Goal: Complete application form

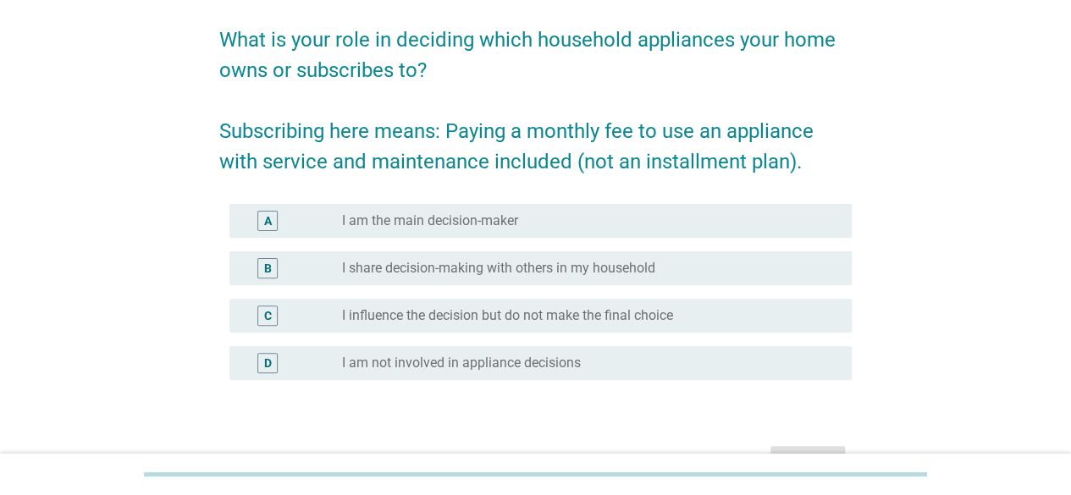
scroll to position [125, 0]
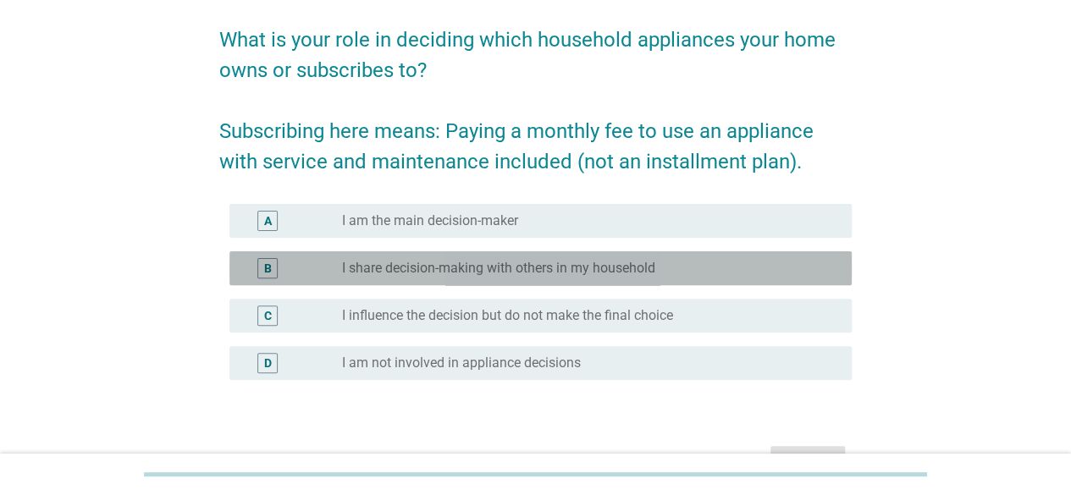
click at [577, 255] on div "B radio_button_unchecked I share decision-making with others in my household" at bounding box center [541, 269] width 622 height 34
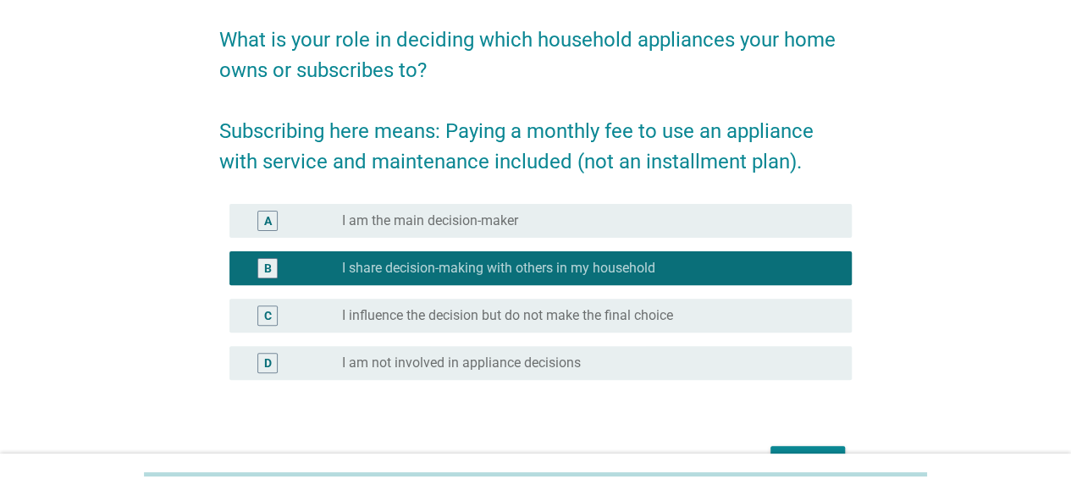
scroll to position [227, 0]
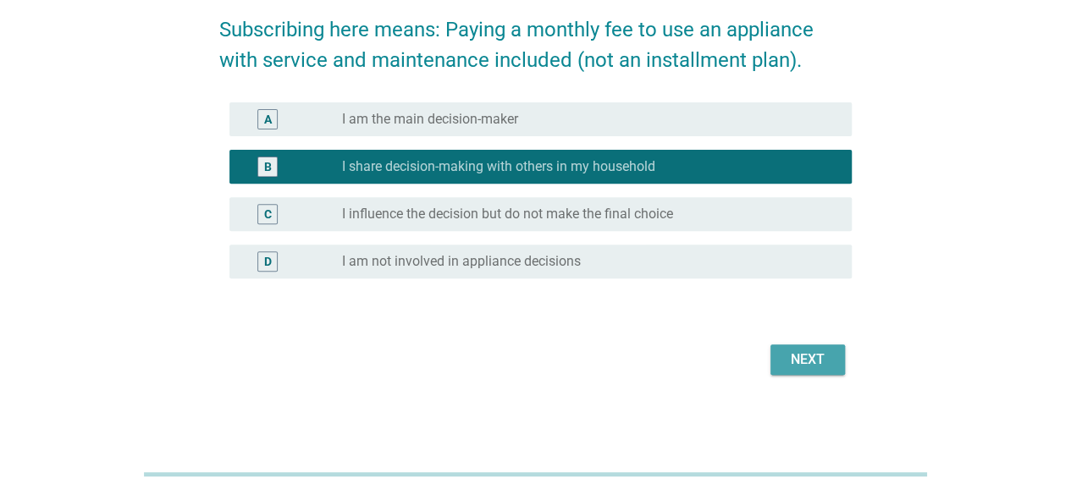
click at [823, 358] on div "Next" at bounding box center [807, 360] width 47 height 20
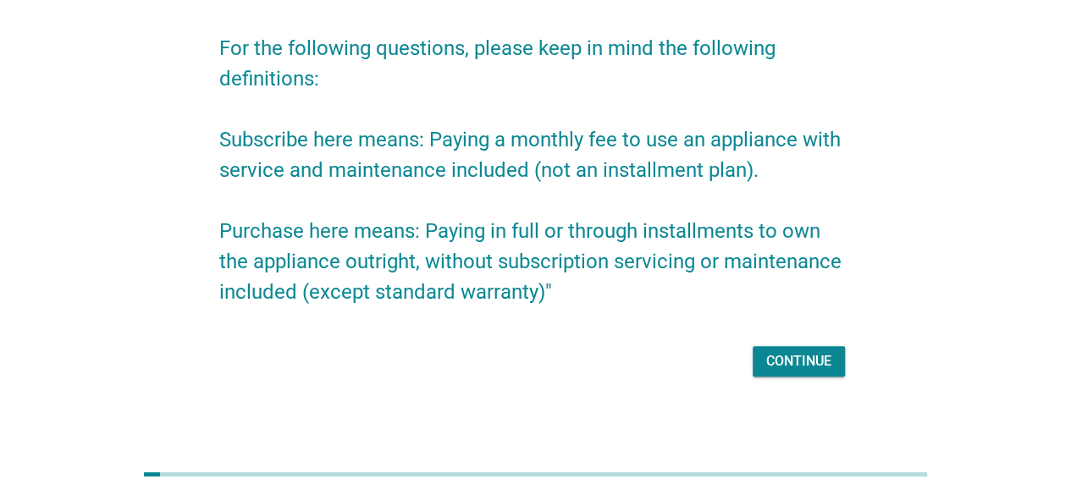
scroll to position [117, 0]
click at [803, 363] on div "Continue" at bounding box center [798, 361] width 65 height 20
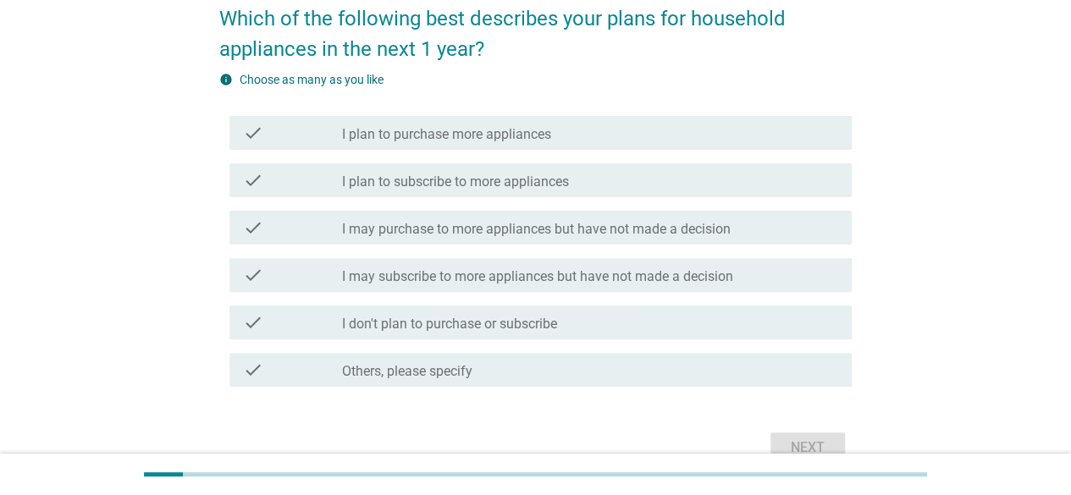
scroll to position [147, 0]
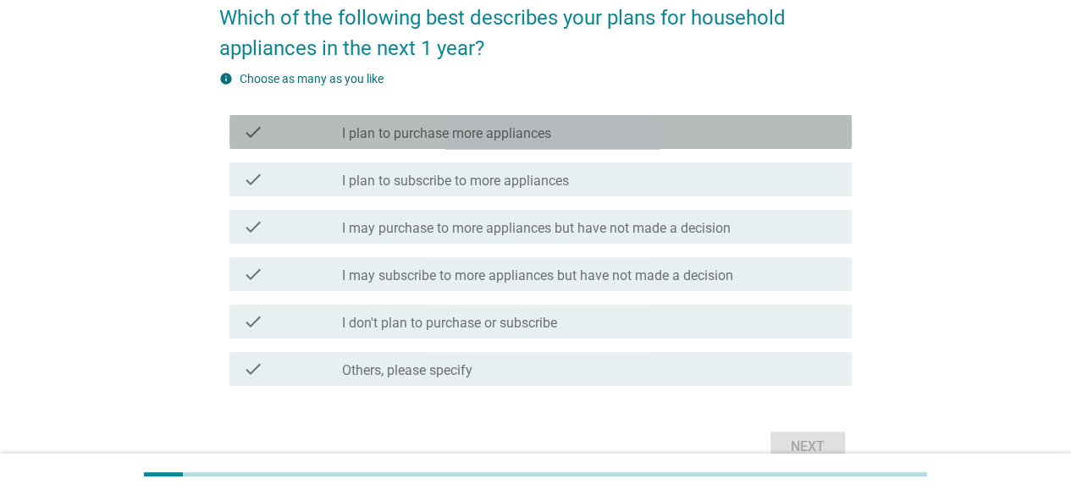
click at [470, 145] on div "check check_box_outline_blank I plan to purchase more appliances" at bounding box center [541, 132] width 622 height 34
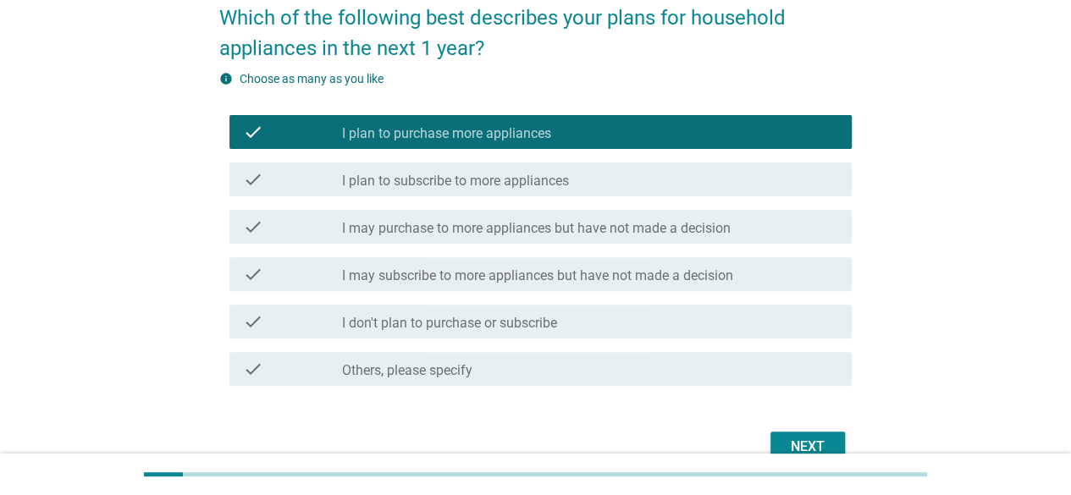
click at [469, 231] on label "I may purchase to more appliances but have not made a decision" at bounding box center [536, 228] width 389 height 17
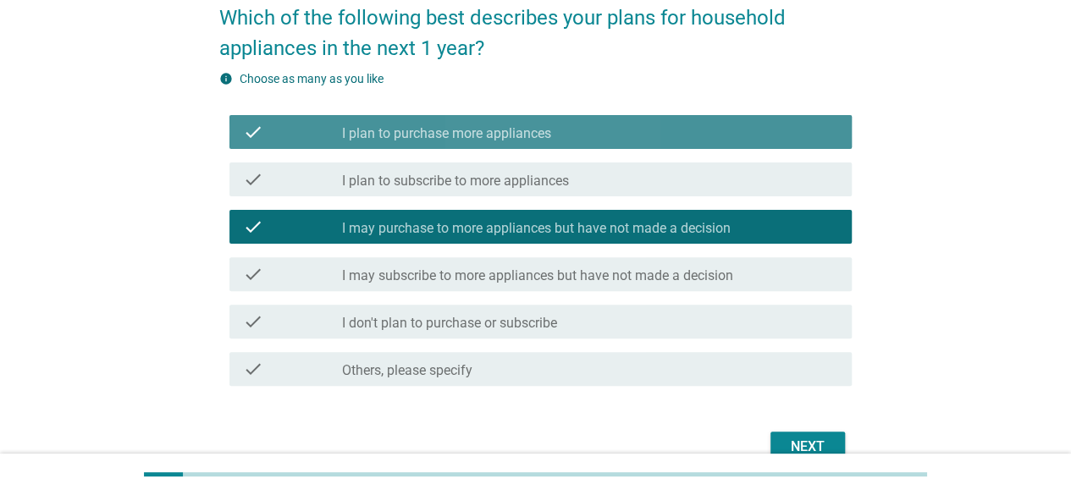
click at [473, 136] on label "I plan to purchase more appliances" at bounding box center [446, 133] width 209 height 17
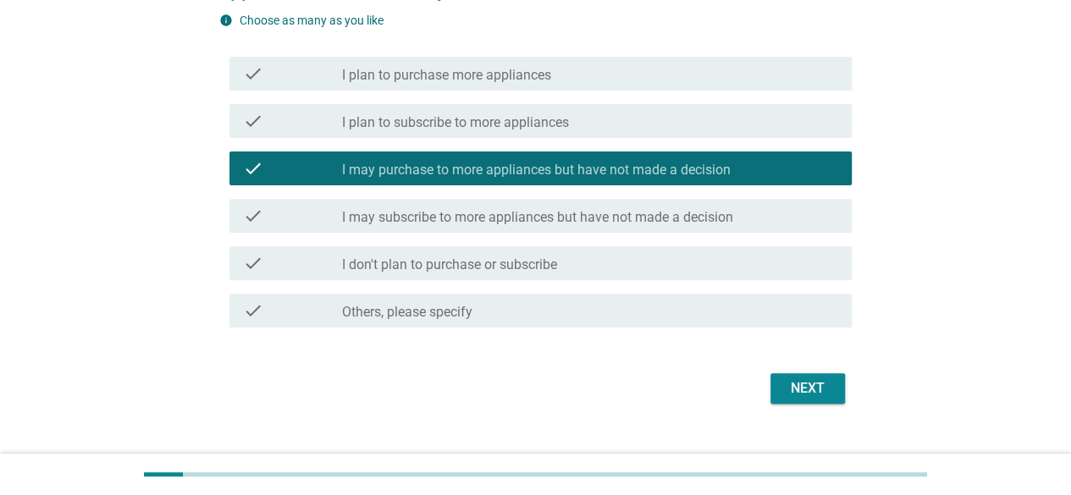
scroll to position [207, 0]
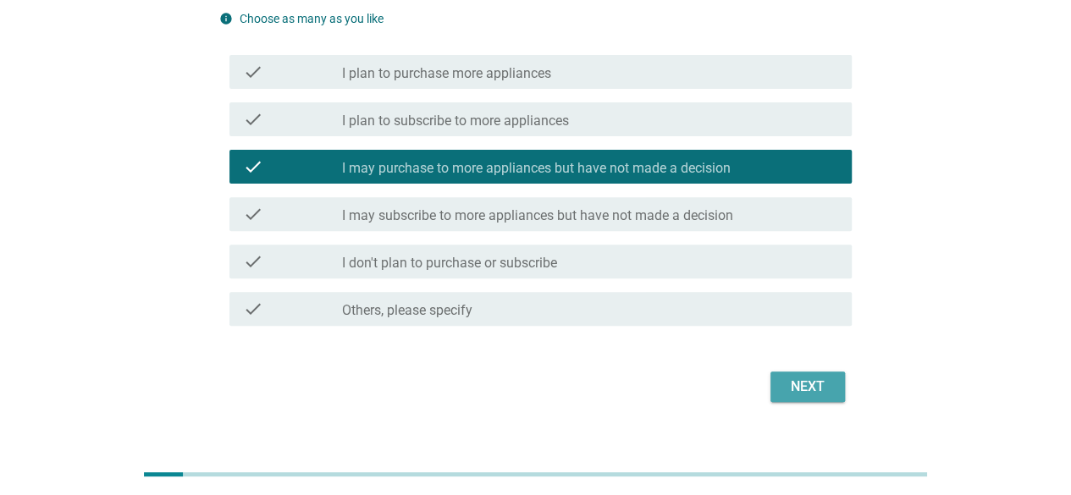
click at [804, 381] on div "Next" at bounding box center [807, 387] width 47 height 20
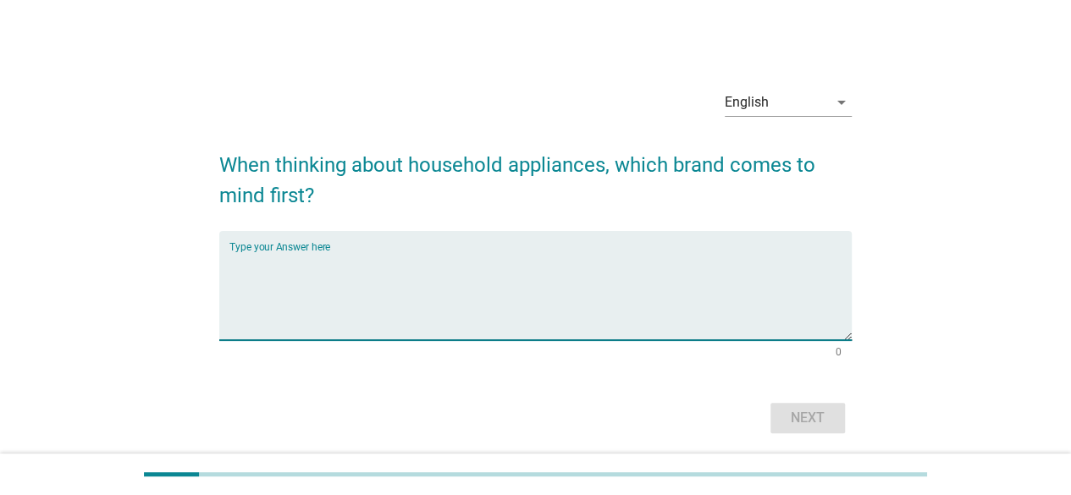
click at [440, 268] on textarea "Type your Answer here" at bounding box center [541, 296] width 622 height 89
type textarea "LG"
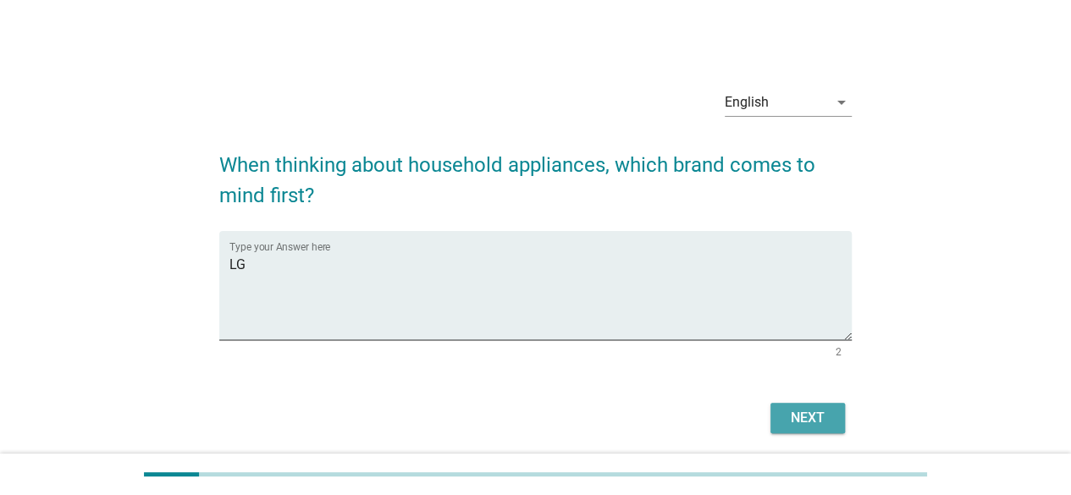
click at [788, 406] on button "Next" at bounding box center [808, 418] width 75 height 30
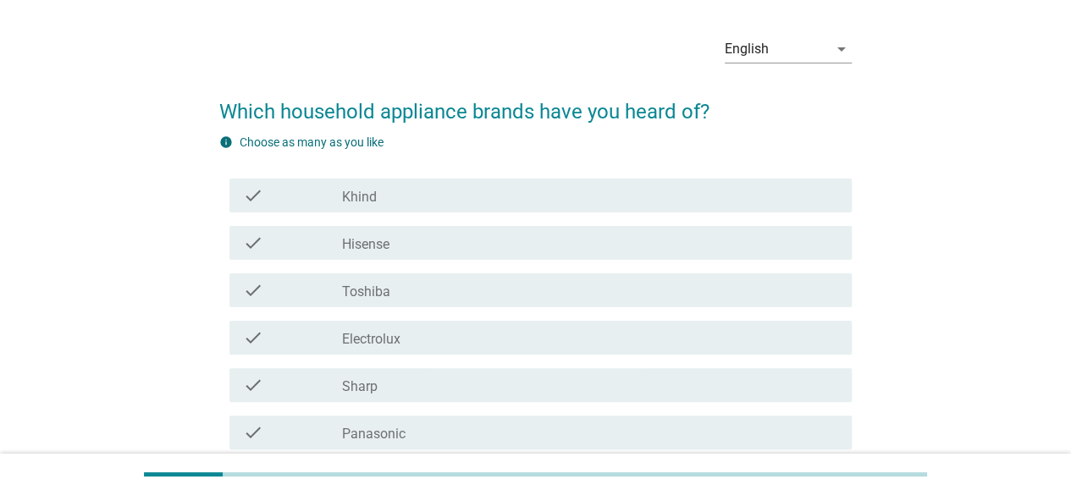
scroll to position [59, 0]
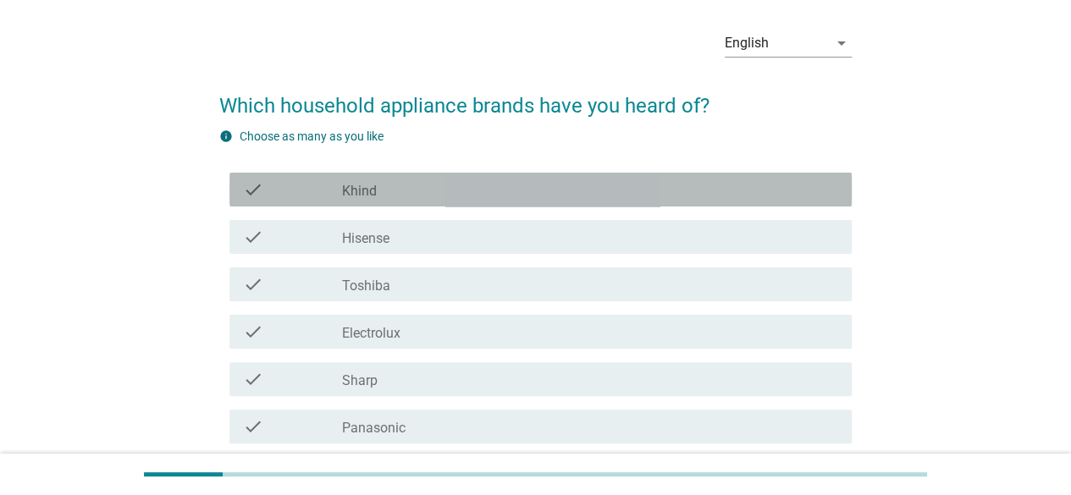
click at [603, 189] on div "check_box_outline_blank Khind" at bounding box center [590, 190] width 496 height 20
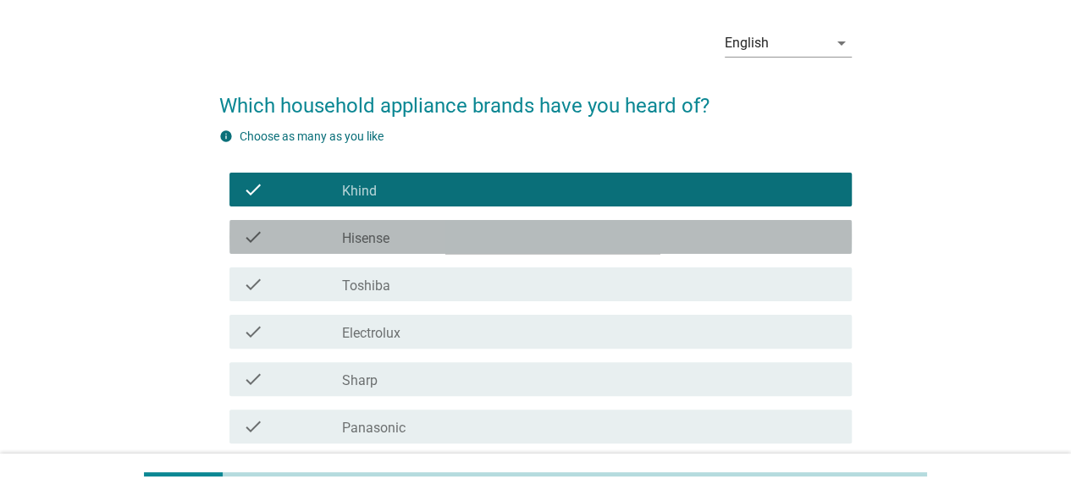
click at [595, 230] on div "check_box_outline_blank Hisense" at bounding box center [590, 237] width 496 height 20
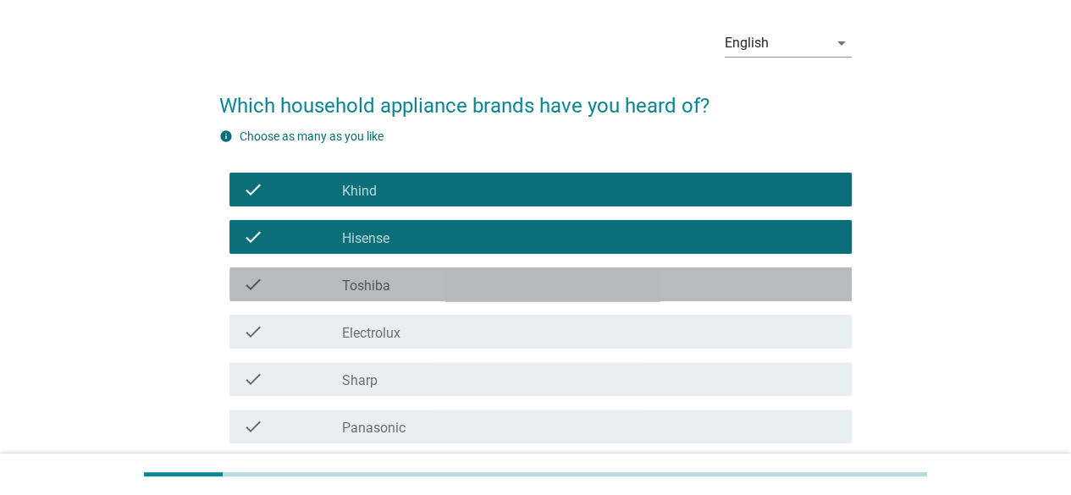
click at [581, 277] on div "check_box_outline_blank Toshiba" at bounding box center [590, 284] width 496 height 20
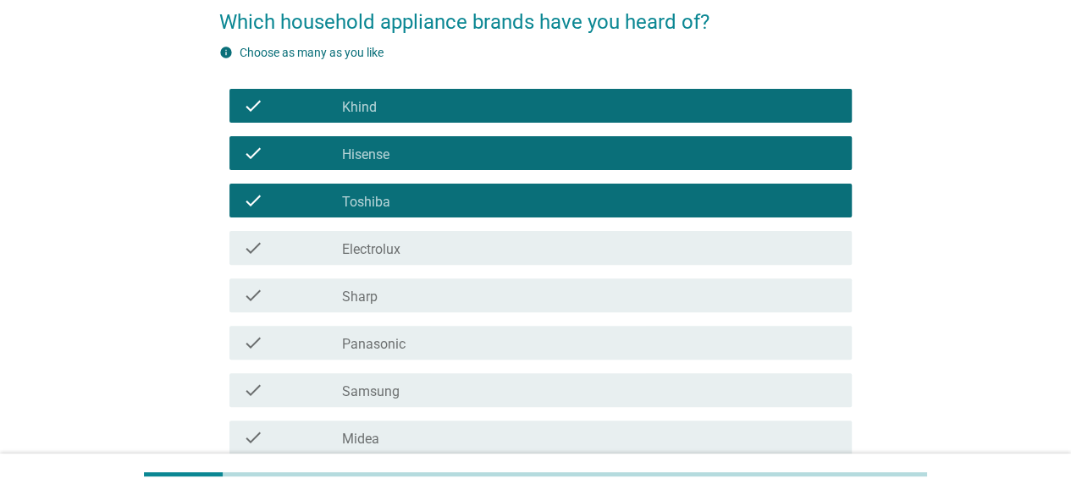
scroll to position [144, 0]
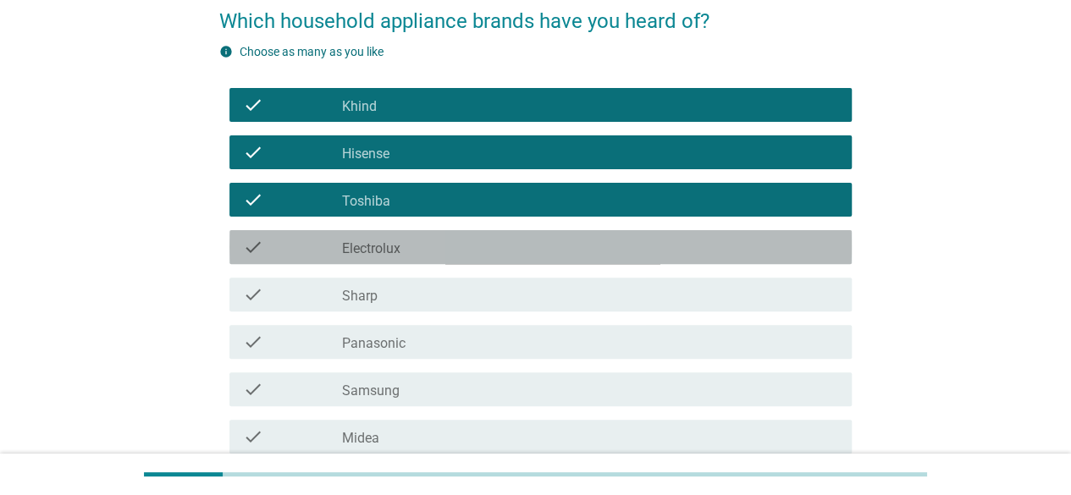
click at [574, 240] on div "check_box_outline_blank Electrolux" at bounding box center [590, 247] width 496 height 20
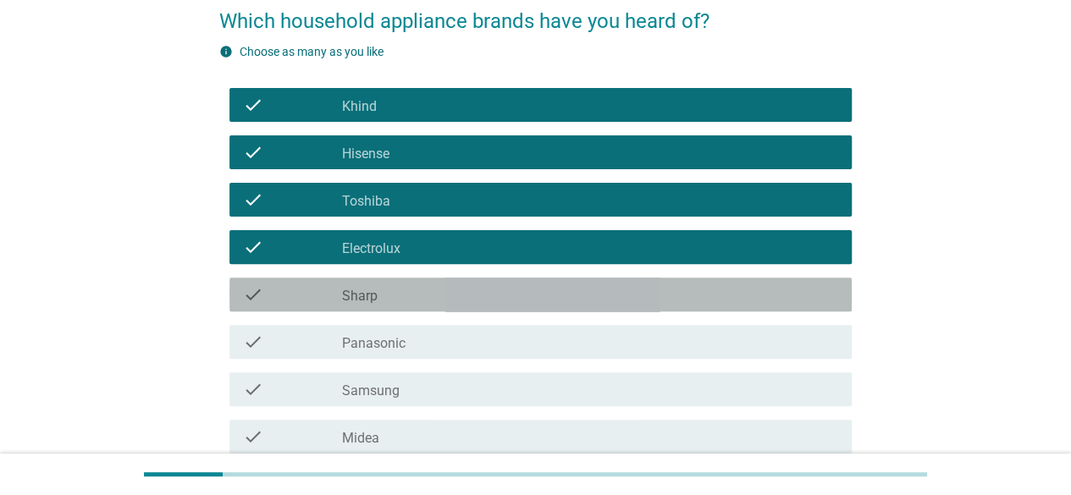
click at [556, 299] on div "check_box_outline_blank Sharp" at bounding box center [590, 295] width 496 height 20
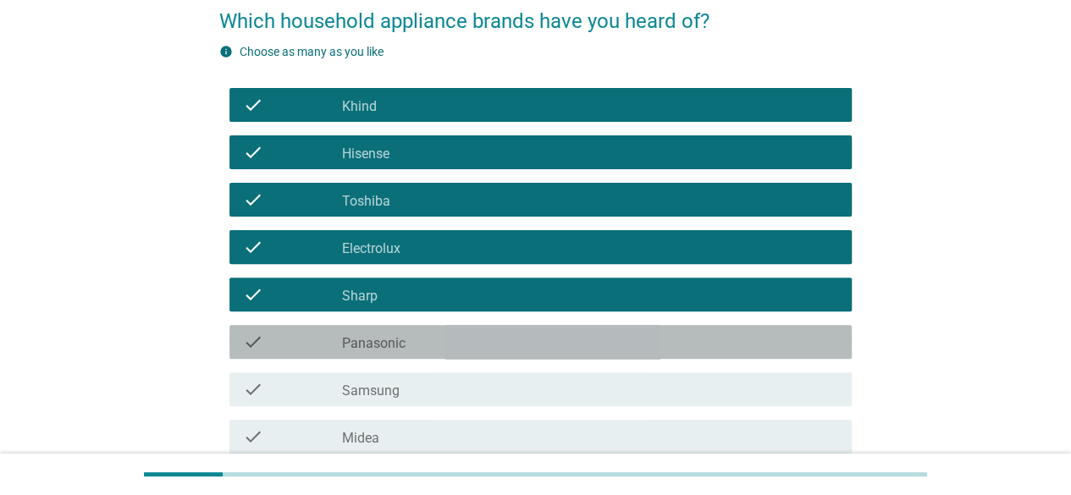
click at [545, 346] on div "check_box_outline_blank Panasonic" at bounding box center [590, 342] width 496 height 20
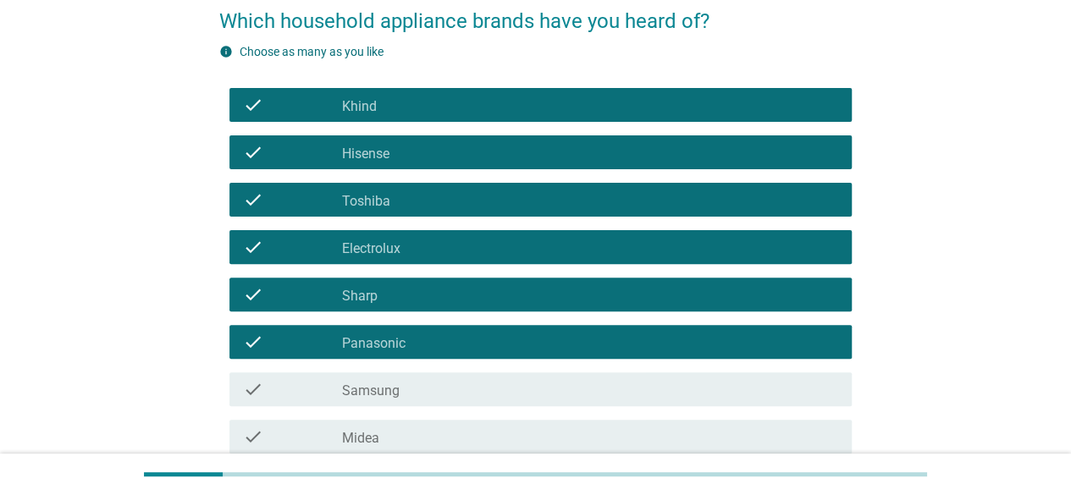
scroll to position [261, 0]
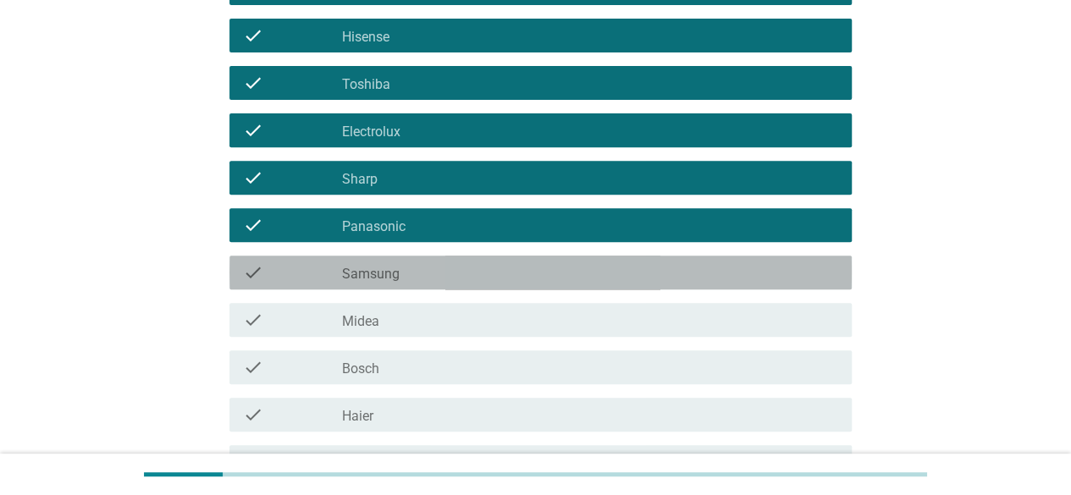
click at [530, 267] on div "check_box_outline_blank Samsung" at bounding box center [590, 273] width 496 height 20
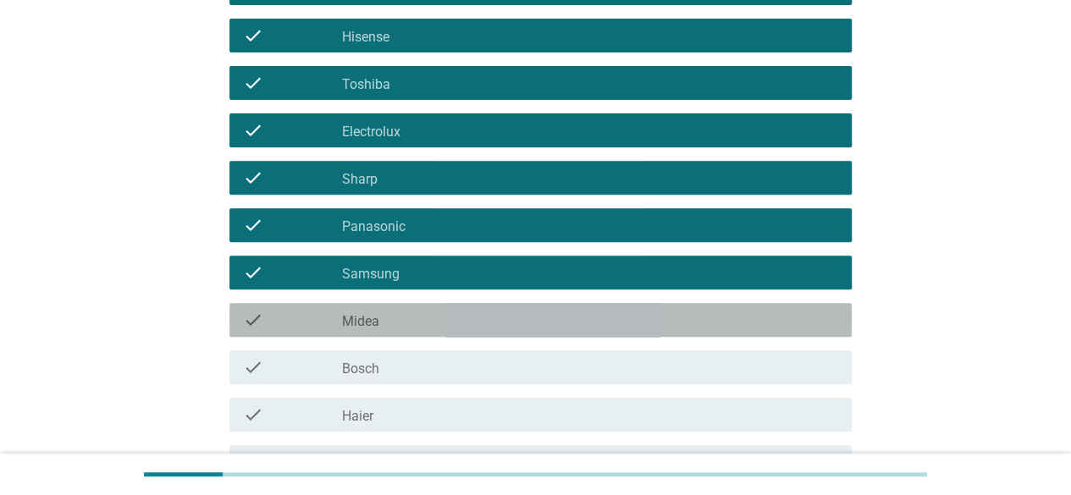
click at [512, 324] on div "check_box_outline_blank Midea" at bounding box center [590, 320] width 496 height 20
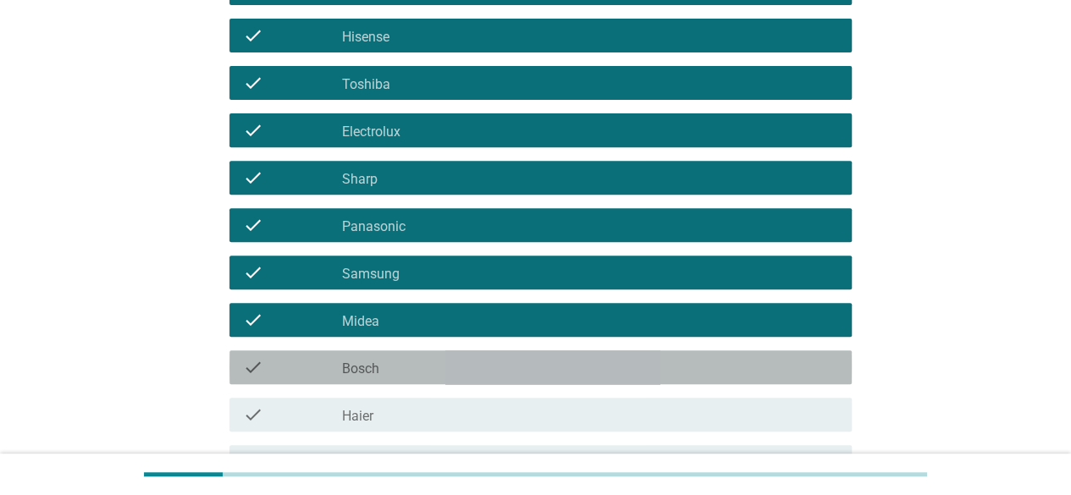
click at [503, 358] on div "check_box_outline_blank Bosch" at bounding box center [590, 367] width 496 height 20
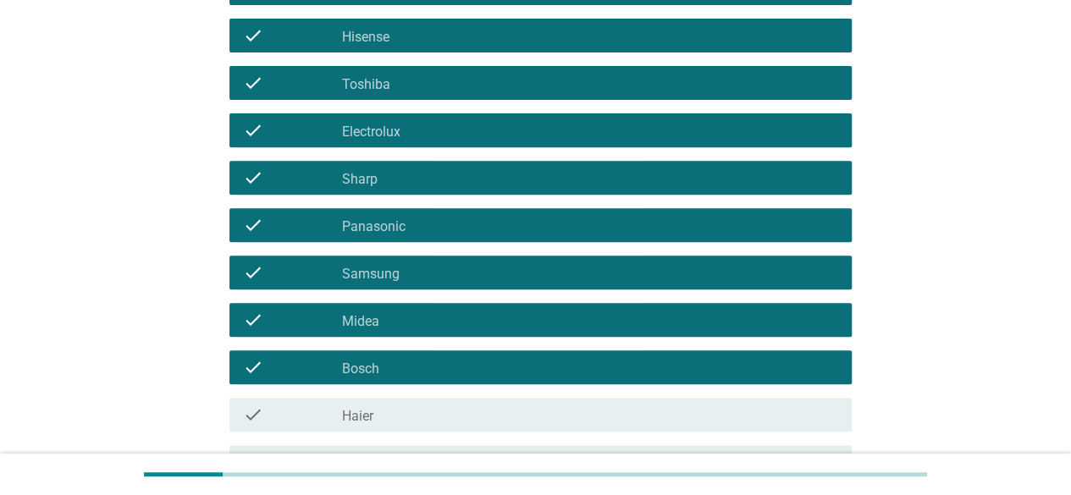
scroll to position [376, 0]
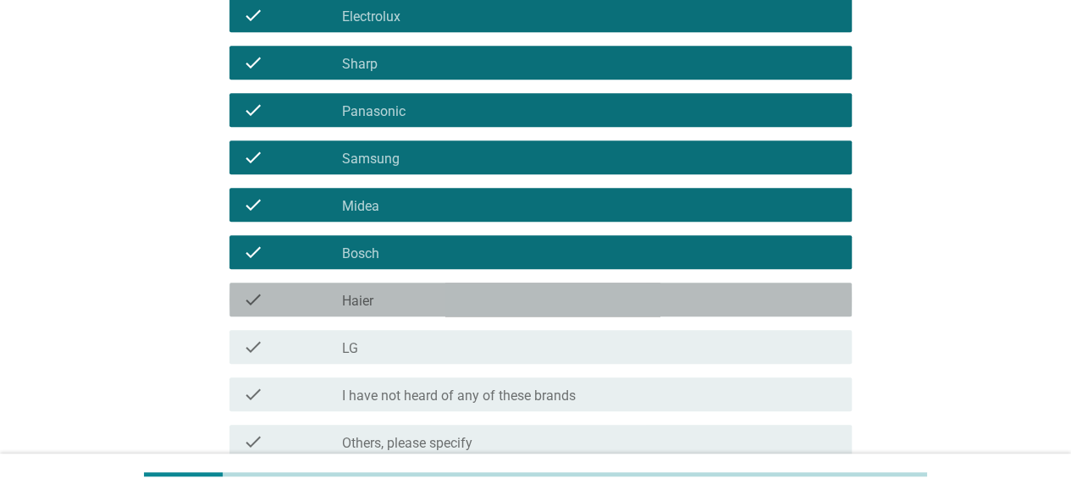
click at [495, 308] on div "check_box_outline_blank Haier" at bounding box center [590, 300] width 496 height 20
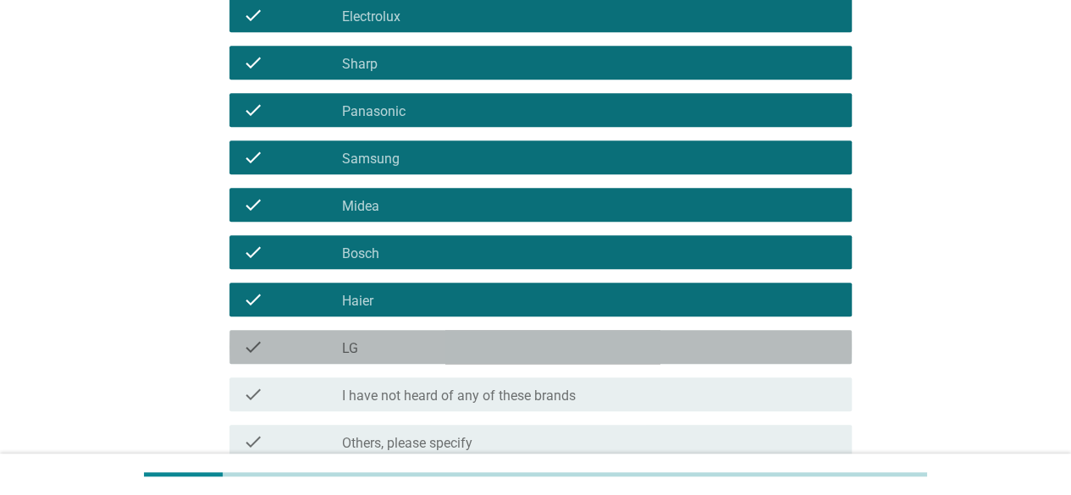
click at [495, 343] on div "check_box_outline_blank LG" at bounding box center [590, 347] width 496 height 20
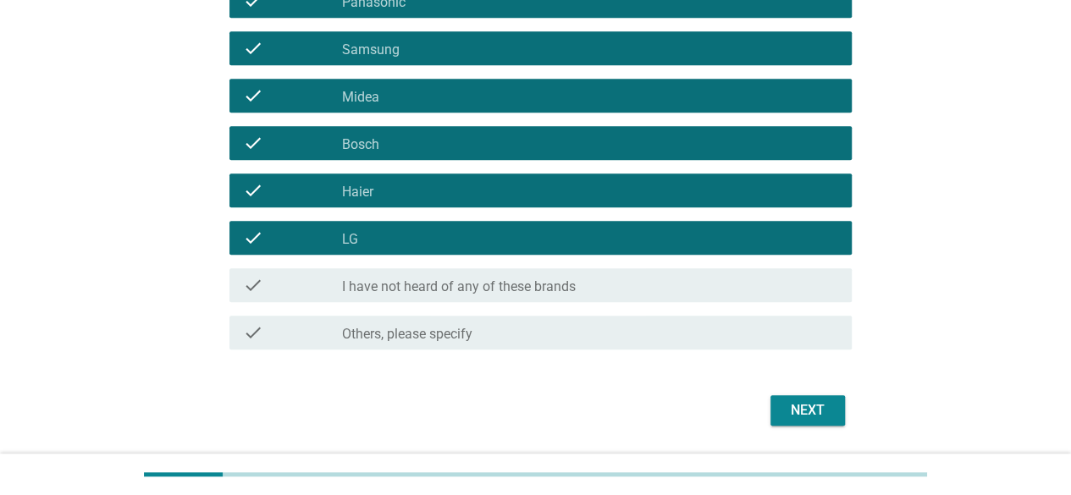
scroll to position [486, 0]
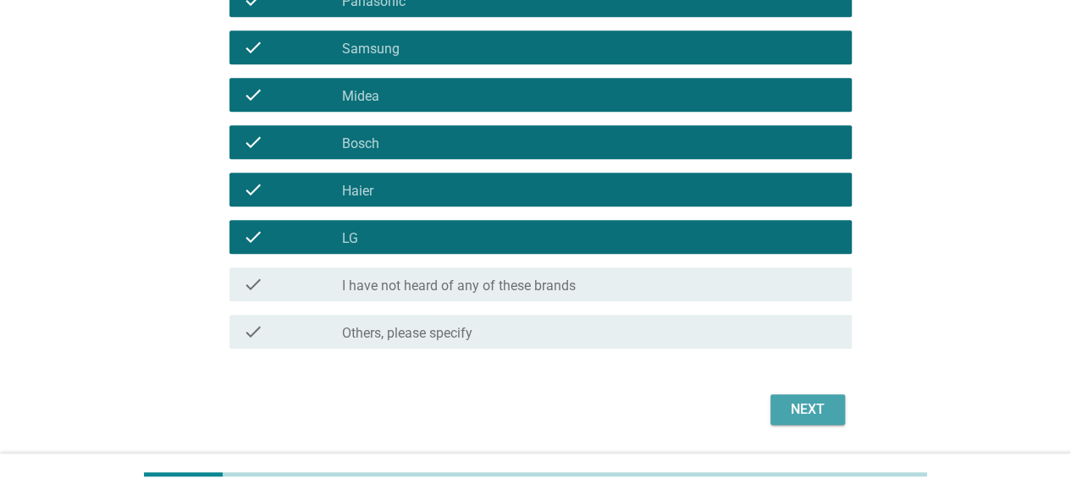
click at [825, 400] on div "Next" at bounding box center [807, 410] width 47 height 20
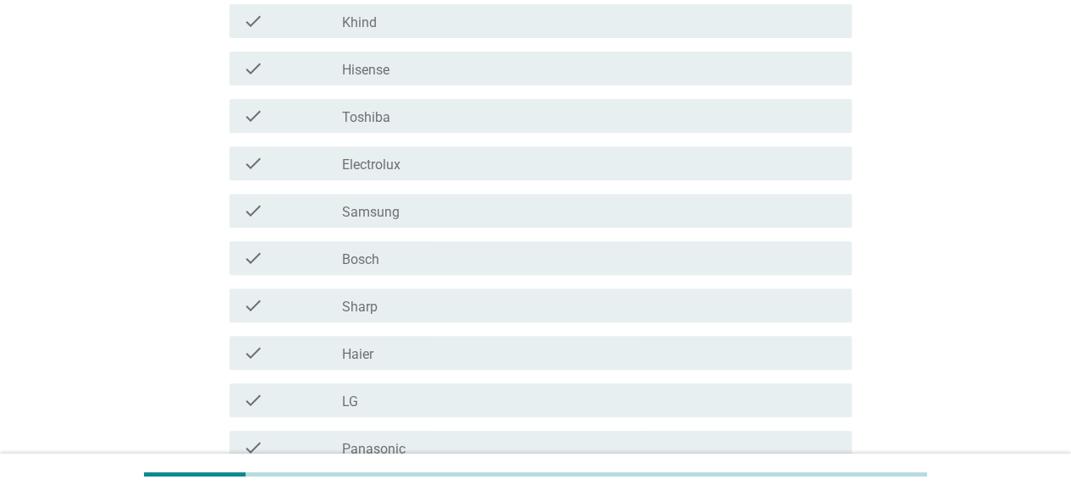
scroll to position [278, 0]
click at [426, 219] on div "check check_box_outline_blank Samsung" at bounding box center [541, 208] width 622 height 34
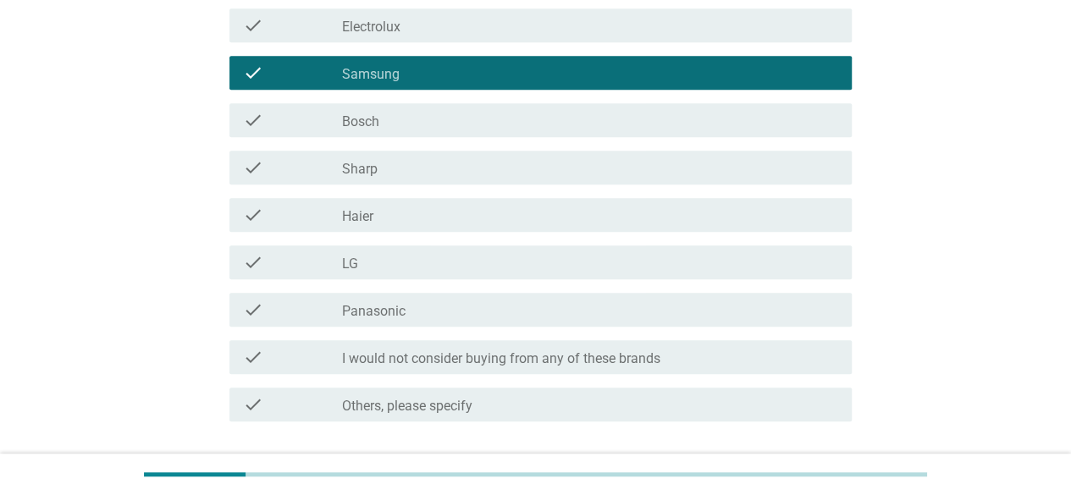
scroll to position [427, 0]
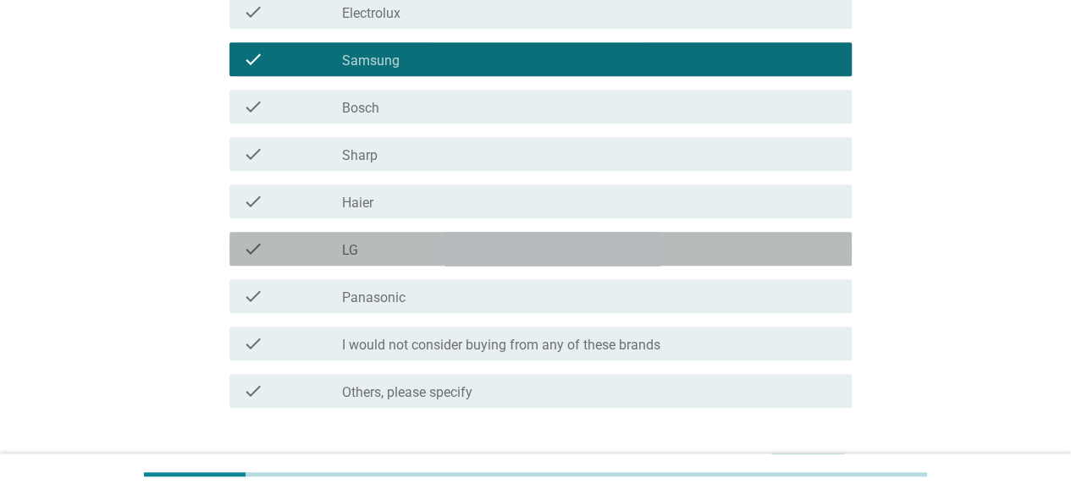
click at [423, 263] on div "check check_box_outline_blank LG" at bounding box center [541, 249] width 622 height 34
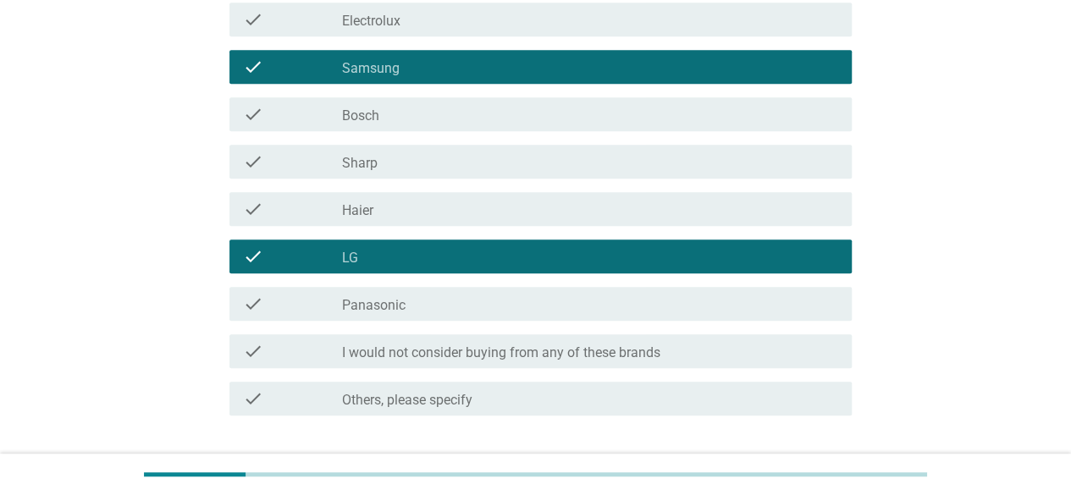
scroll to position [537, 0]
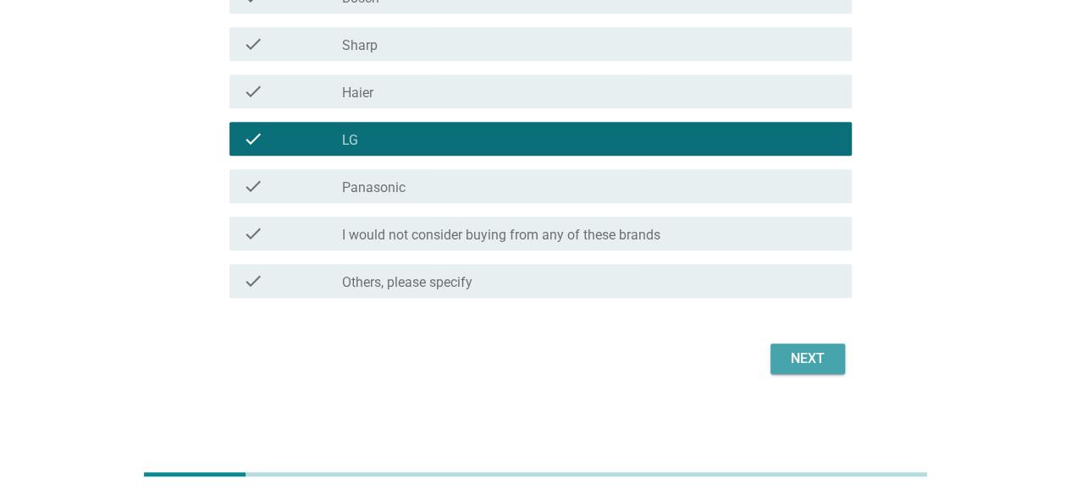
click at [821, 360] on div "Next" at bounding box center [807, 359] width 47 height 20
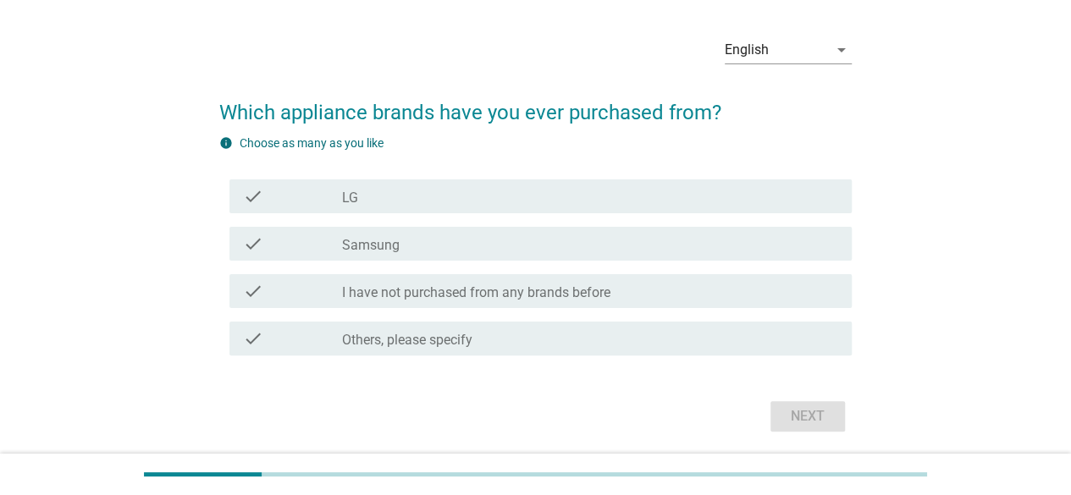
scroll to position [53, 0]
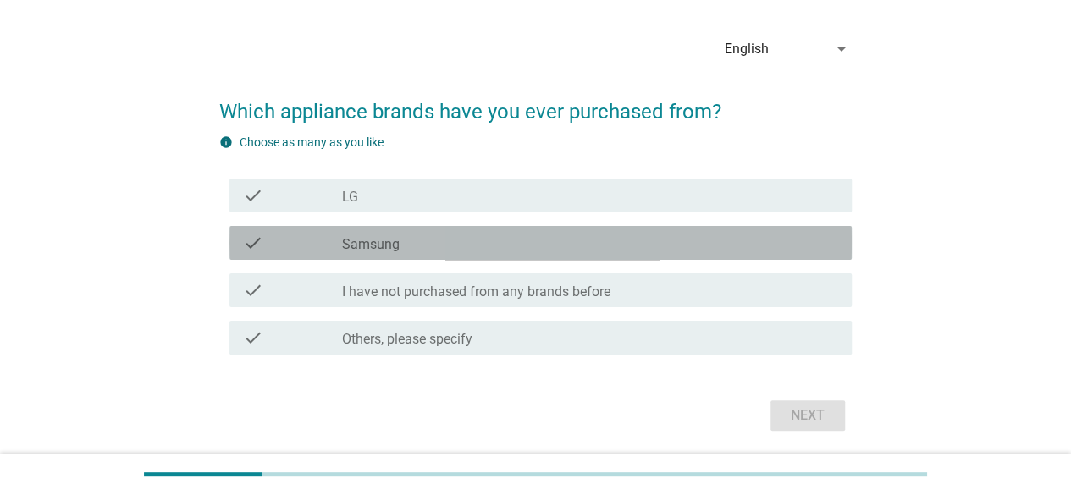
click at [304, 230] on div "check check_box Samsung" at bounding box center [541, 243] width 622 height 34
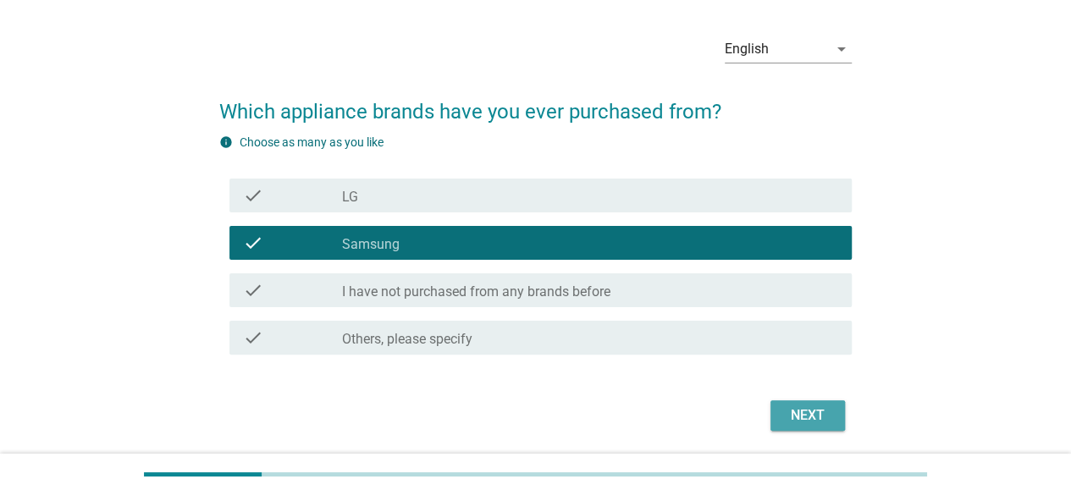
click at [786, 406] on div "Next" at bounding box center [807, 416] width 47 height 20
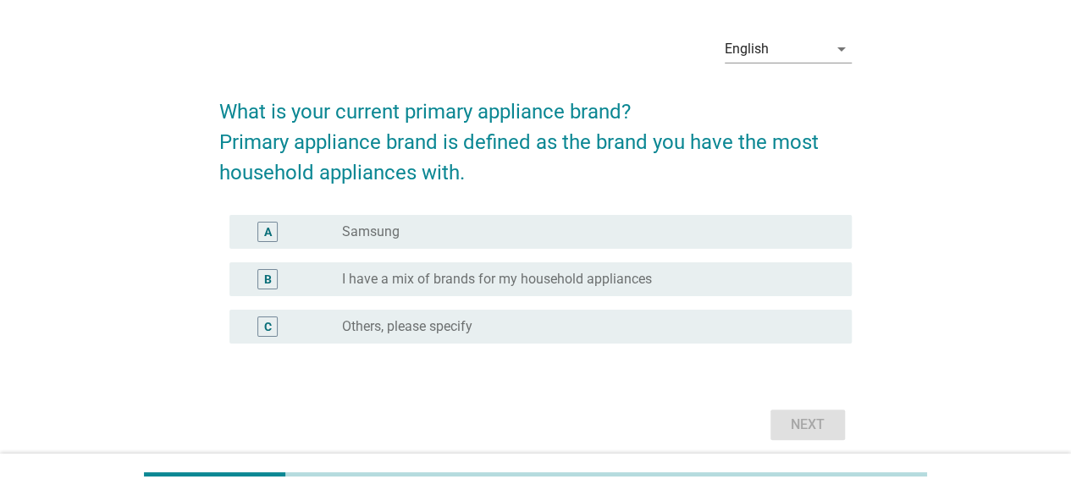
scroll to position [0, 0]
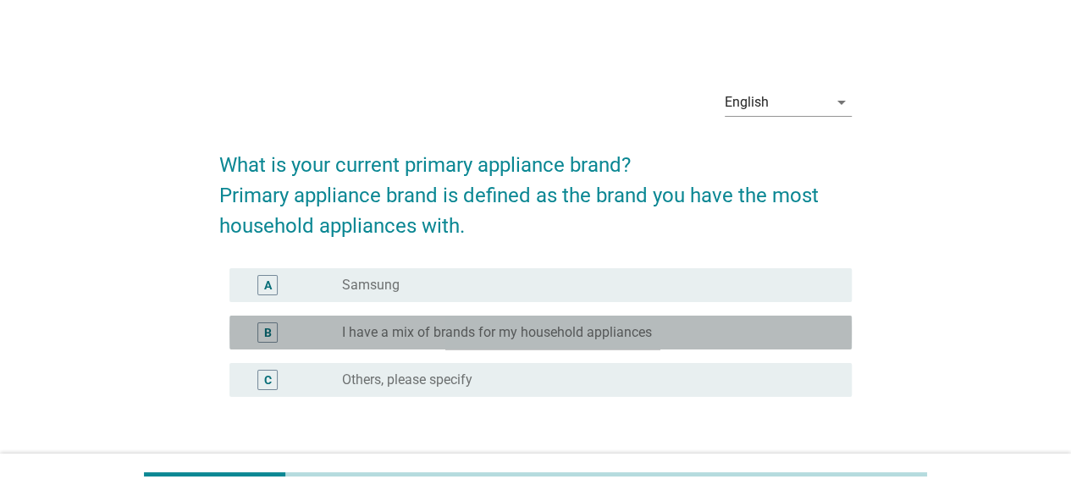
click at [445, 345] on div "B radio_button_unchecked I have a mix of brands for my household appliances" at bounding box center [541, 333] width 622 height 34
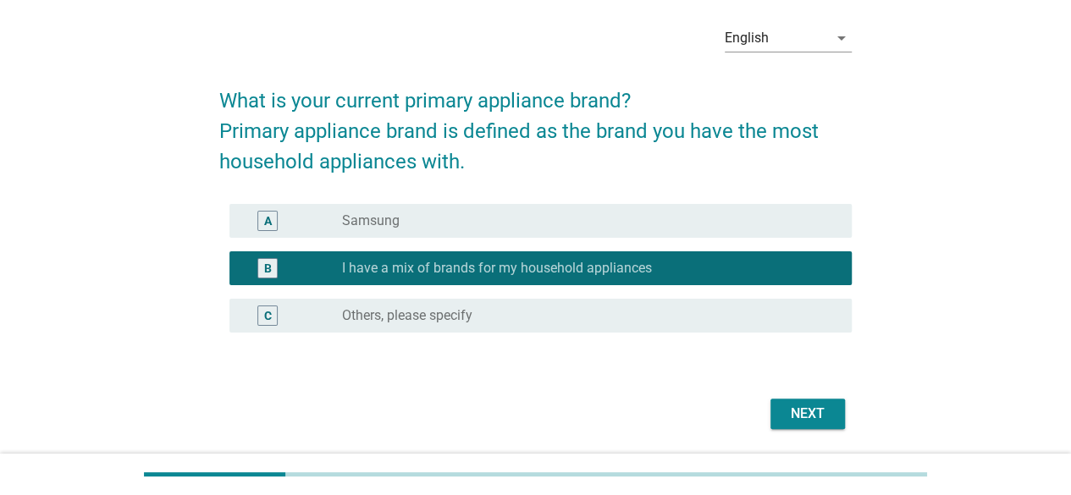
scroll to position [70, 0]
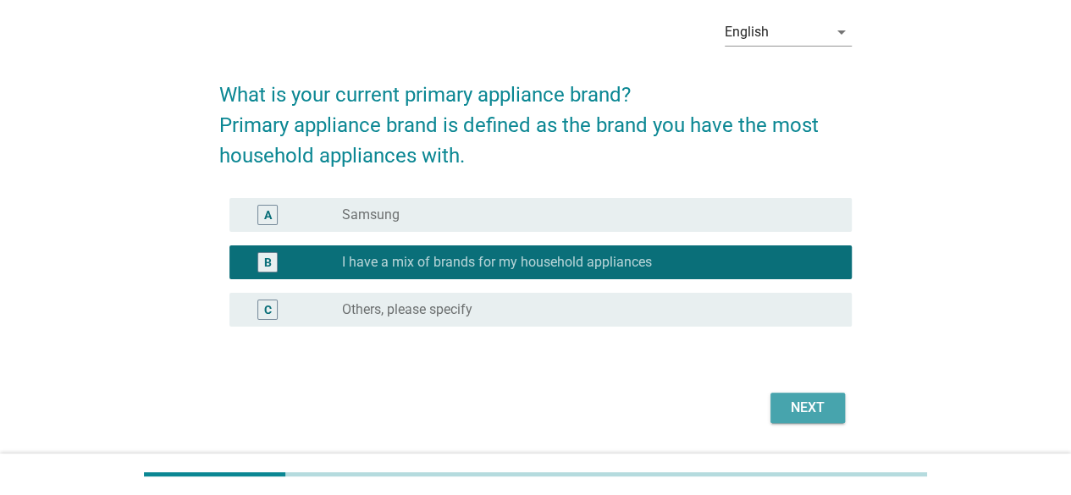
click at [789, 394] on button "Next" at bounding box center [808, 408] width 75 height 30
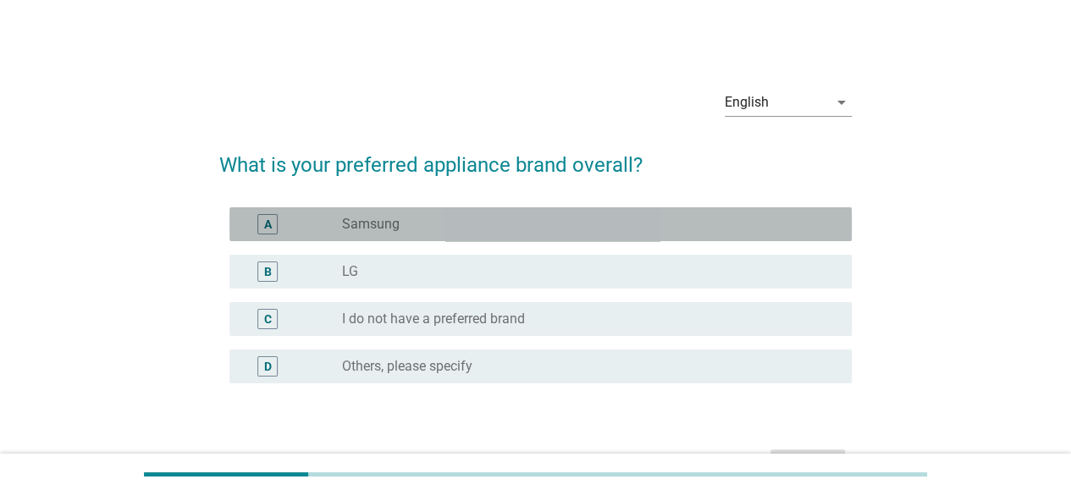
click at [450, 230] on div "radio_button_unchecked Samsung" at bounding box center [583, 224] width 483 height 17
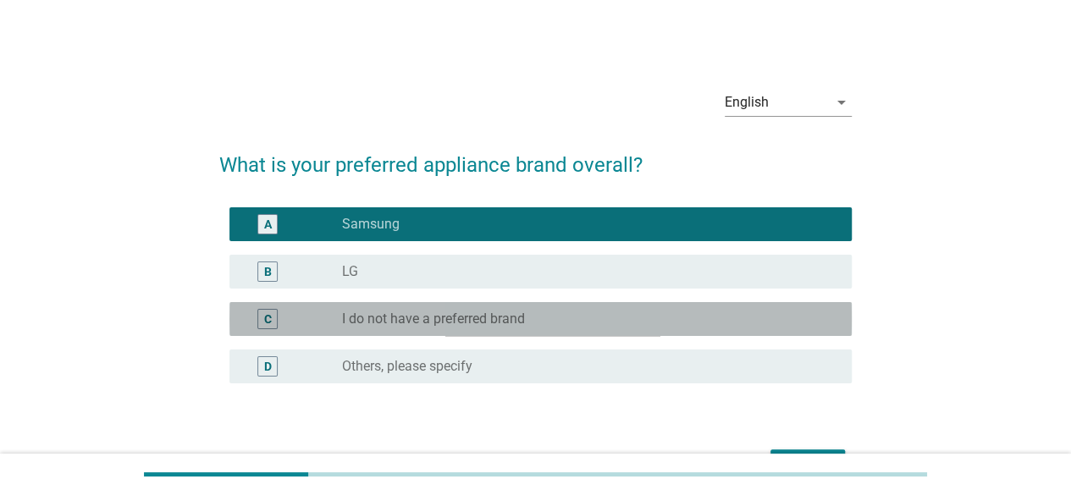
click at [446, 320] on label "I do not have a preferred brand" at bounding box center [433, 319] width 183 height 17
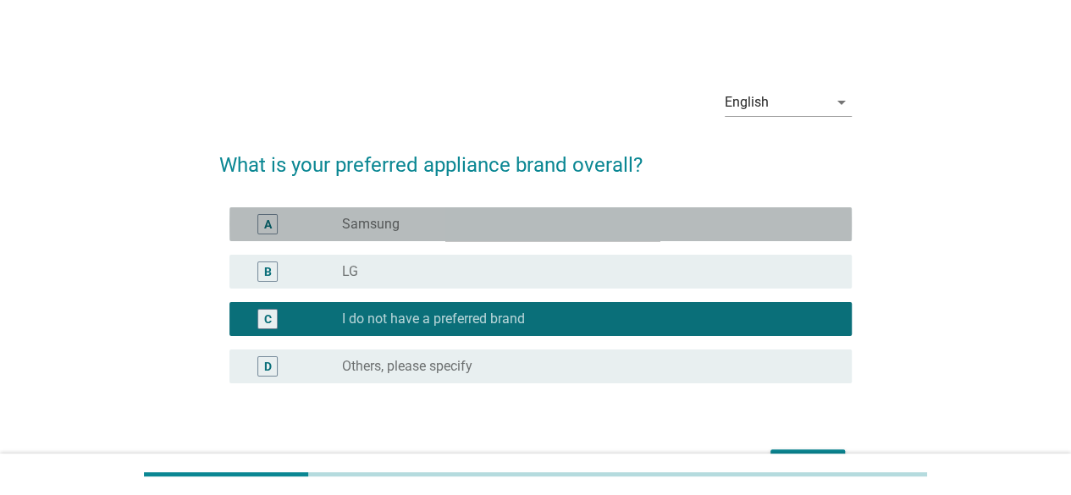
click at [444, 213] on div "A radio_button_unchecked Samsung" at bounding box center [541, 224] width 622 height 34
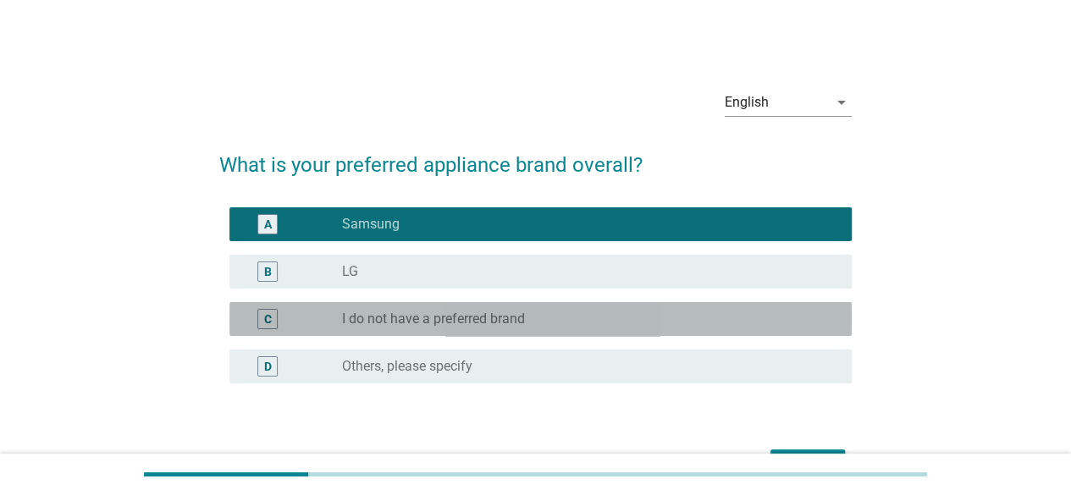
click at [439, 324] on label "I do not have a preferred brand" at bounding box center [433, 319] width 183 height 17
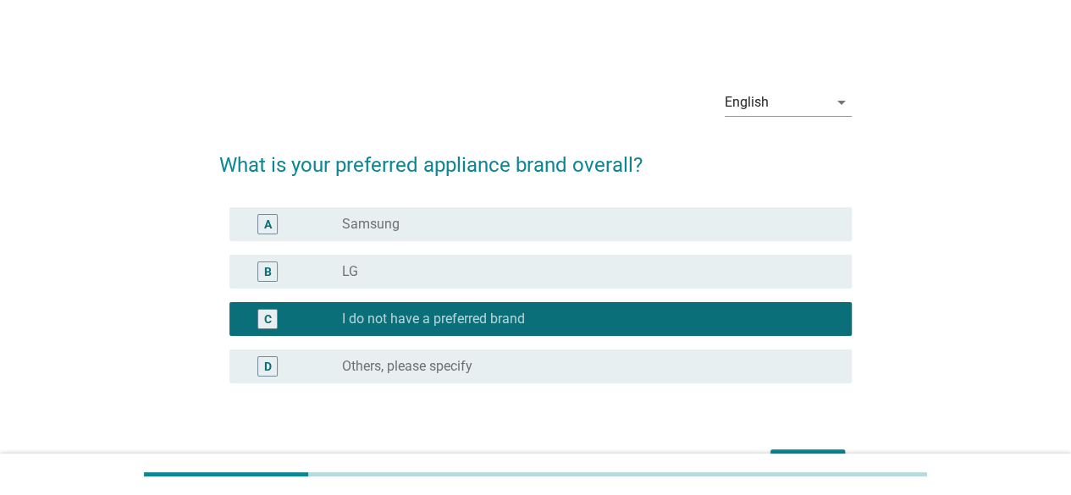
scroll to position [105, 0]
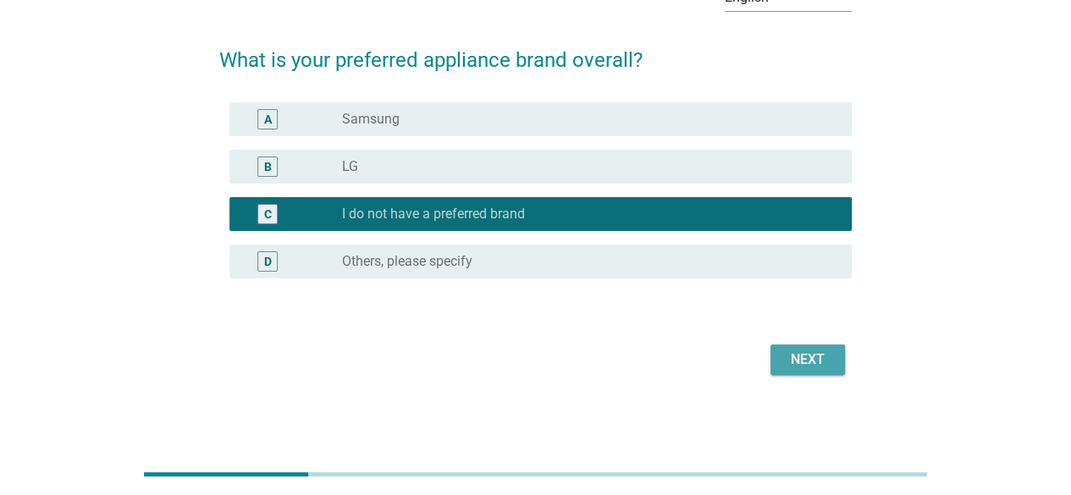
click at [792, 363] on div "Next" at bounding box center [807, 360] width 47 height 20
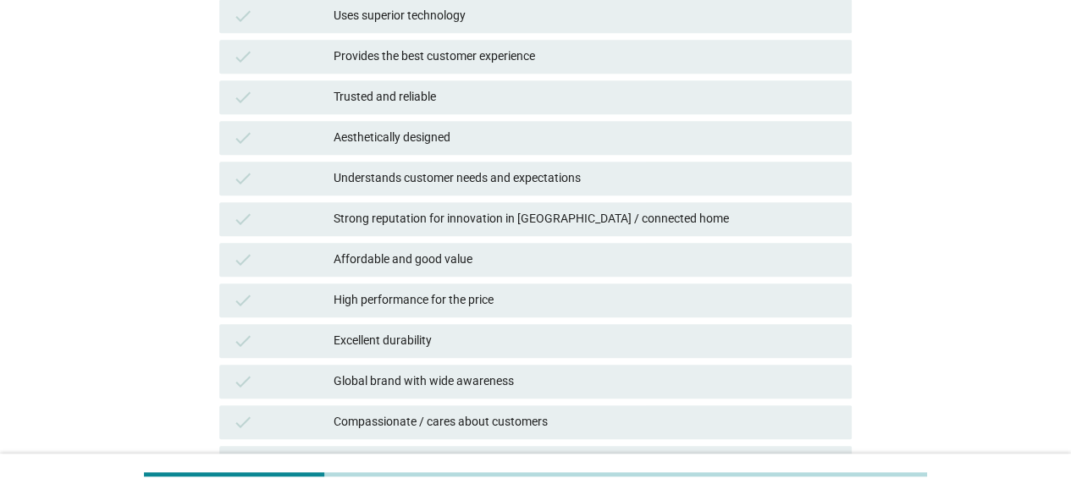
scroll to position [606, 0]
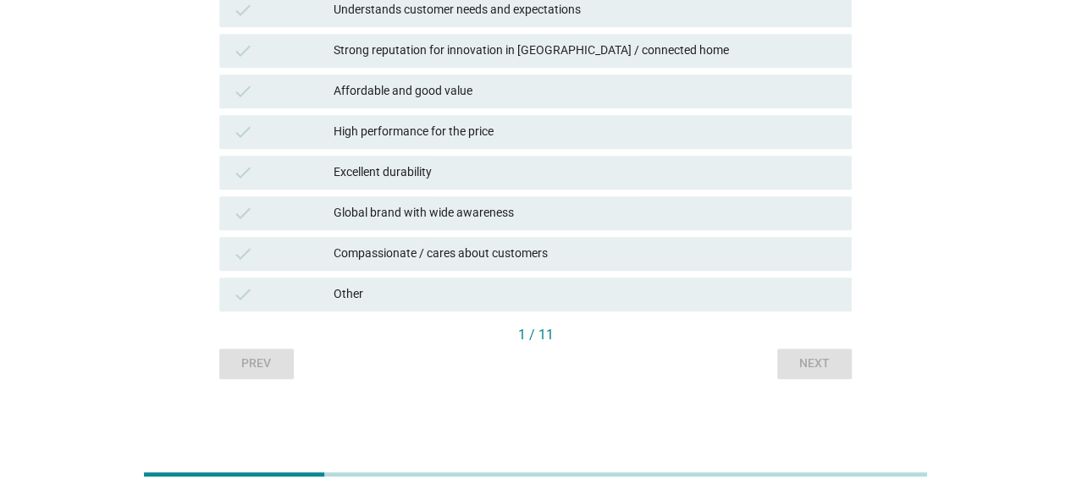
click at [263, 364] on div "Prev Next" at bounding box center [535, 364] width 633 height 30
drag, startPoint x: 263, startPoint y: 364, endPoint x: 345, endPoint y: 296, distance: 107.0
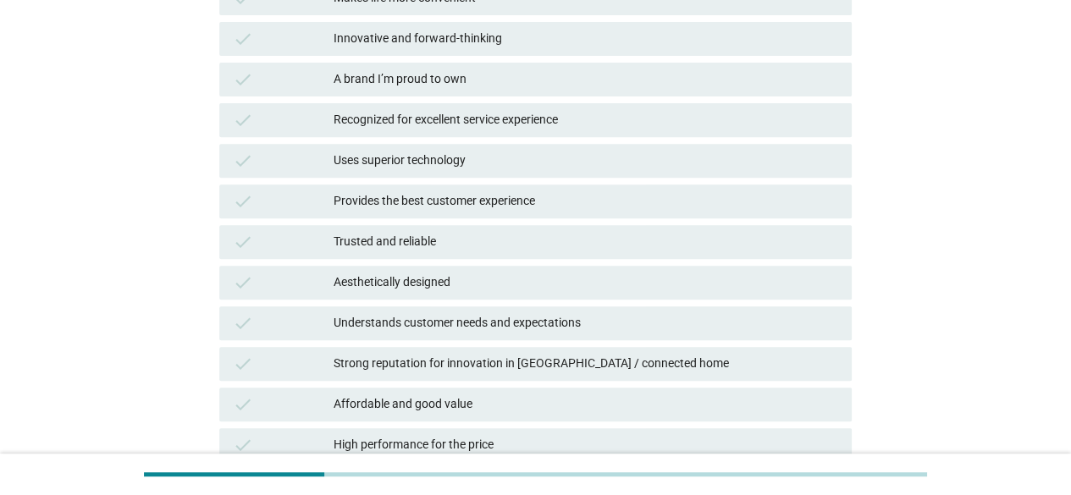
scroll to position [0, 0]
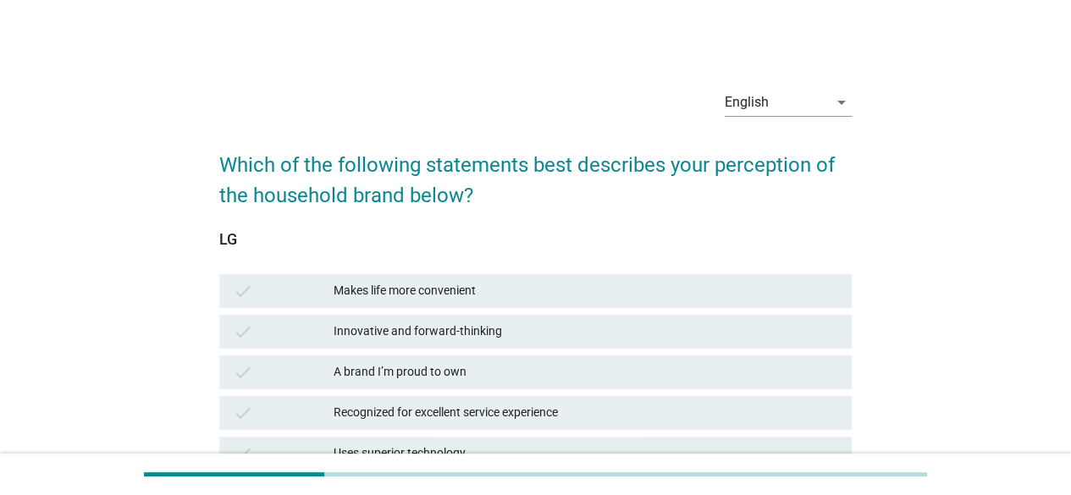
click at [322, 307] on div "check Makes life more convenient" at bounding box center [535, 291] width 639 height 41
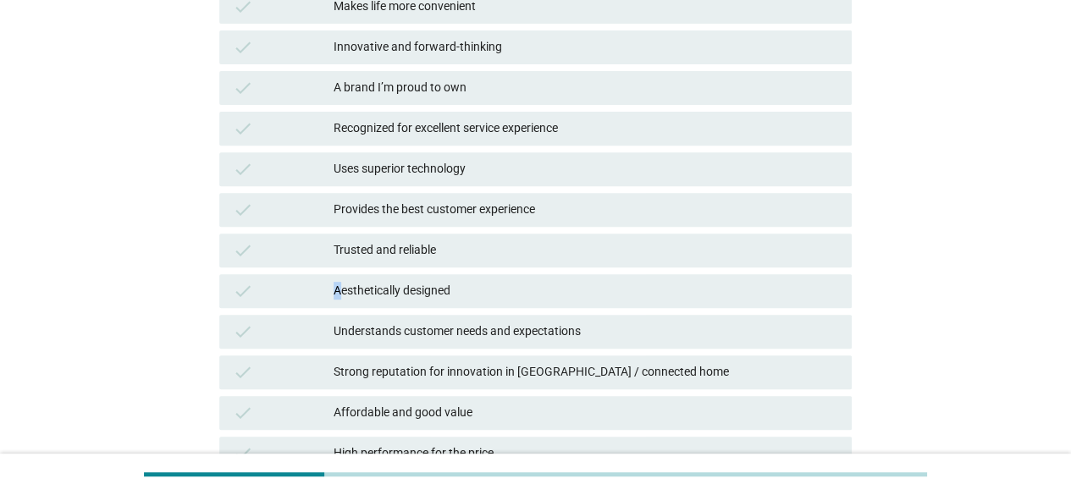
drag, startPoint x: 322, startPoint y: 307, endPoint x: 345, endPoint y: 293, distance: 27.0
click at [345, 293] on div "check Aesthetically designed" at bounding box center [535, 291] width 639 height 41
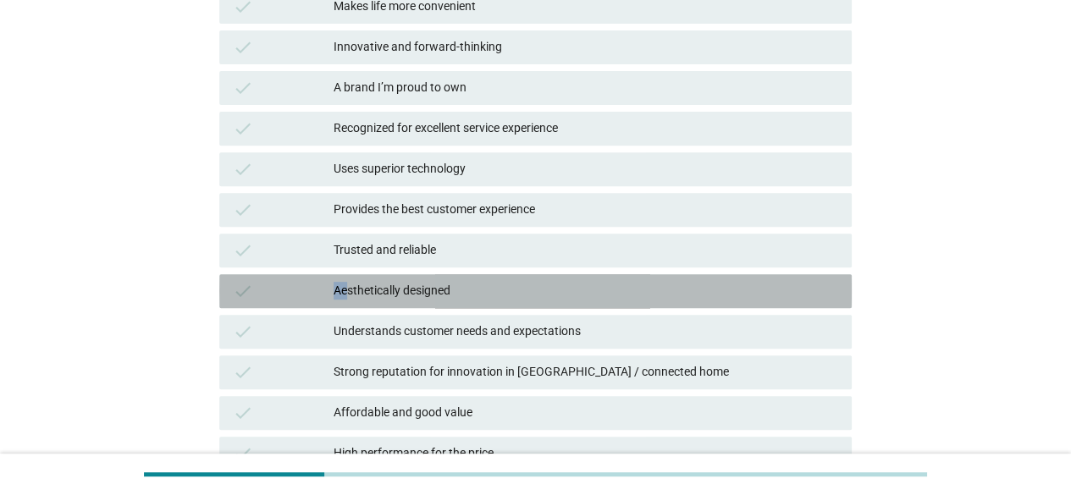
click at [345, 293] on div "Aesthetically designed" at bounding box center [586, 291] width 505 height 20
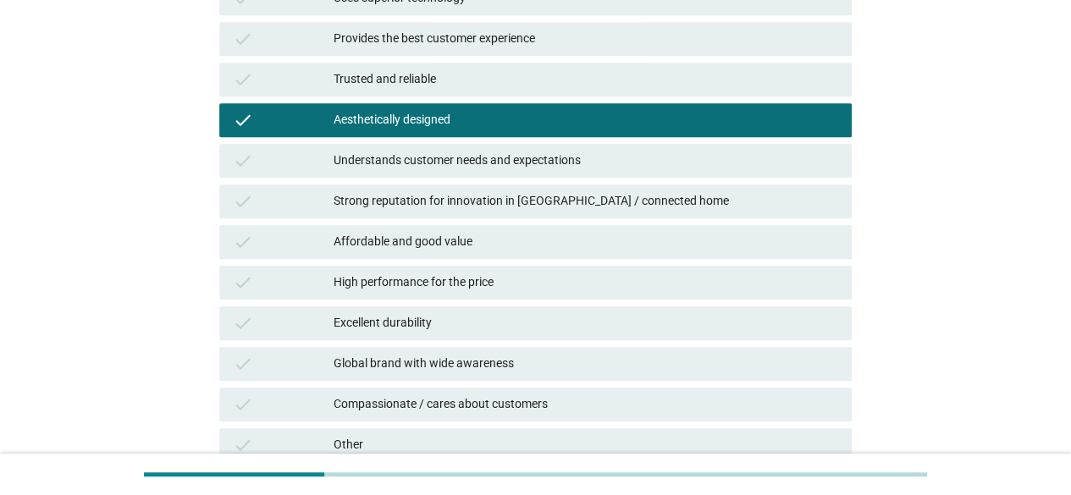
scroll to position [606, 0]
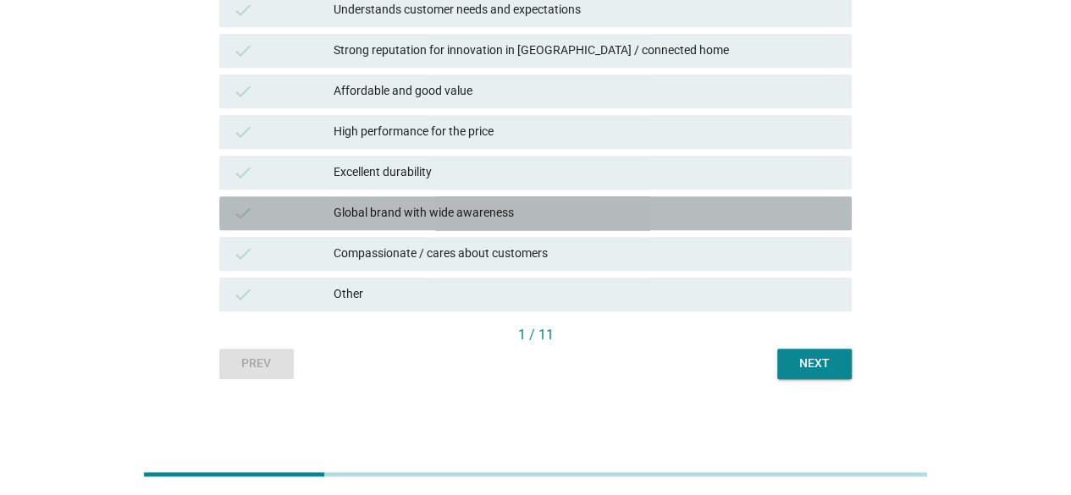
click at [415, 203] on div "Global brand with wide awareness" at bounding box center [586, 213] width 505 height 20
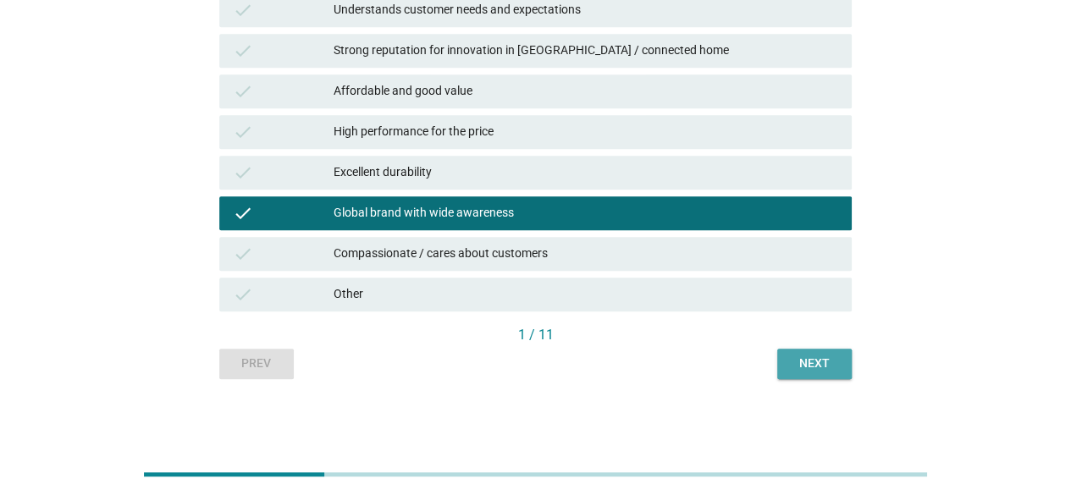
click at [803, 360] on div "Next" at bounding box center [814, 364] width 47 height 18
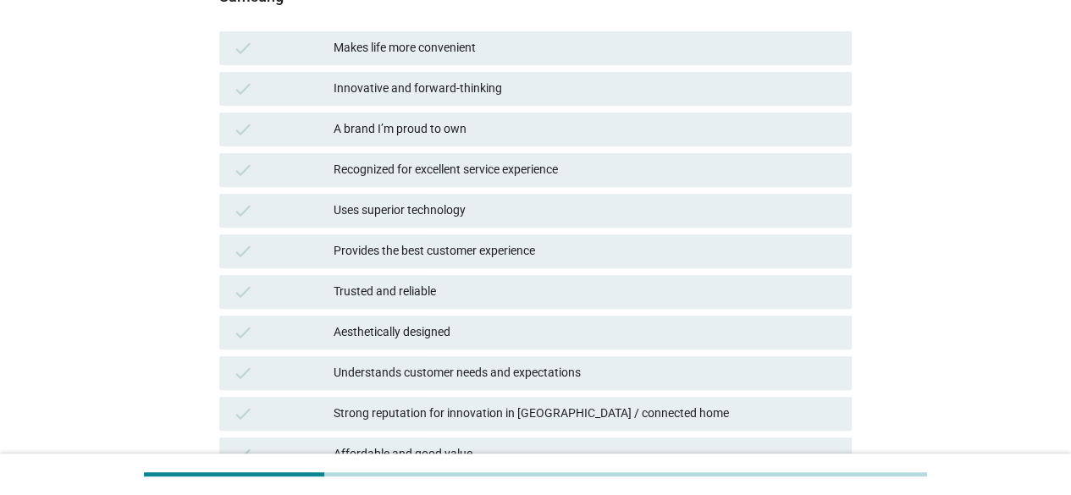
scroll to position [257, 0]
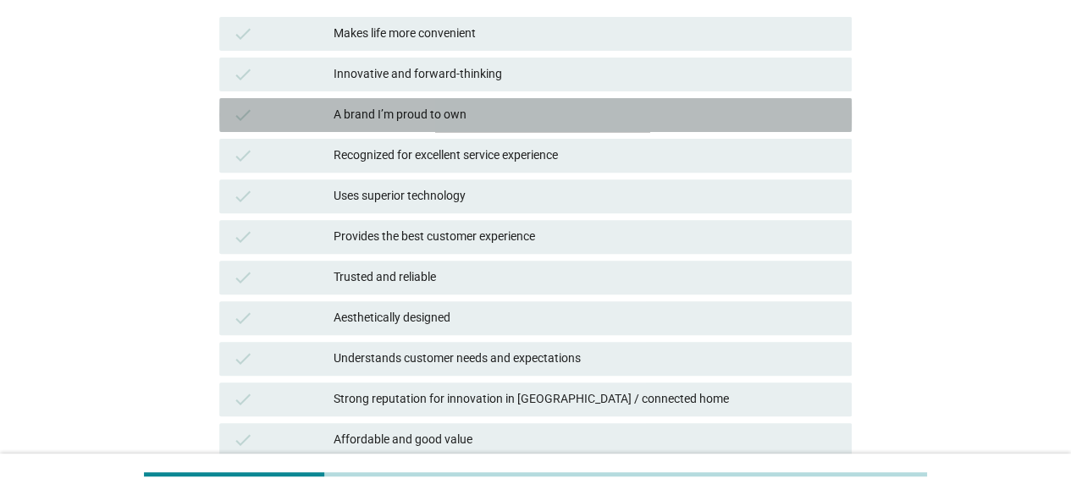
click at [513, 111] on div "A brand I’m proud to own" at bounding box center [586, 115] width 505 height 20
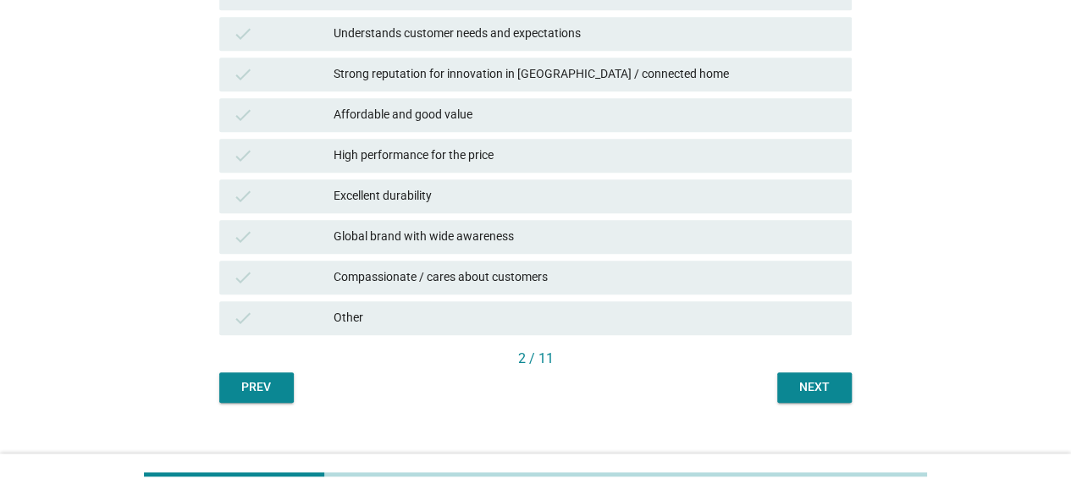
scroll to position [606, 0]
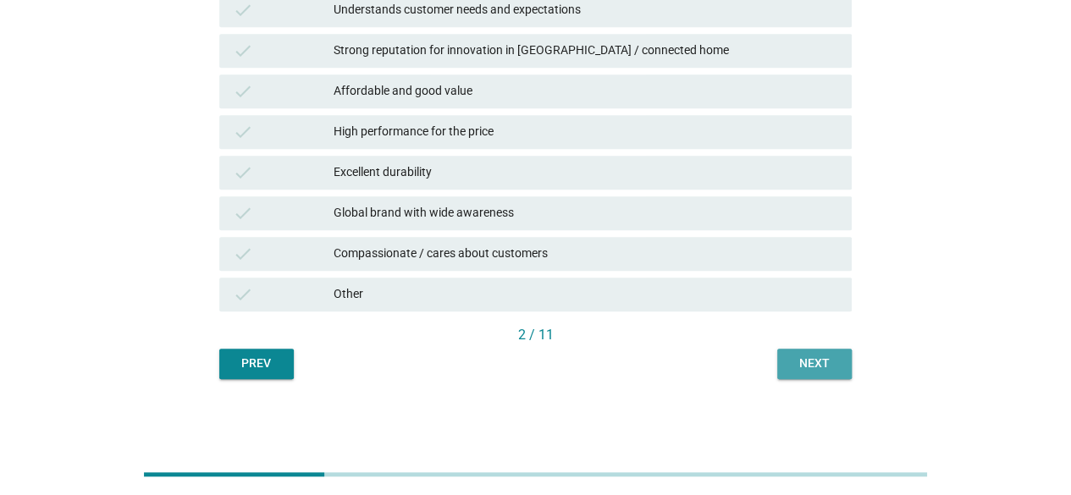
click at [821, 367] on div "Next" at bounding box center [814, 364] width 47 height 18
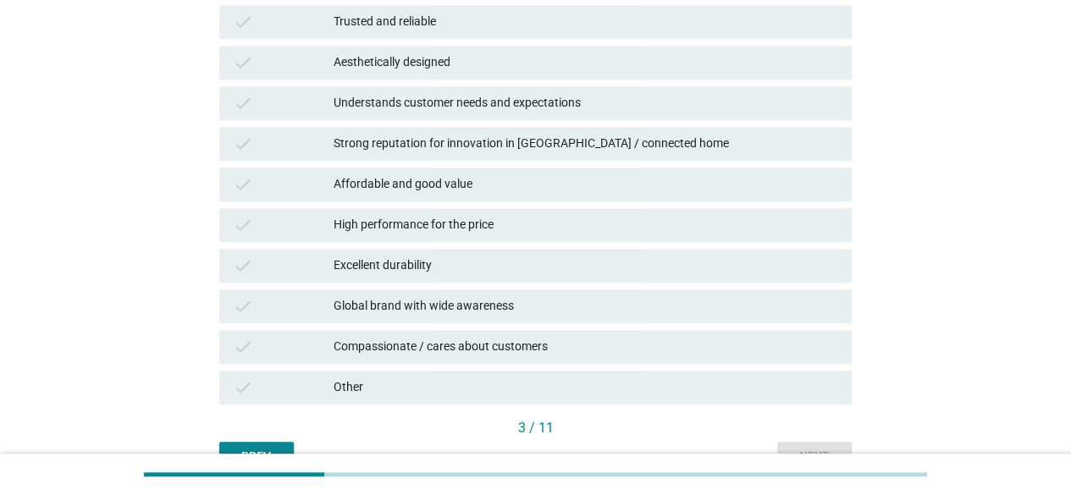
scroll to position [514, 0]
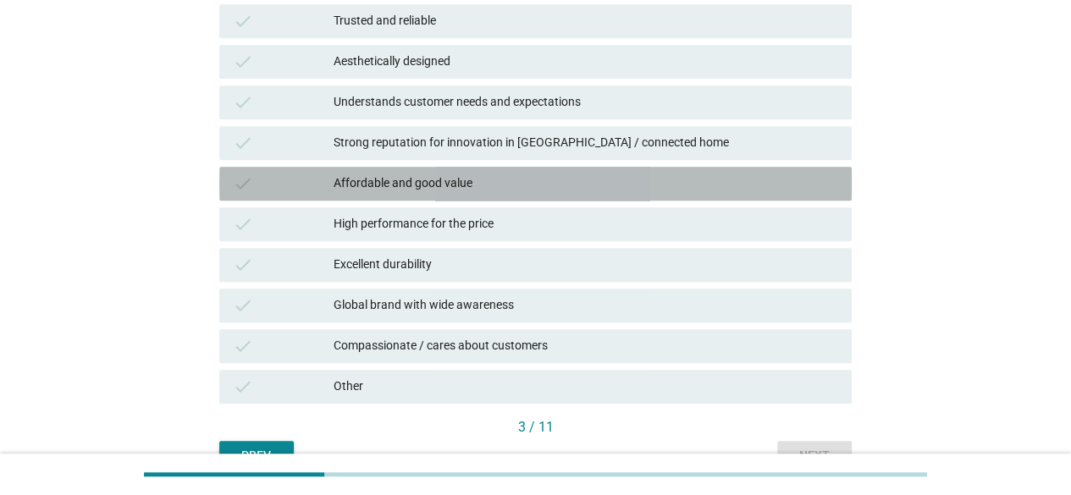
click at [493, 179] on div "Affordable and good value" at bounding box center [586, 184] width 505 height 20
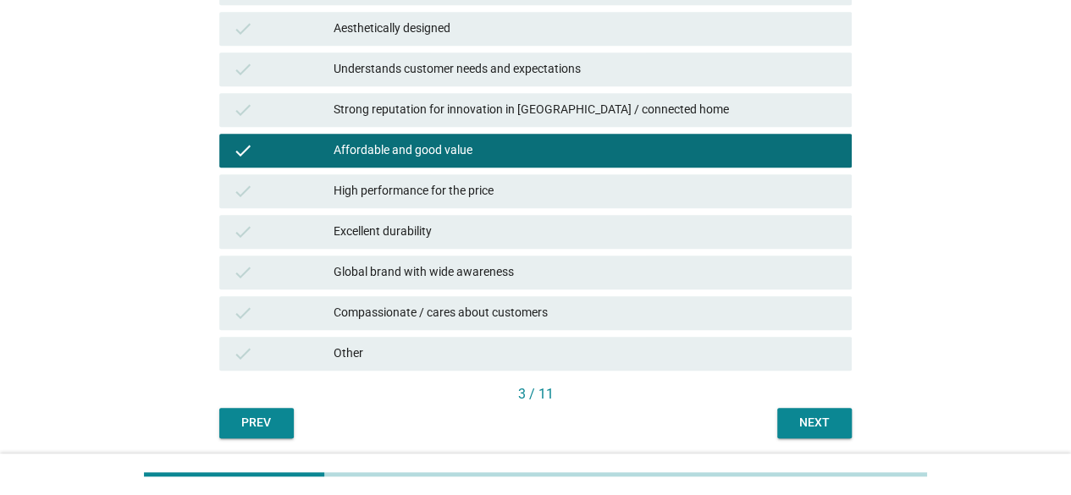
scroll to position [548, 0]
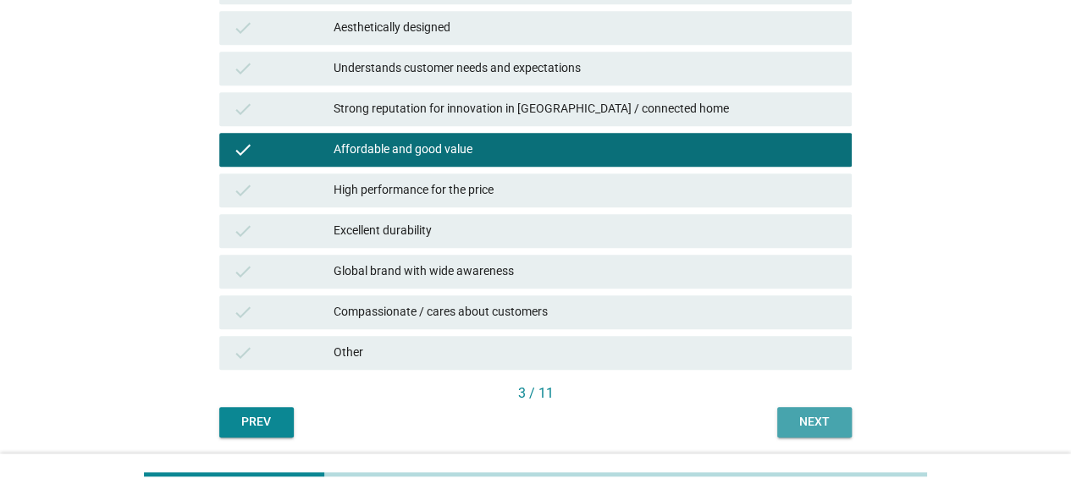
click at [810, 431] on button "Next" at bounding box center [814, 422] width 75 height 30
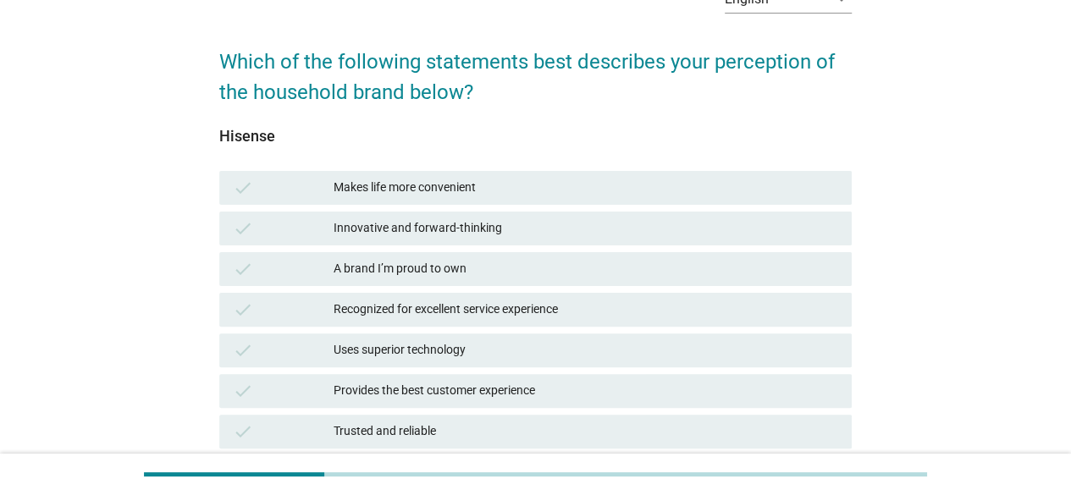
scroll to position [110, 0]
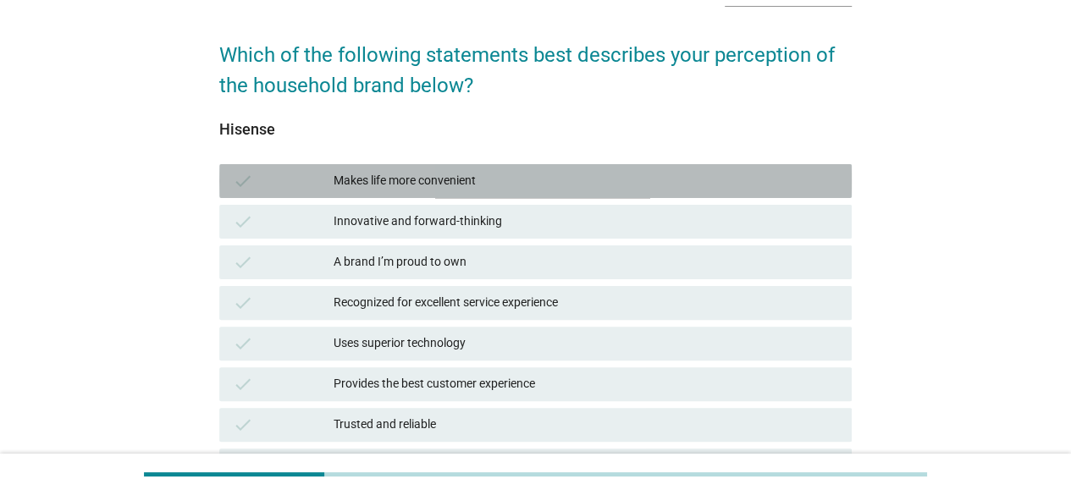
click at [490, 184] on div "Makes life more convenient" at bounding box center [586, 181] width 505 height 20
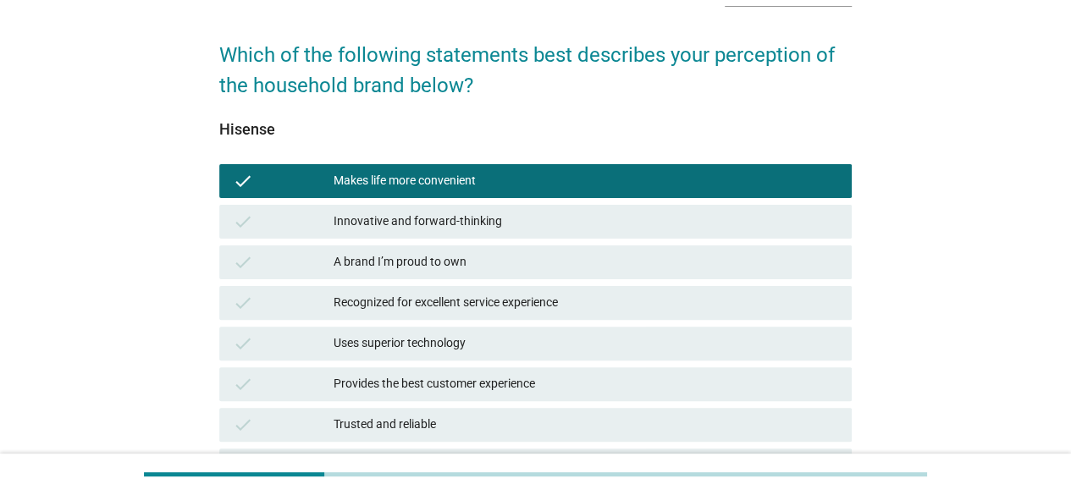
scroll to position [606, 0]
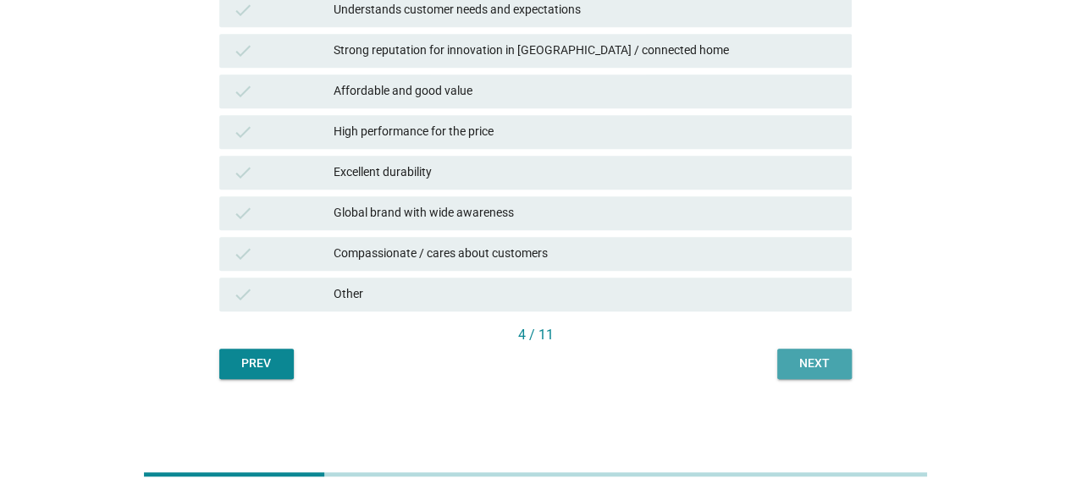
click at [837, 373] on button "Next" at bounding box center [814, 364] width 75 height 30
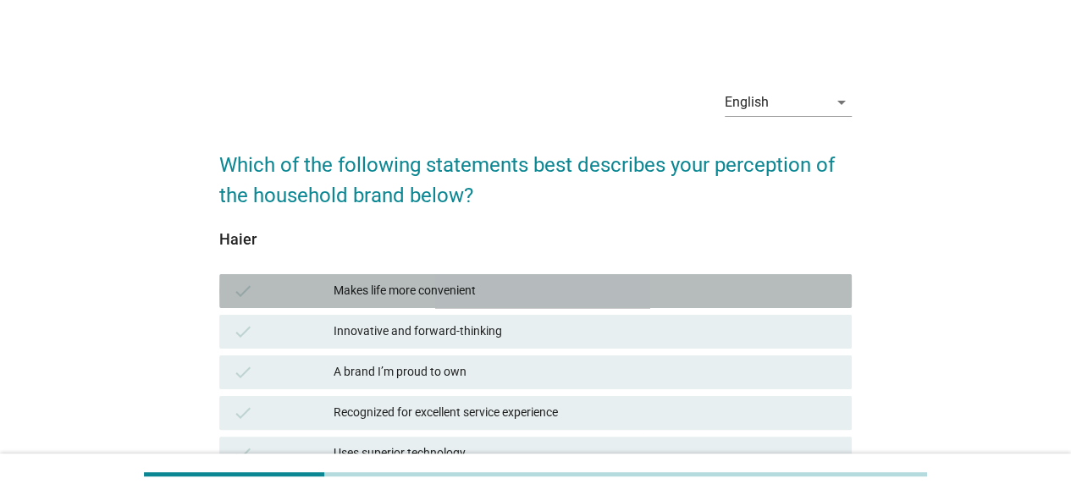
click at [526, 285] on div "Makes life more convenient" at bounding box center [586, 291] width 505 height 20
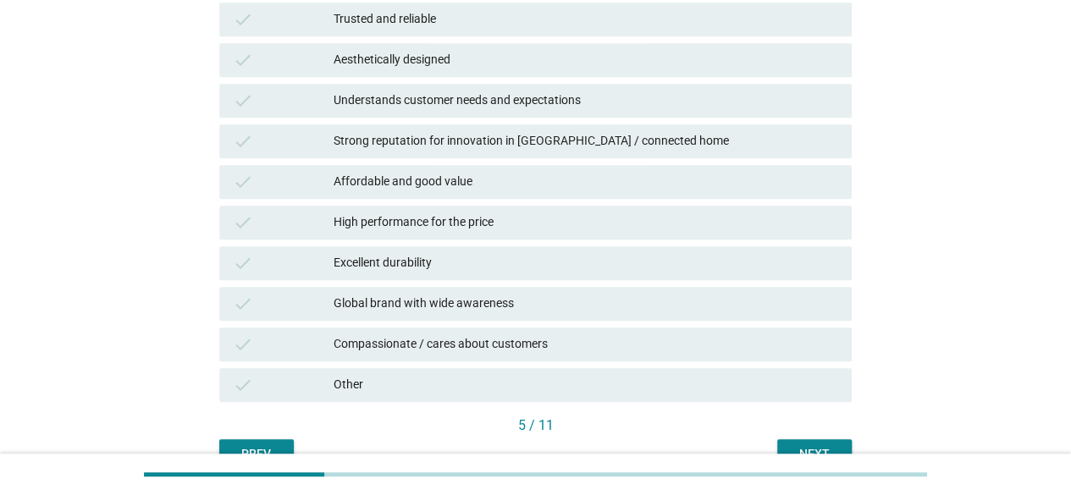
scroll to position [606, 0]
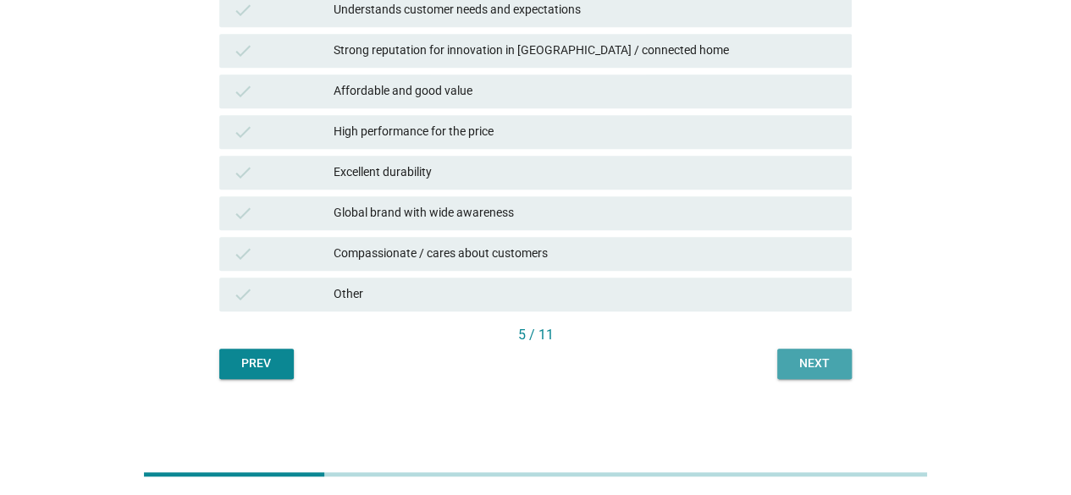
click at [791, 365] on div "Next" at bounding box center [814, 364] width 47 height 18
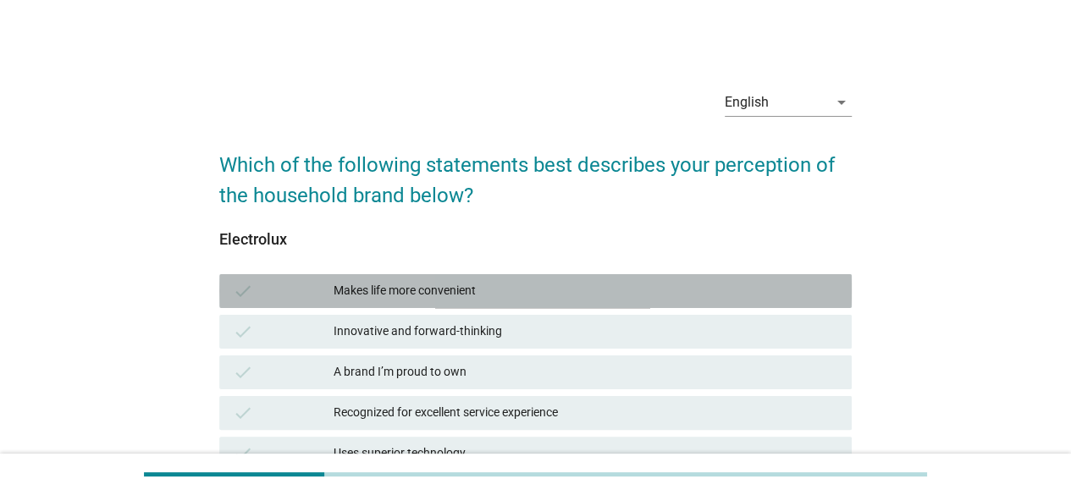
click at [492, 297] on div "Makes life more convenient" at bounding box center [586, 291] width 505 height 20
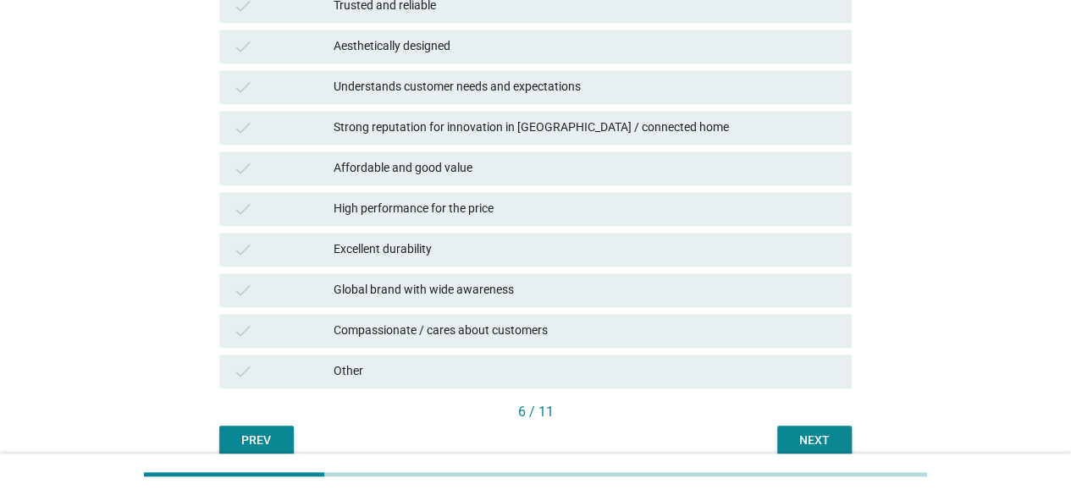
scroll to position [606, 0]
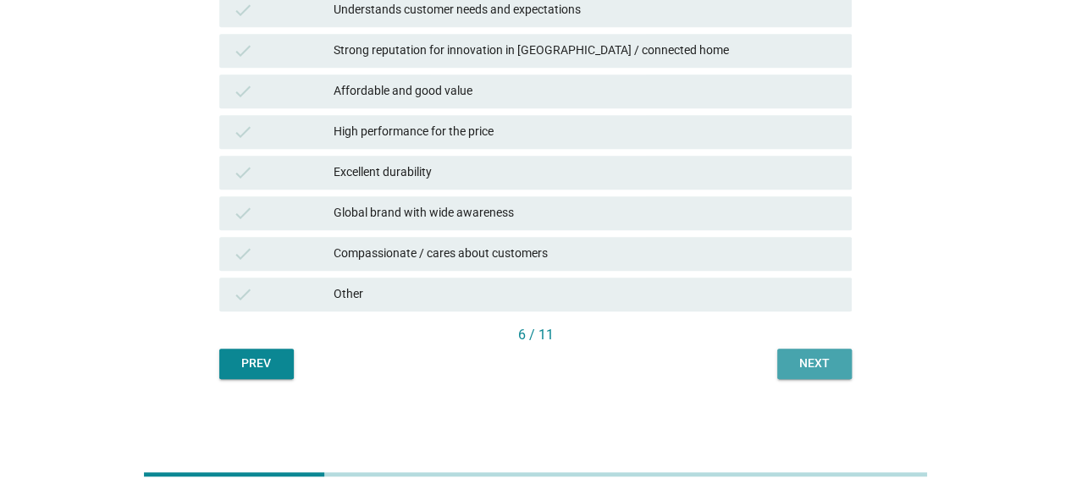
click at [808, 366] on div "Next" at bounding box center [814, 364] width 47 height 18
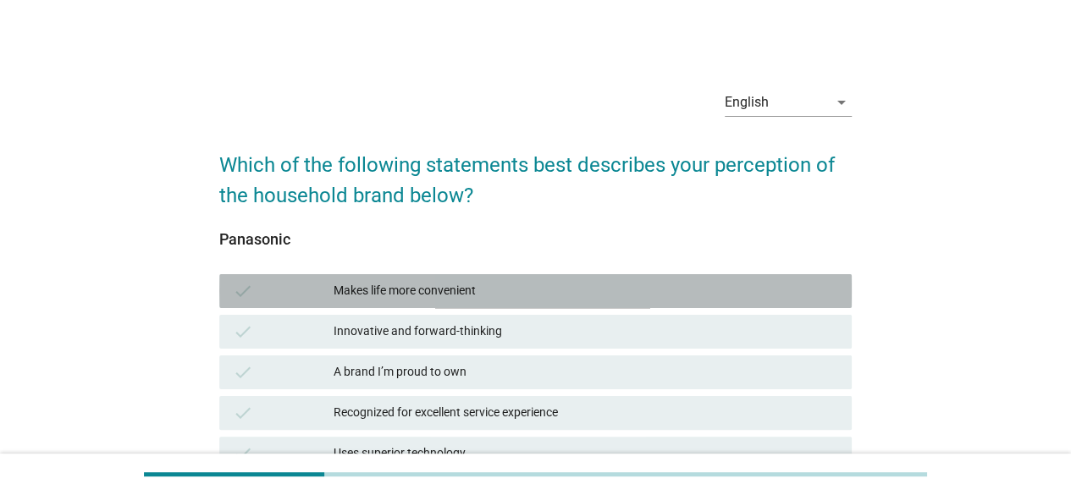
click at [518, 297] on div "Makes life more convenient" at bounding box center [586, 291] width 505 height 20
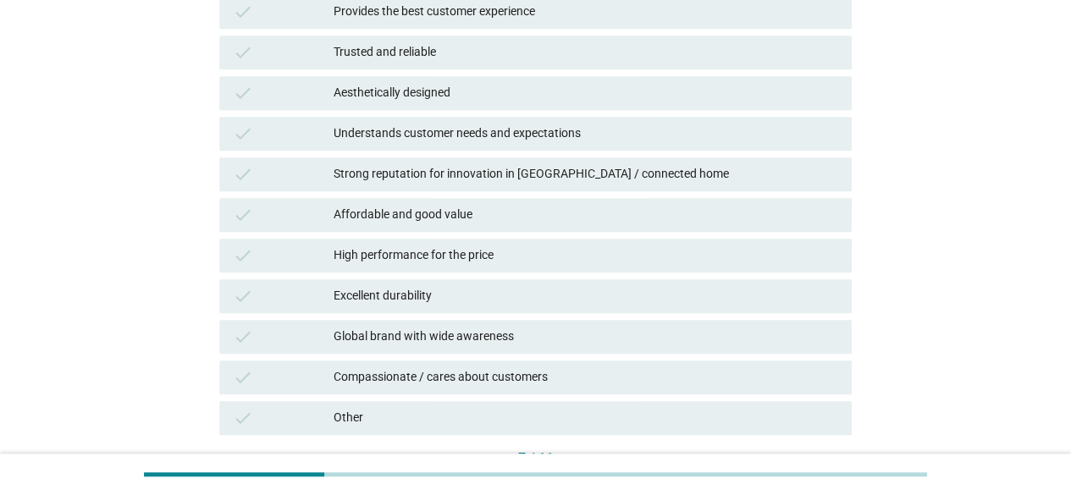
scroll to position [606, 0]
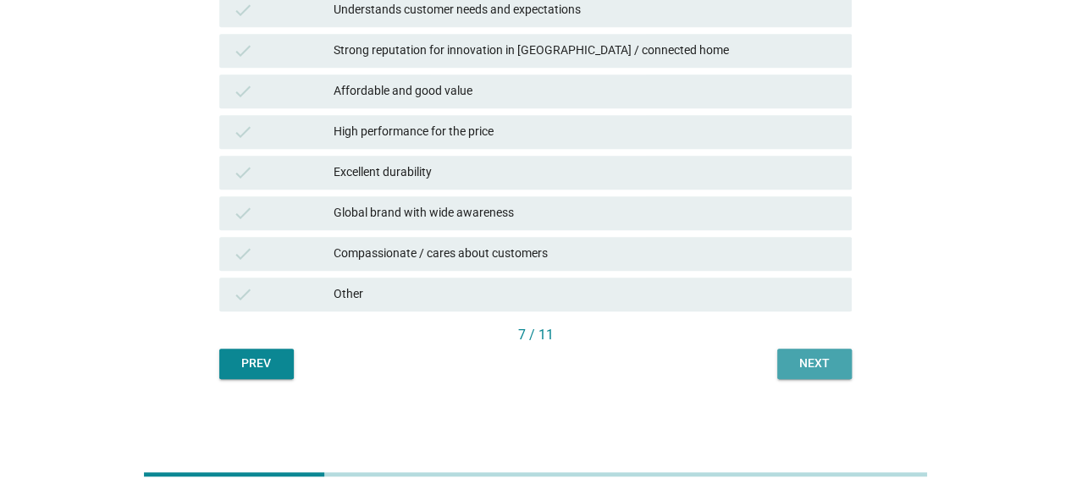
click at [792, 374] on button "Next" at bounding box center [814, 364] width 75 height 30
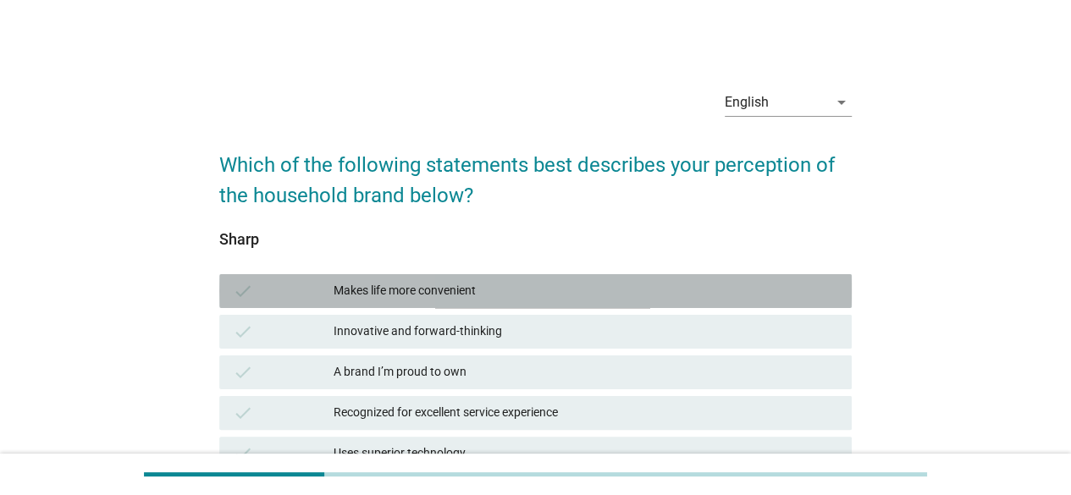
click at [379, 294] on div "Makes life more convenient" at bounding box center [586, 291] width 505 height 20
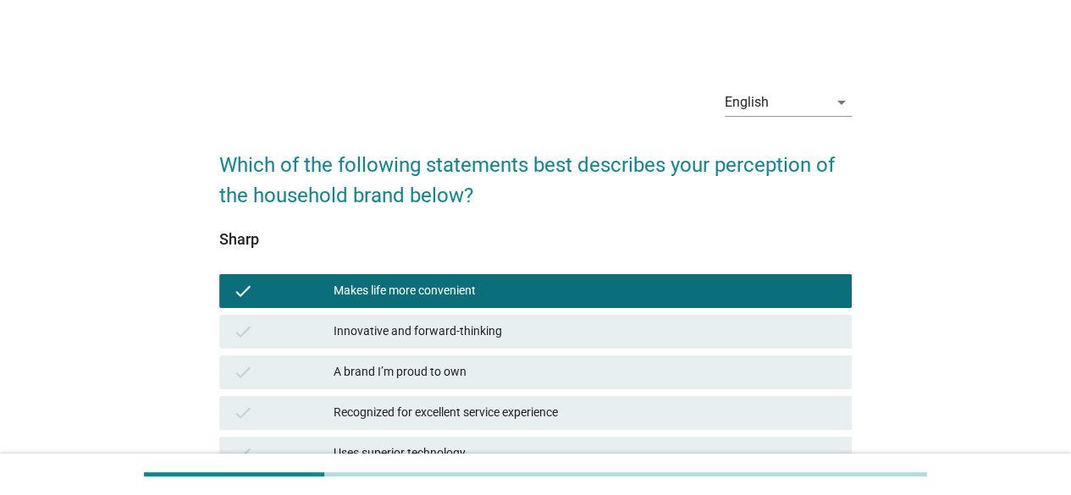
scroll to position [562, 0]
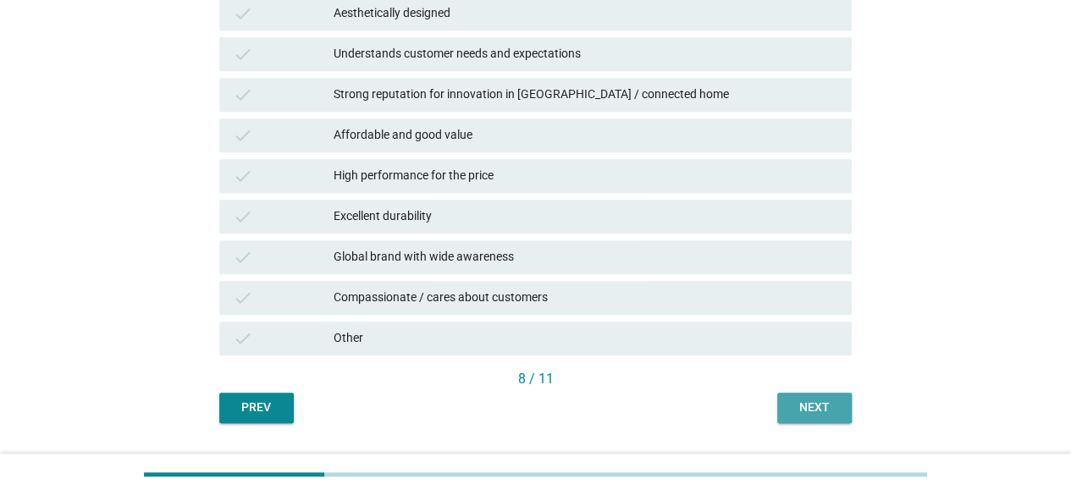
click at [806, 412] on div "Next" at bounding box center [814, 408] width 47 height 18
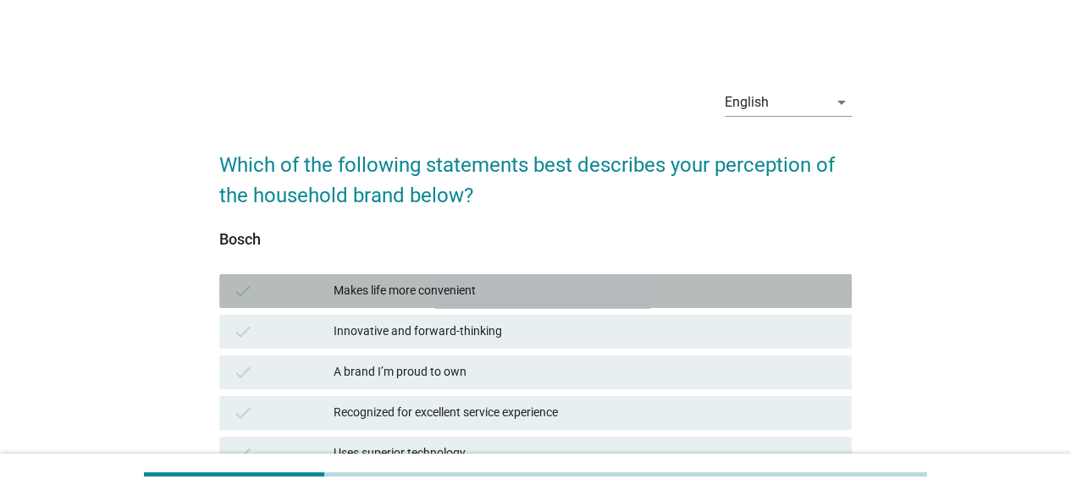
click at [509, 281] on div "Makes life more convenient" at bounding box center [586, 291] width 505 height 20
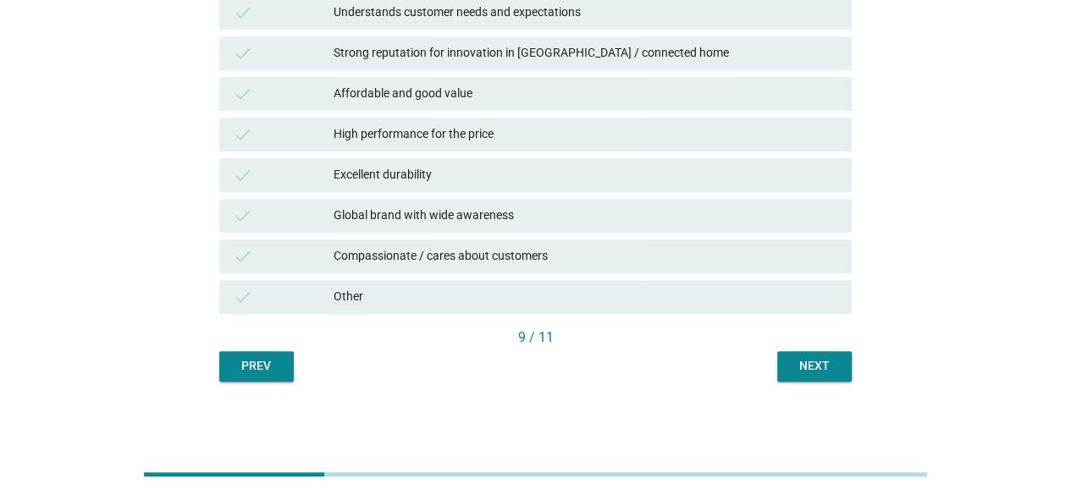
scroll to position [605, 0]
click at [803, 352] on button "Next" at bounding box center [814, 366] width 75 height 30
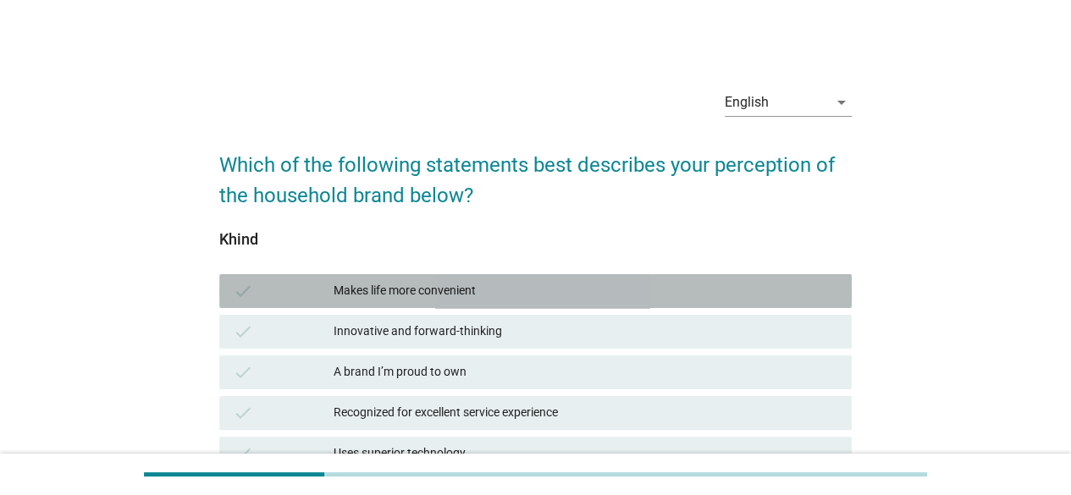
click at [544, 292] on div "Makes life more convenient" at bounding box center [586, 291] width 505 height 20
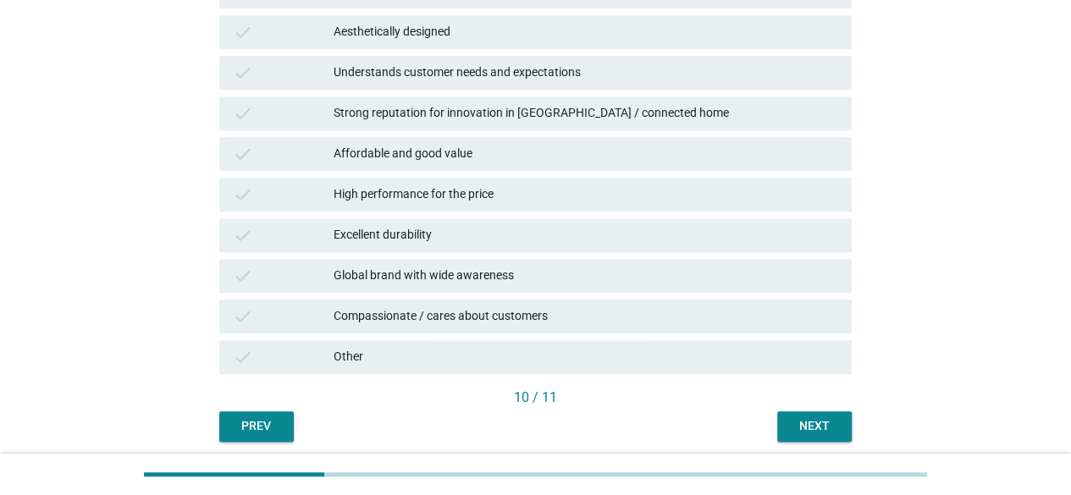
scroll to position [606, 0]
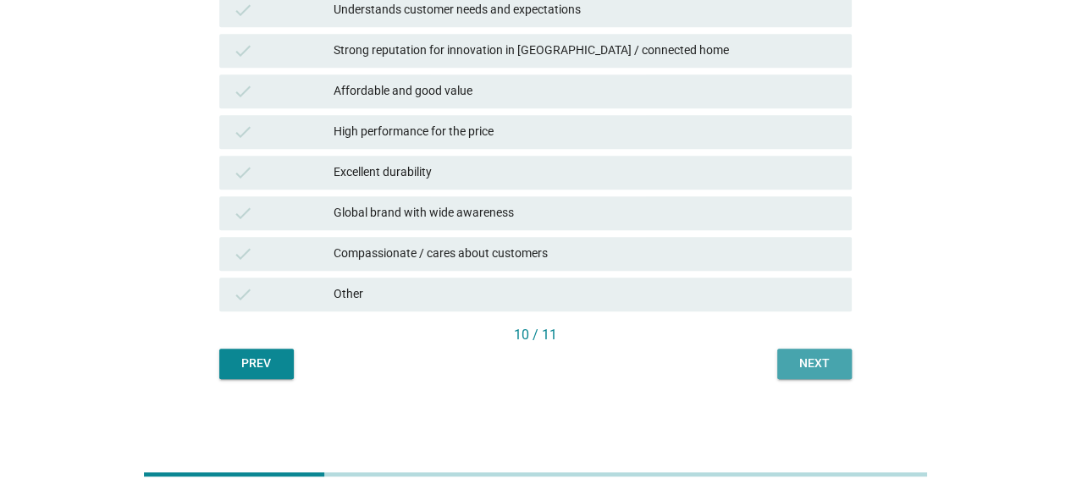
click at [825, 362] on div "Next" at bounding box center [814, 364] width 47 height 18
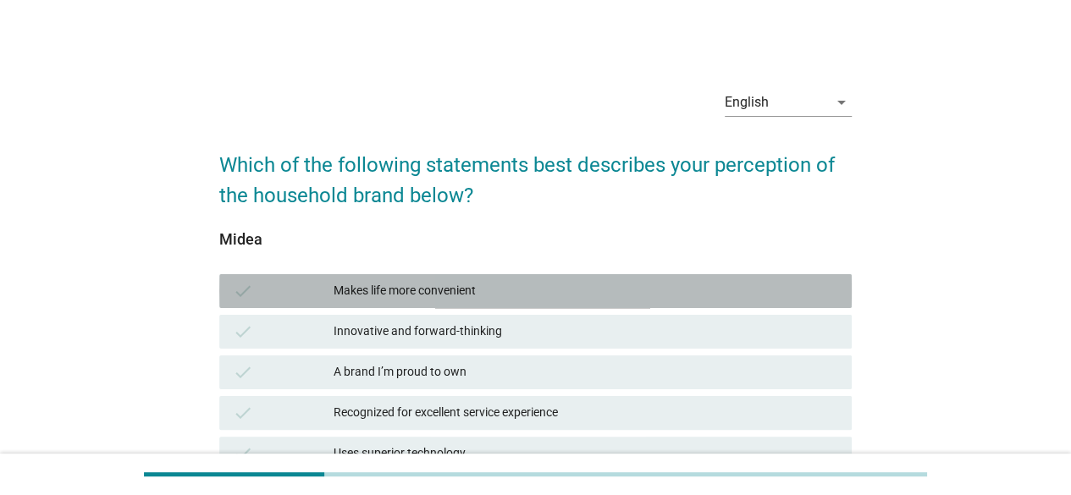
click at [481, 289] on div "Makes life more convenient" at bounding box center [586, 291] width 505 height 20
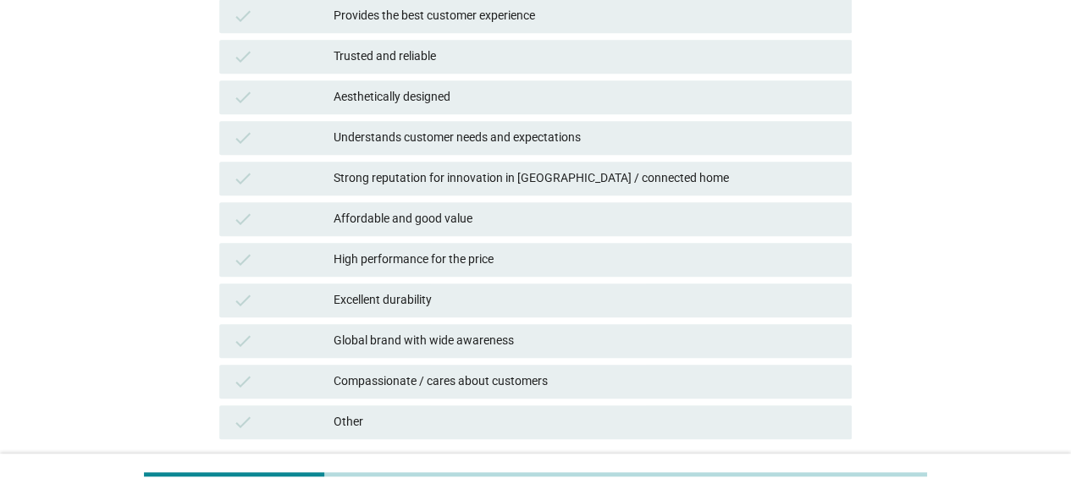
scroll to position [606, 0]
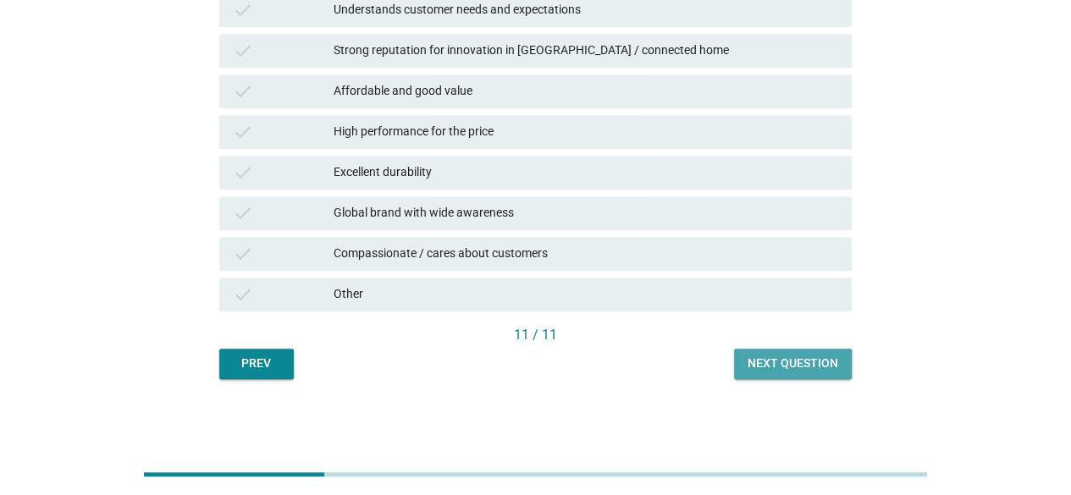
click at [766, 373] on button "Next question" at bounding box center [793, 364] width 118 height 30
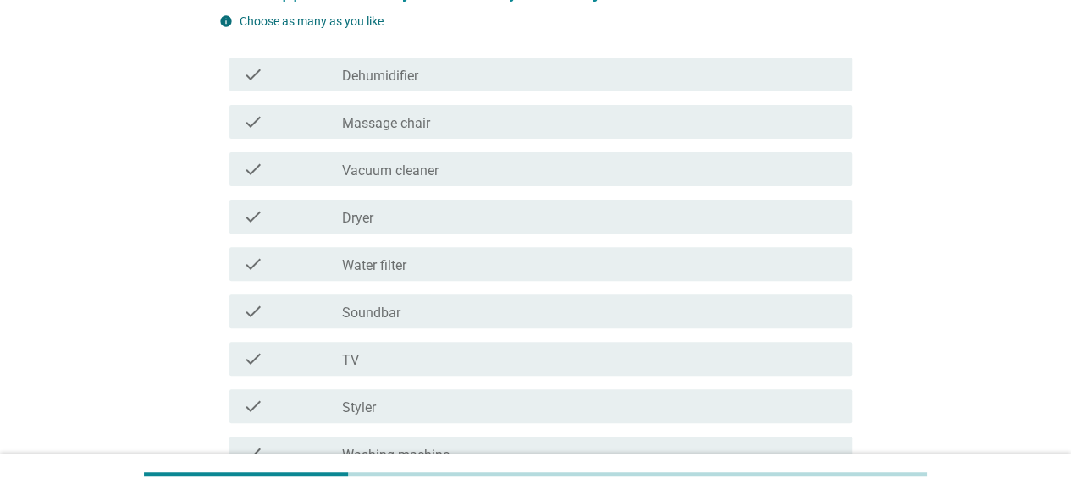
scroll to position [175, 0]
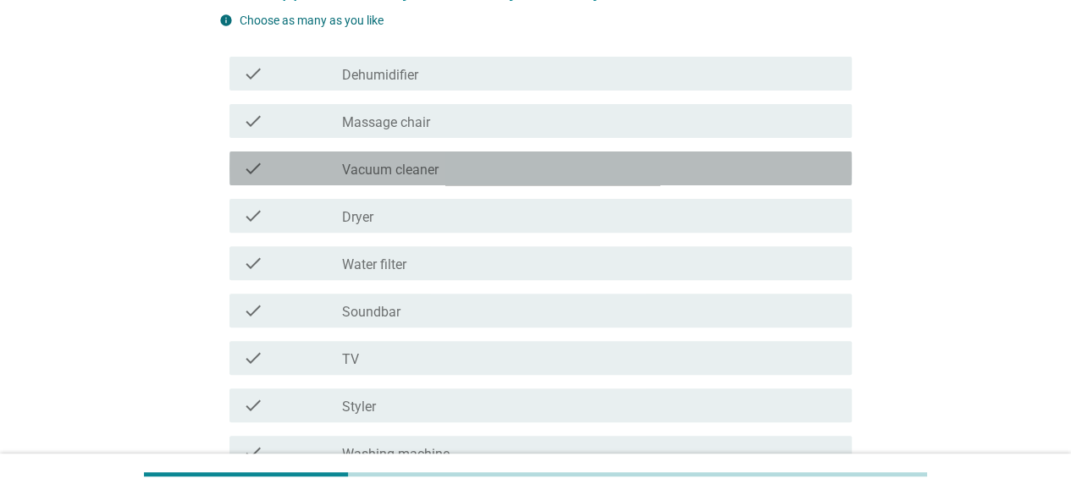
click at [432, 171] on label "Vacuum cleaner" at bounding box center [390, 170] width 97 height 17
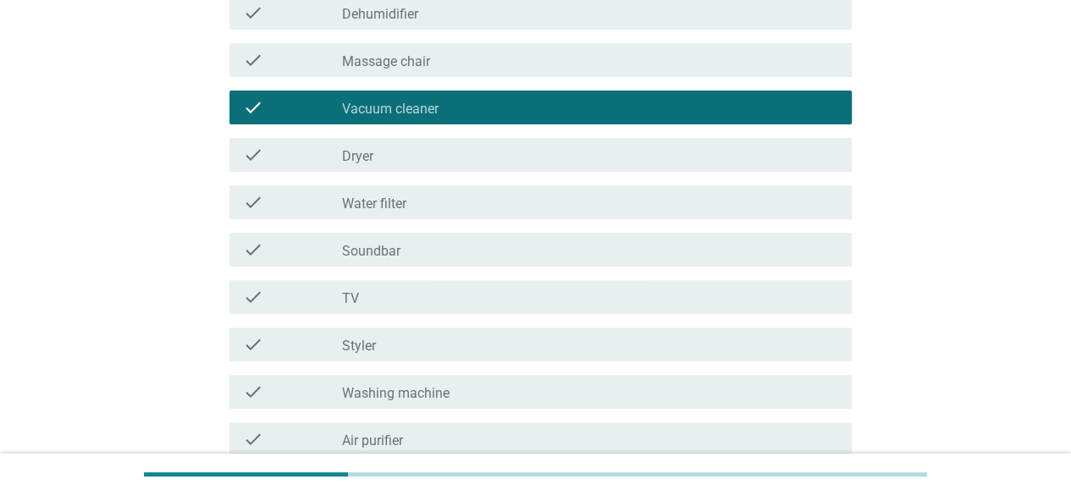
scroll to position [237, 0]
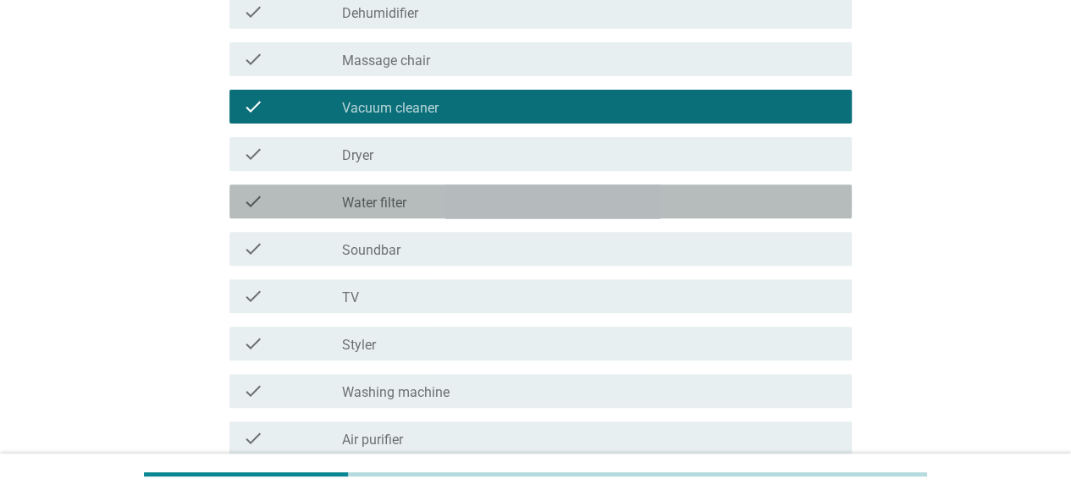
click at [410, 214] on div "check check_box_outline_blank Water filter" at bounding box center [541, 202] width 622 height 34
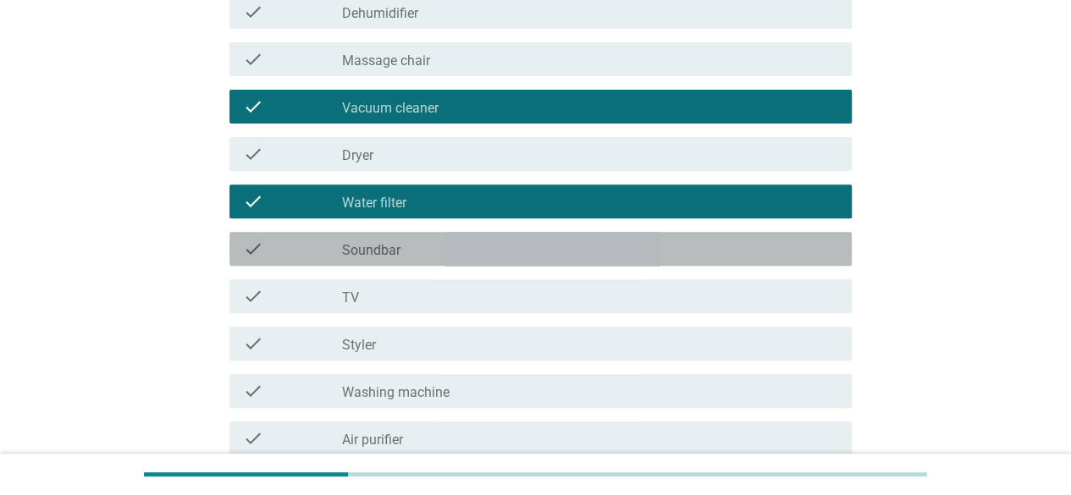
click at [406, 251] on div "check_box_outline_blank Soundbar" at bounding box center [590, 249] width 496 height 20
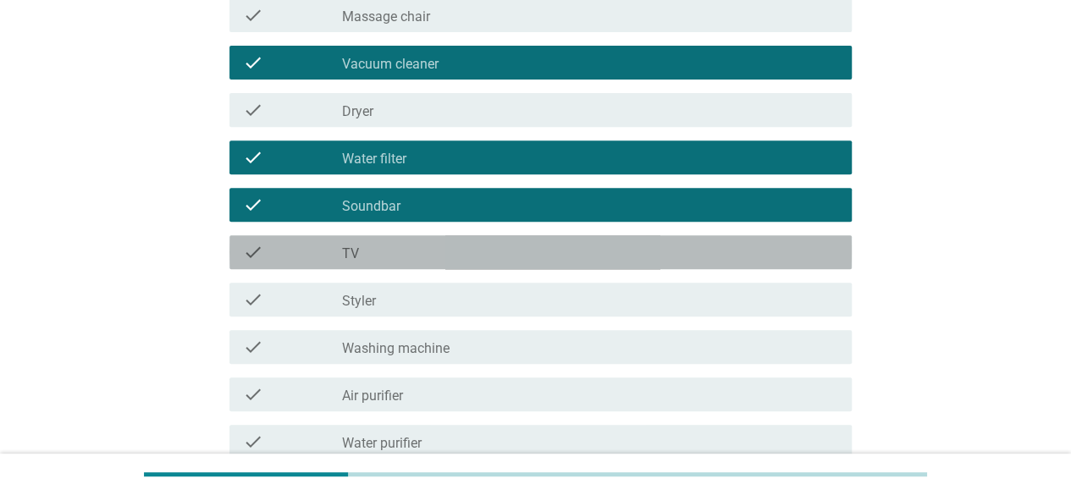
click at [406, 251] on div "check_box_outline_blank TV" at bounding box center [590, 252] width 496 height 20
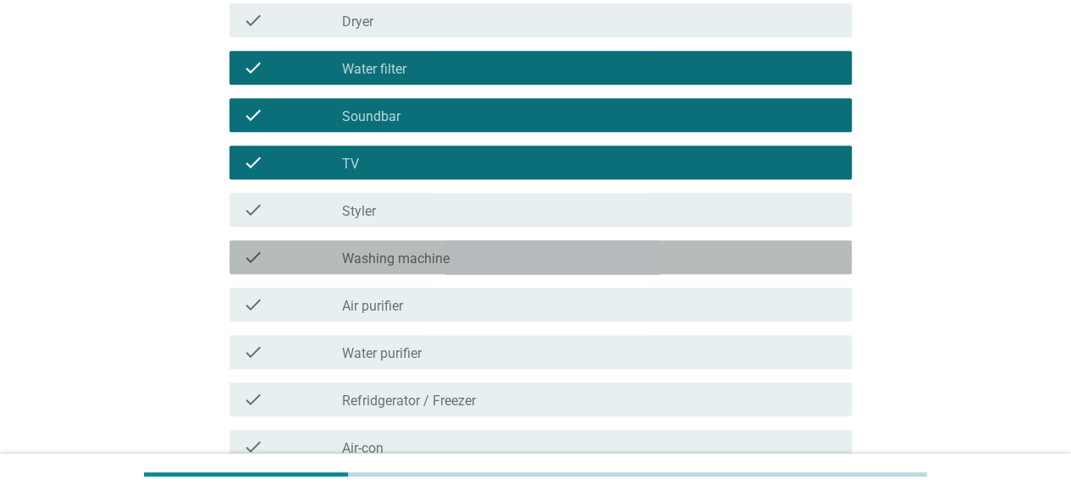
click at [406, 251] on label "Washing machine" at bounding box center [396, 259] width 108 height 17
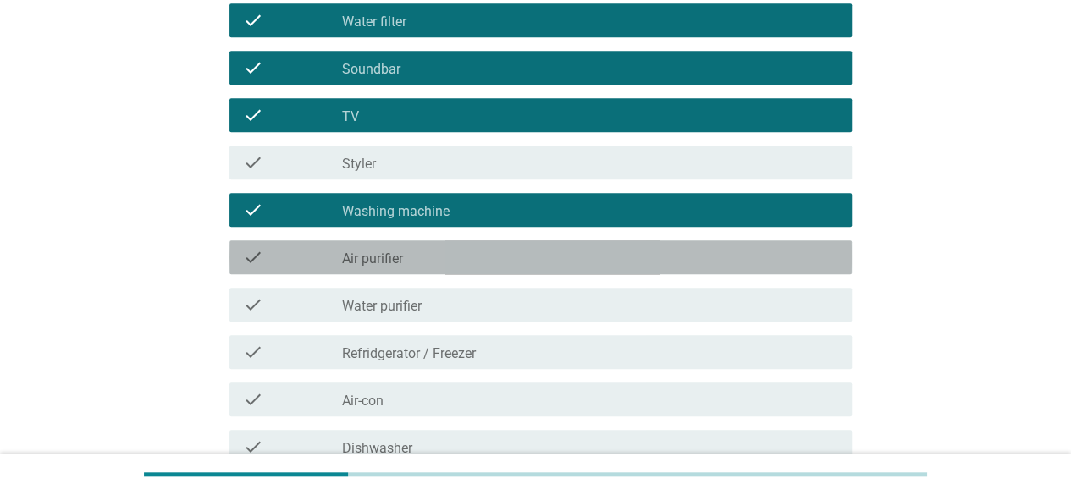
click at [406, 251] on div "check_box_outline_blank Air purifier" at bounding box center [590, 257] width 496 height 20
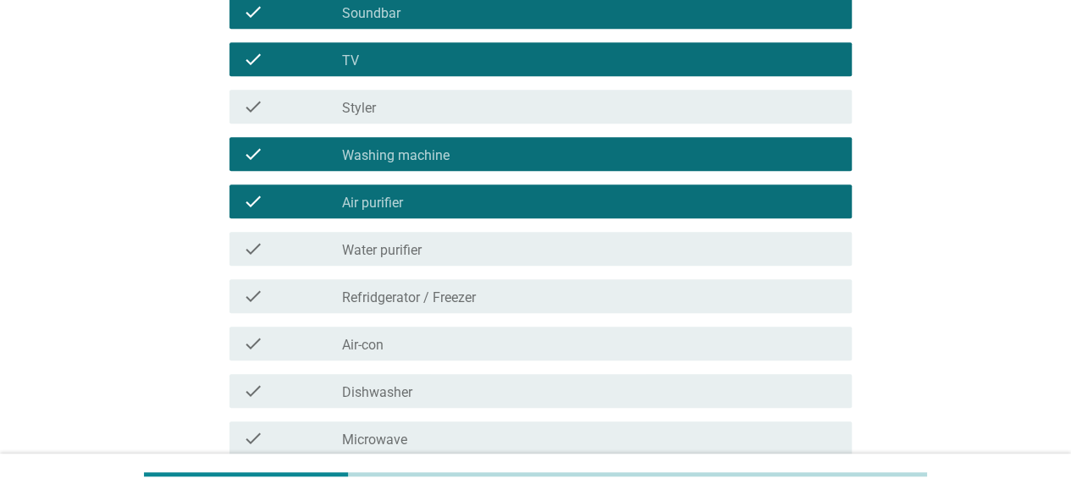
scroll to position [522, 0]
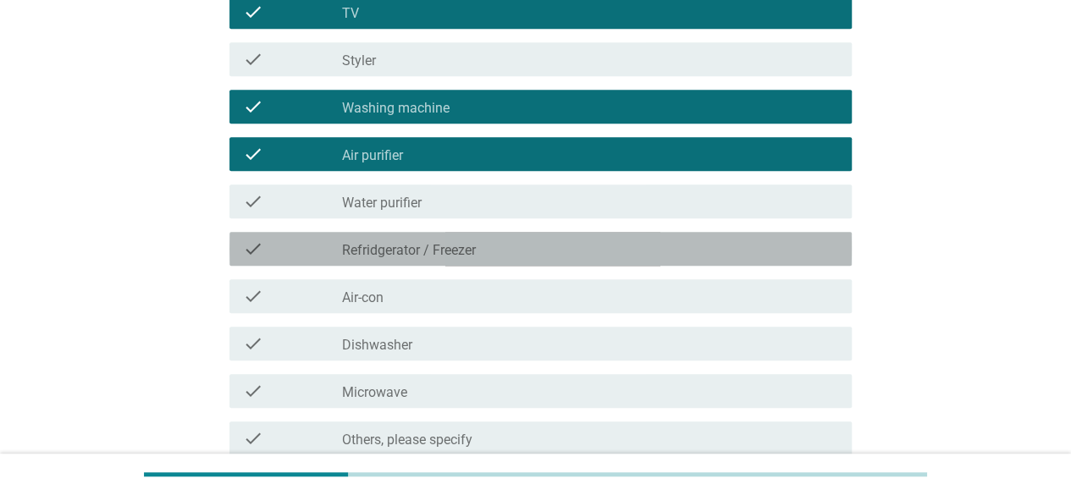
click at [406, 251] on label "Refridgerator / Freezer" at bounding box center [409, 250] width 134 height 17
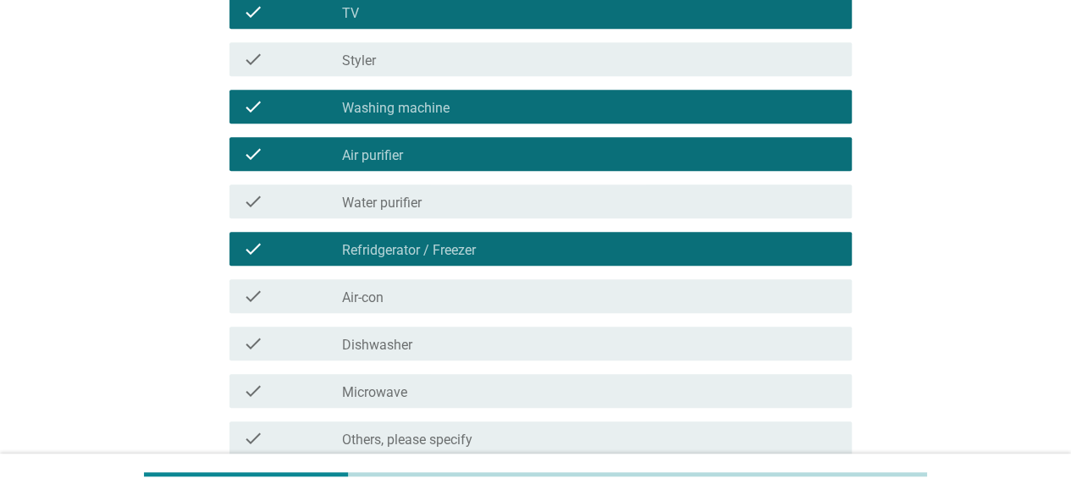
scroll to position [554, 0]
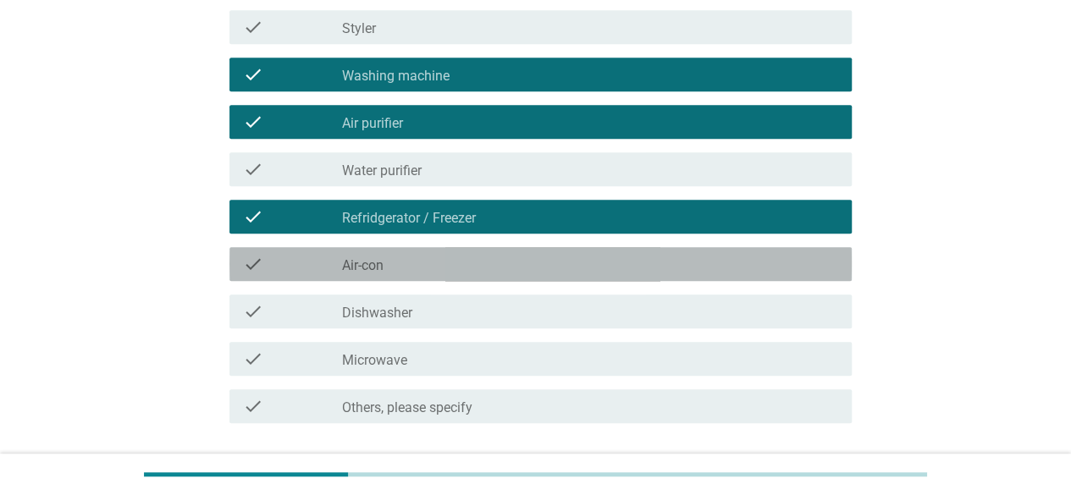
click at [406, 251] on div "check check_box_outline_blank Air-con" at bounding box center [541, 264] width 622 height 34
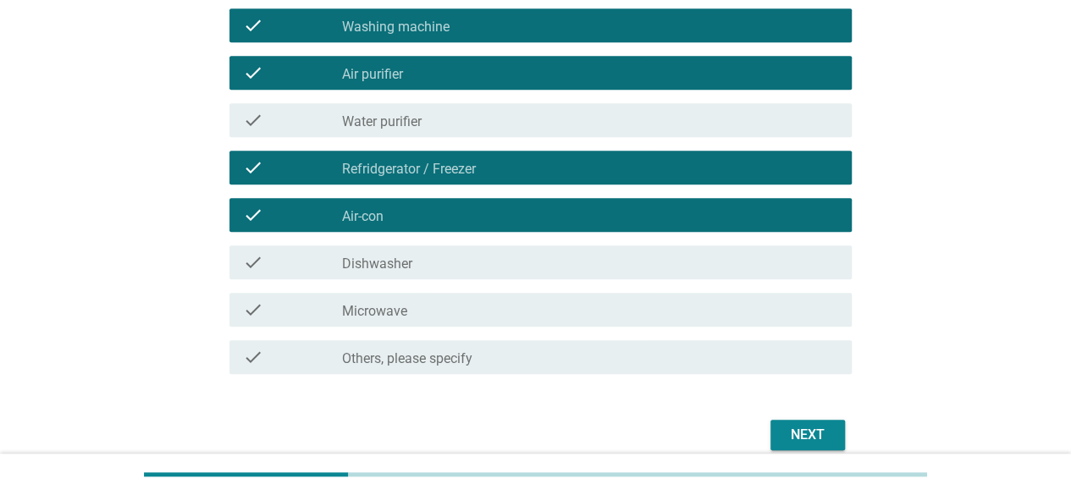
scroll to position [604, 0]
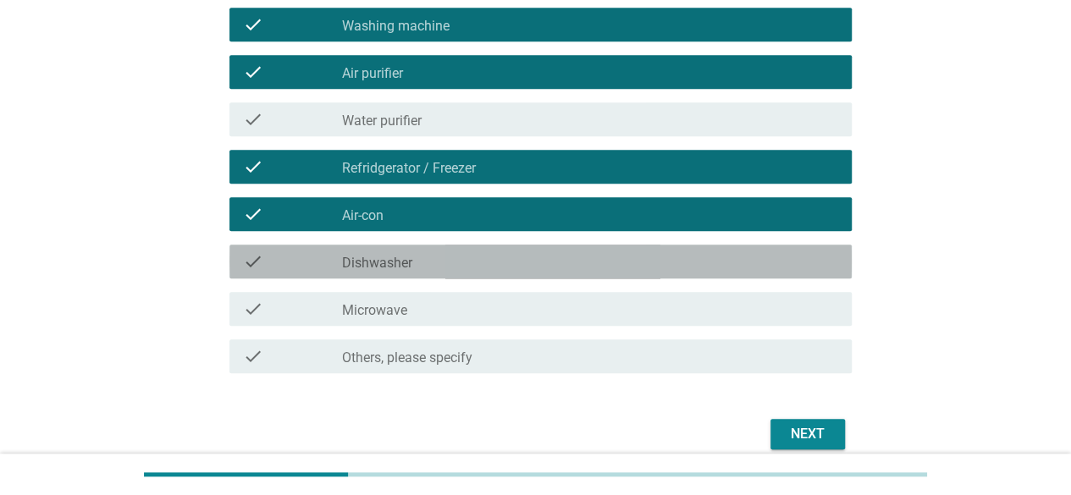
click at [406, 252] on div "check_box_outline_blank Dishwasher" at bounding box center [590, 262] width 496 height 20
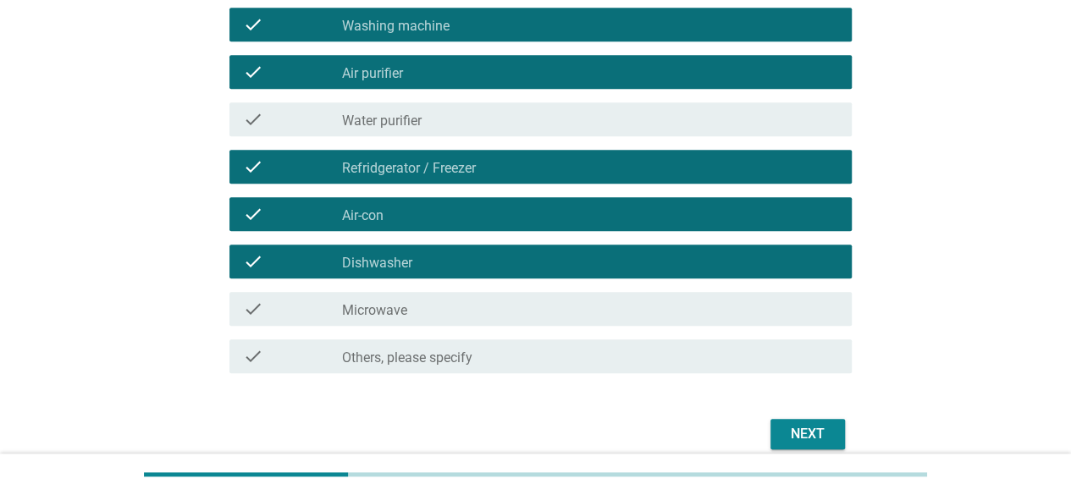
click at [794, 435] on div "Next" at bounding box center [807, 434] width 47 height 20
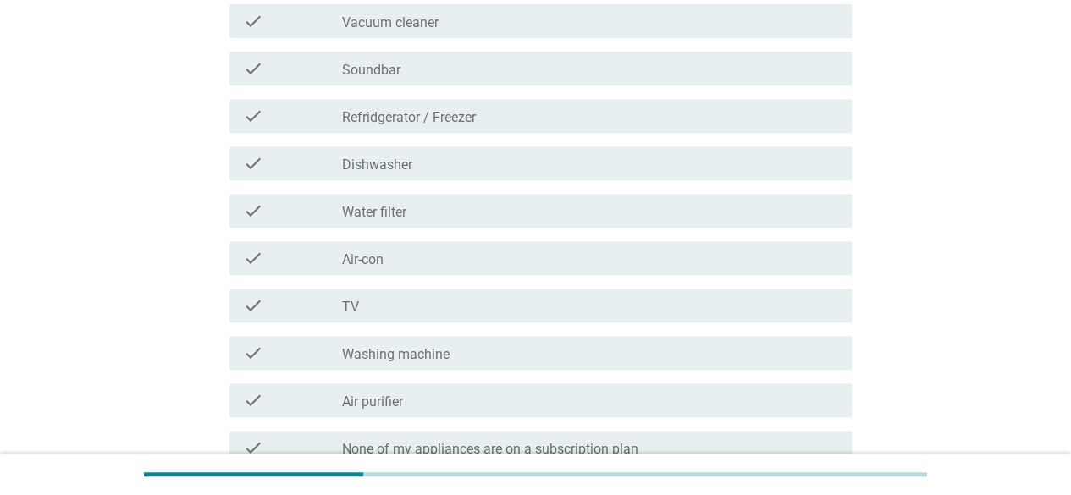
scroll to position [564, 0]
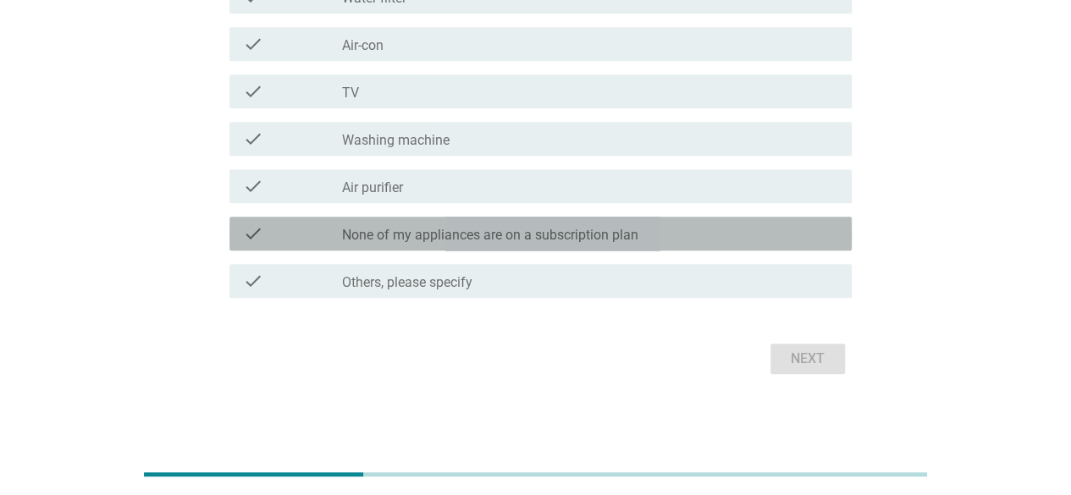
click at [489, 235] on label "None of my appliances are on a subscription plan" at bounding box center [490, 235] width 296 height 17
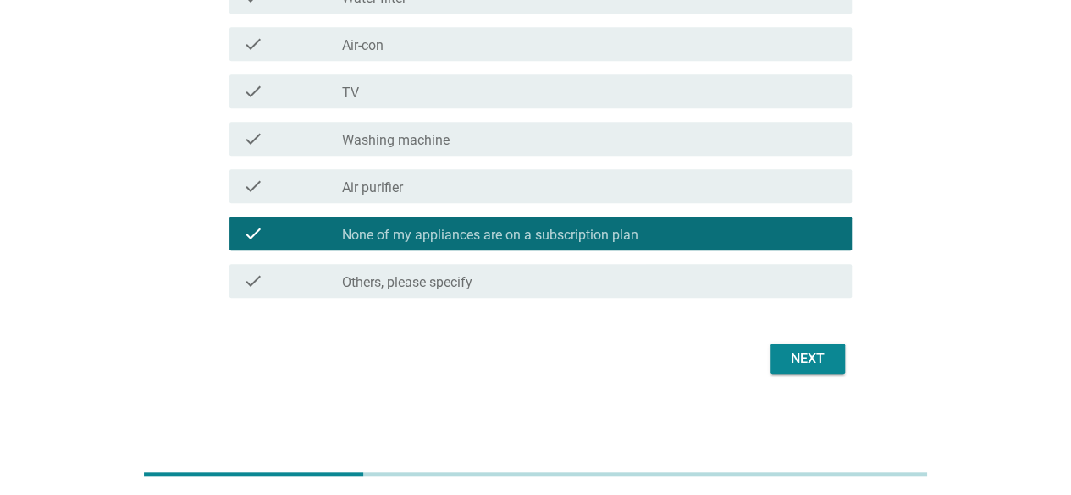
click at [799, 355] on div "Next" at bounding box center [807, 359] width 47 height 20
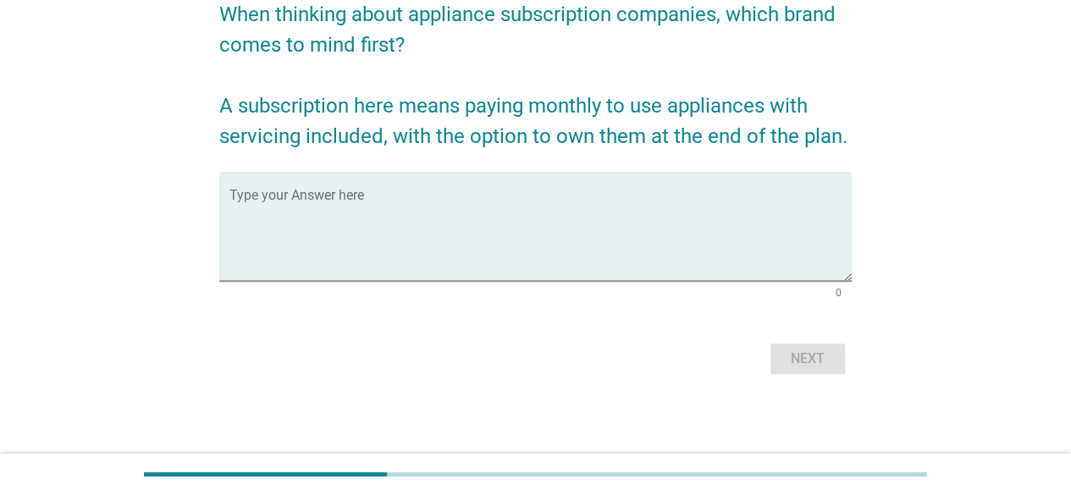
scroll to position [0, 0]
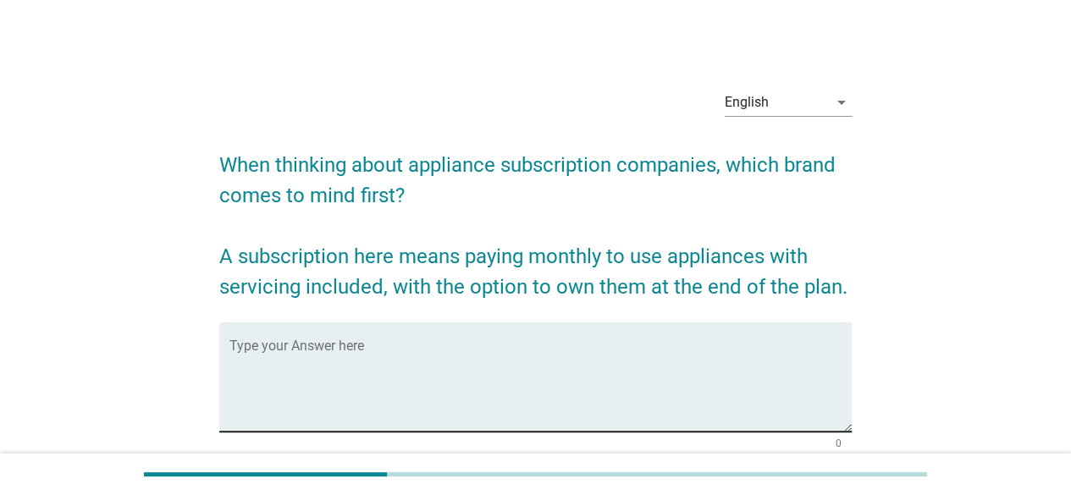
click at [271, 355] on textarea "Type your Answer here" at bounding box center [541, 387] width 622 height 89
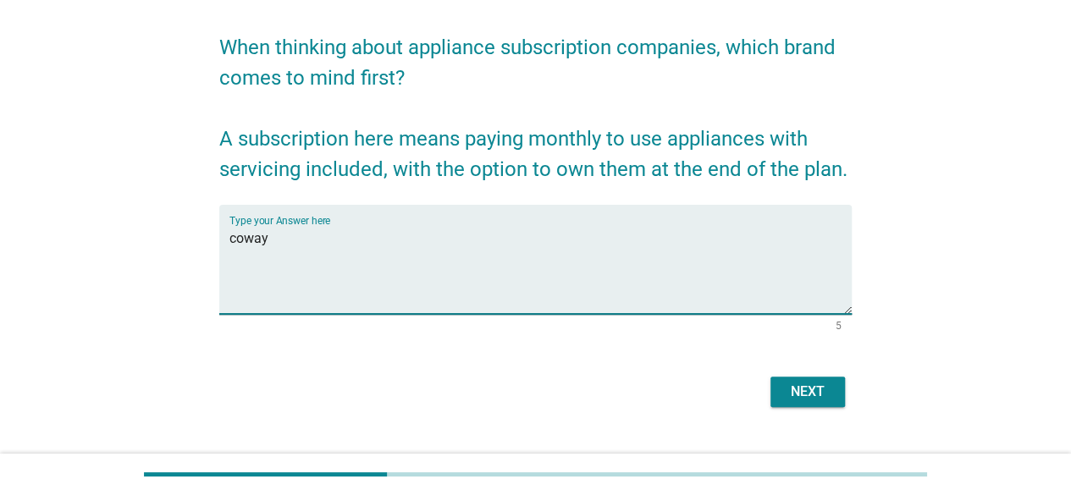
scroll to position [146, 0]
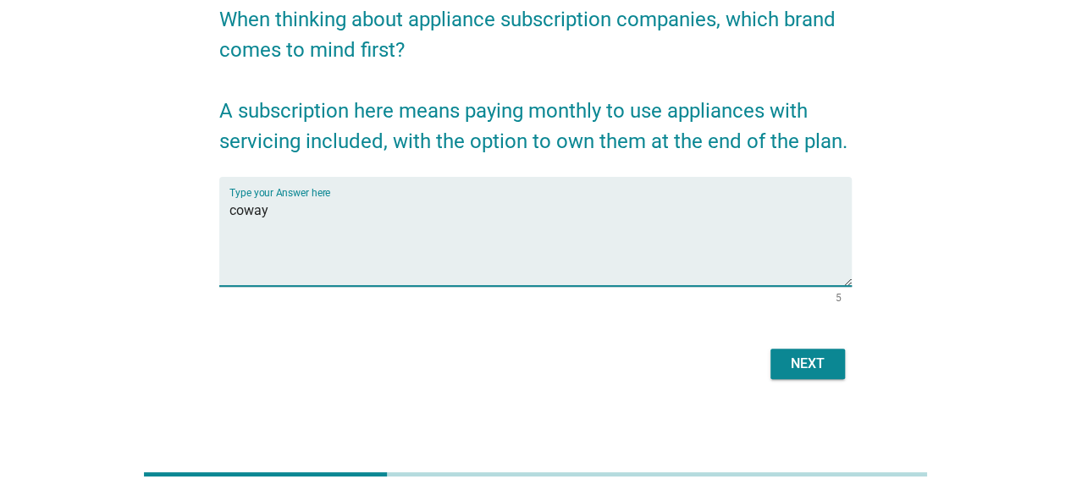
type textarea "coway"
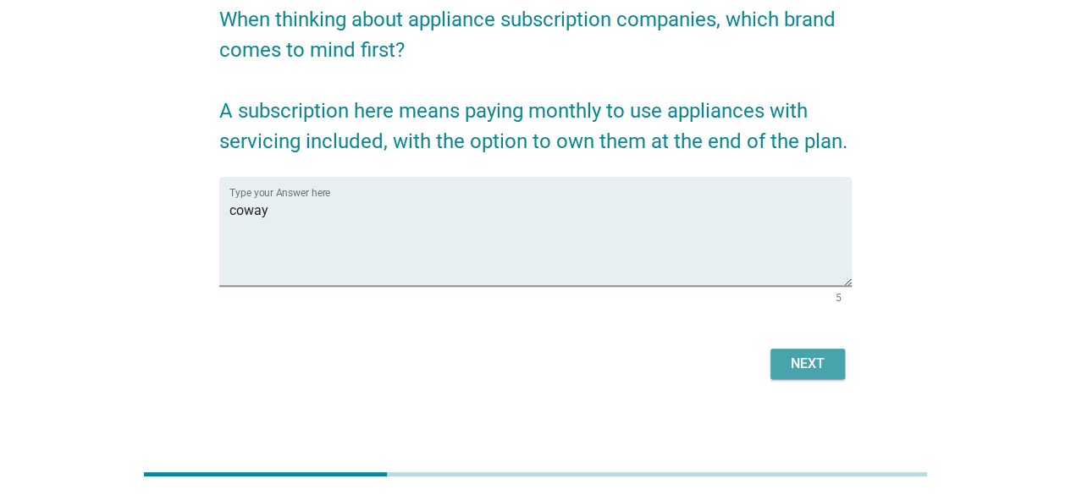
click at [784, 363] on div "Next" at bounding box center [807, 364] width 47 height 20
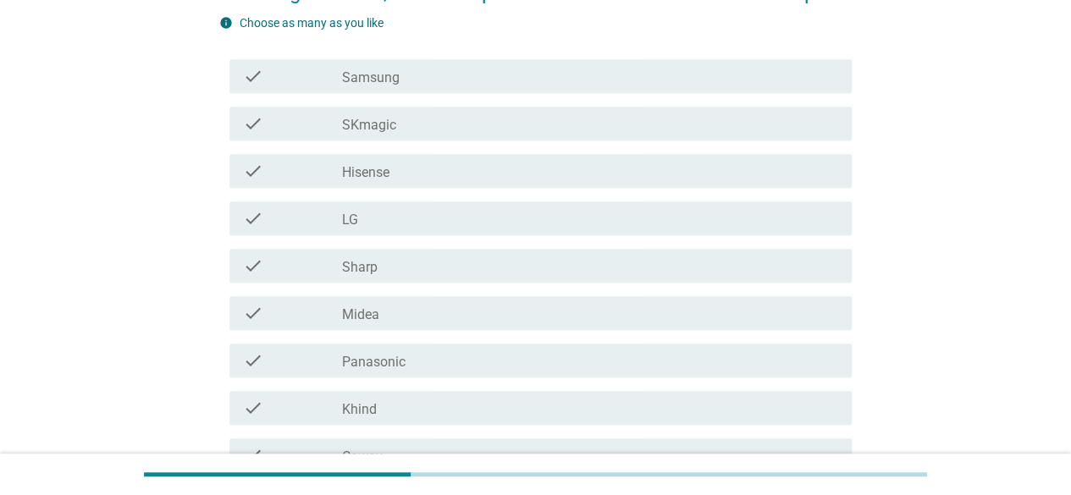
scroll to position [418, 0]
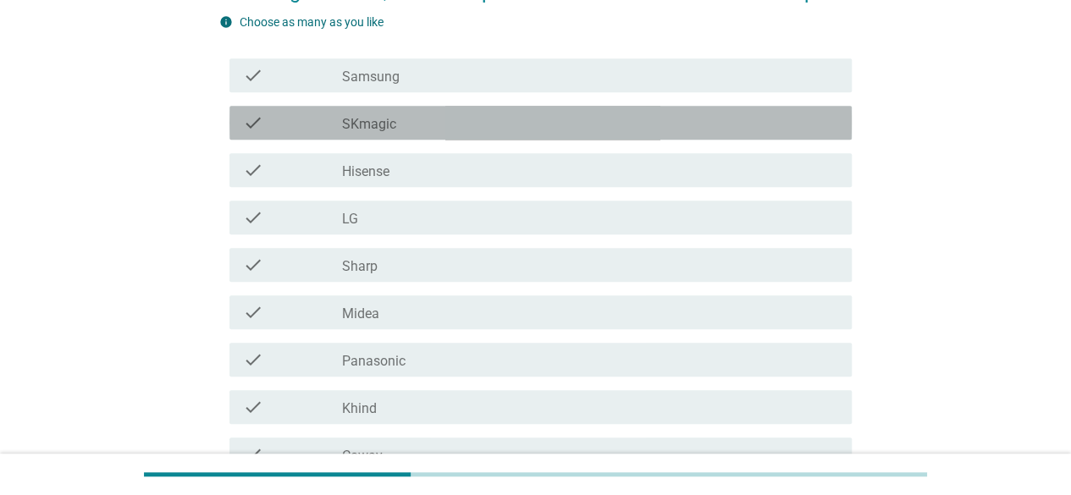
click at [293, 127] on div "check" at bounding box center [292, 123] width 99 height 20
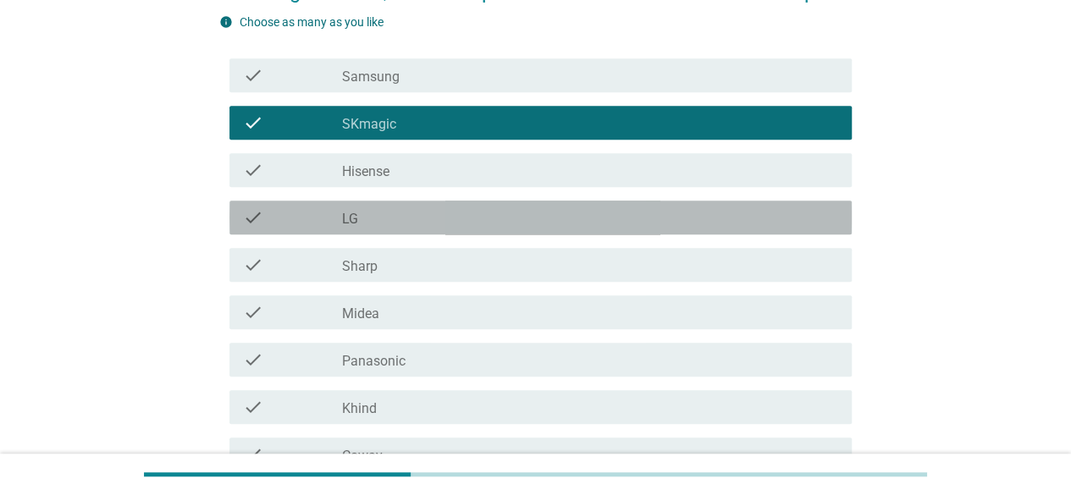
click at [349, 211] on label "LG" at bounding box center [350, 219] width 16 height 17
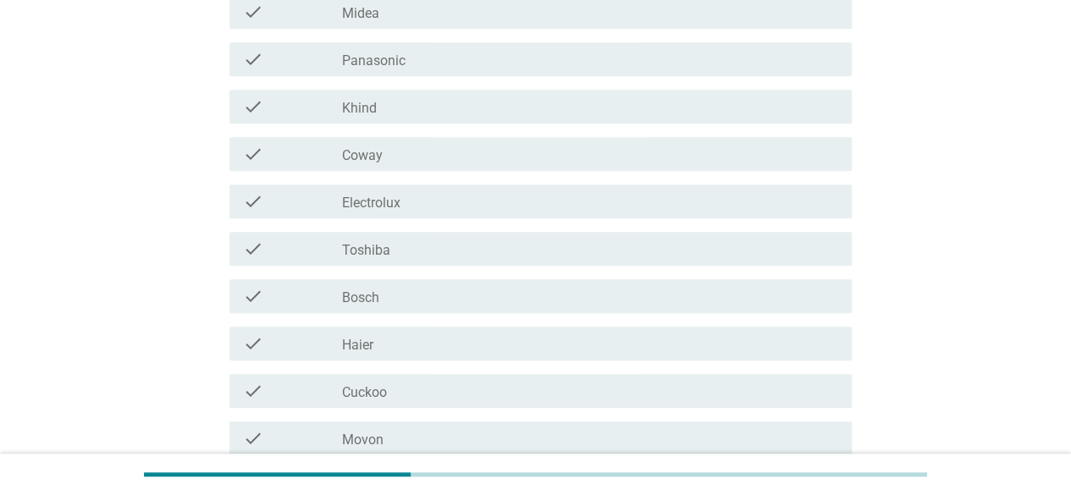
scroll to position [719, 0]
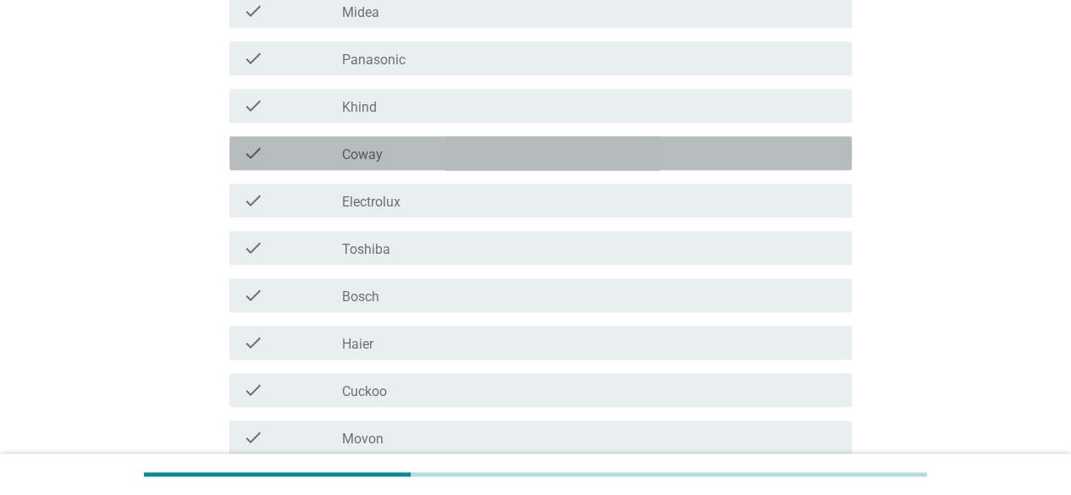
click at [361, 143] on div "check_box_outline_blank Coway" at bounding box center [590, 153] width 496 height 20
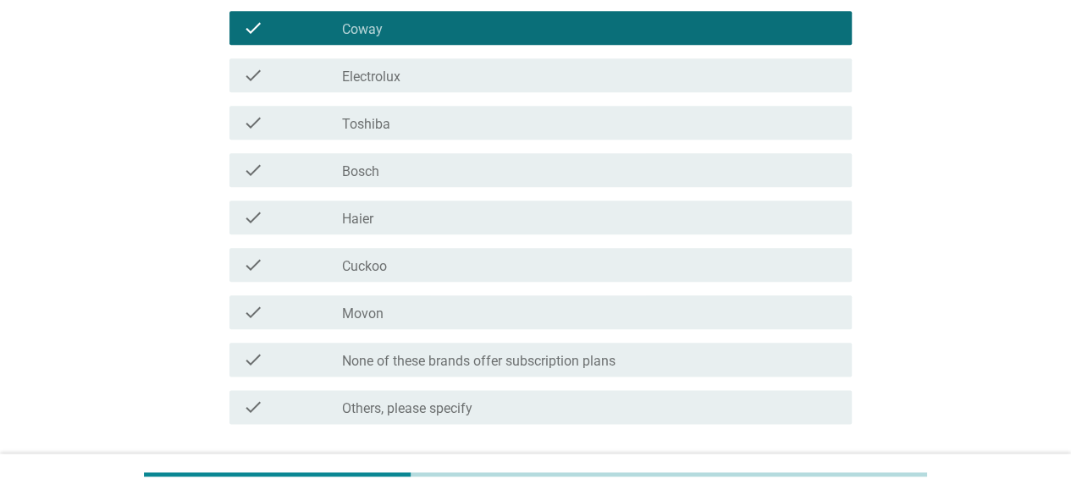
scroll to position [910, 0]
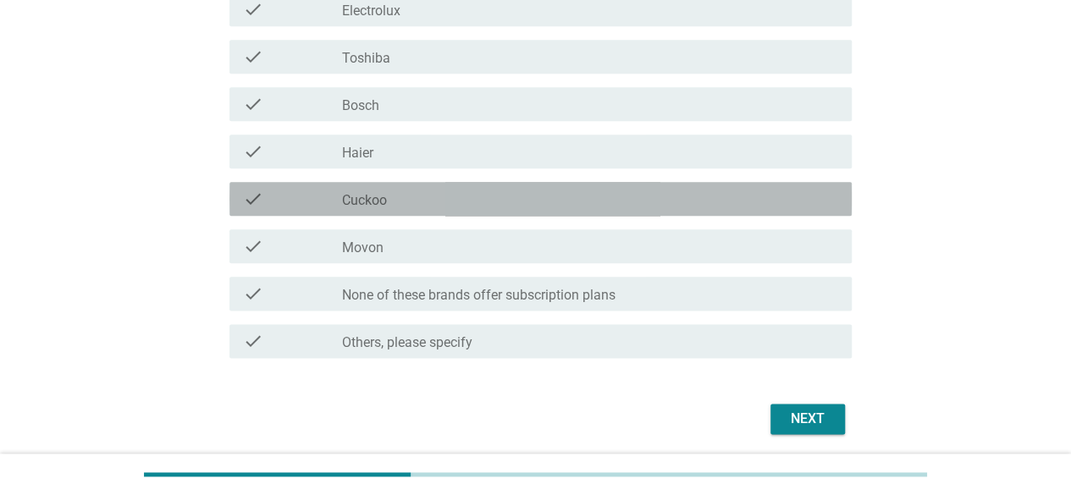
click at [362, 194] on label "Cuckoo" at bounding box center [364, 200] width 45 height 17
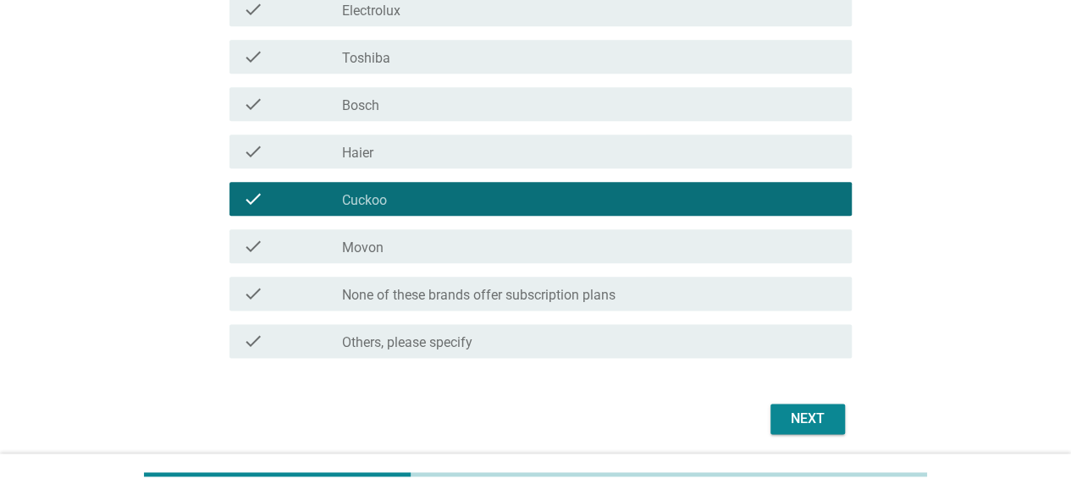
click at [382, 240] on label "Movon" at bounding box center [362, 248] width 41 height 17
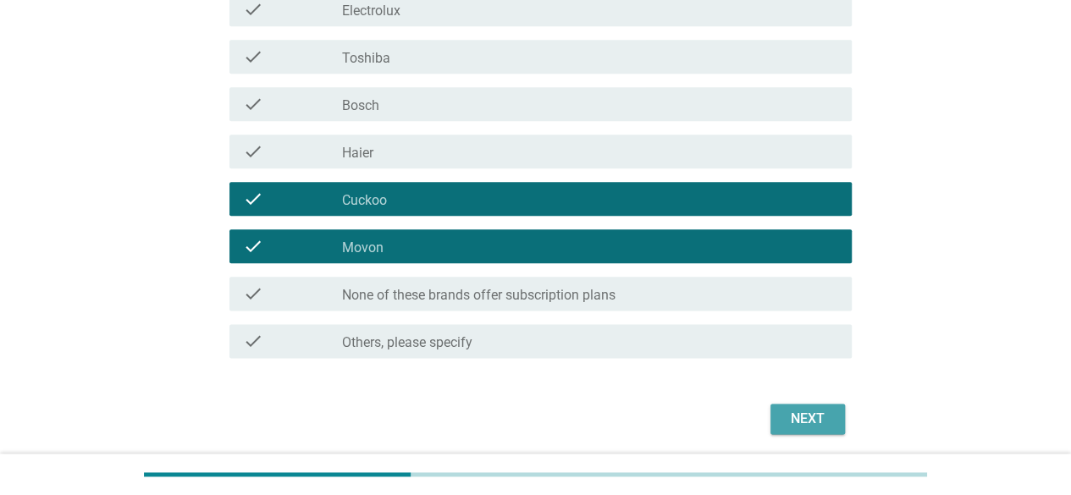
click at [811, 423] on div "Next" at bounding box center [807, 419] width 47 height 20
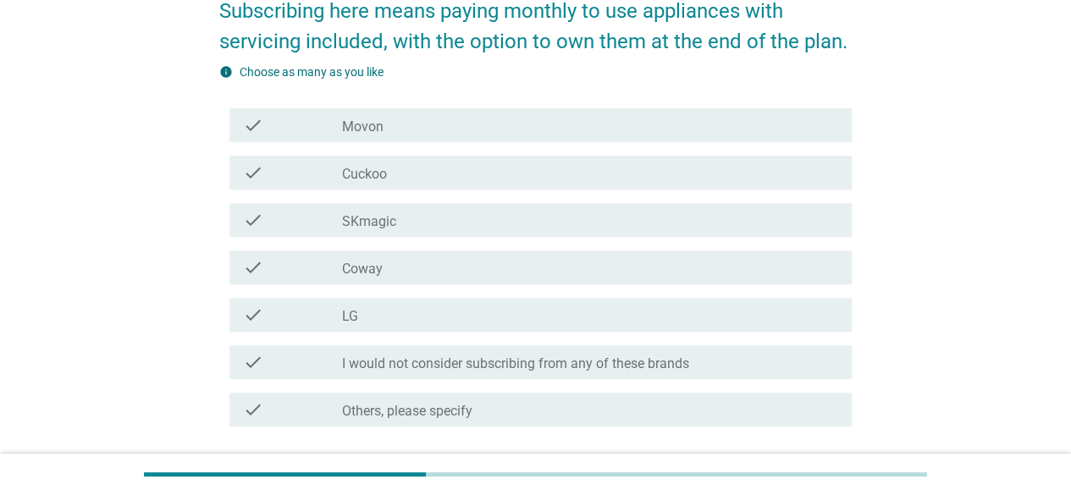
scroll to position [216, 0]
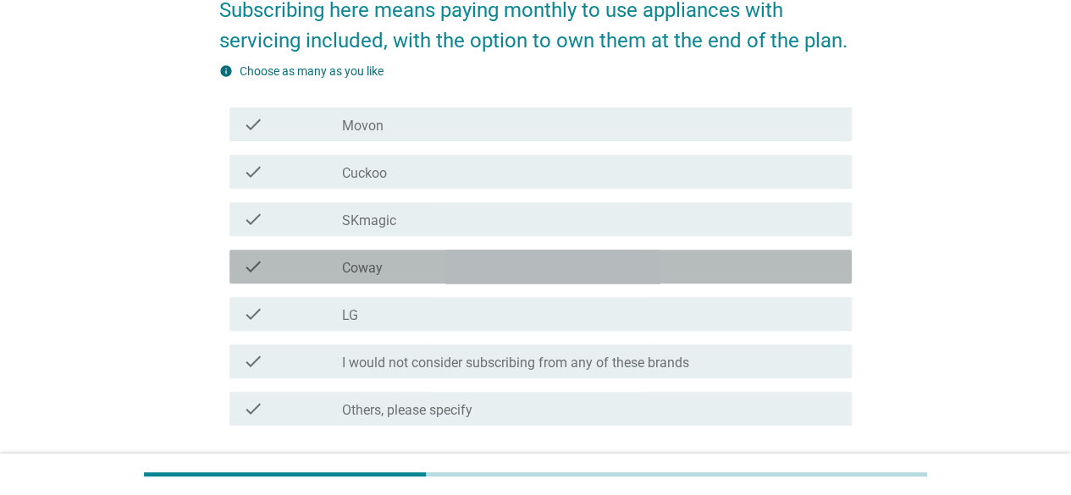
click at [469, 280] on div "check check_box_outline_blank Coway" at bounding box center [541, 267] width 622 height 34
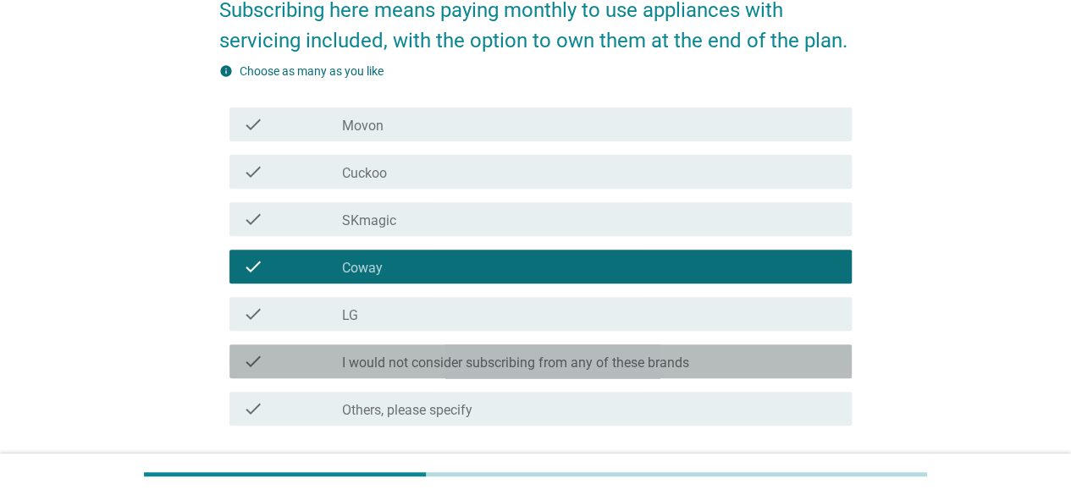
click at [484, 356] on label "I would not consider subscribing from any of these brands" at bounding box center [515, 363] width 347 height 17
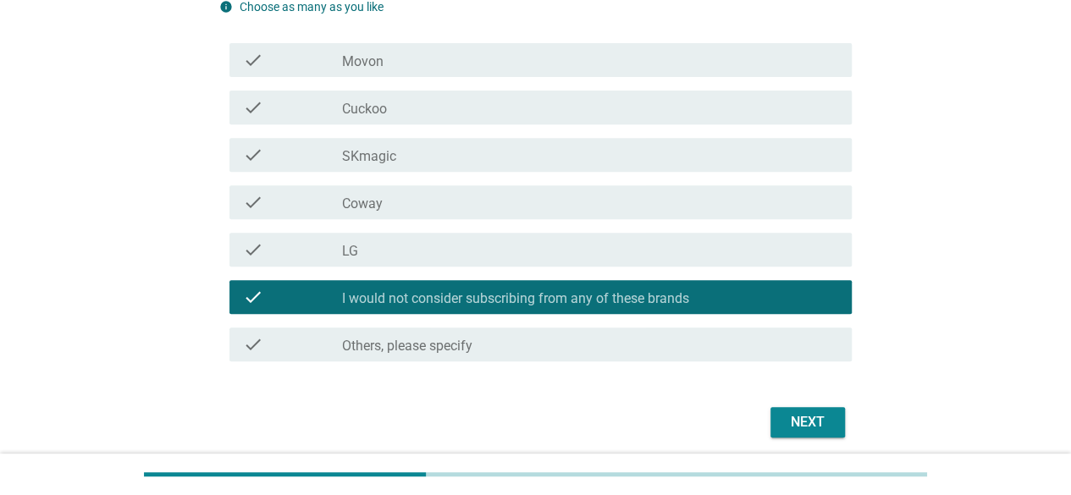
scroll to position [279, 0]
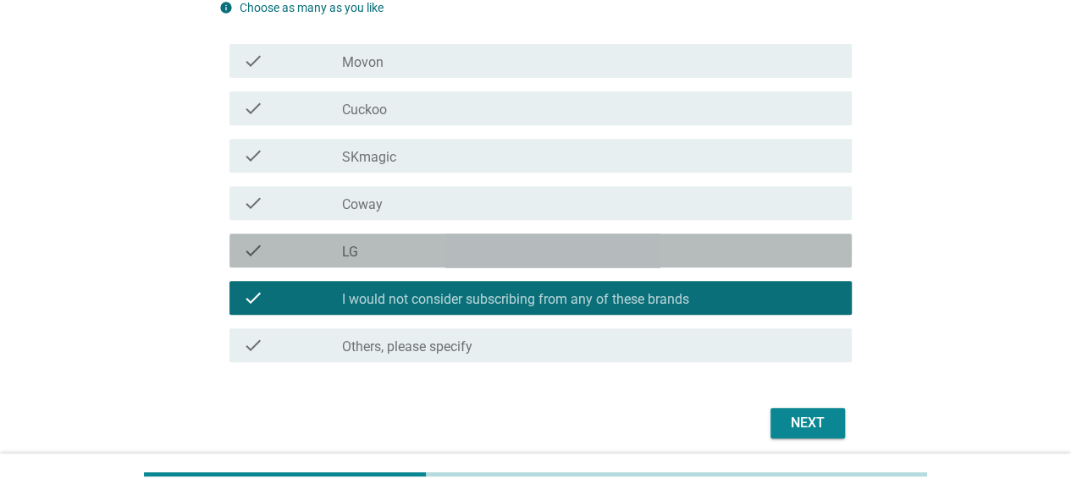
click at [596, 237] on div "check check_box LG" at bounding box center [541, 251] width 622 height 34
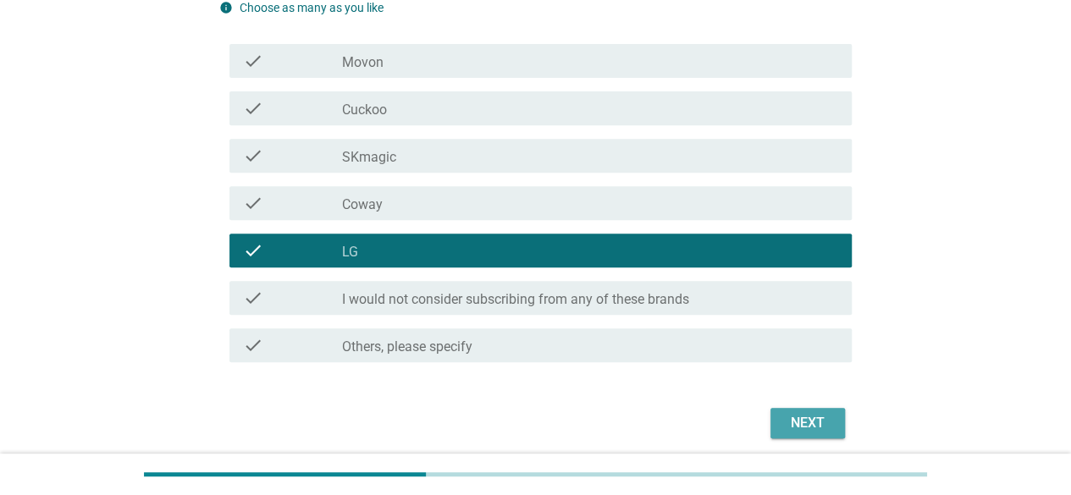
click at [801, 418] on div "Next" at bounding box center [807, 423] width 47 height 20
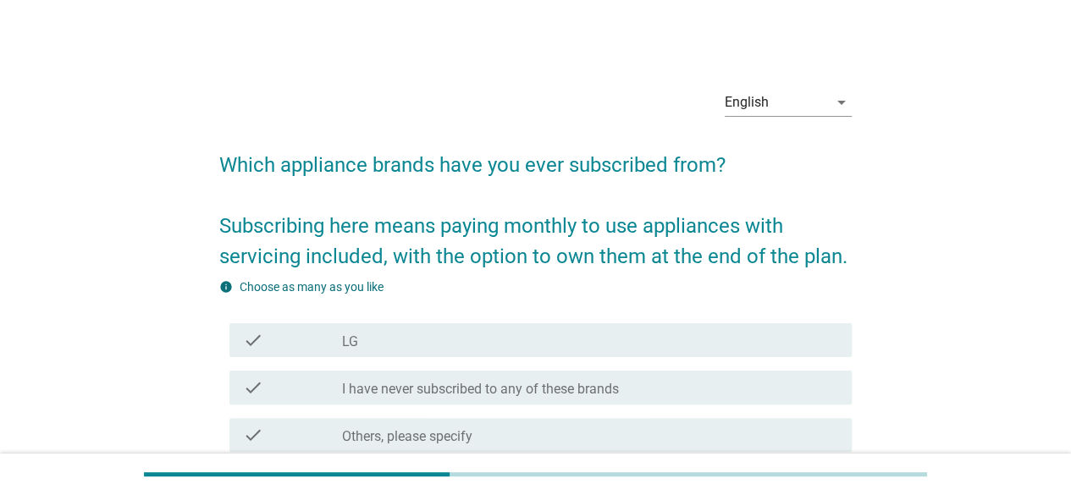
scroll to position [154, 0]
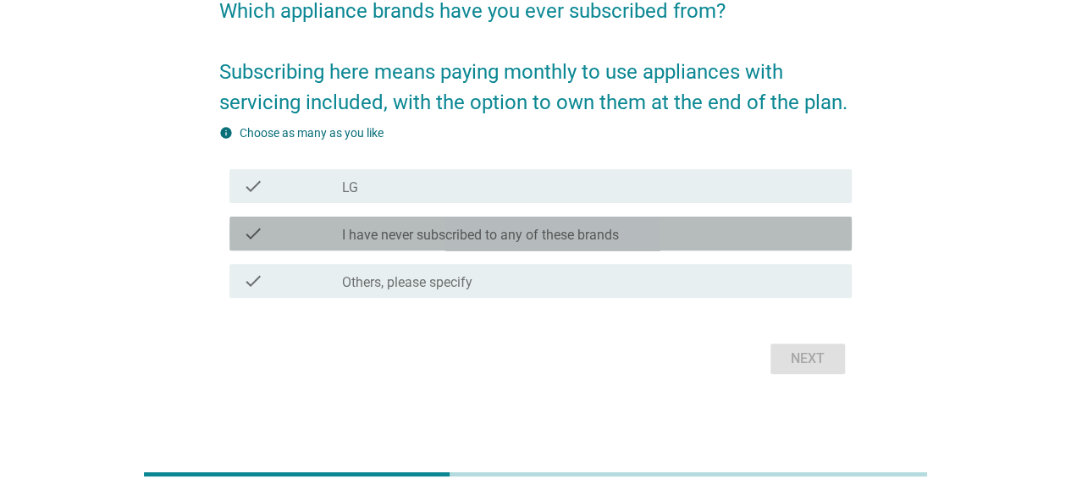
click at [384, 241] on label "I have never subscribed to any of these brands" at bounding box center [480, 235] width 277 height 17
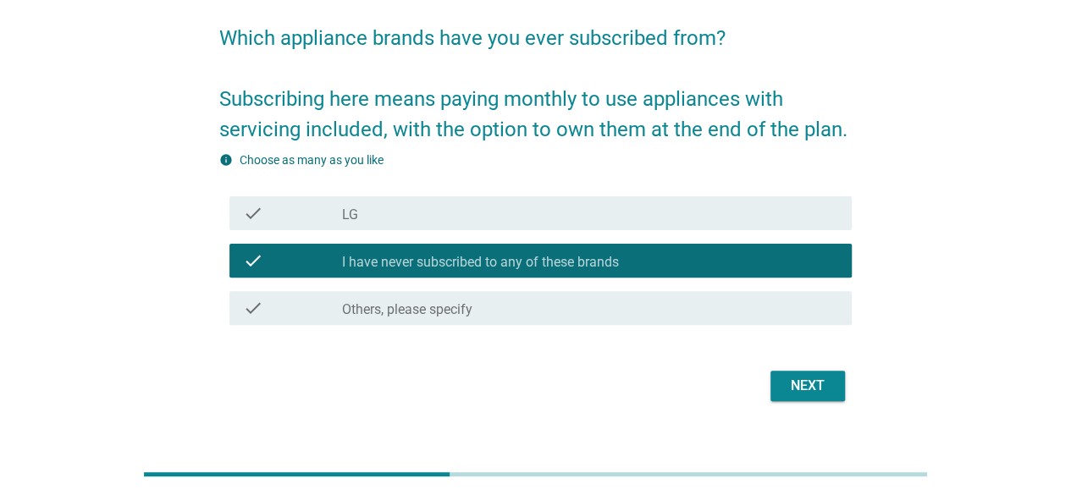
scroll to position [126, 0]
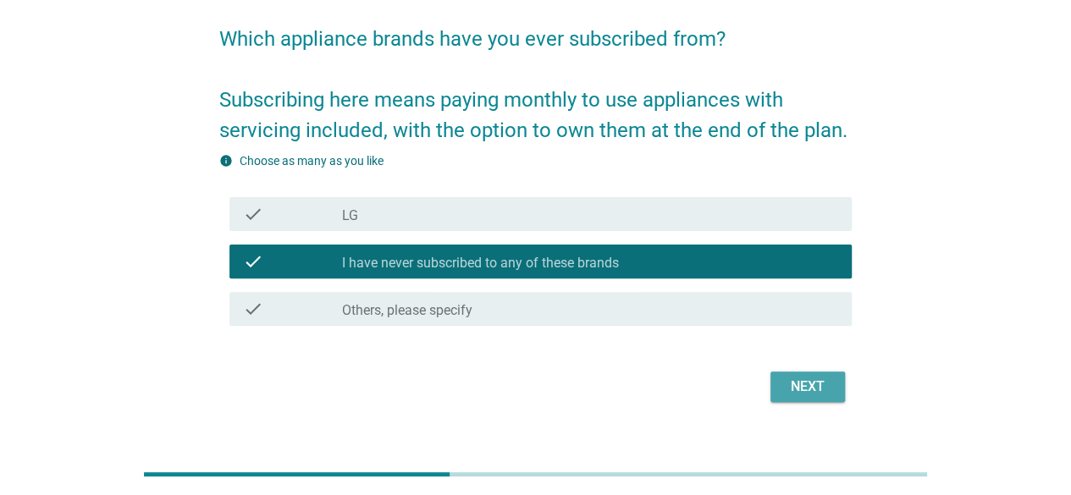
click at [808, 394] on div "Next" at bounding box center [807, 387] width 47 height 20
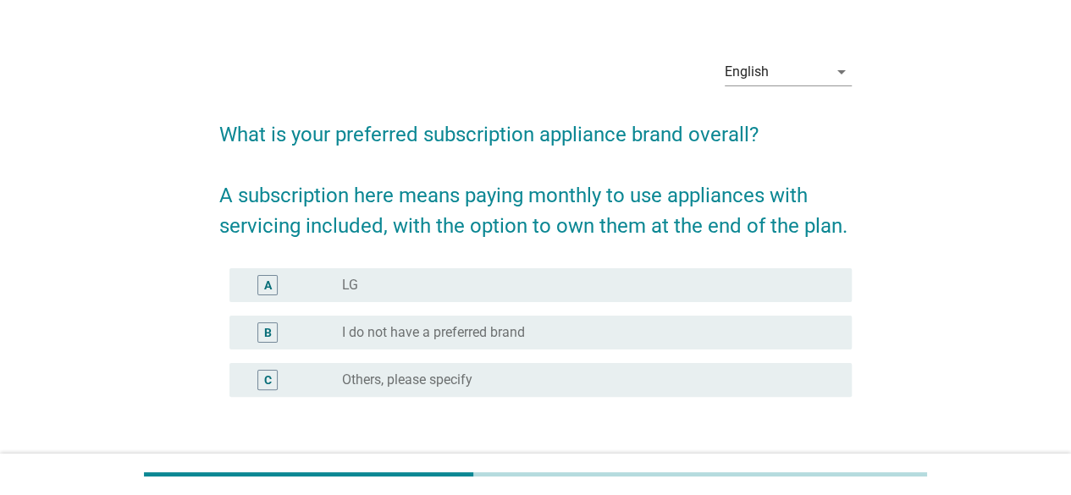
scroll to position [30, 0]
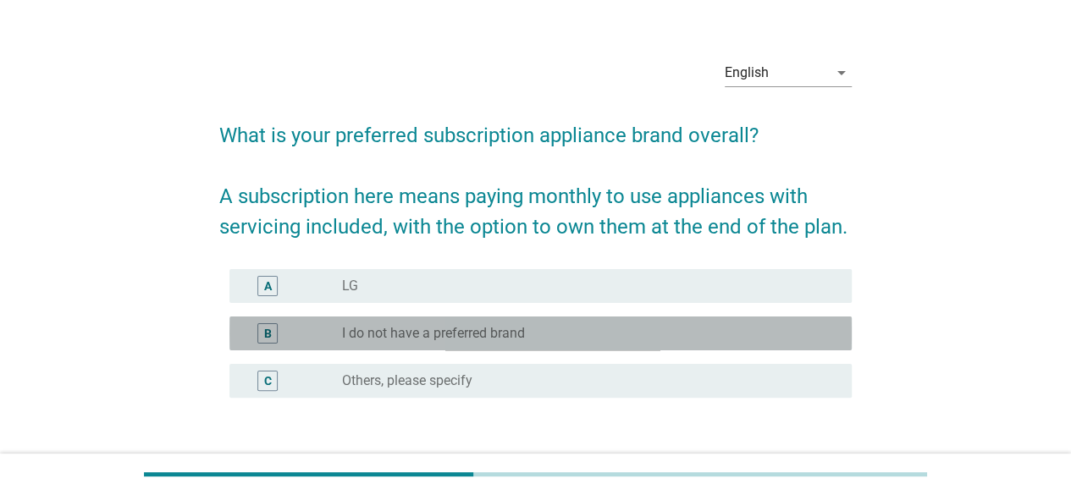
click at [550, 335] on div "radio_button_unchecked I do not have a preferred brand" at bounding box center [583, 333] width 483 height 17
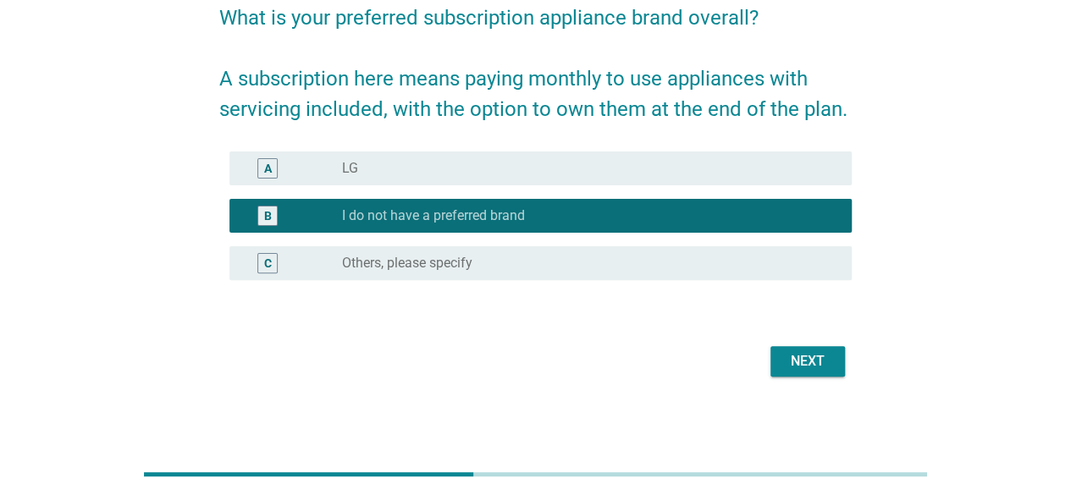
scroll to position [149, 0]
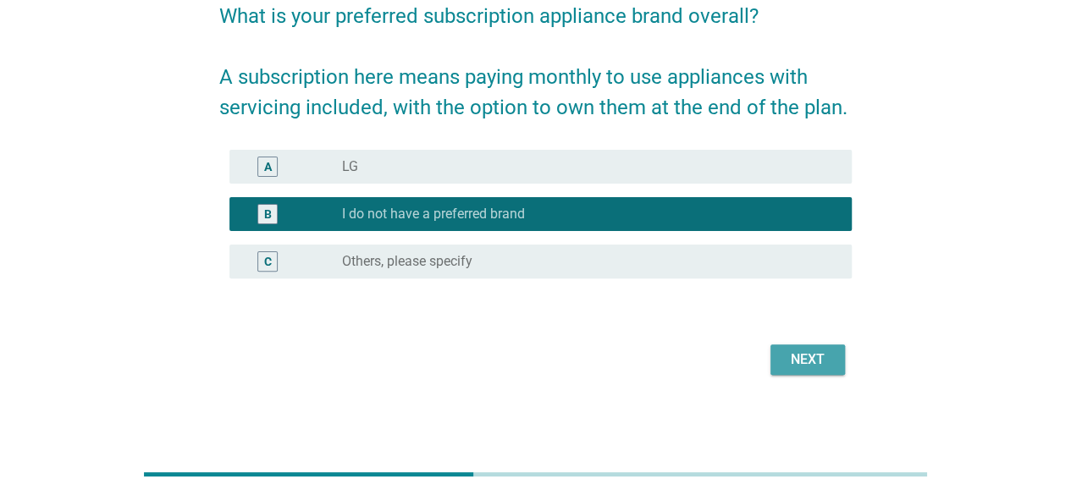
click at [797, 351] on div "Next" at bounding box center [807, 360] width 47 height 20
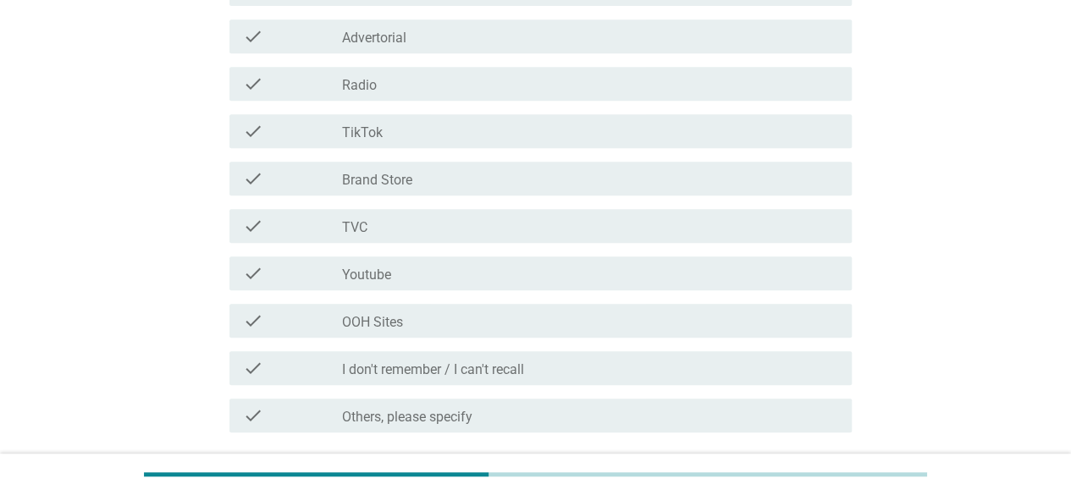
scroll to position [388, 0]
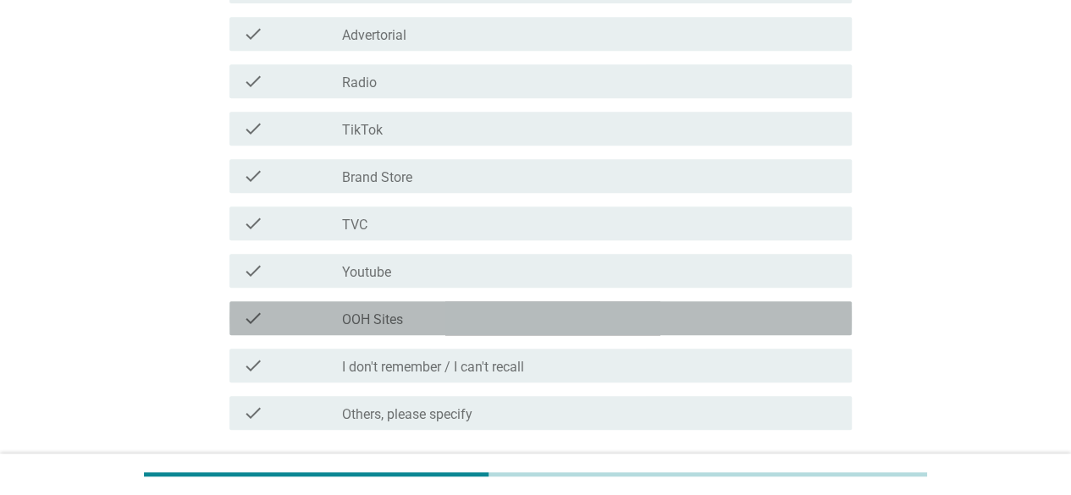
click at [432, 325] on div "check_box_outline_blank OOH Sites" at bounding box center [590, 318] width 496 height 20
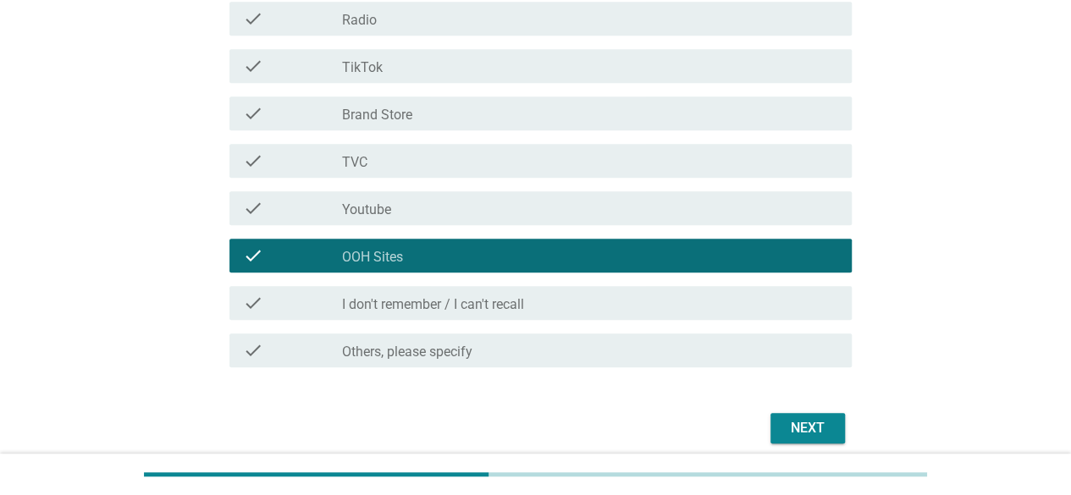
scroll to position [520, 0]
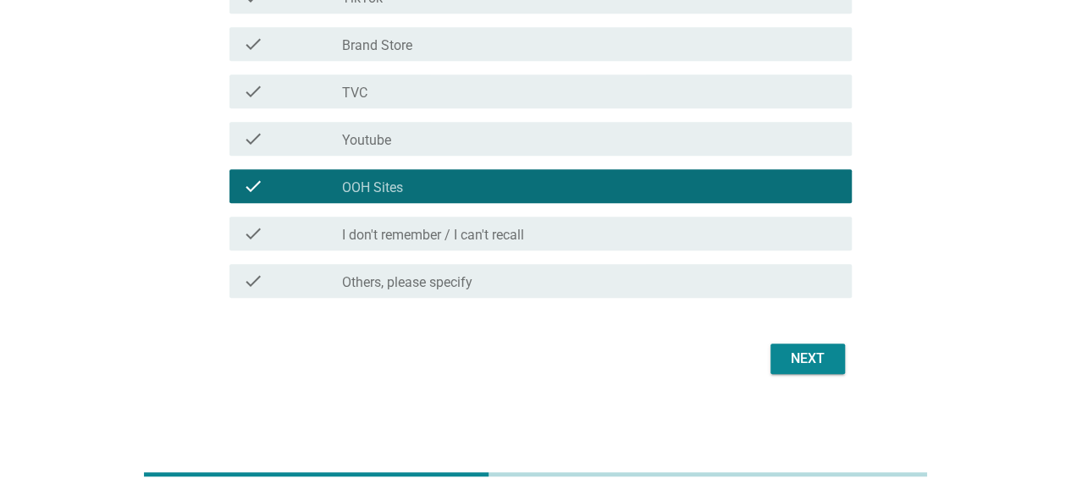
click at [803, 362] on div "Next" at bounding box center [807, 359] width 47 height 20
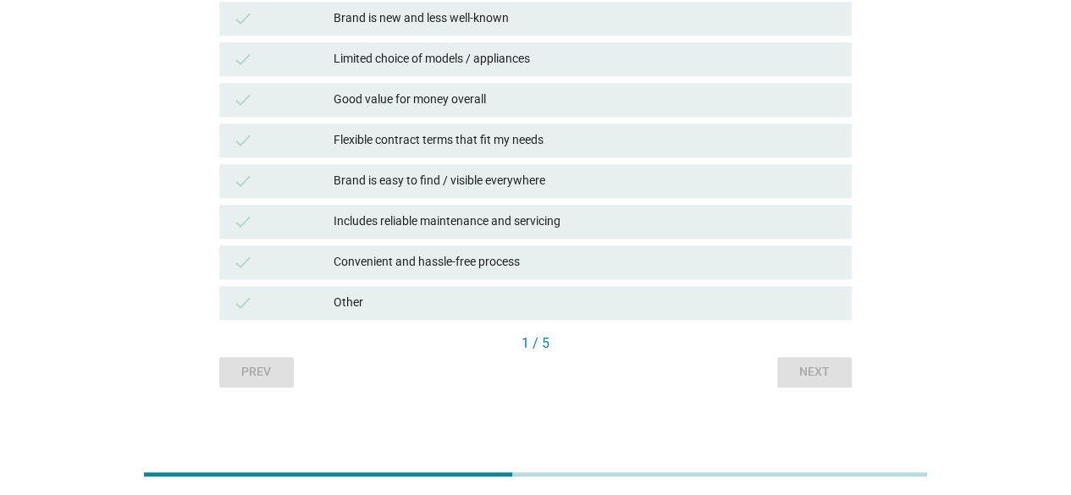
scroll to position [657, 0]
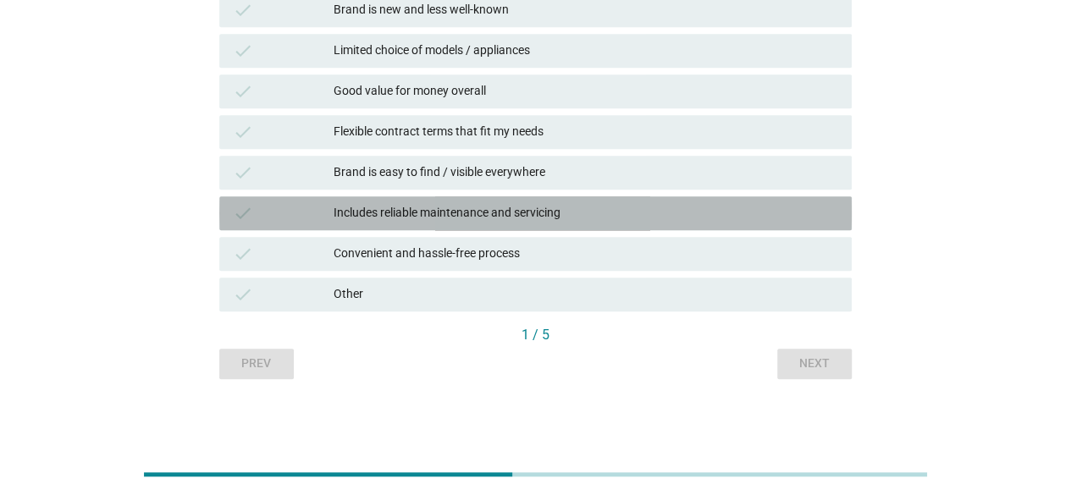
click at [354, 223] on div "Includes reliable maintenance and servicing" at bounding box center [586, 213] width 505 height 20
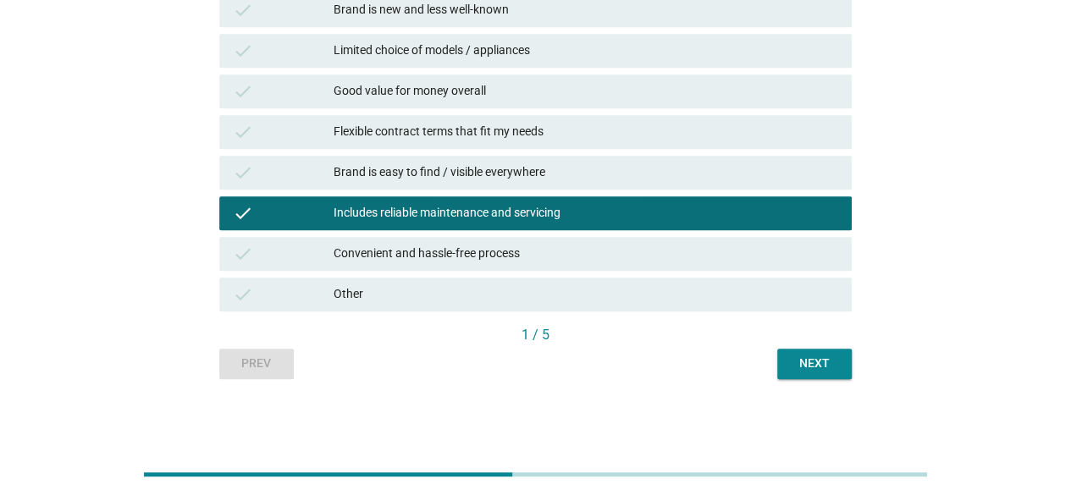
click at [799, 375] on button "Next" at bounding box center [814, 364] width 75 height 30
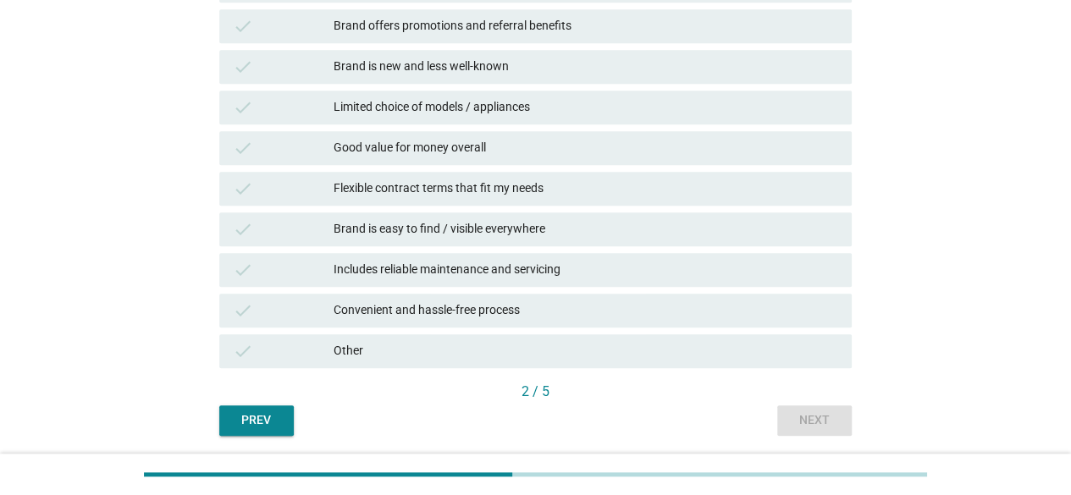
scroll to position [605, 0]
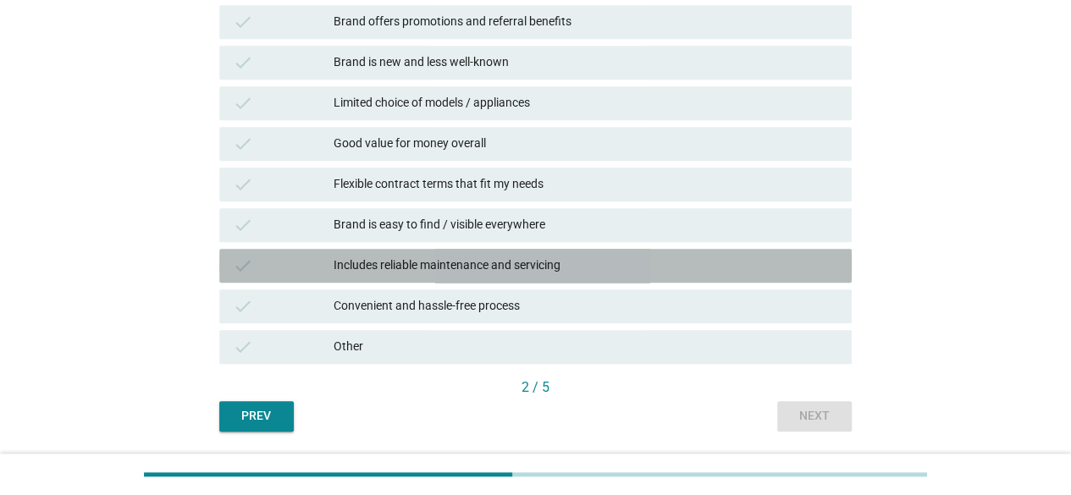
click at [451, 274] on div "Includes reliable maintenance and servicing" at bounding box center [586, 266] width 505 height 20
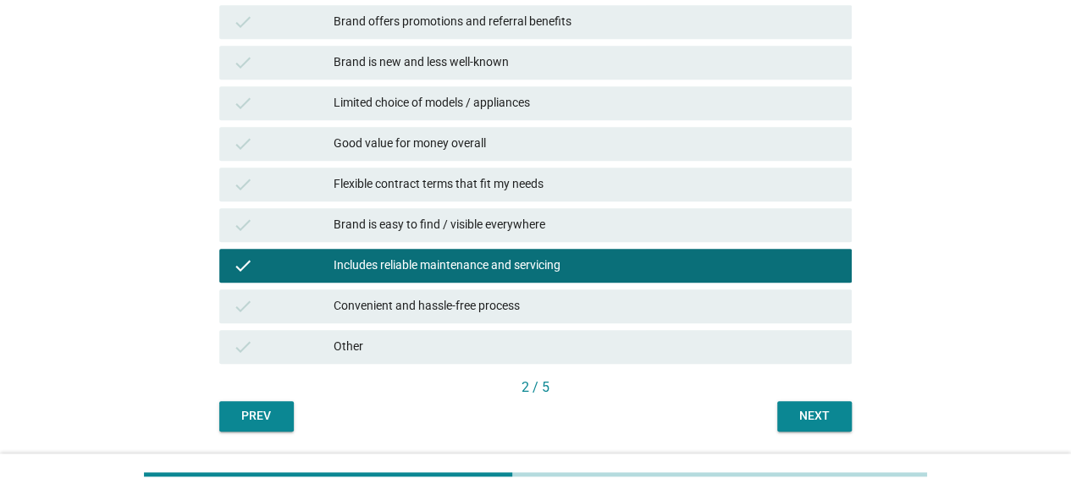
click at [839, 416] on button "Next" at bounding box center [814, 416] width 75 height 30
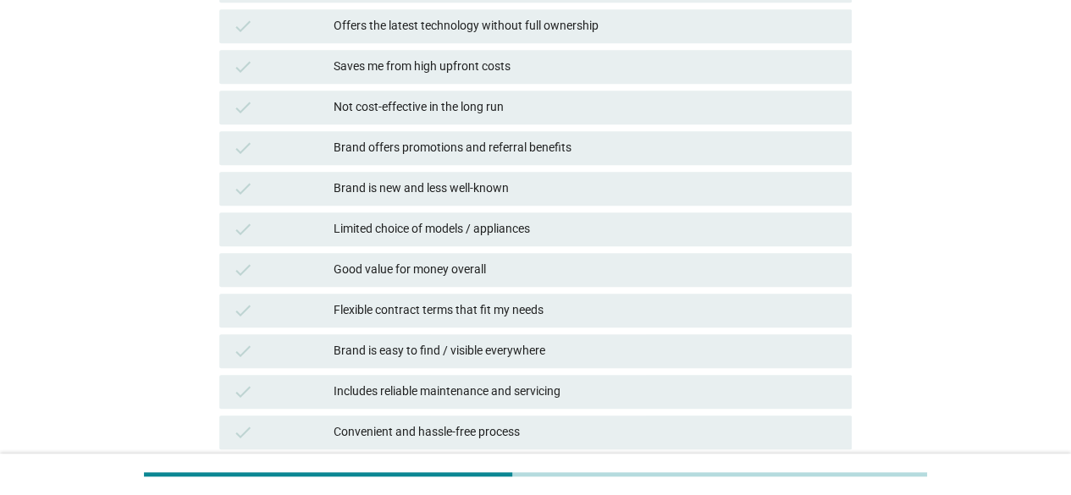
scroll to position [589, 0]
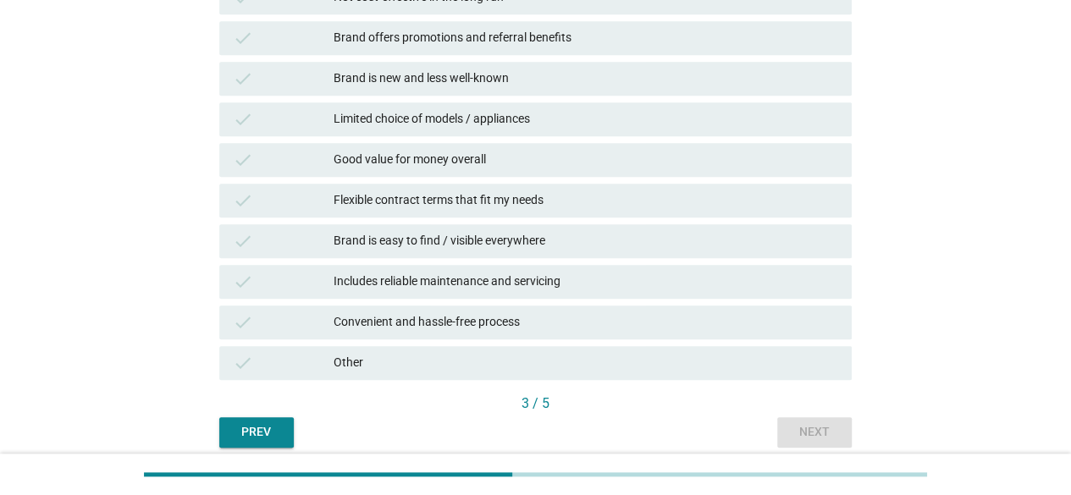
click at [514, 279] on div "Includes reliable maintenance and servicing" at bounding box center [586, 282] width 505 height 20
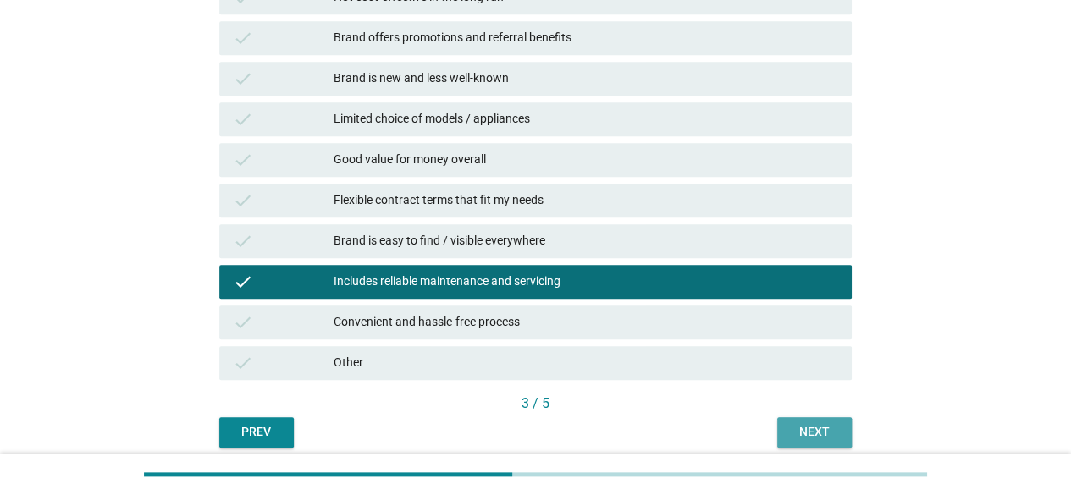
click at [842, 438] on button "Next" at bounding box center [814, 433] width 75 height 30
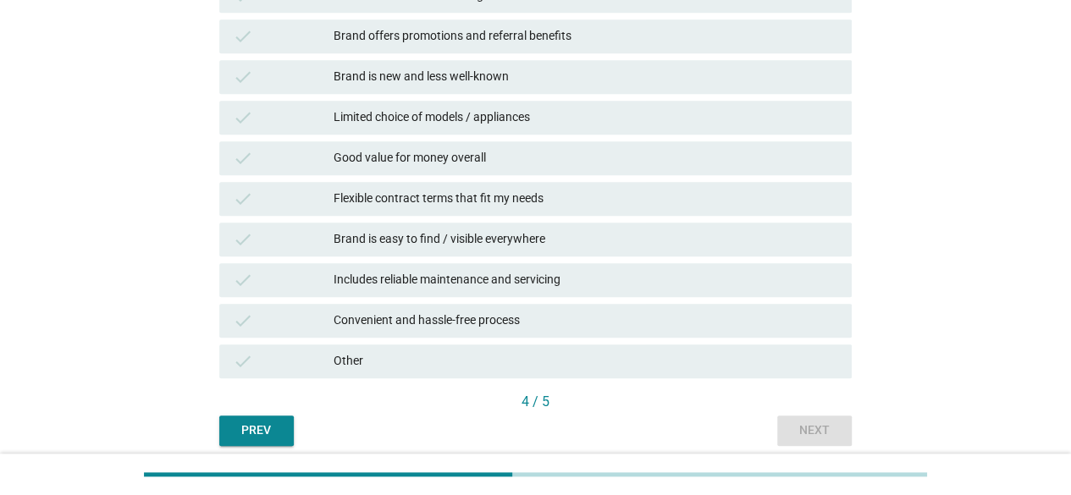
scroll to position [591, 0]
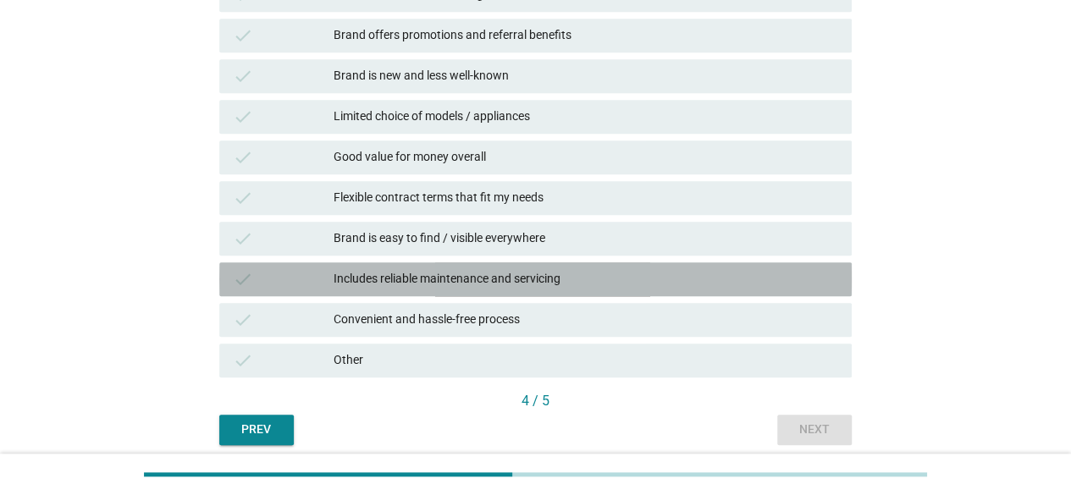
click at [352, 278] on div "Includes reliable maintenance and servicing" at bounding box center [586, 279] width 505 height 20
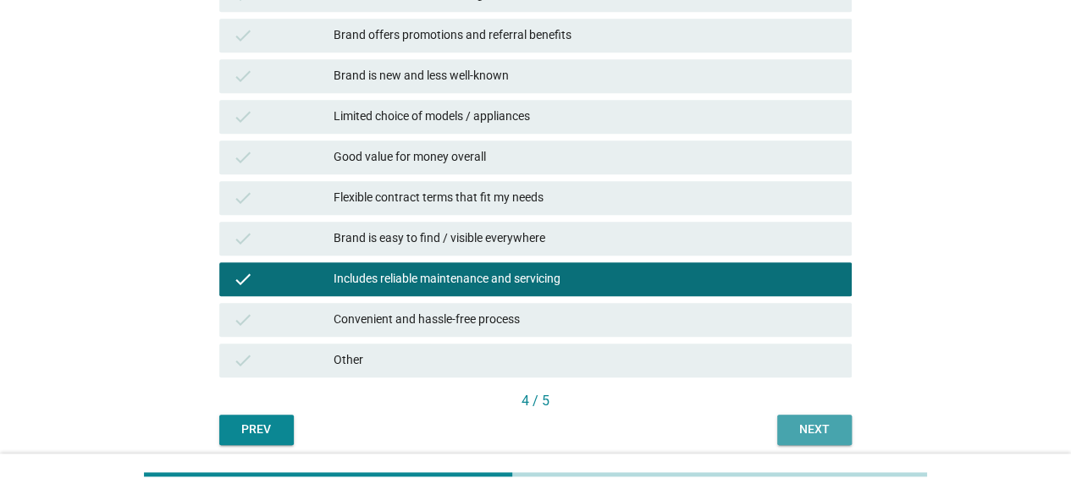
click at [793, 415] on button "Next" at bounding box center [814, 430] width 75 height 30
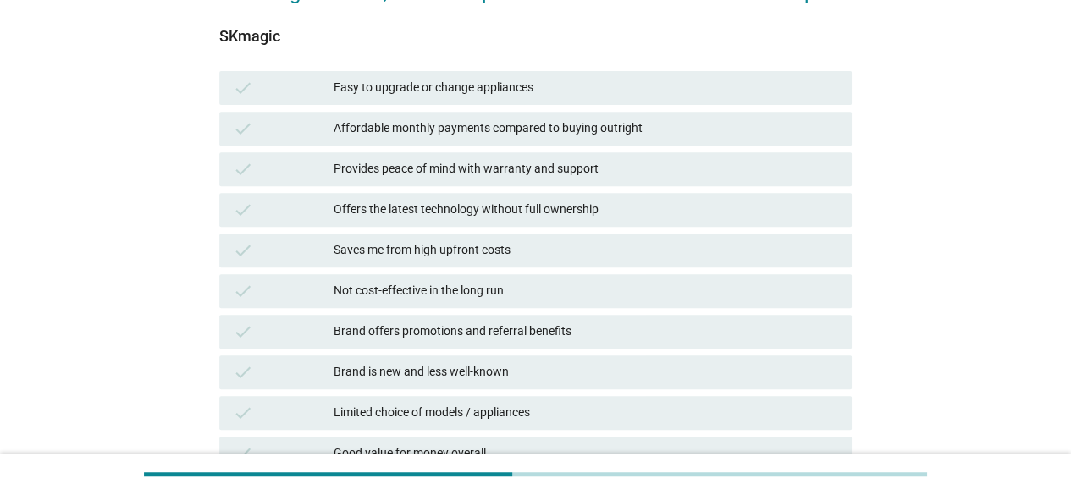
scroll to position [612, 0]
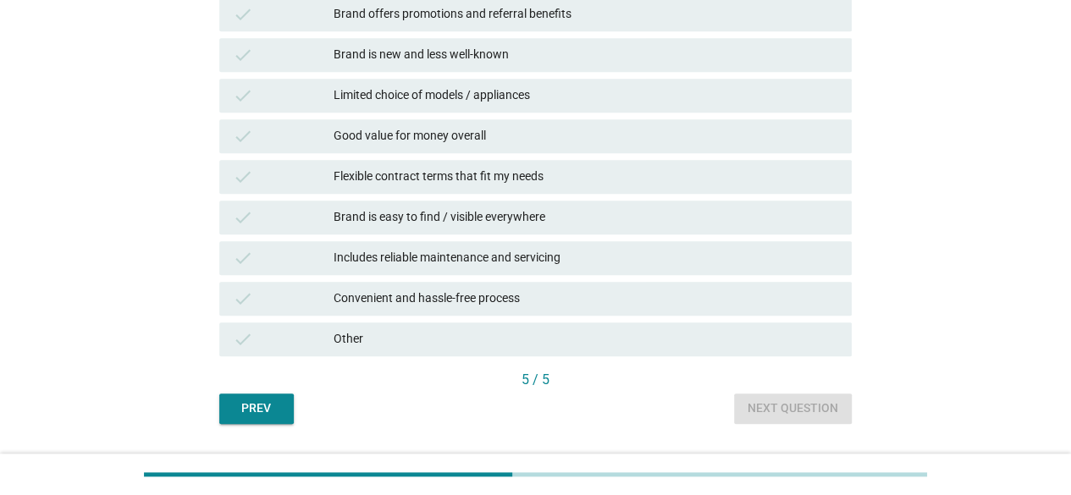
click at [412, 260] on div "Includes reliable maintenance and servicing" at bounding box center [586, 258] width 505 height 20
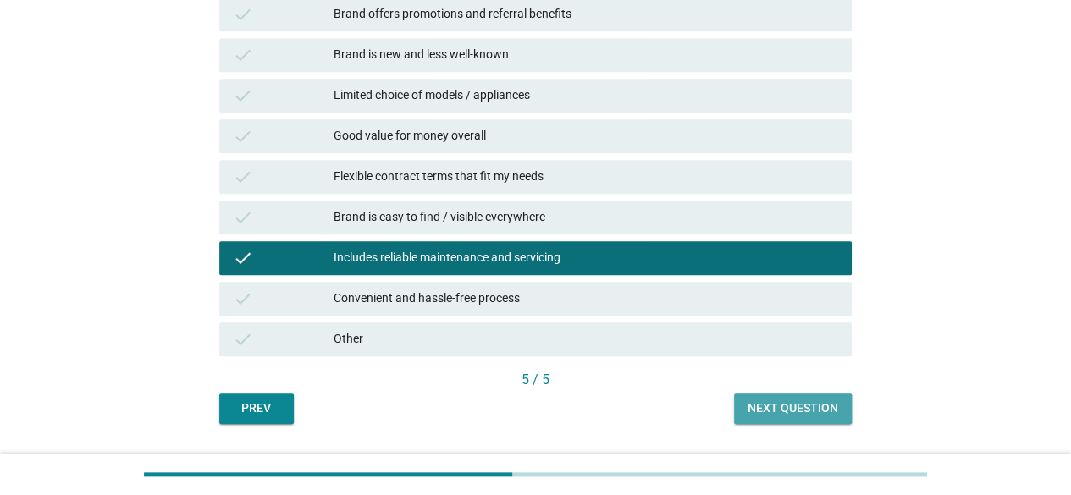
click at [834, 416] on div "Next question" at bounding box center [793, 409] width 91 height 18
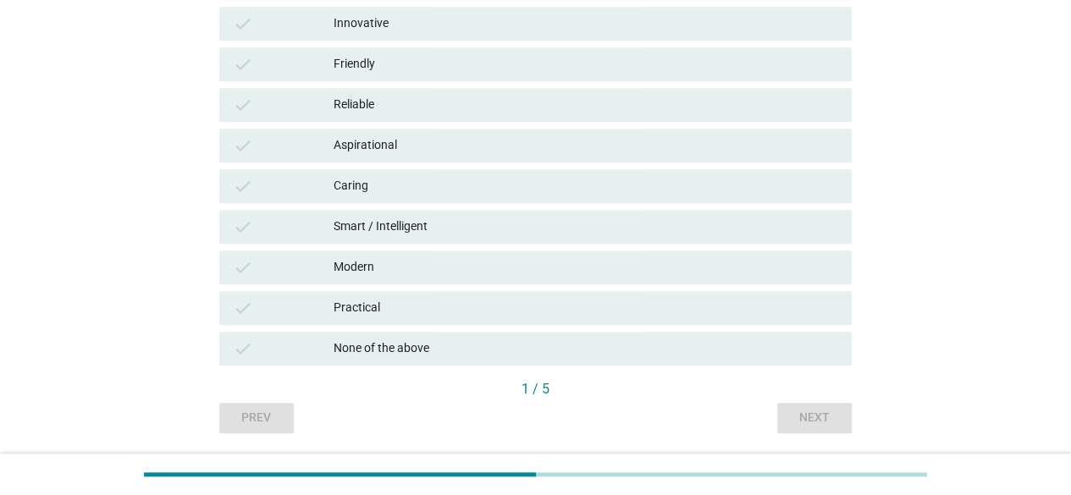
scroll to position [594, 0]
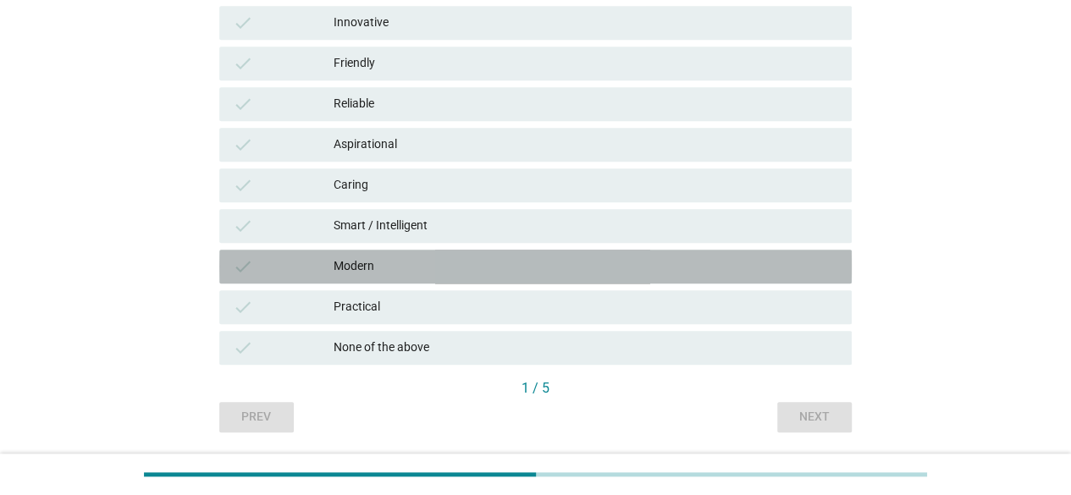
click at [427, 268] on div "Modern" at bounding box center [586, 267] width 505 height 20
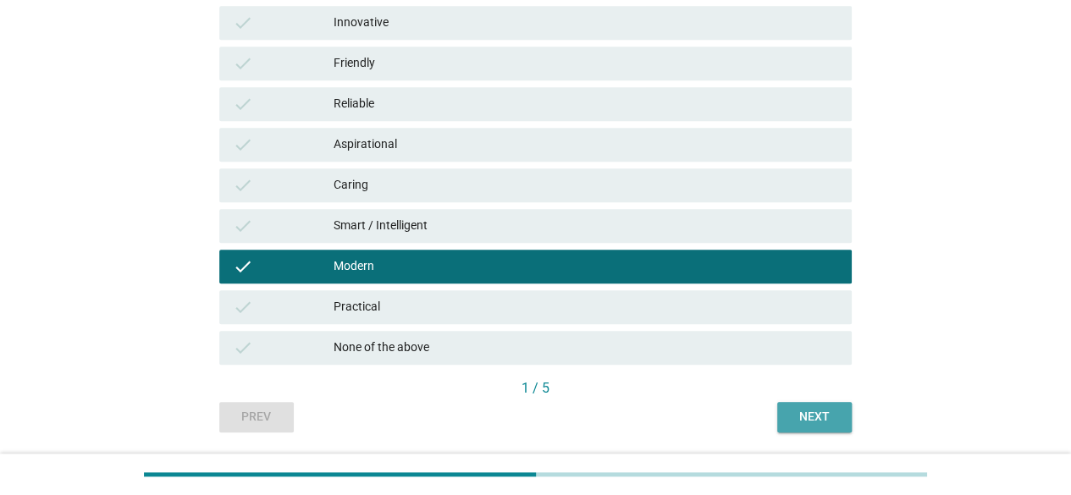
click at [813, 416] on div "Next" at bounding box center [814, 417] width 47 height 18
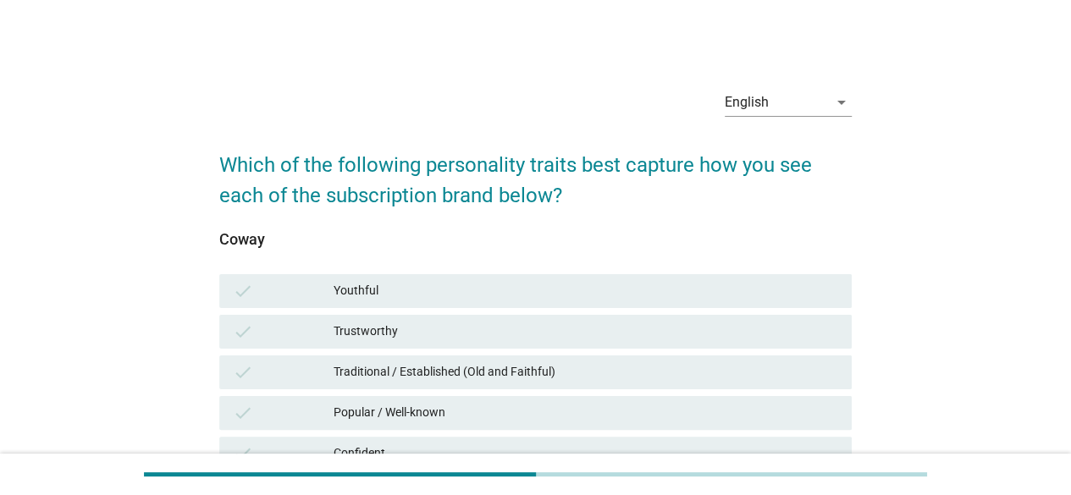
scroll to position [221, 0]
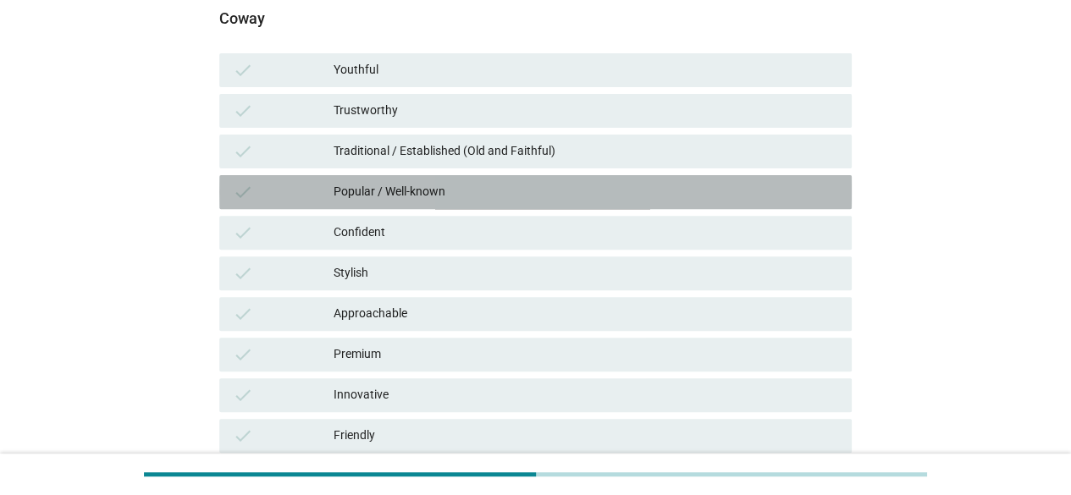
click at [452, 192] on div "Popular / Well-known" at bounding box center [586, 192] width 505 height 20
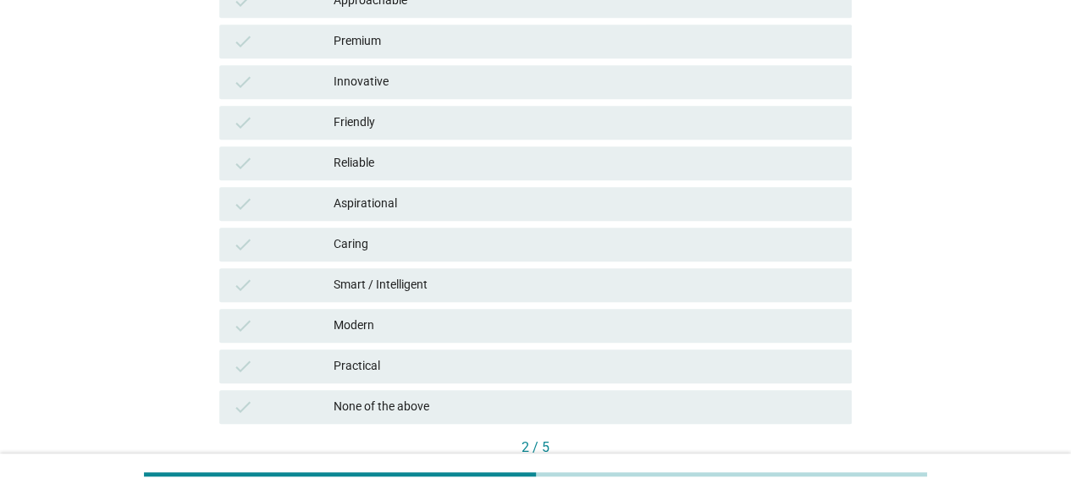
scroll to position [647, 0]
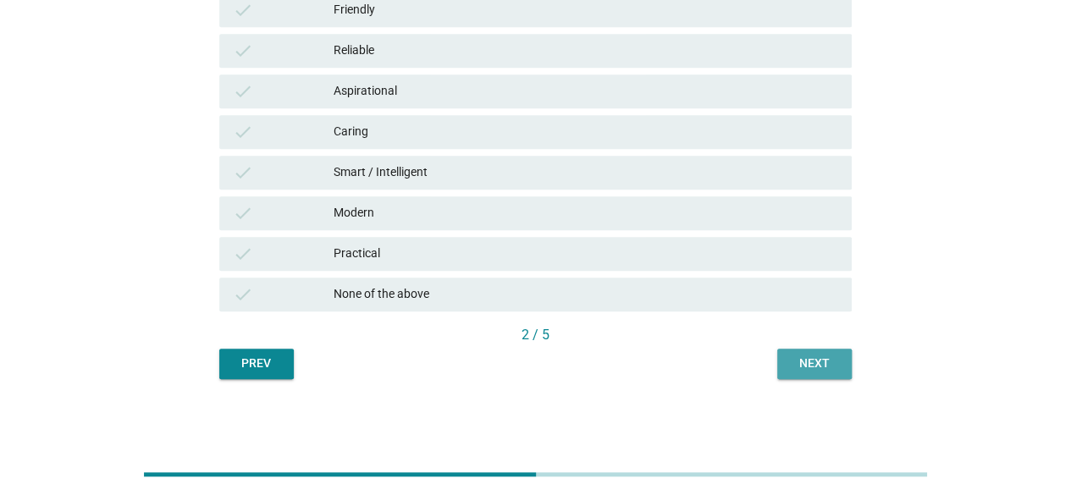
click at [794, 364] on div "Next" at bounding box center [814, 364] width 47 height 18
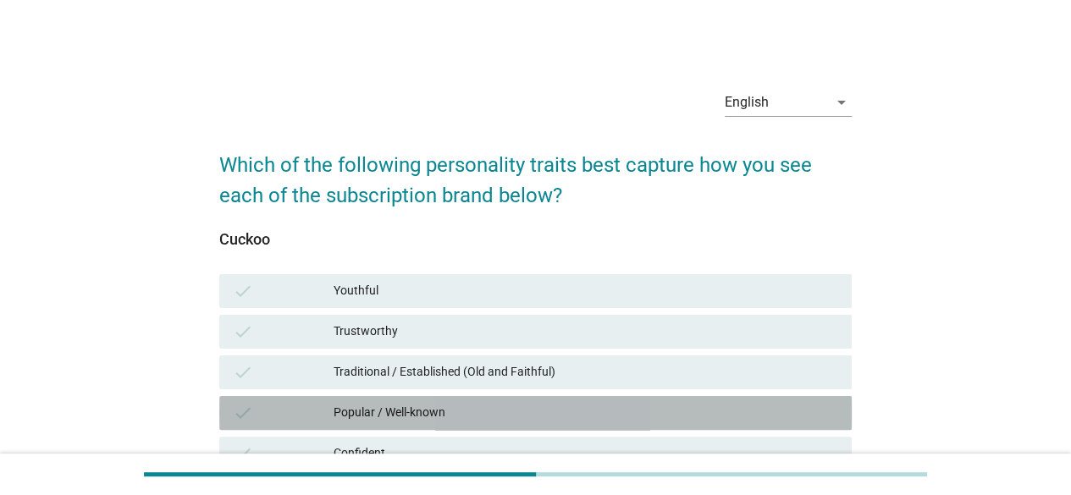
click at [484, 406] on div "Popular / Well-known" at bounding box center [586, 413] width 505 height 20
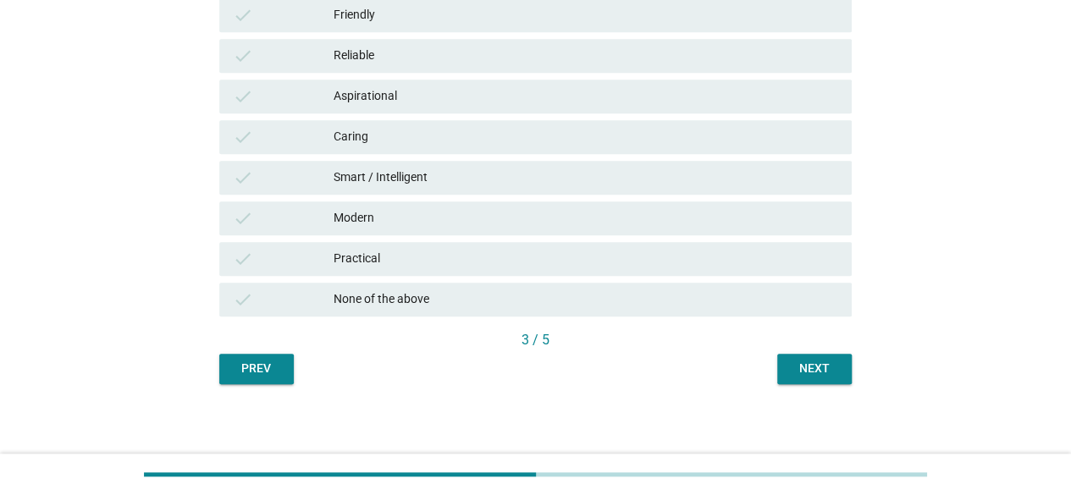
scroll to position [643, 0]
click at [821, 357] on button "Next" at bounding box center [814, 368] width 75 height 30
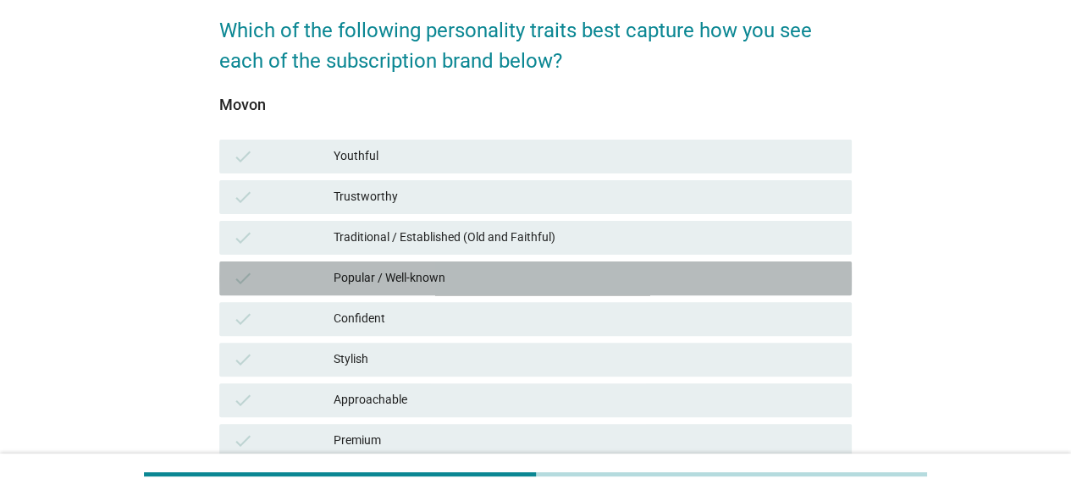
click at [478, 279] on div "Popular / Well-known" at bounding box center [586, 278] width 505 height 20
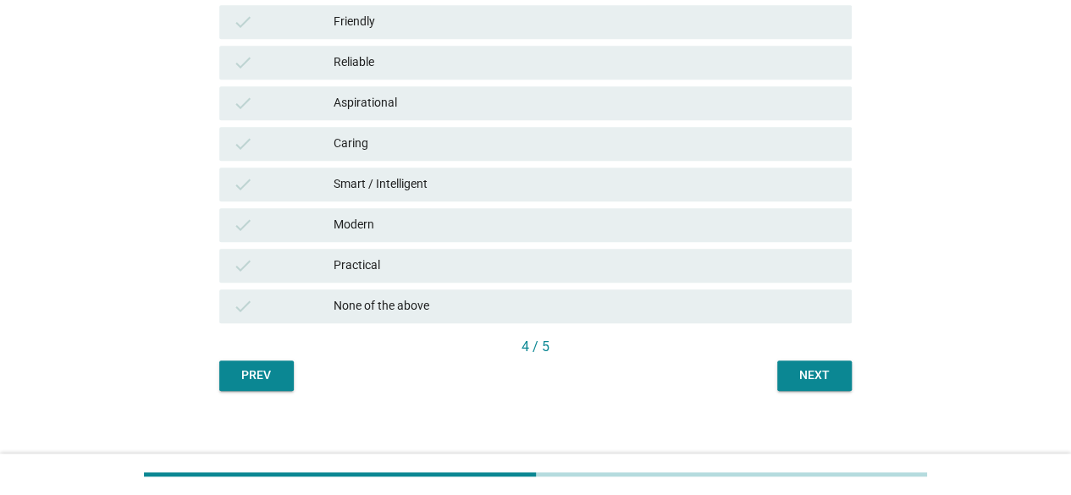
scroll to position [647, 0]
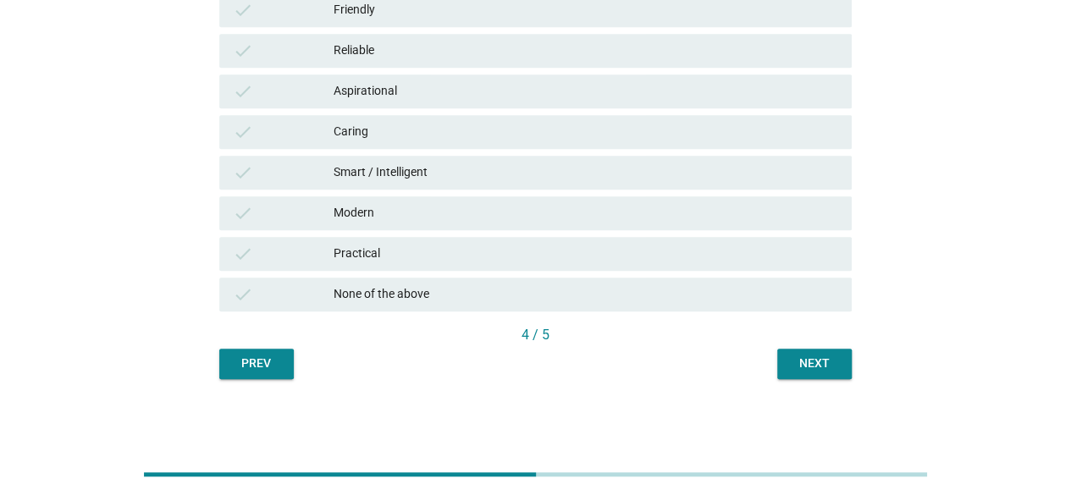
click at [818, 351] on button "Next" at bounding box center [814, 364] width 75 height 30
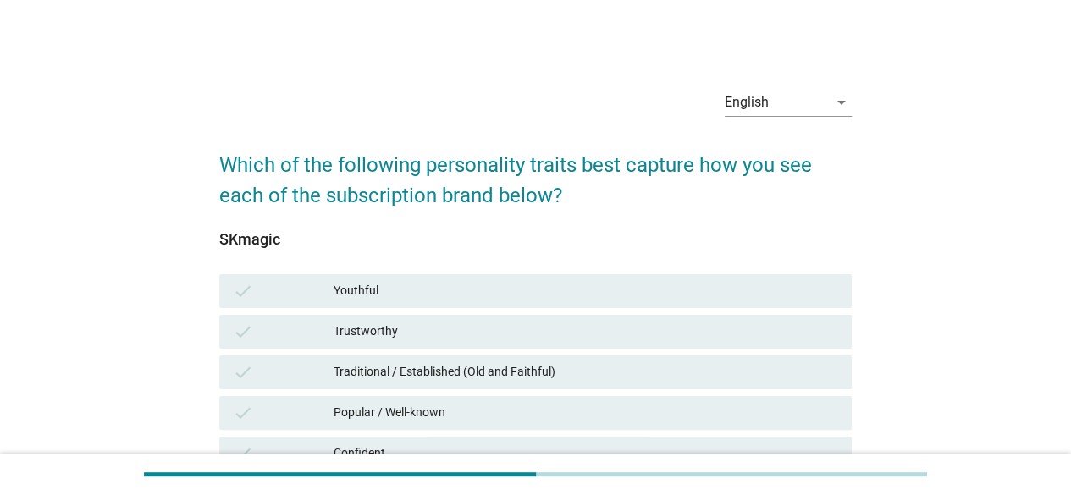
scroll to position [148, 0]
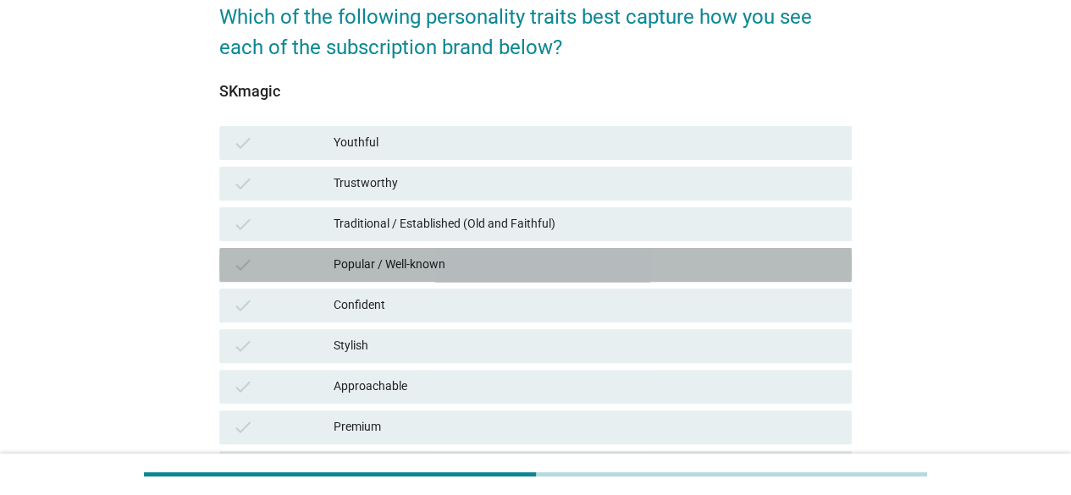
click at [478, 275] on div "check Popular / Well-known" at bounding box center [535, 265] width 633 height 34
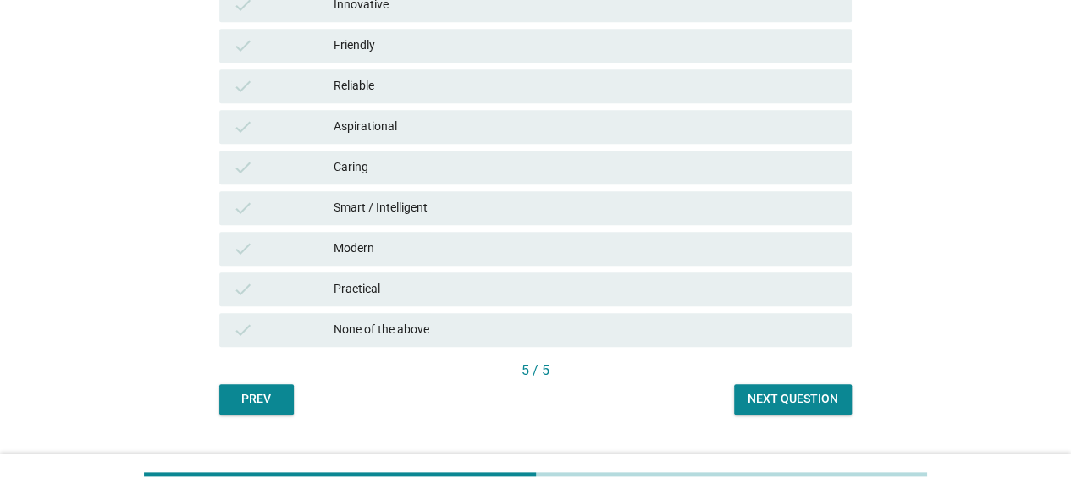
scroll to position [647, 0]
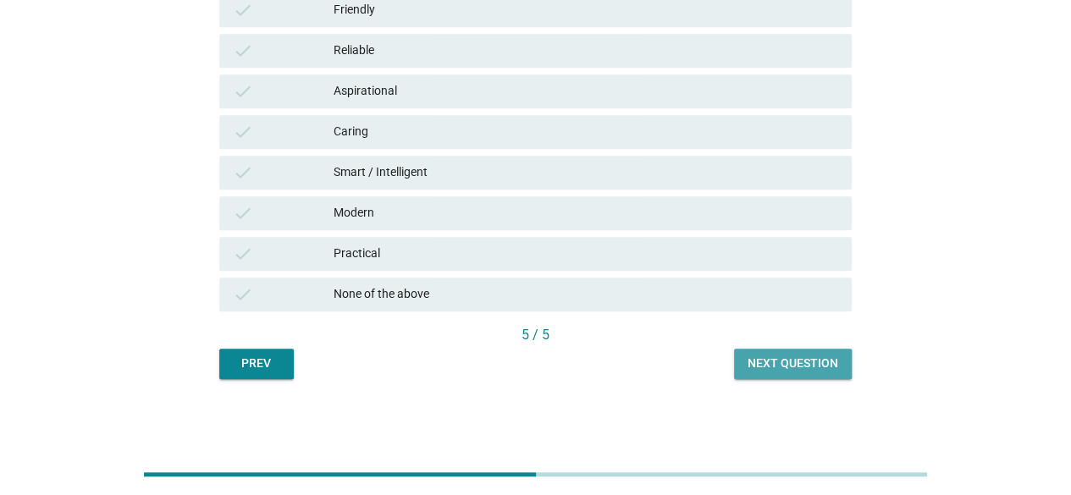
click at [735, 357] on button "Next question" at bounding box center [793, 364] width 118 height 30
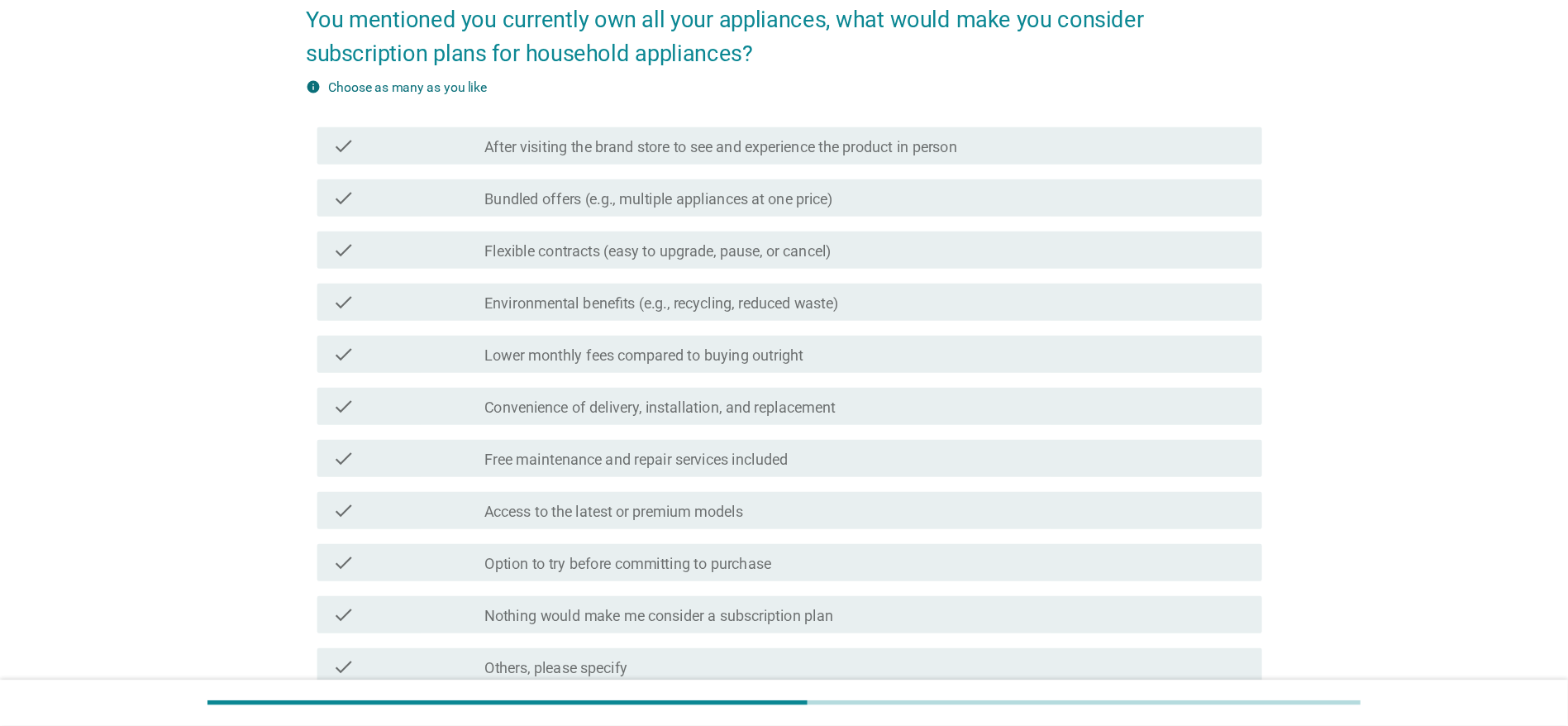
scroll to position [143, 0]
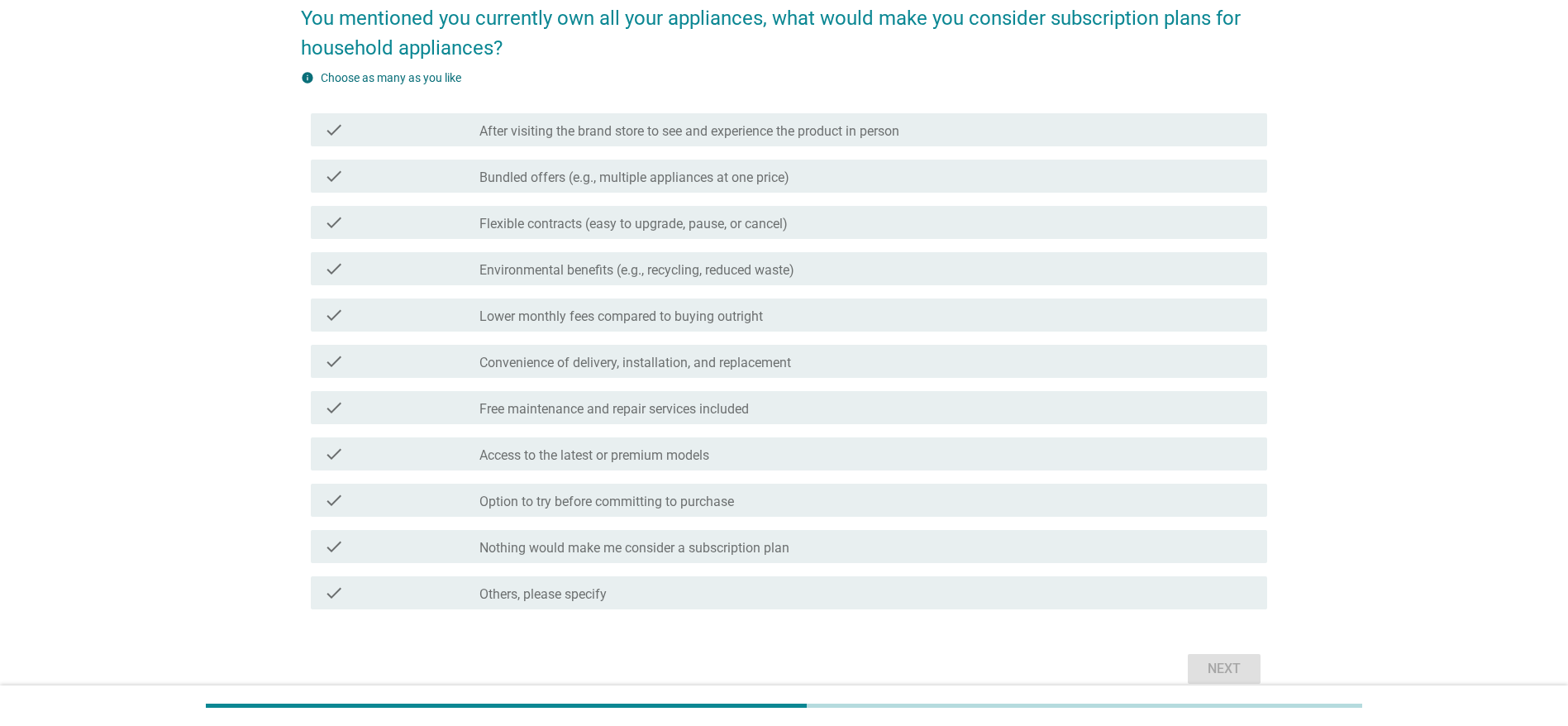
drag, startPoint x: 898, startPoint y: 14, endPoint x: 127, endPoint y: 480, distance: 900.9
click at [127, 480] on div "English arrow_drop_down You mentioned you currently own all your appliances, wh…" at bounding box center [784, 309] width 1488 height 785
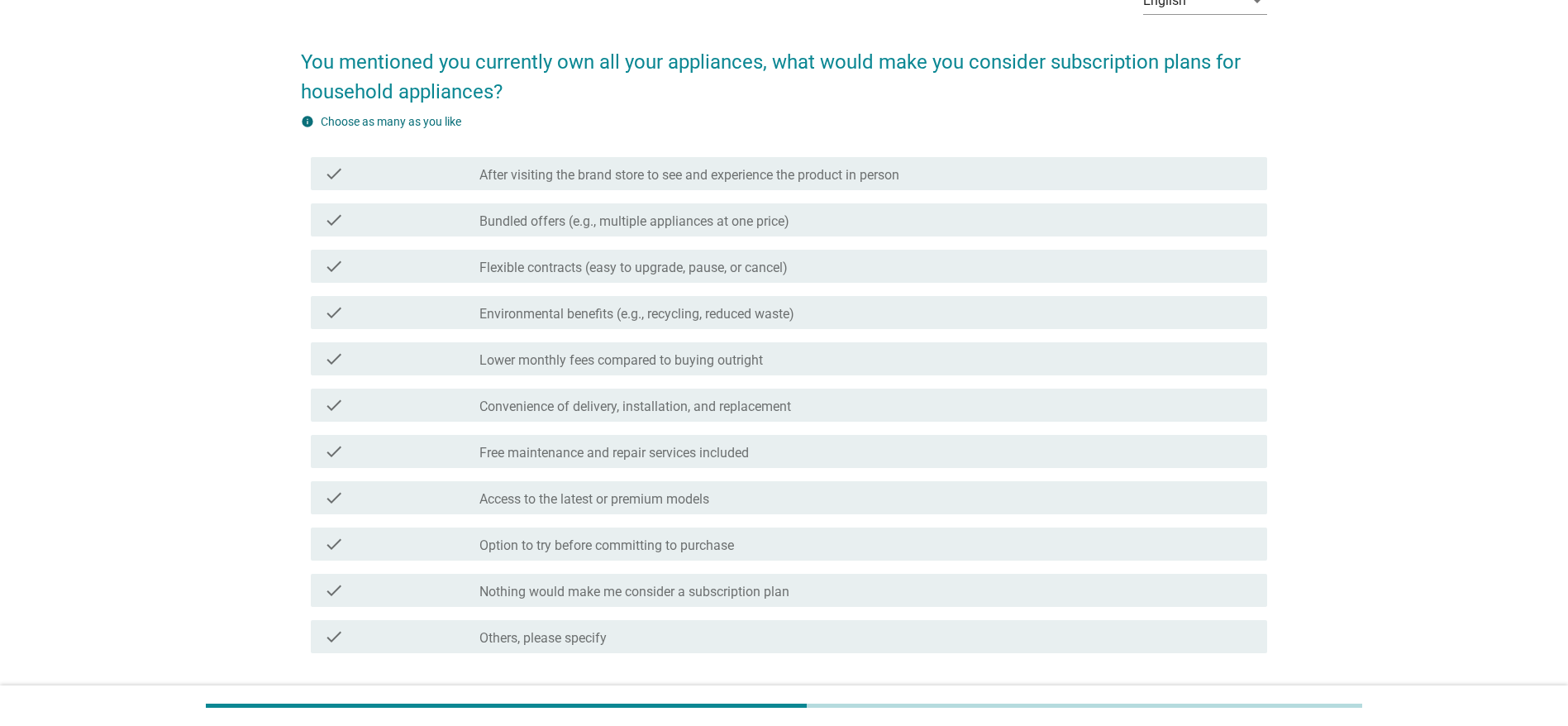
scroll to position [101, 0]
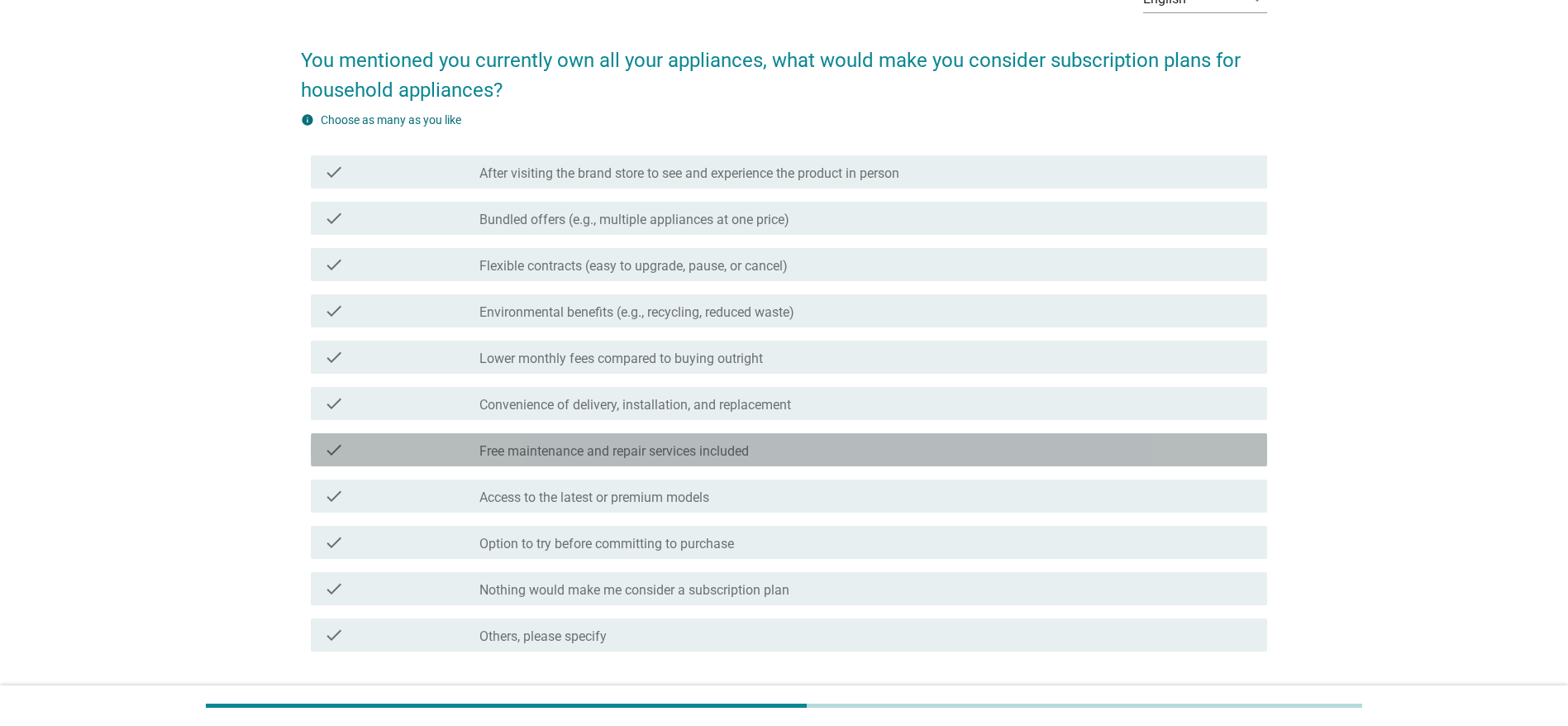
click at [671, 461] on div "check check_box_outline_blank Free maintenance and repair services included" at bounding box center [788, 450] width 956 height 33
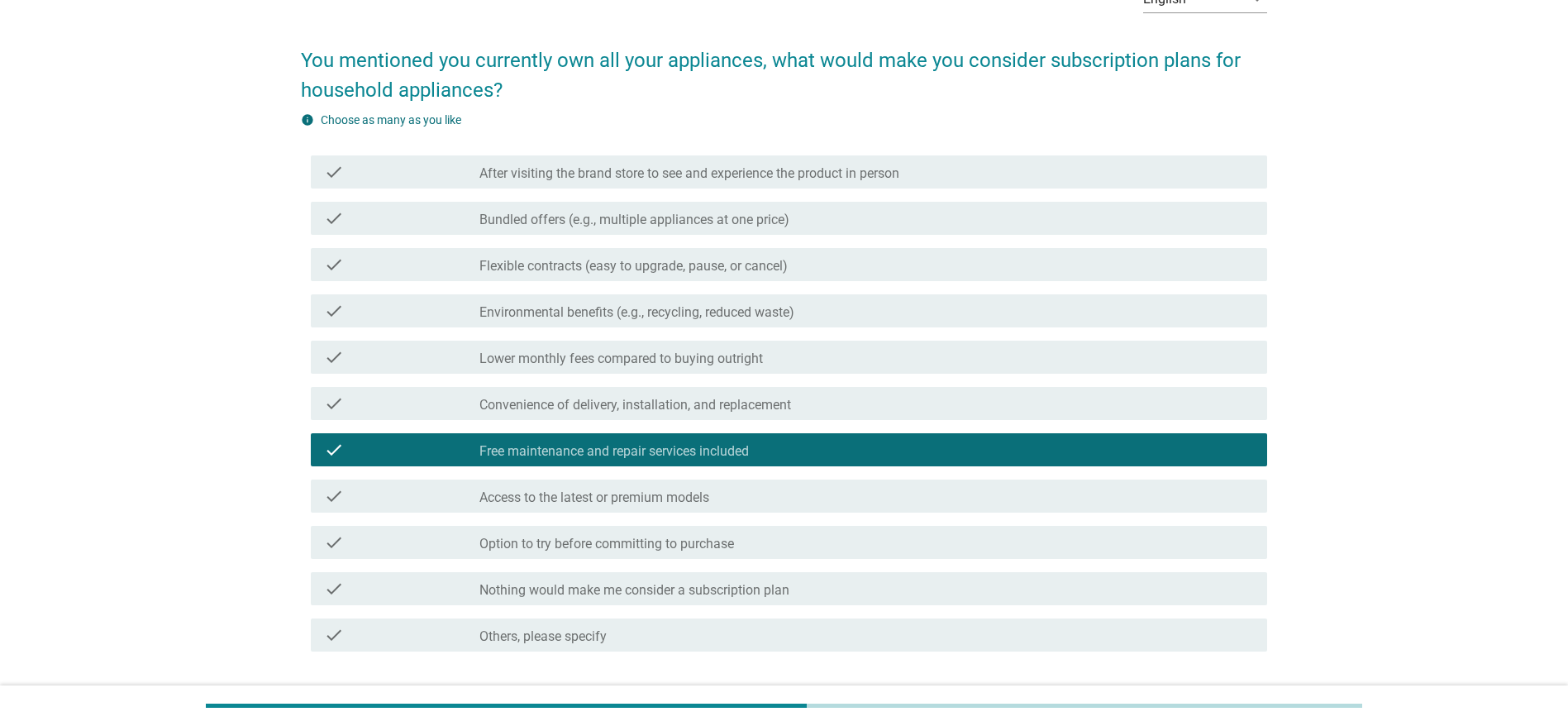
scroll to position [219, 0]
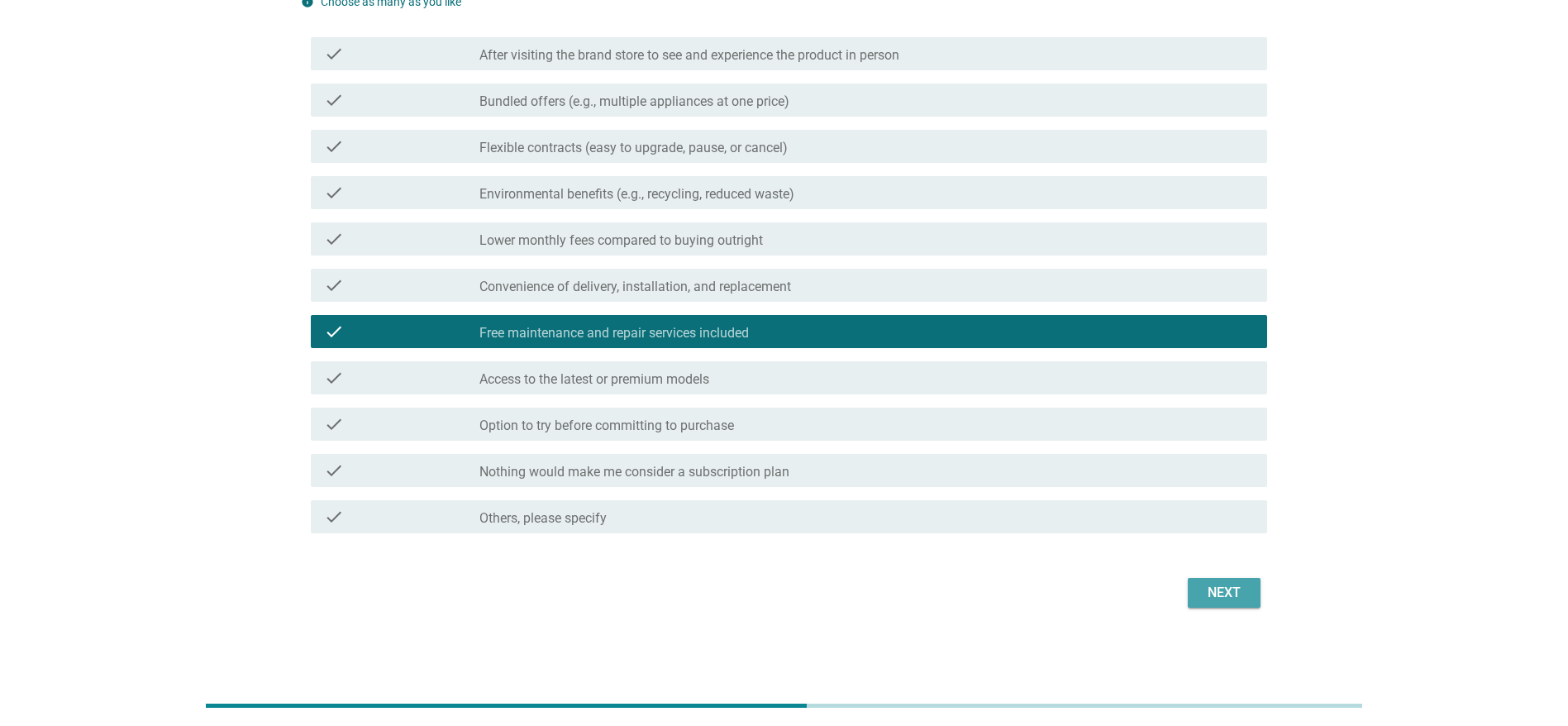
click at [1044, 483] on button "Next" at bounding box center [1224, 592] width 73 height 29
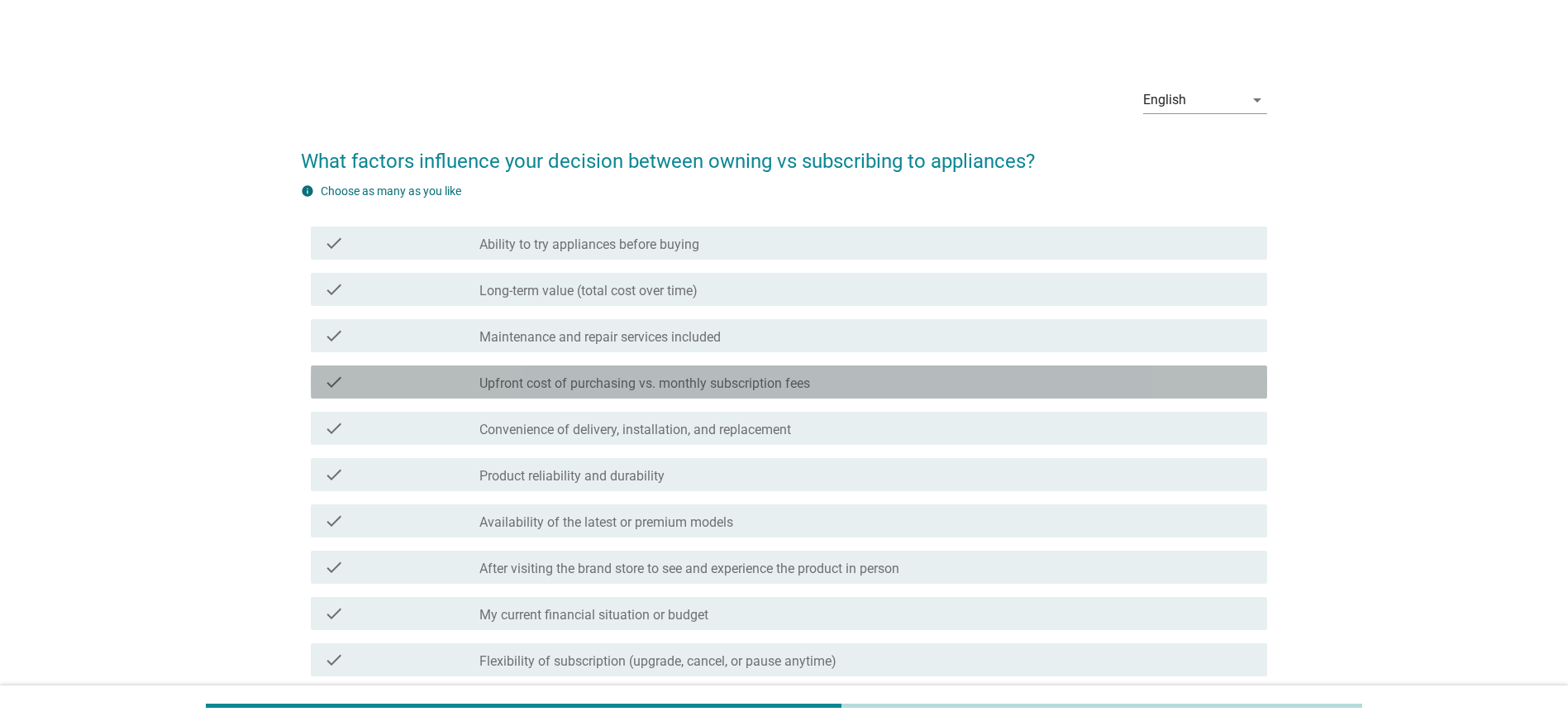
click at [604, 394] on div "check check_box_outline_blank Upfront cost of purchasing vs. monthly subscripti…" at bounding box center [788, 382] width 956 height 33
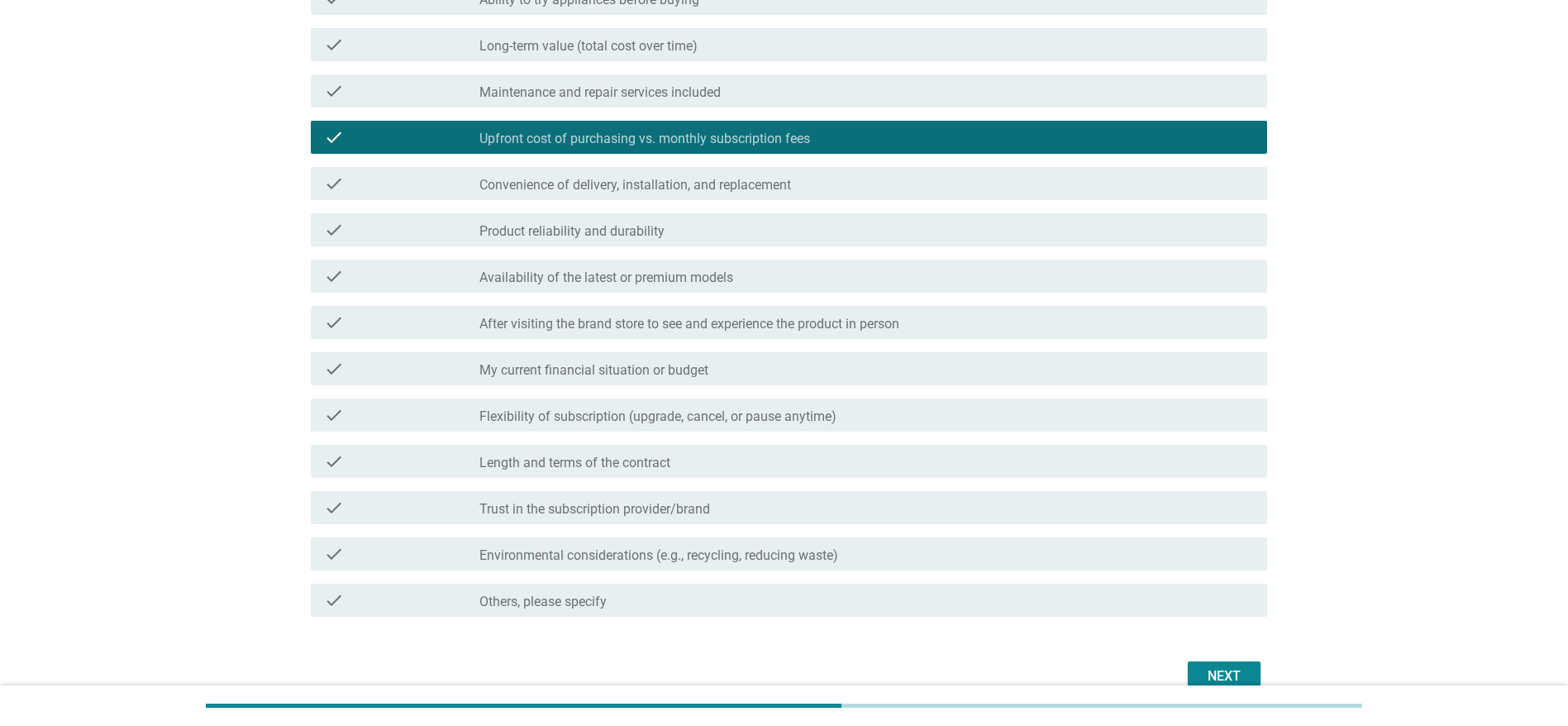
scroll to position [246, 0]
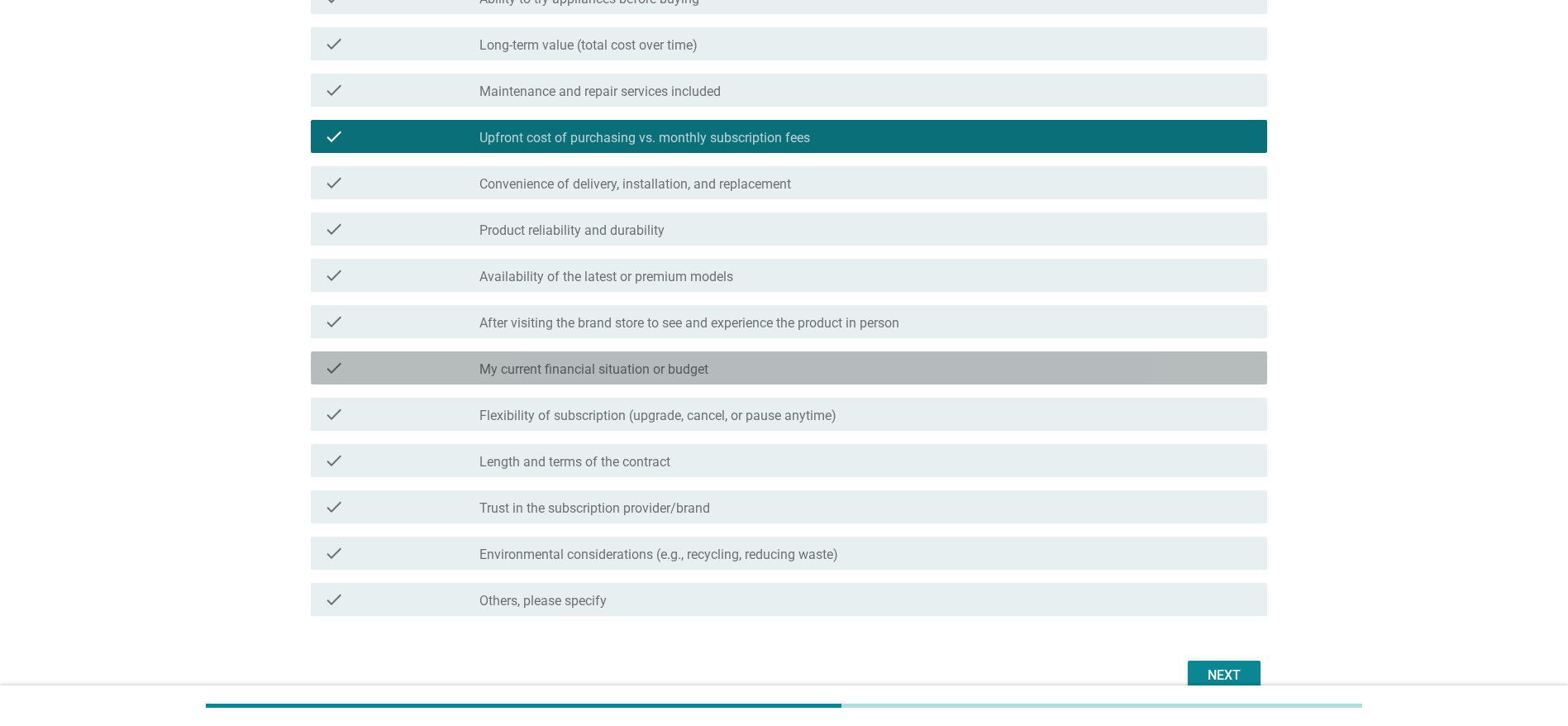
click at [635, 366] on label "My current financial situation or budget" at bounding box center [593, 369] width 229 height 17
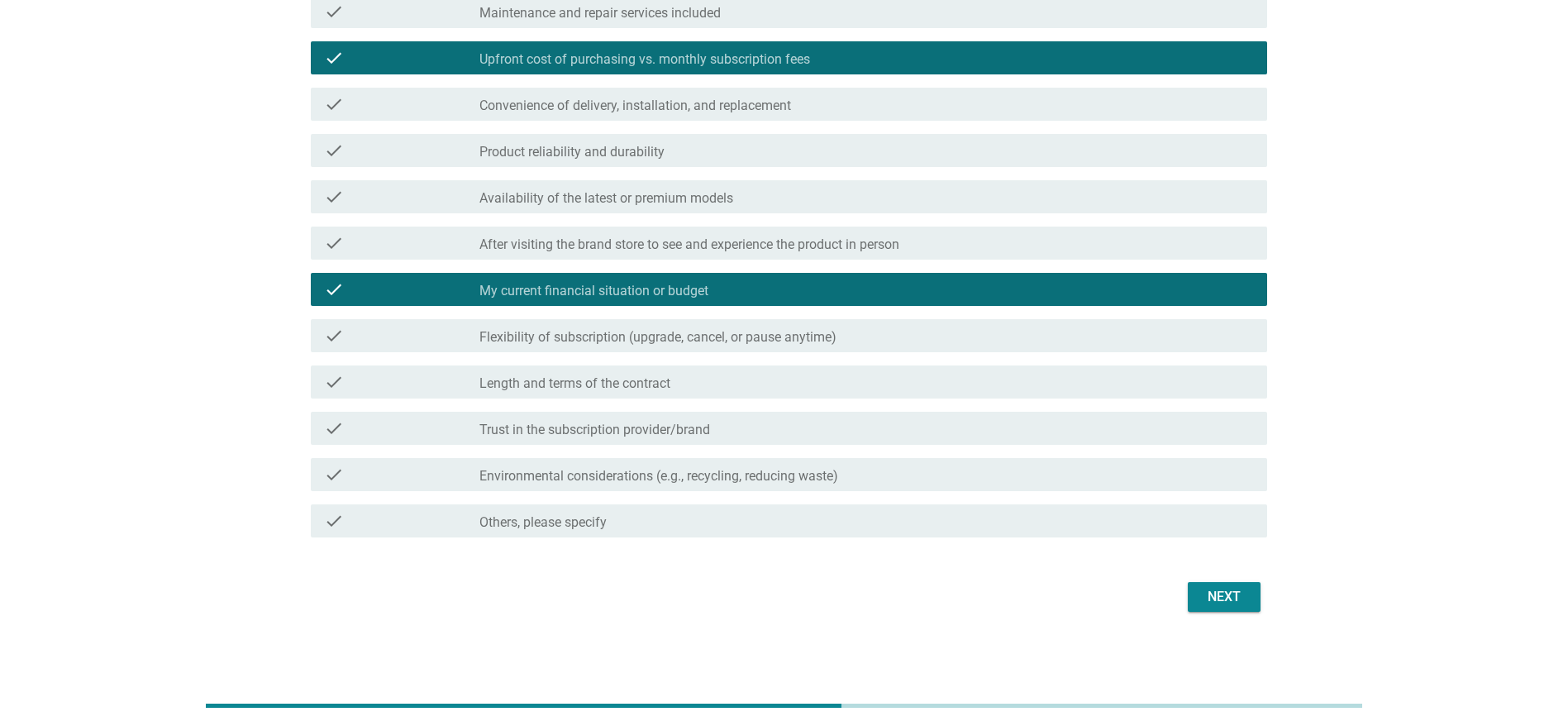
scroll to position [328, 0]
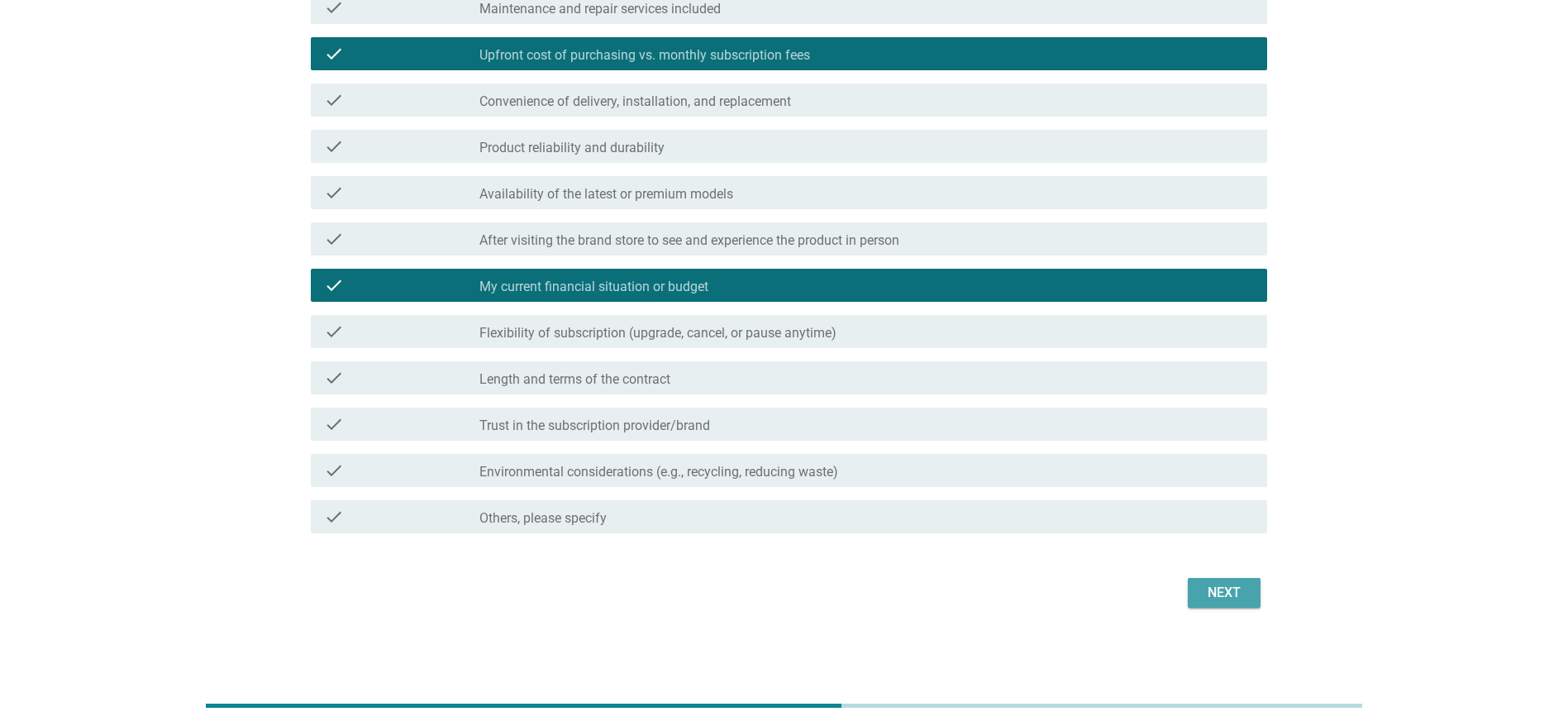
click at [1044, 483] on div "Next" at bounding box center [1224, 592] width 46 height 20
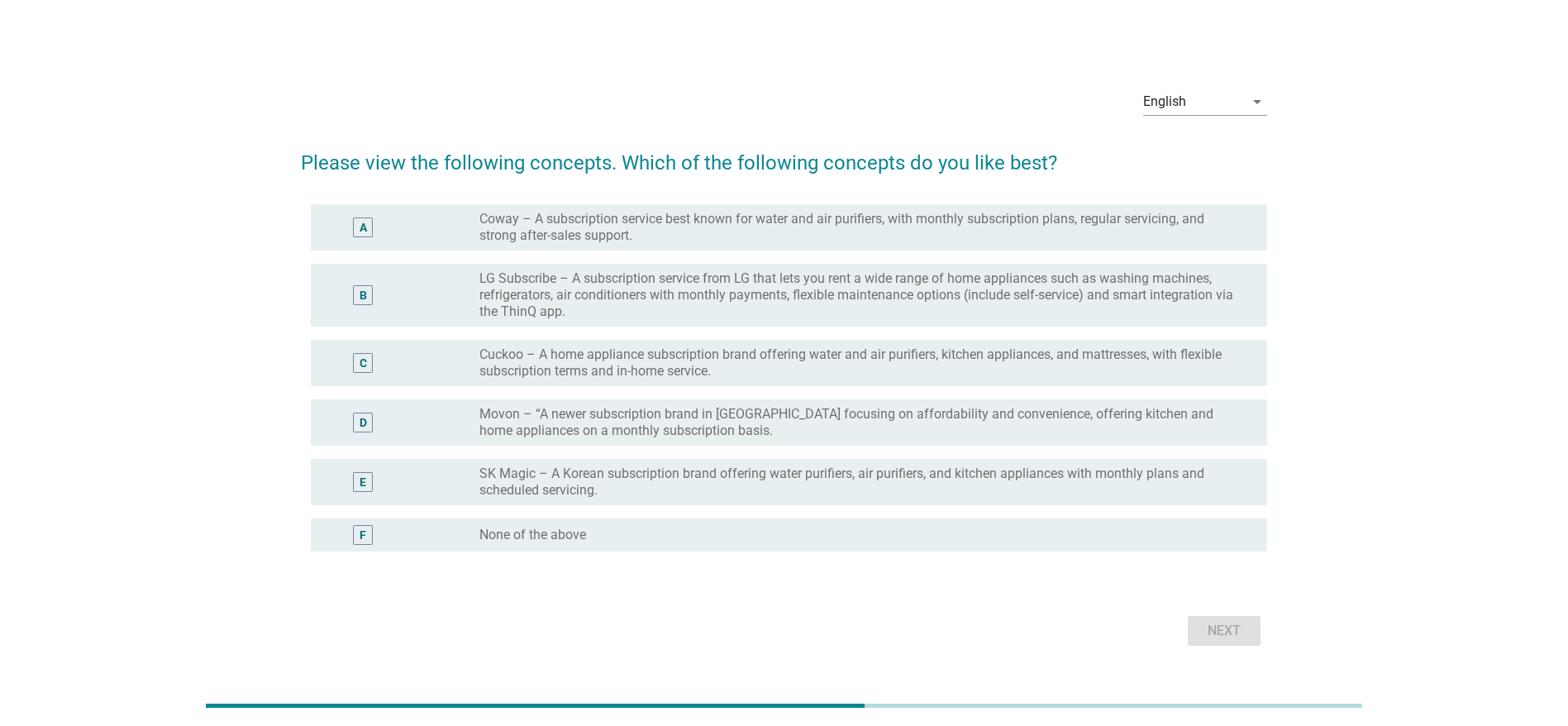
click at [636, 289] on label "LG Subscribe – A subscription service from LG that lets you rent a wide range o…" at bounding box center [860, 295] width 761 height 50
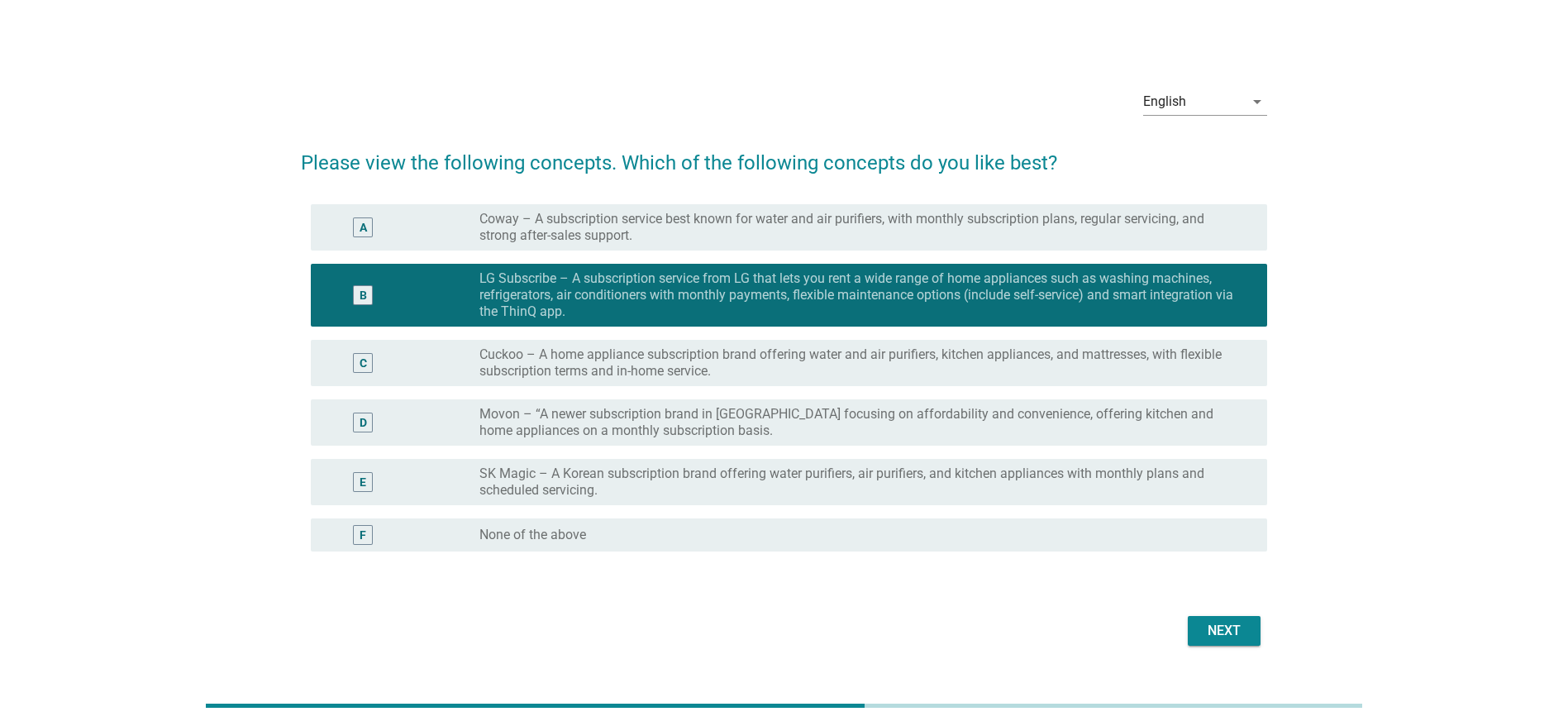
click at [1044, 483] on div "Next" at bounding box center [1224, 630] width 46 height 20
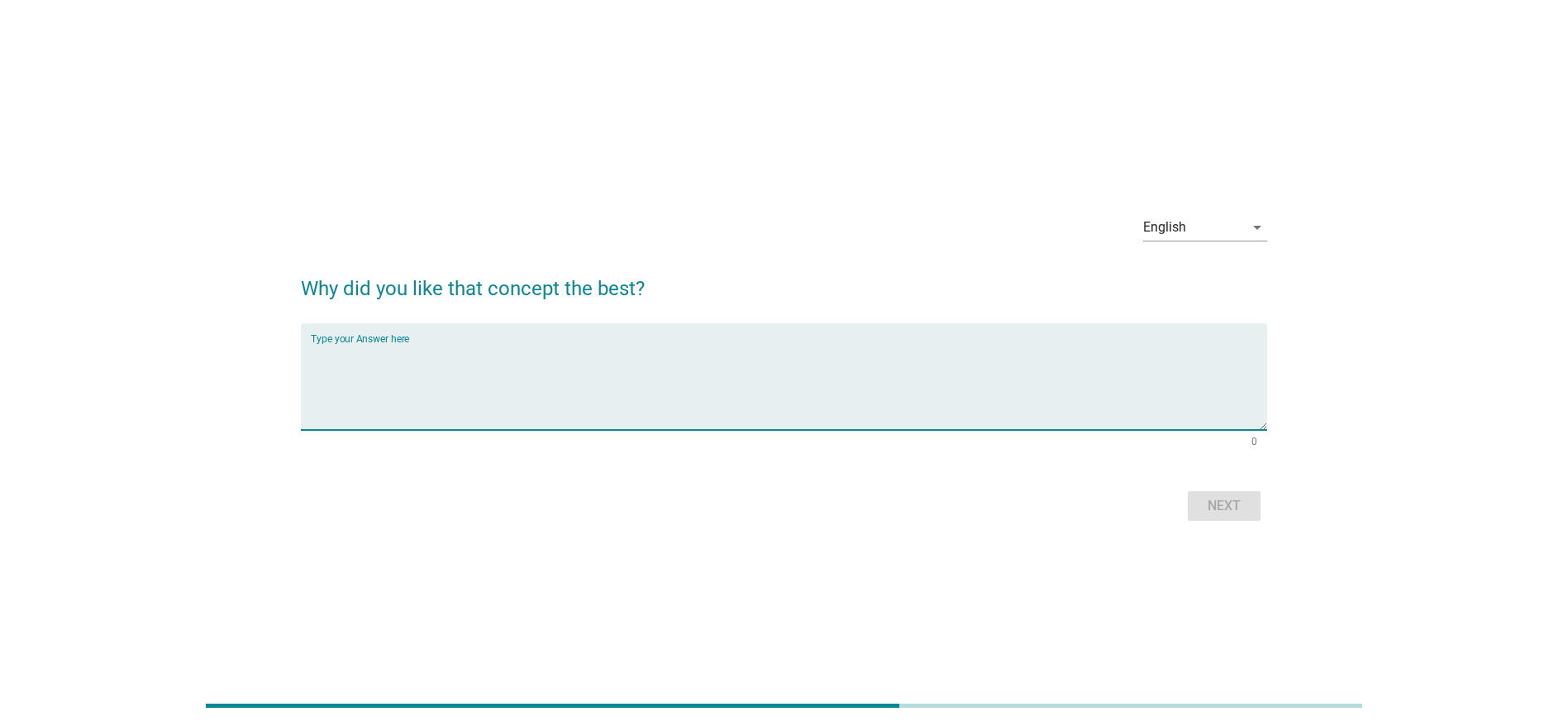
click at [403, 391] on textarea "Type your Answer here" at bounding box center [788, 385] width 956 height 87
type textarea "good"
click at [1044, 483] on div "Next" at bounding box center [1224, 505] width 46 height 20
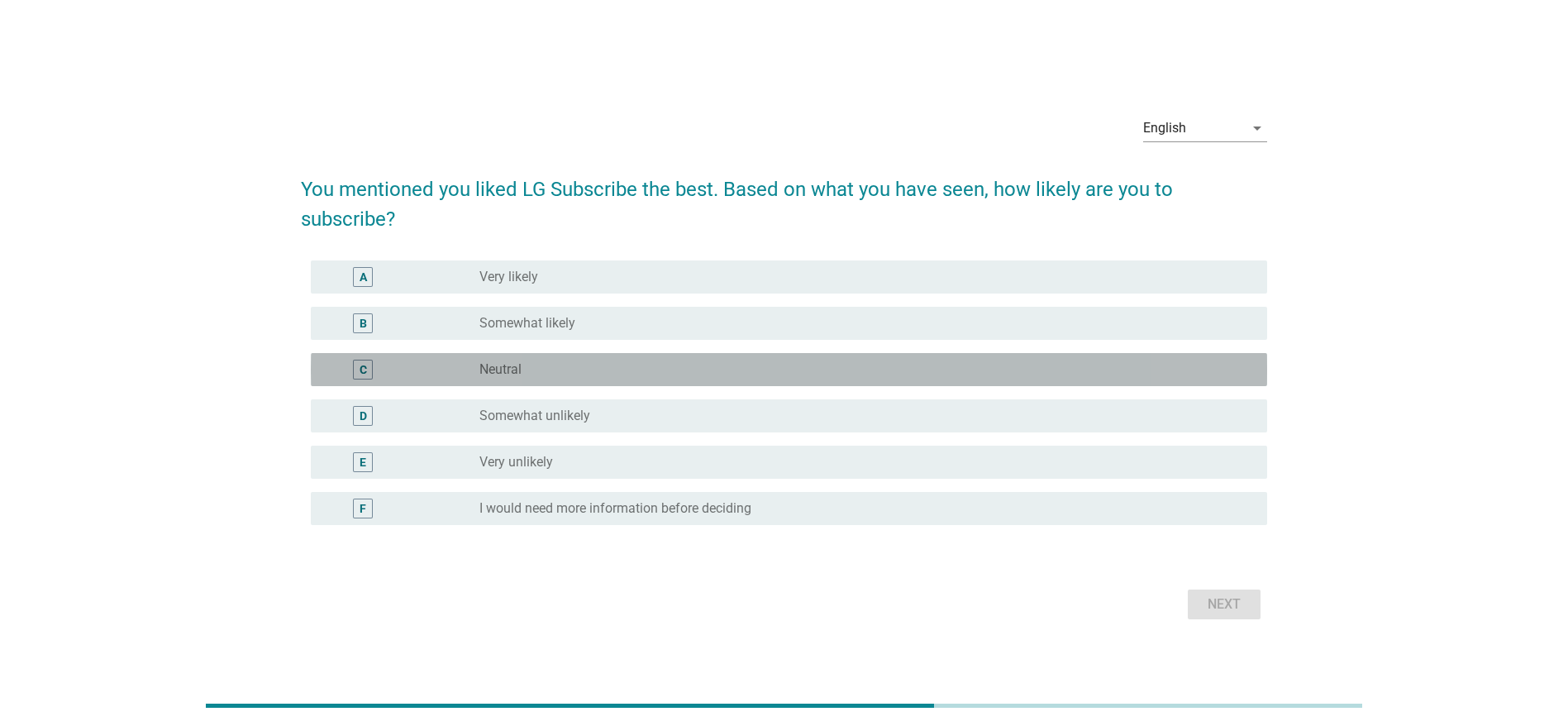
click at [589, 369] on div "radio_button_unchecked Neutral" at bounding box center [860, 369] width 761 height 17
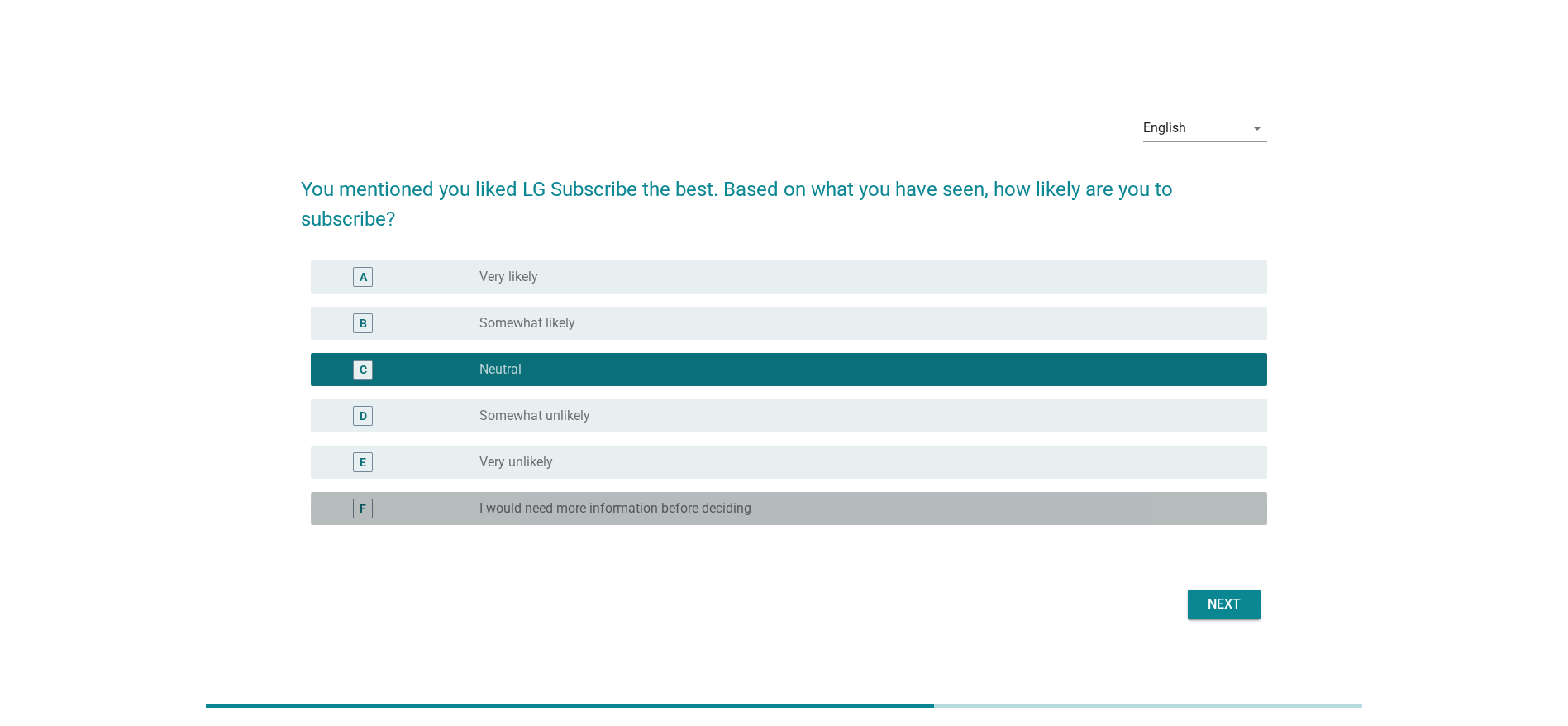
click at [999, 483] on div "radio_button_unchecked I would need more information before deciding" at bounding box center [860, 507] width 761 height 17
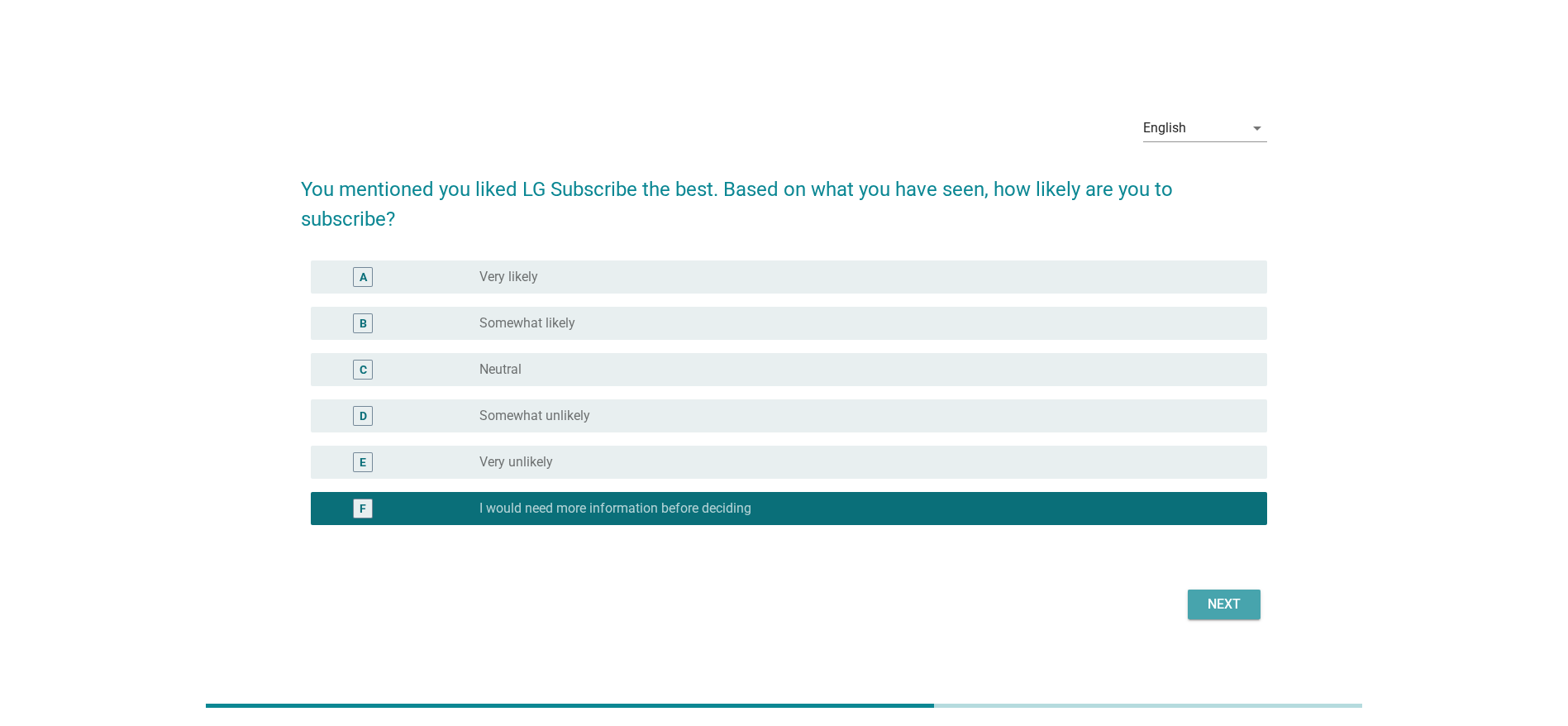
click at [1044, 483] on div "Next" at bounding box center [1224, 604] width 46 height 20
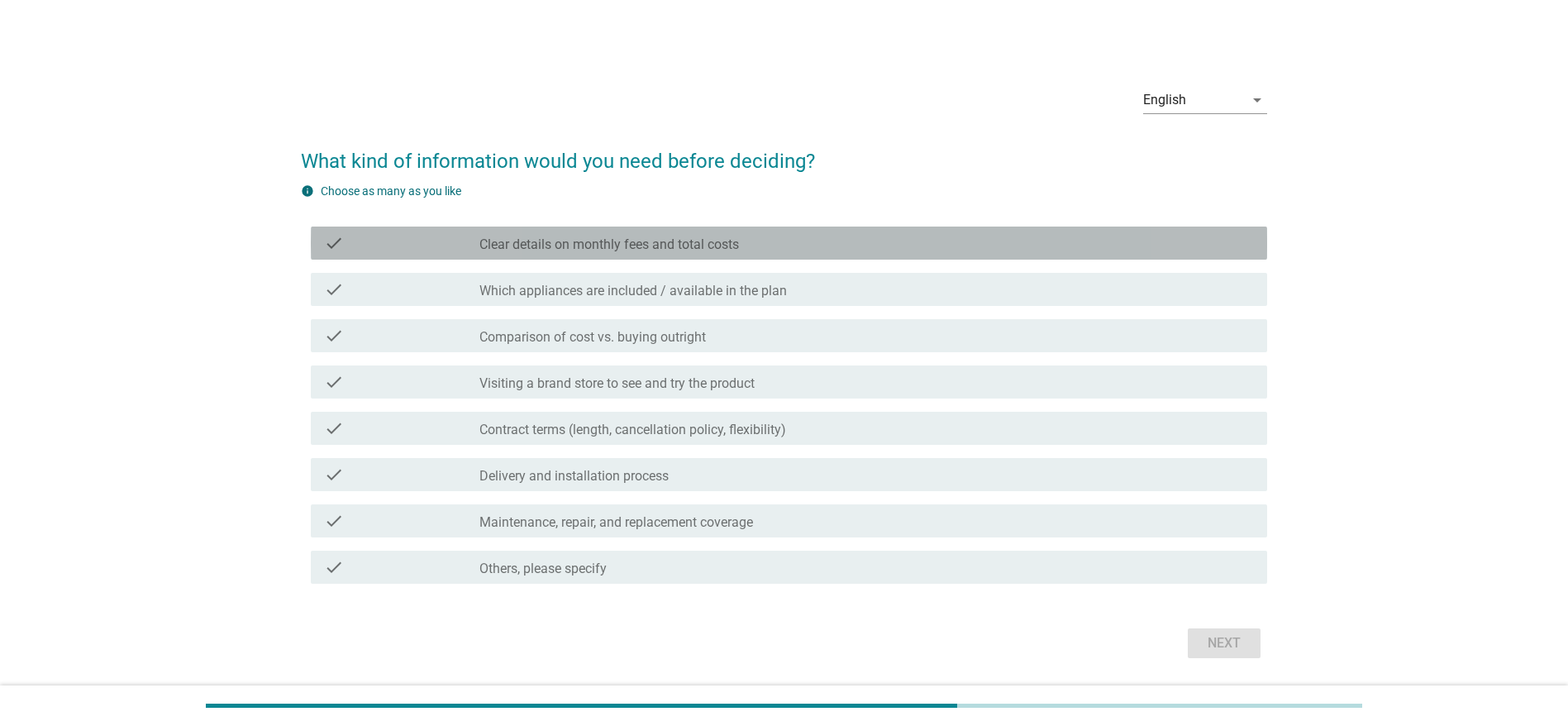
click at [592, 249] on label "Clear details on monthly fees and total costs" at bounding box center [609, 244] width 260 height 17
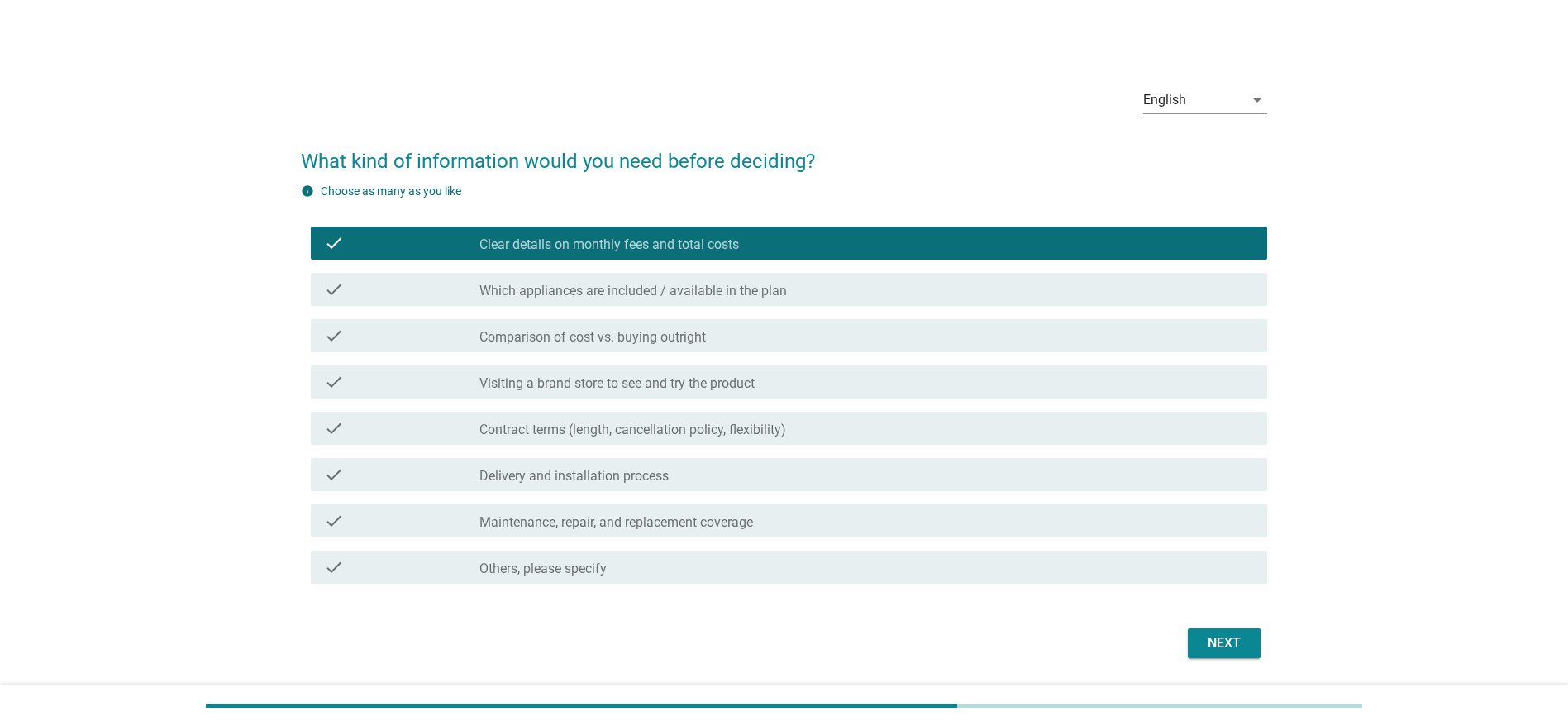
click at [600, 343] on label "Comparison of cost vs. buying outright" at bounding box center [592, 337] width 226 height 17
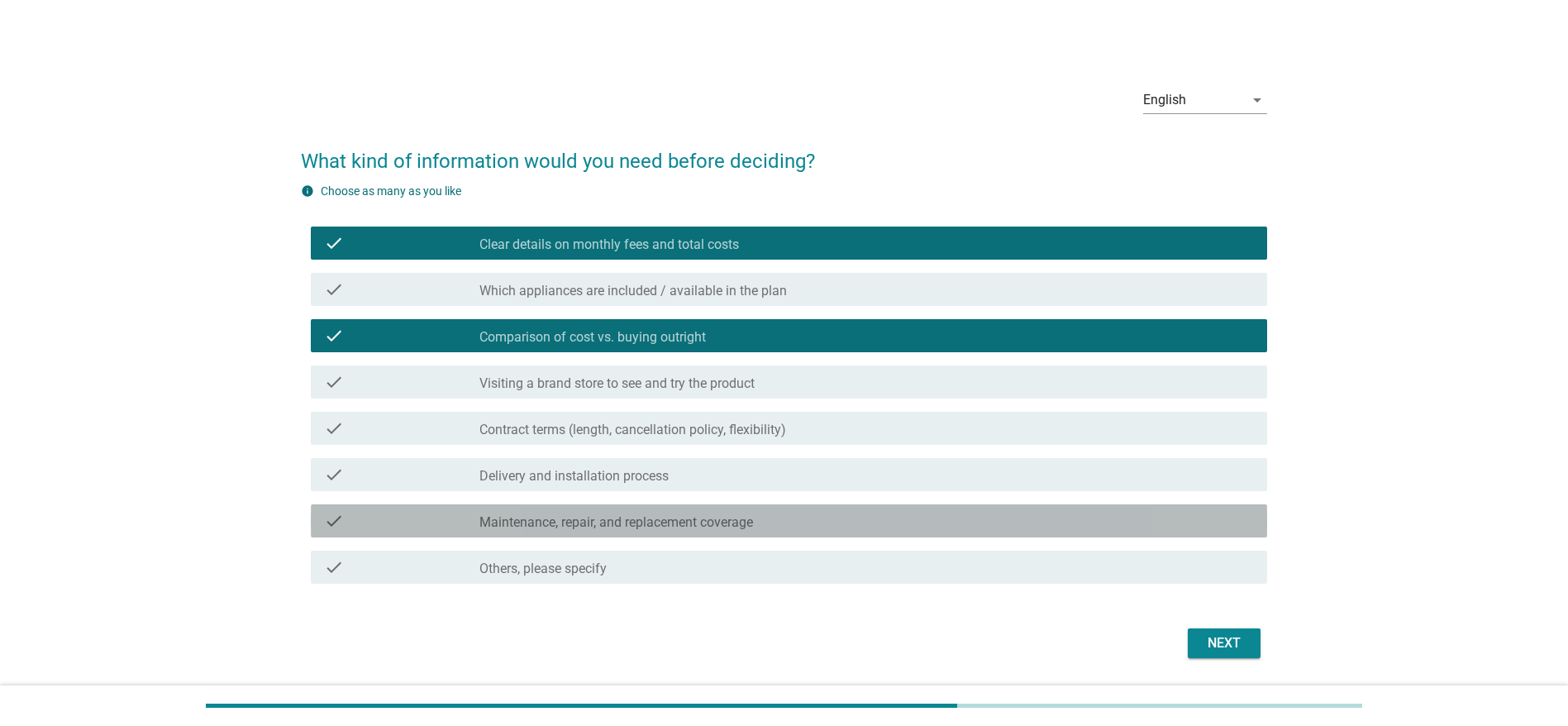
click at [662, 483] on label "Maintenance, repair, and replacement coverage" at bounding box center [616, 522] width 273 height 17
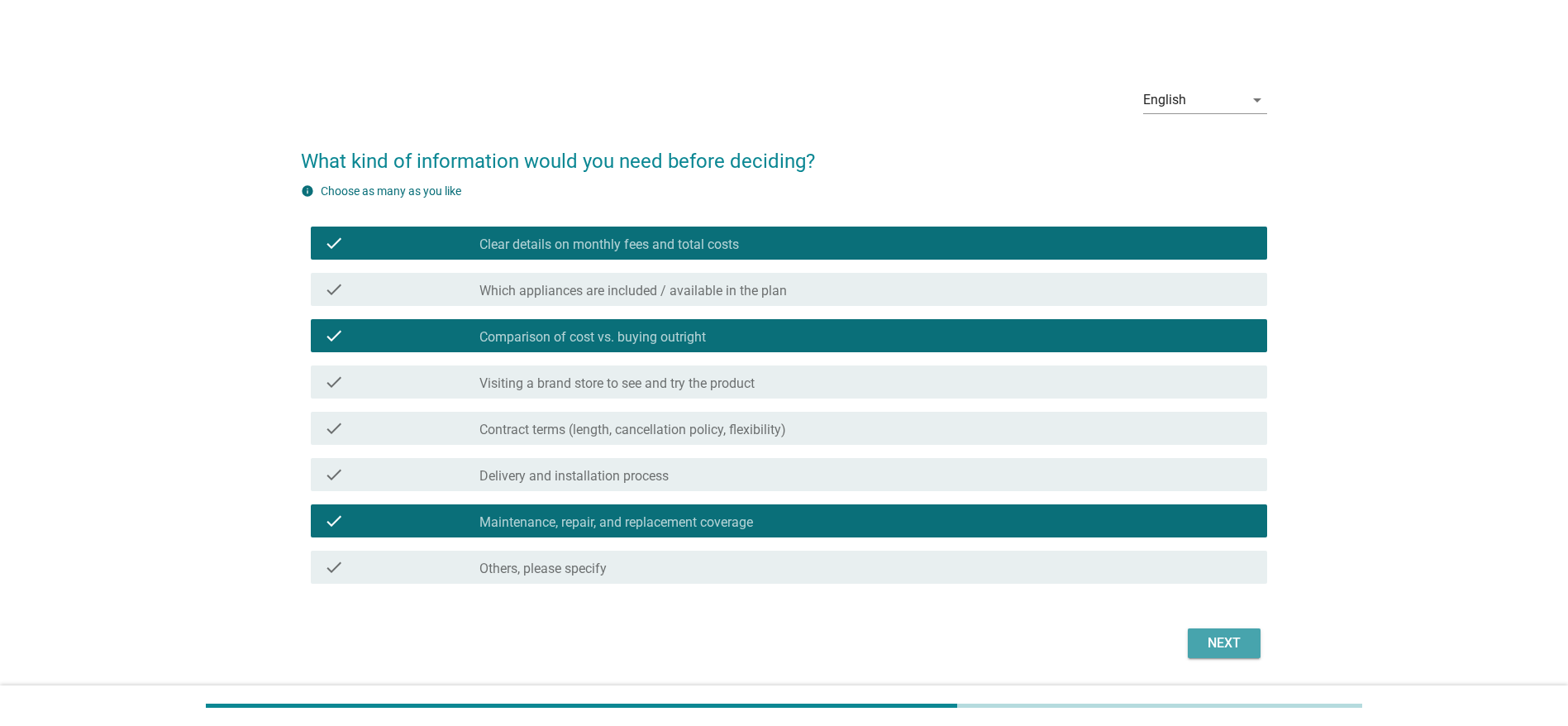
click at [1044, 483] on div "Next" at bounding box center [1224, 643] width 46 height 20
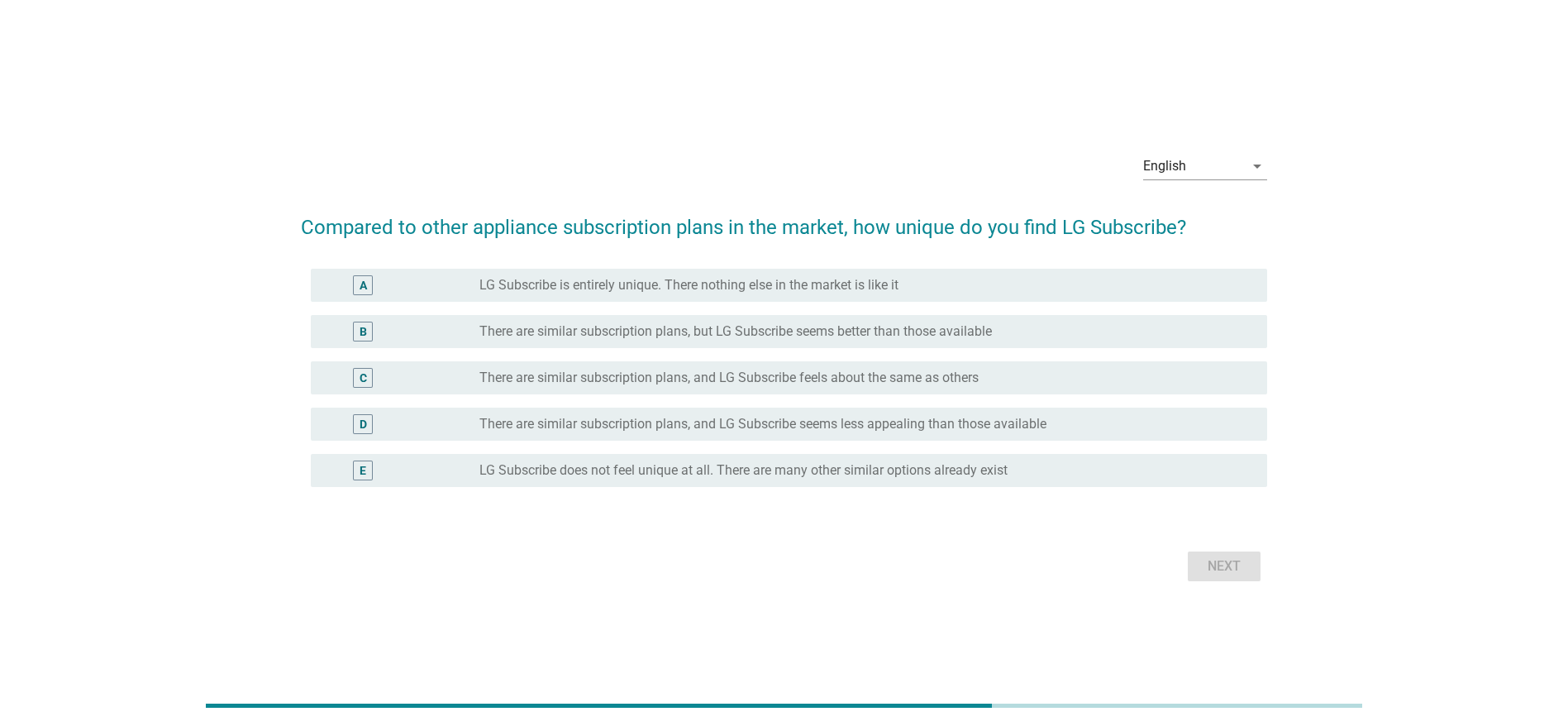
click at [565, 463] on label "LG Subscribe does not feel unique at all. There are many other similar options …" at bounding box center [743, 469] width 528 height 17
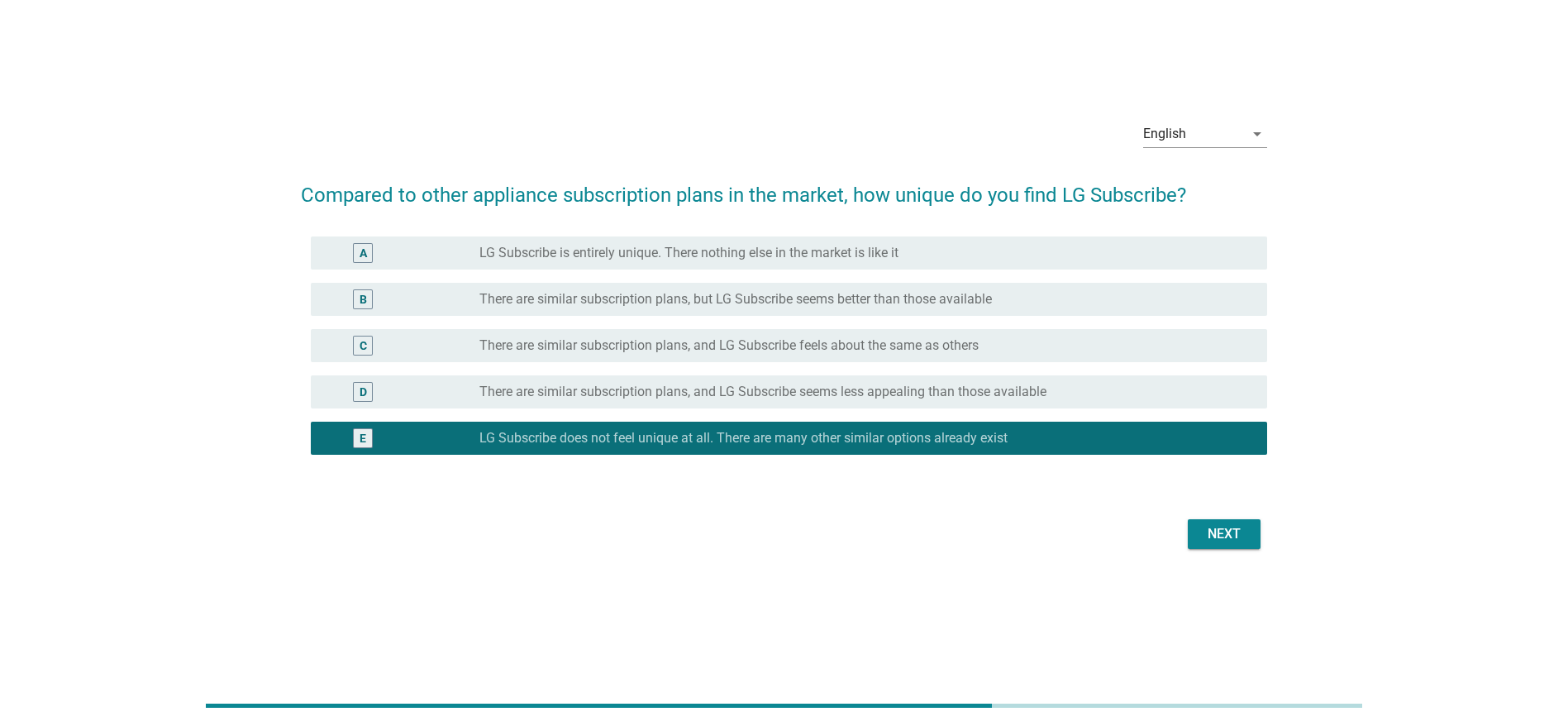
scroll to position [40, 0]
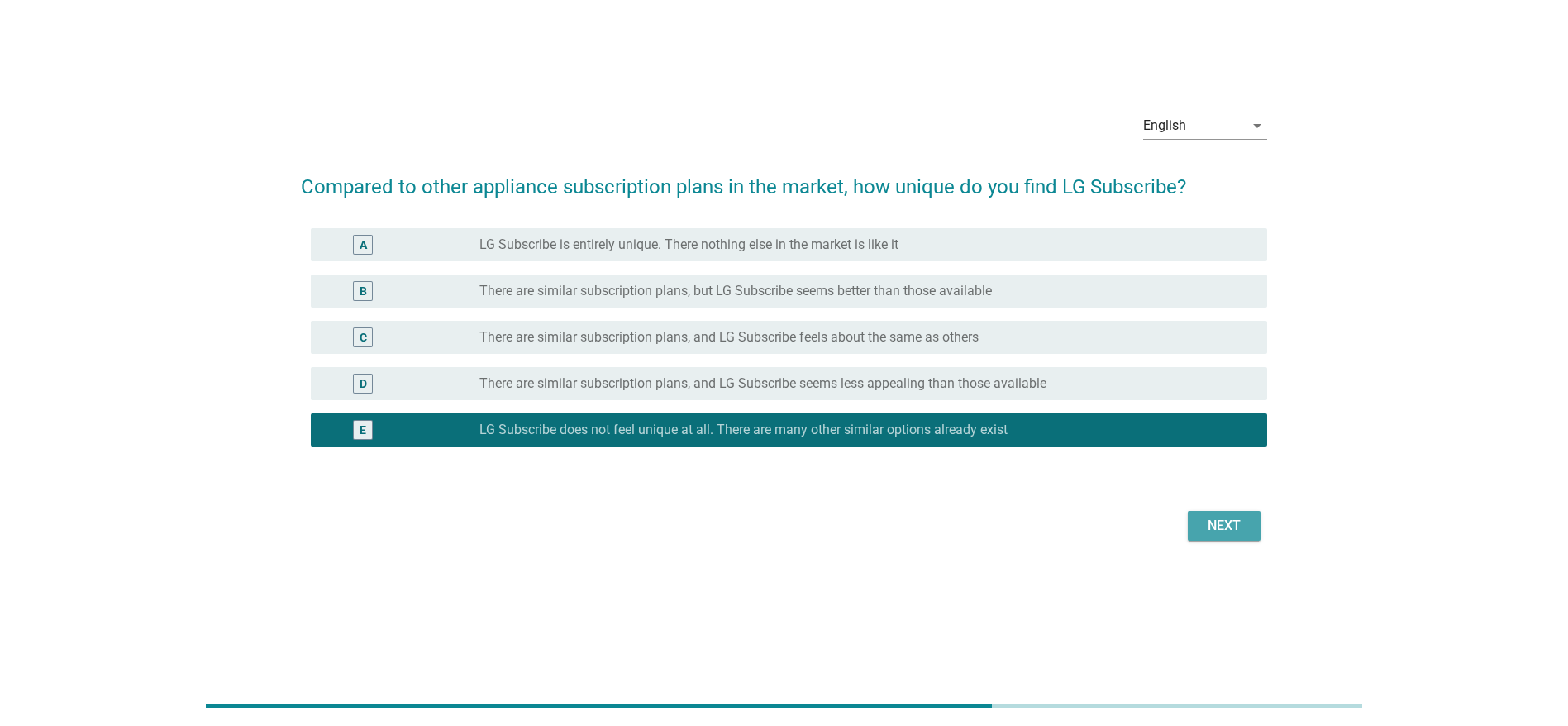
click at [1044, 483] on div "Next" at bounding box center [1224, 525] width 46 height 20
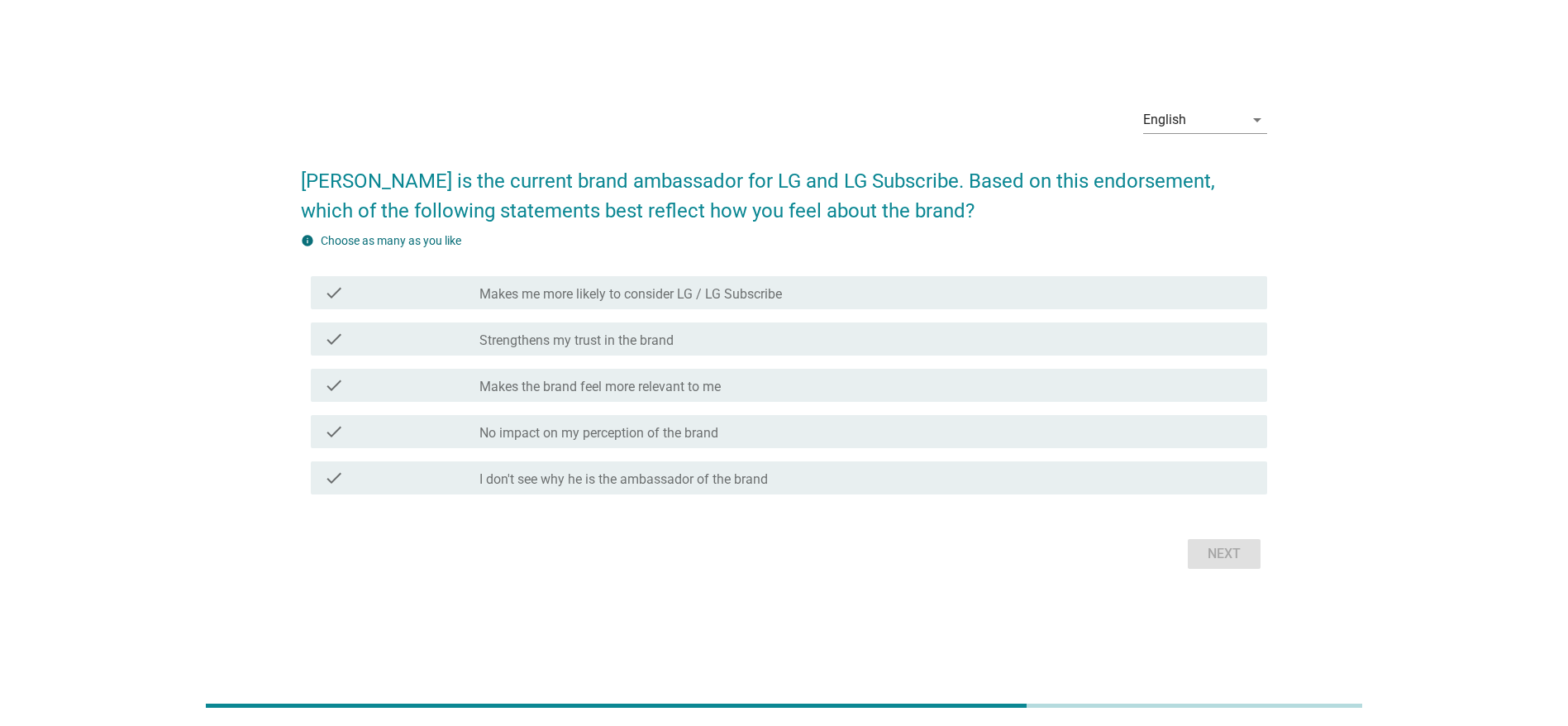
scroll to position [35, 0]
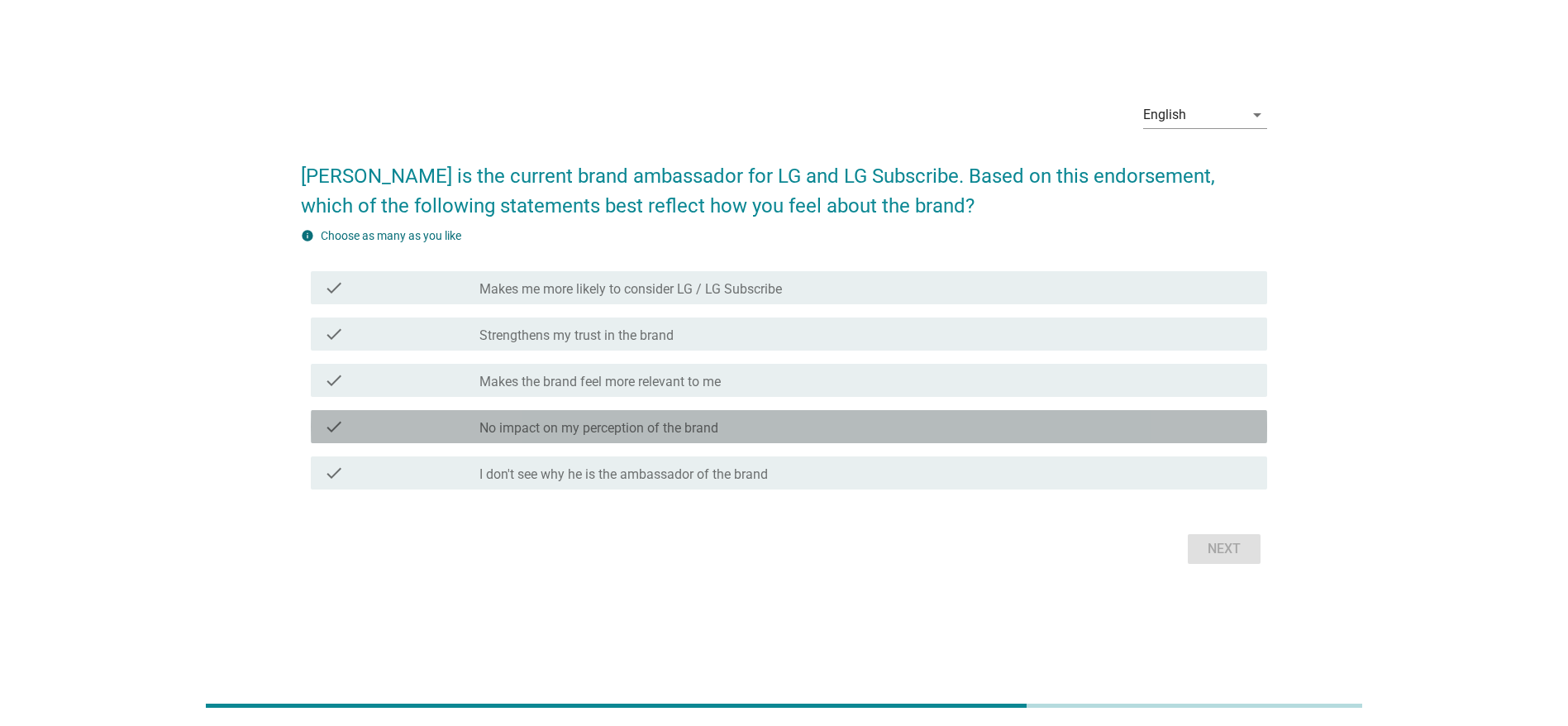
click at [643, 424] on label "No impact on my perception of the brand" at bounding box center [598, 427] width 239 height 17
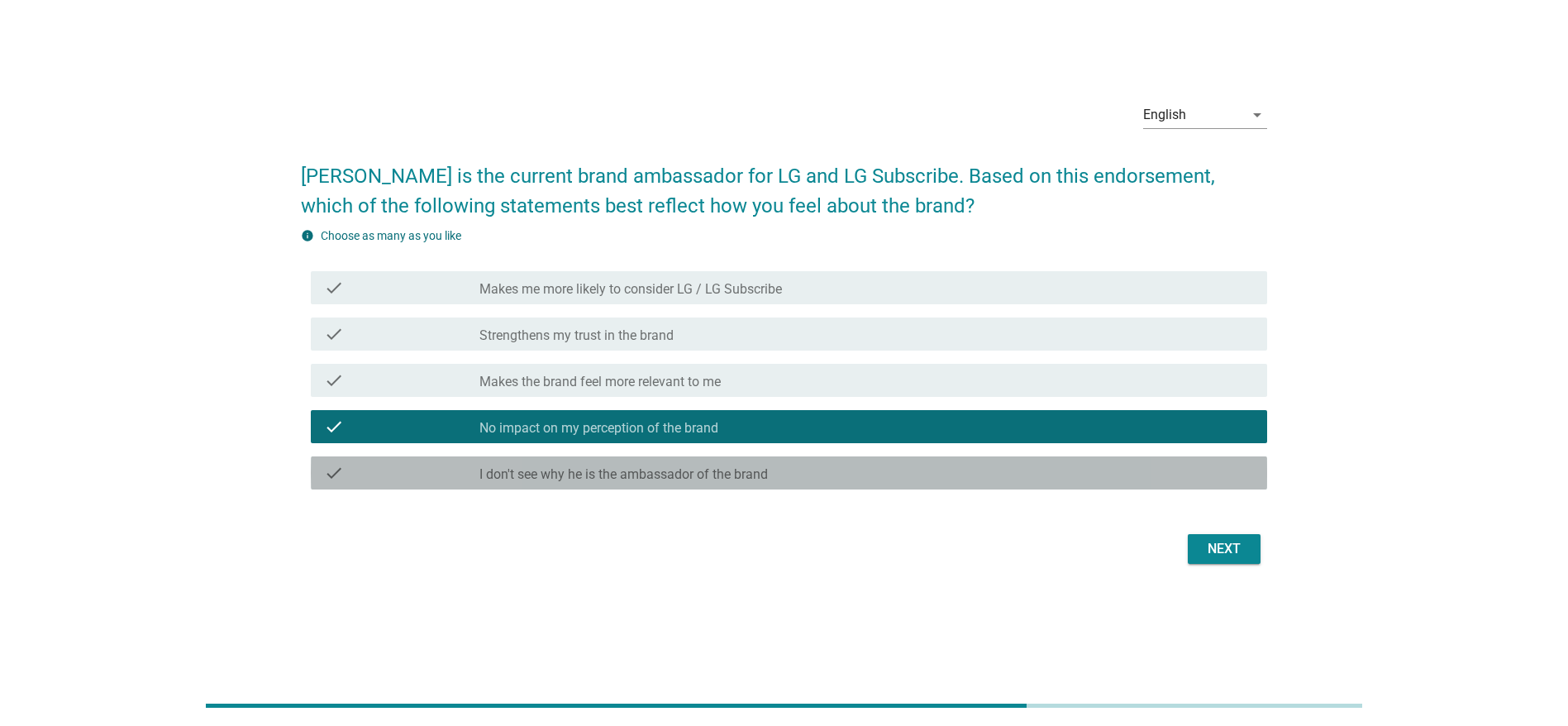
click at [903, 468] on div "check_box_outline_blank I don't see why he is the ambassador of the brand" at bounding box center [866, 472] width 775 height 20
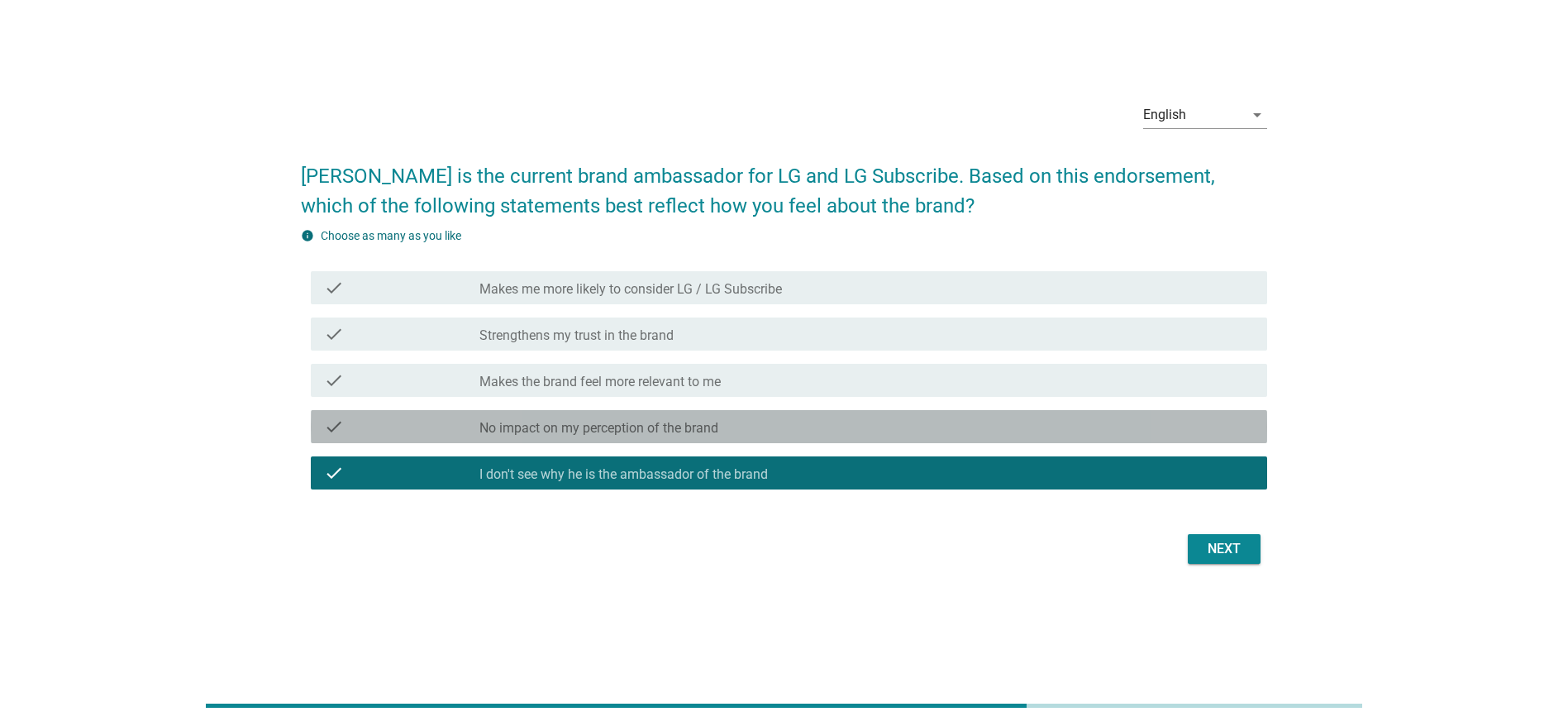
click at [964, 434] on div "check_box No impact on my perception of the brand" at bounding box center [866, 426] width 775 height 20
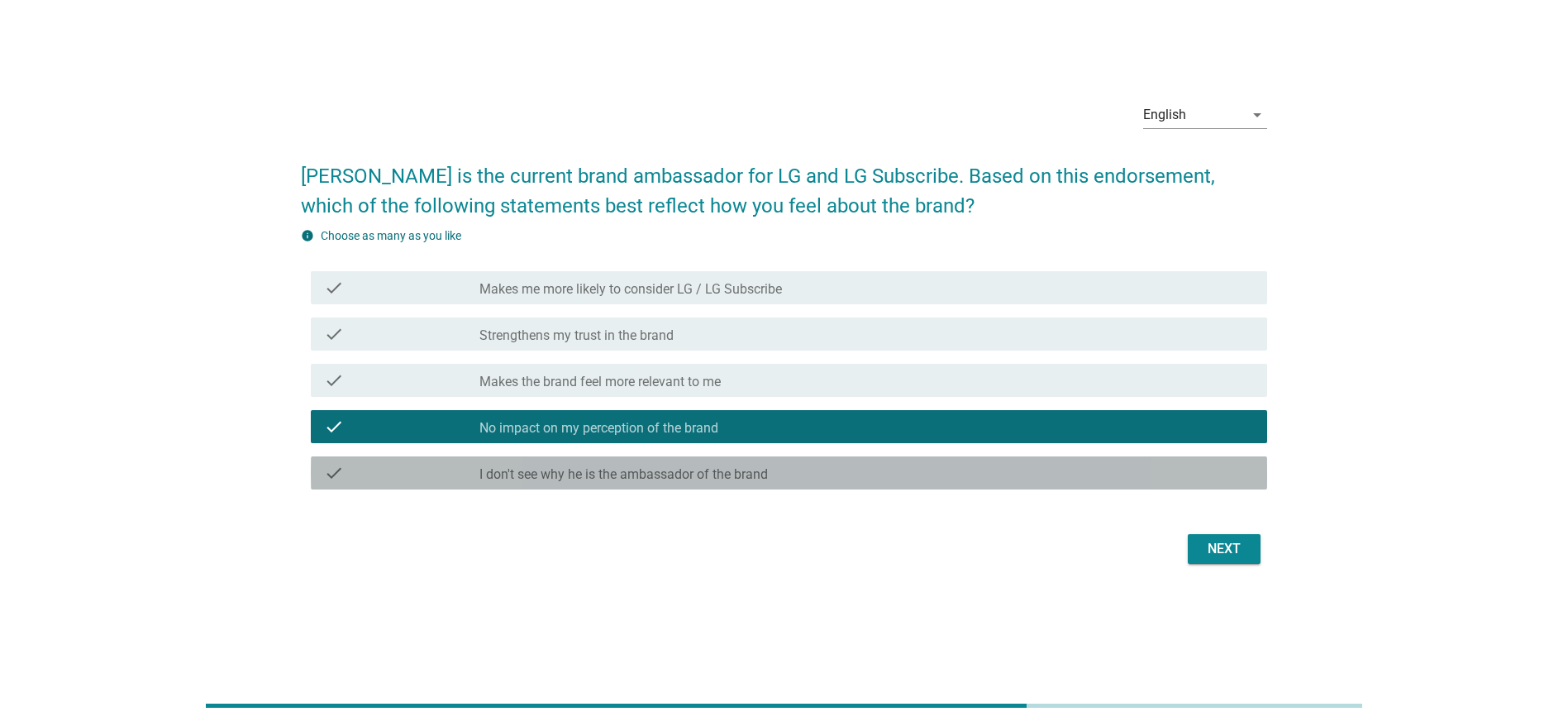
click at [945, 466] on div "check_box_outline_blank I don't see why he is the ambassador of the brand" at bounding box center [866, 472] width 775 height 20
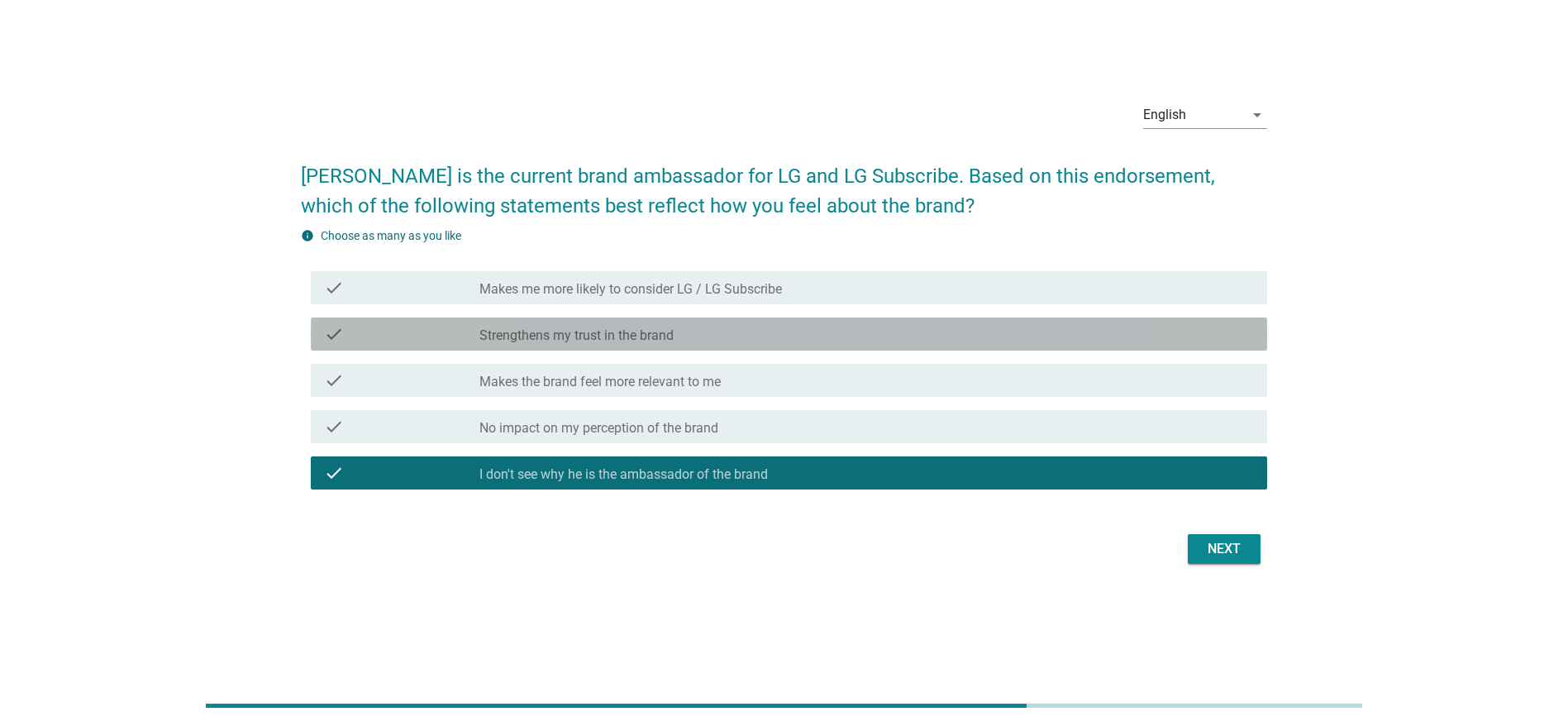
click at [861, 328] on div "check_box_outline_blank Strengthens my trust in the brand" at bounding box center [866, 334] width 775 height 20
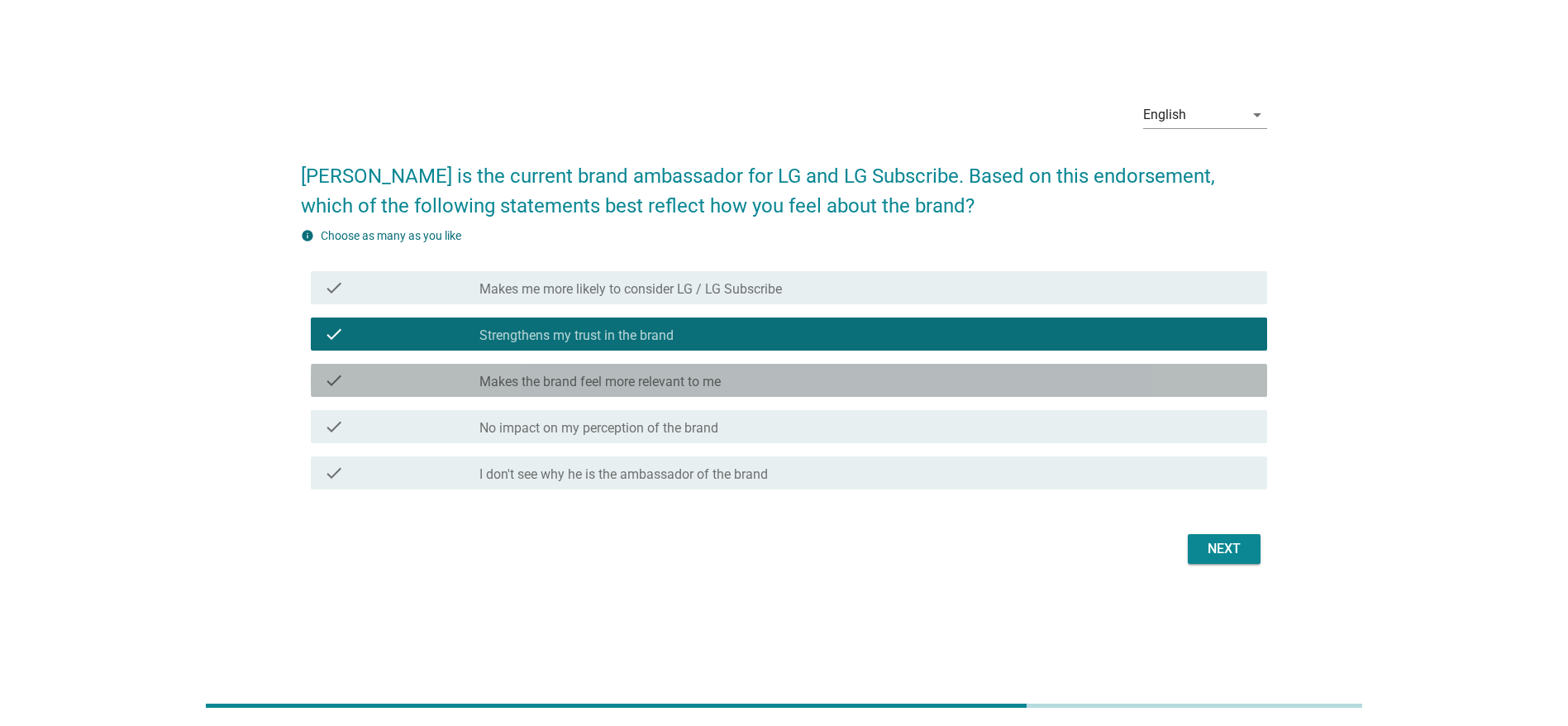
click at [825, 384] on div "check_box_outline_blank Makes the brand feel more relevant to me" at bounding box center [866, 380] width 775 height 20
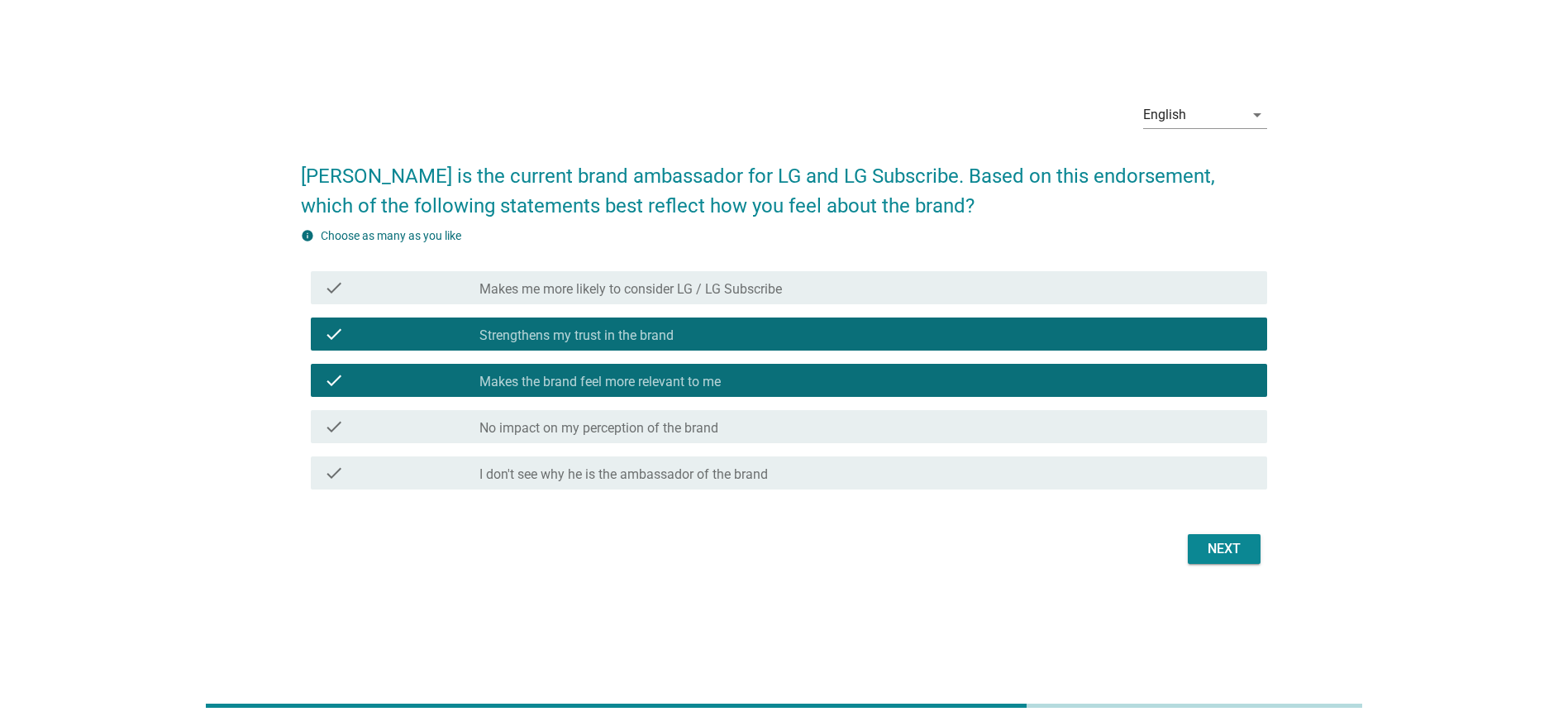
click at [772, 443] on div "check check_box No impact on my perception of the brand" at bounding box center [784, 425] width 966 height 46
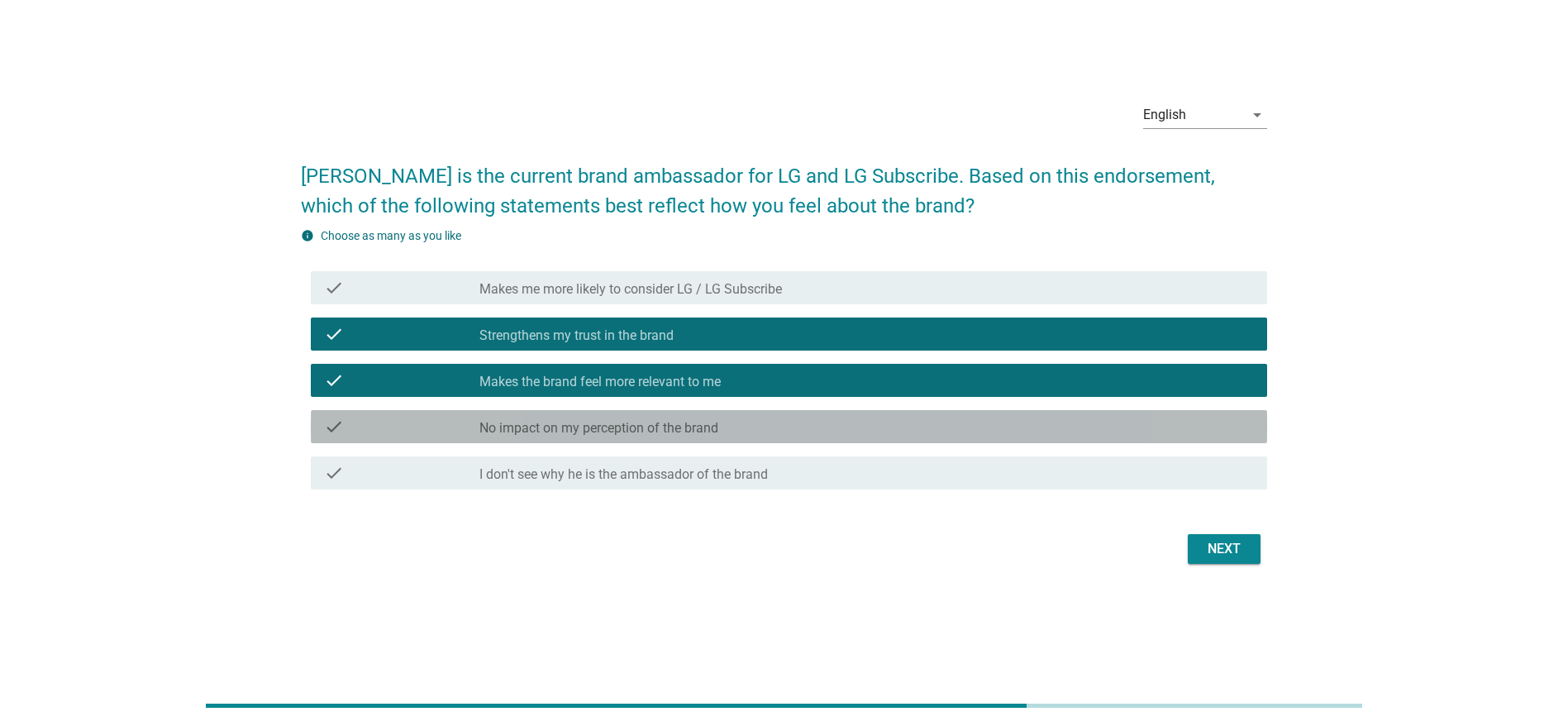
click at [771, 438] on div "check check_box No impact on my perception of the brand" at bounding box center [788, 426] width 956 height 33
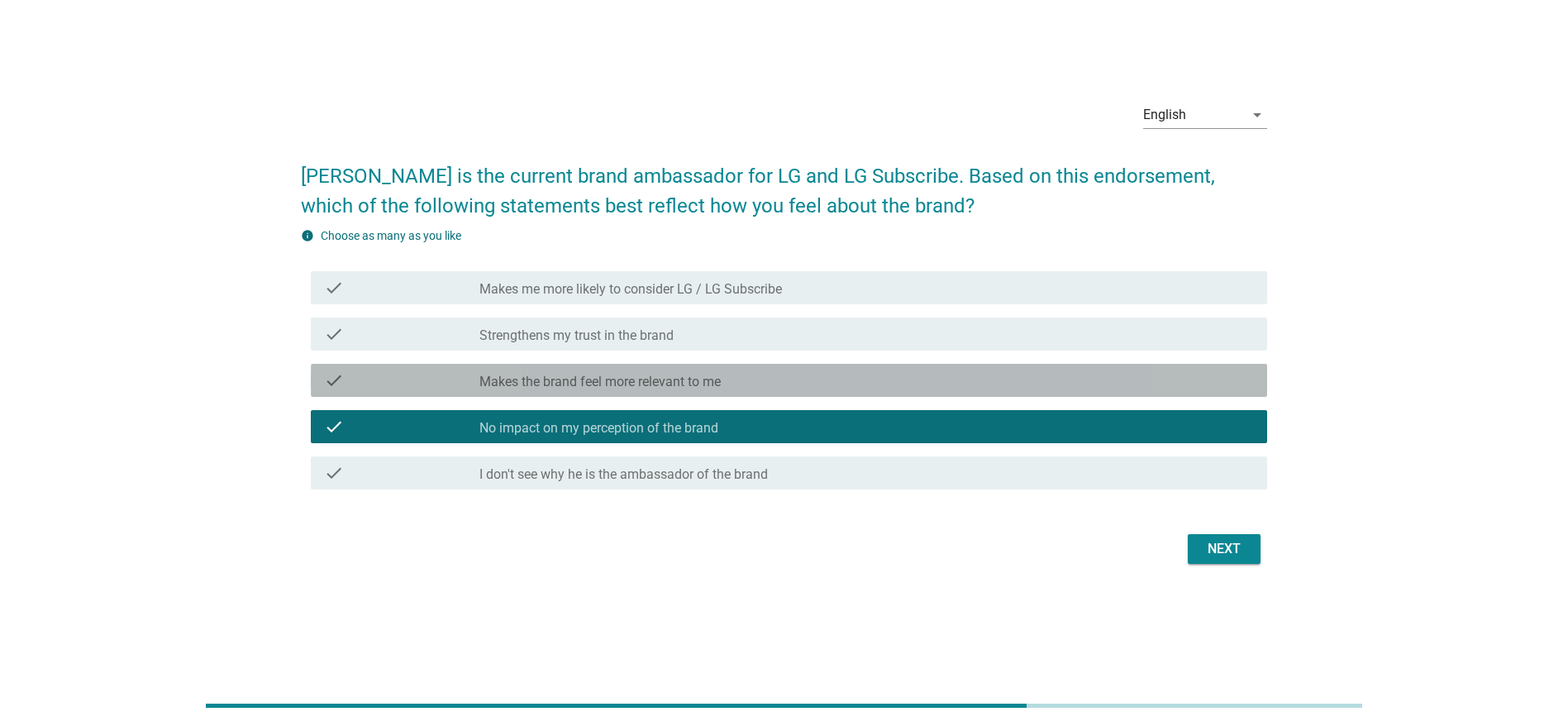
click at [763, 381] on div "check_box_outline_blank Makes the brand feel more relevant to me" at bounding box center [866, 380] width 775 height 20
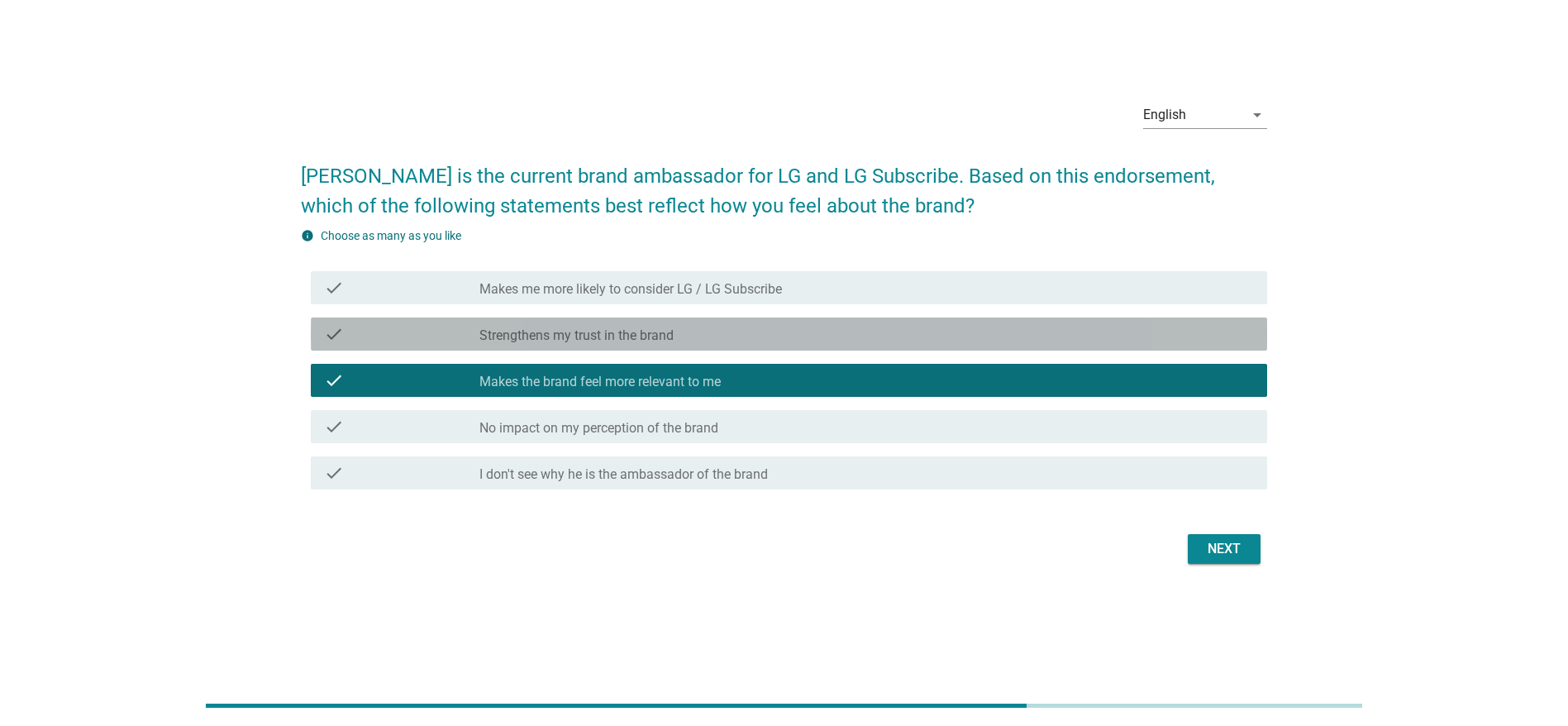
click at [733, 332] on div "check_box_outline_blank Strengthens my trust in the brand" at bounding box center [866, 334] width 775 height 20
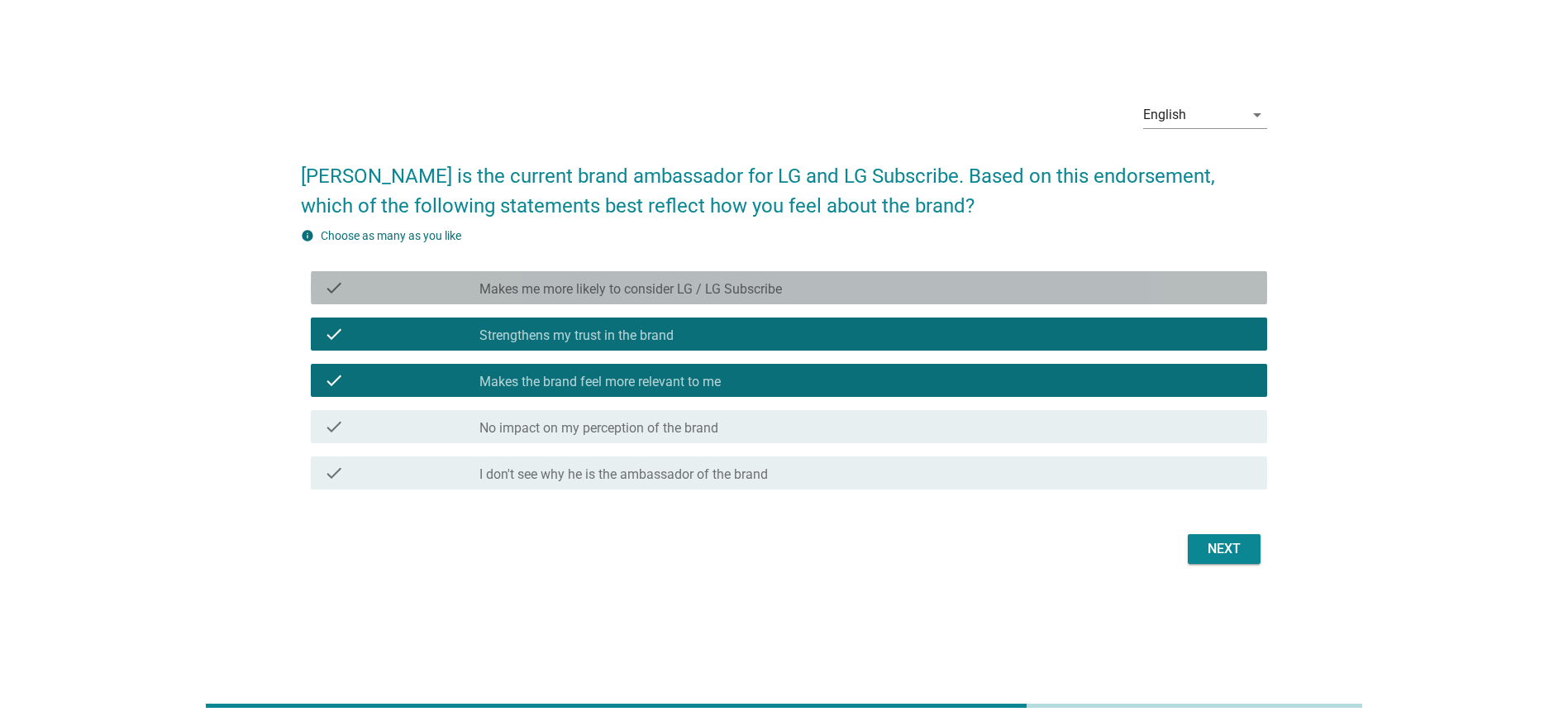
click at [723, 287] on label "Makes me more likely to consider LG / LG Subscribe" at bounding box center [630, 289] width 302 height 17
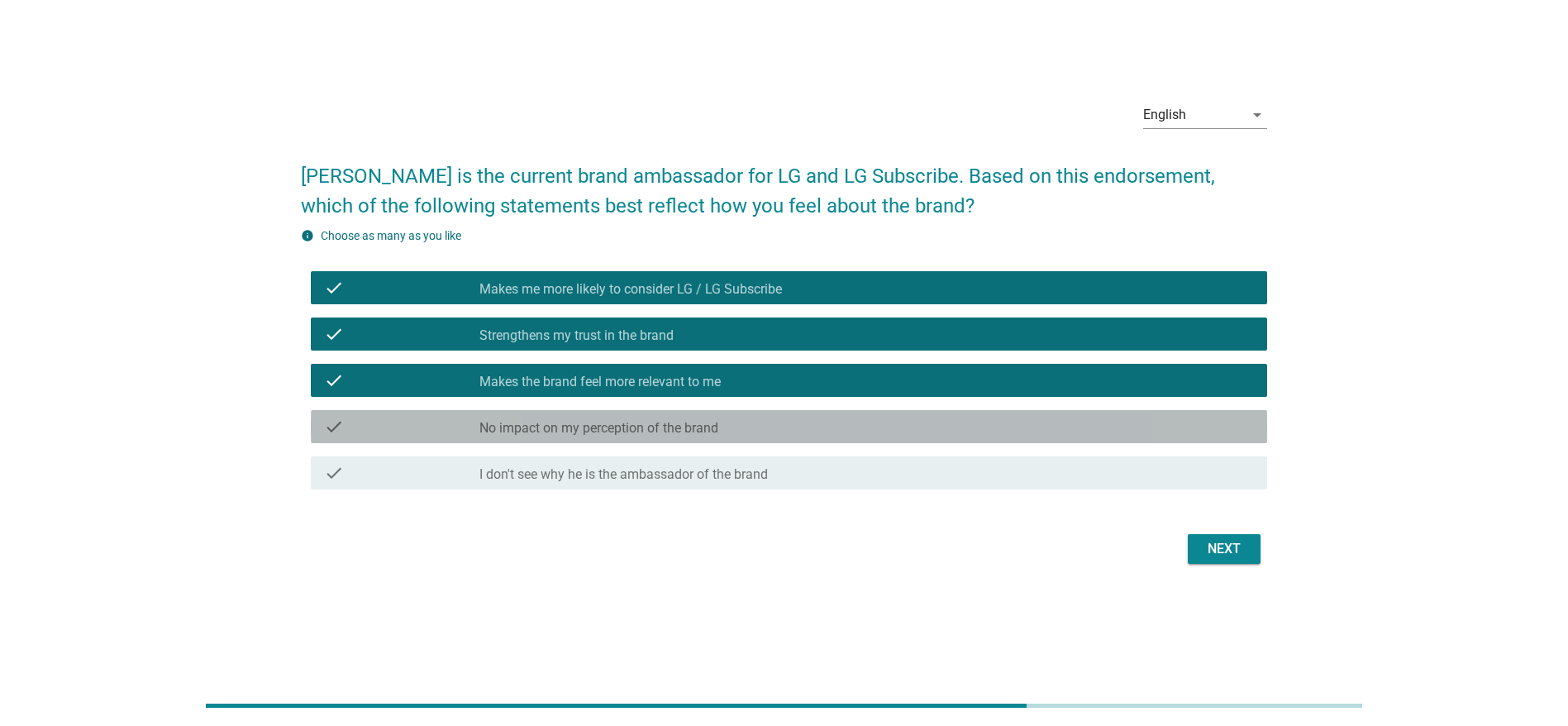
click at [718, 427] on label "No impact on my perception of the brand" at bounding box center [598, 427] width 239 height 17
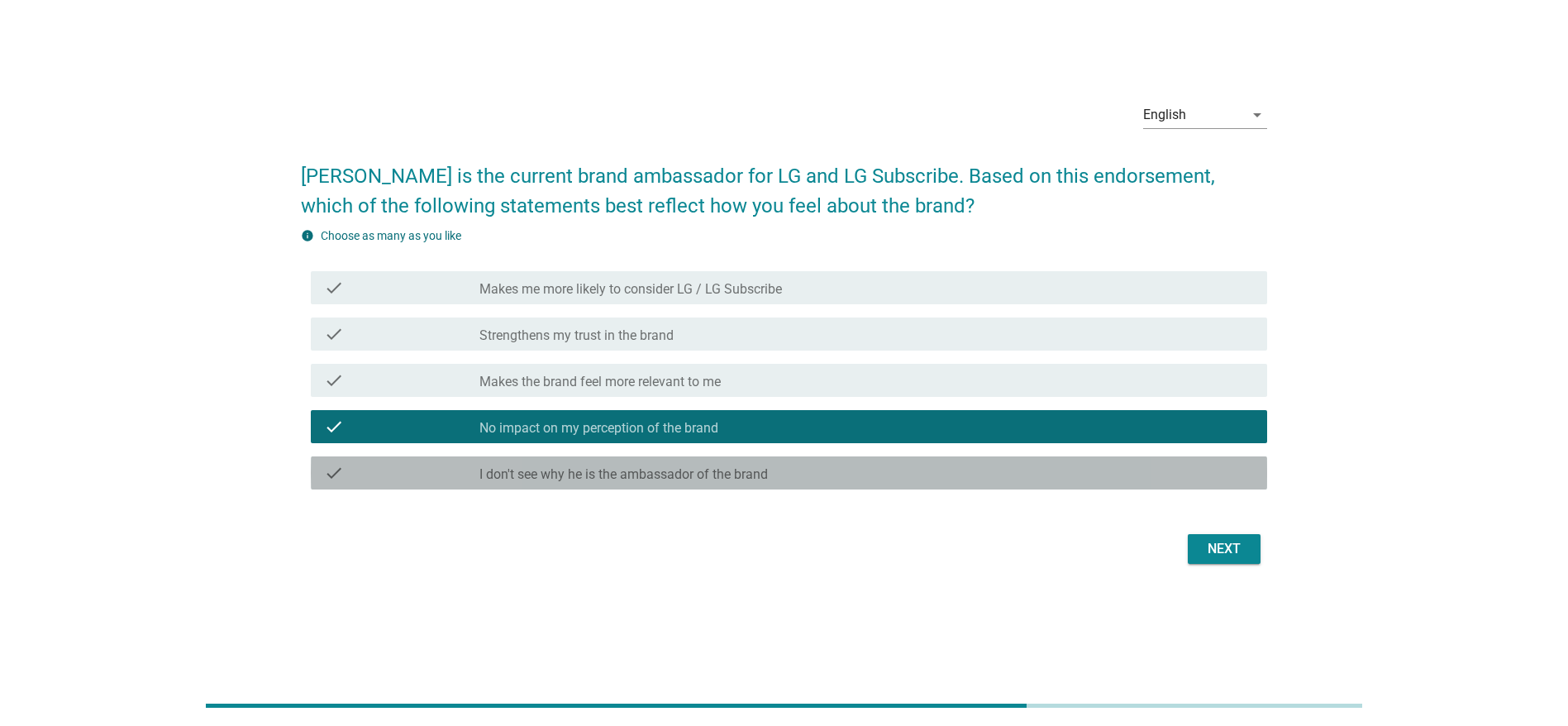
click at [719, 476] on label "I don't see why he is the ambassador of the brand" at bounding box center [623, 474] width 289 height 17
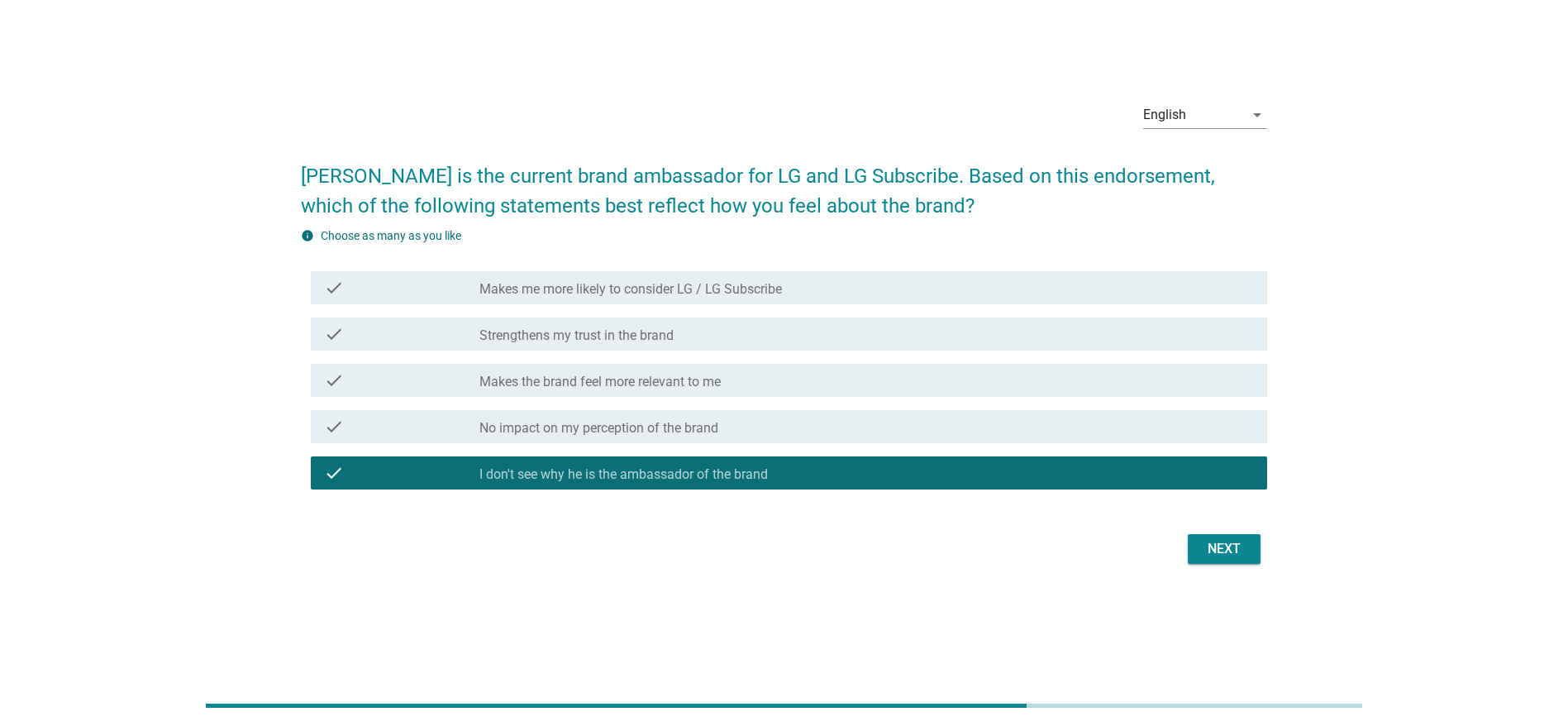
click at [723, 426] on div "check_box_outline_blank No impact on my perception of the brand" at bounding box center [866, 426] width 775 height 20
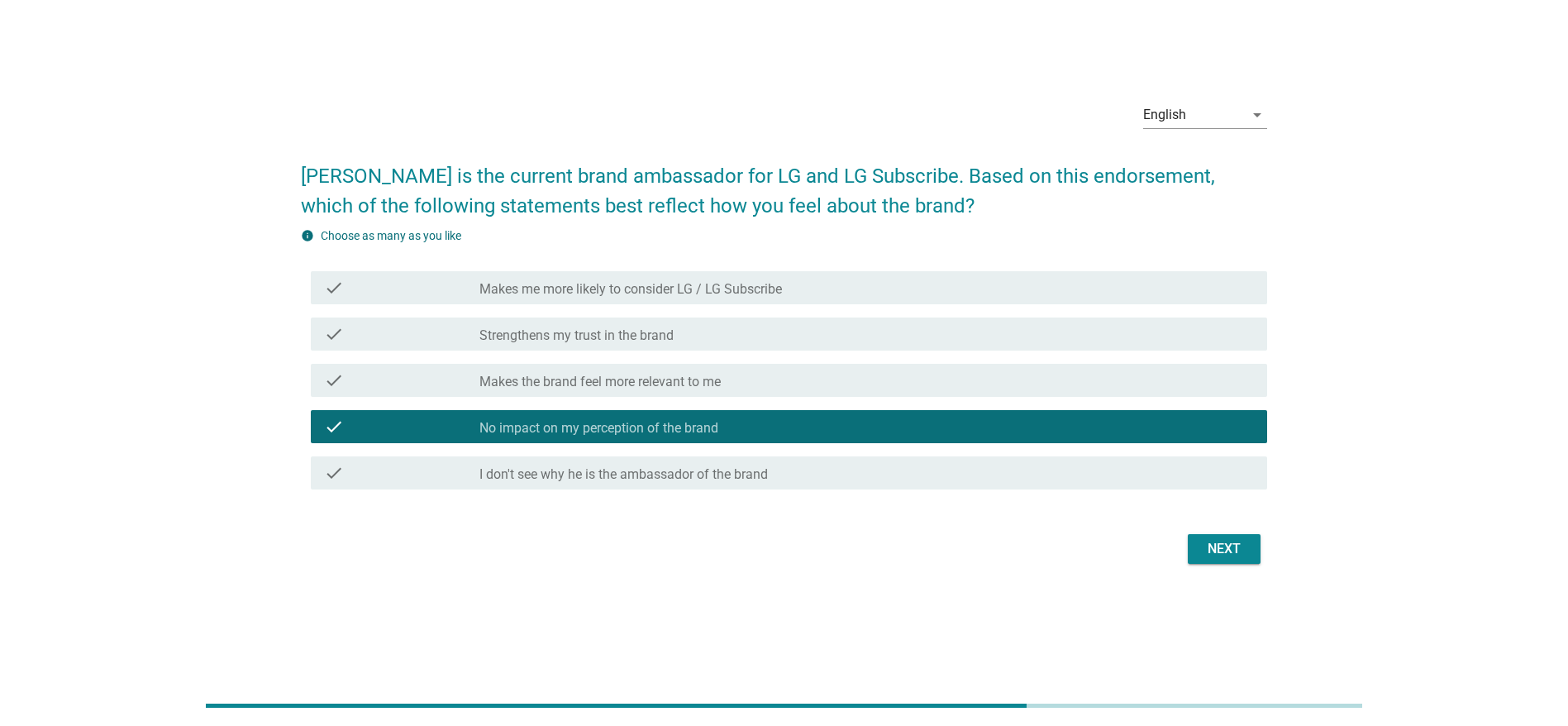
click at [1029, 452] on div "check check_box I don't see why he is the ambassador of the brand" at bounding box center [784, 472] width 966 height 46
click at [1044, 483] on button "Next" at bounding box center [1224, 548] width 73 height 29
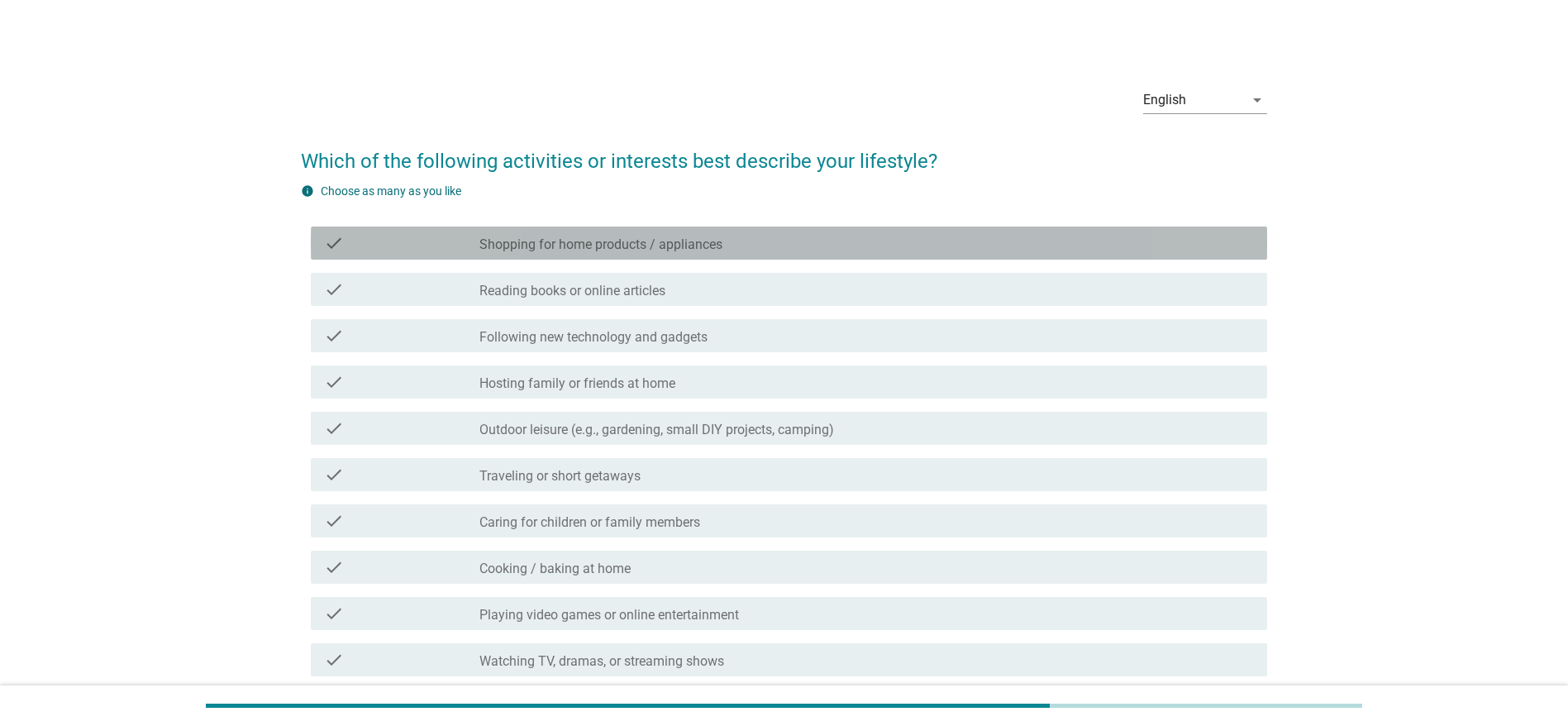
click at [643, 240] on label "Shopping for home products / appliances" at bounding box center [600, 244] width 243 height 17
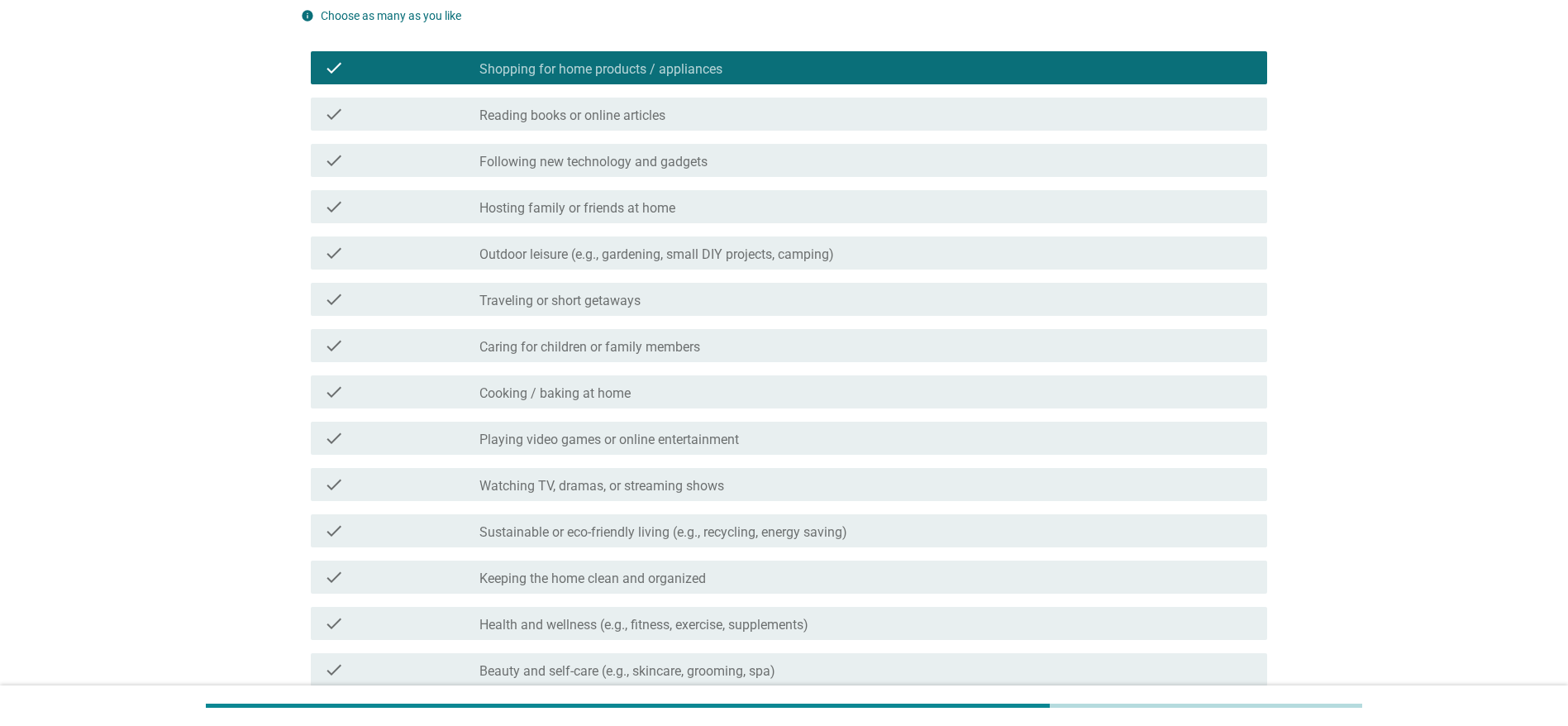
scroll to position [178, 0]
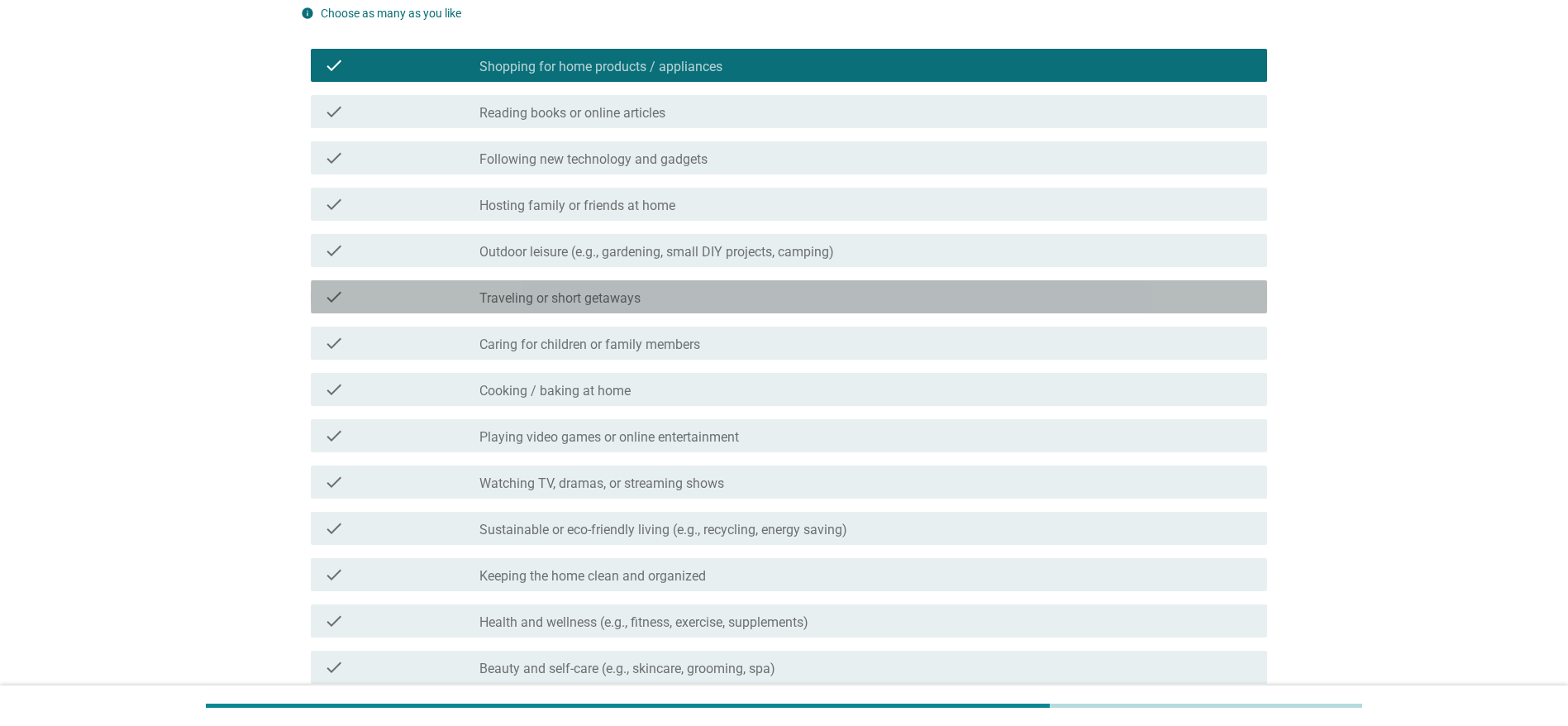
click at [663, 297] on div "check_box_outline_blank Traveling or short getaways" at bounding box center [866, 297] width 775 height 20
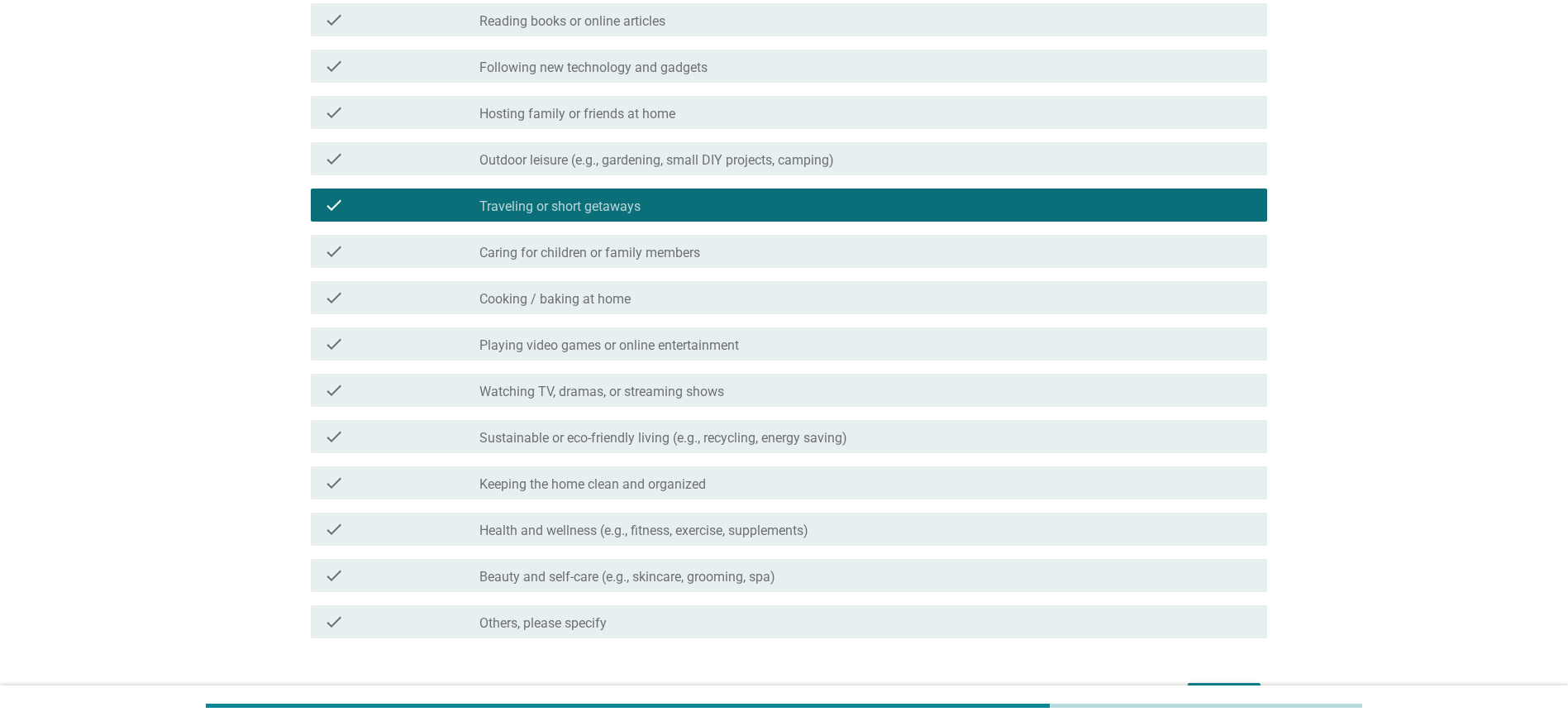
scroll to position [270, 0]
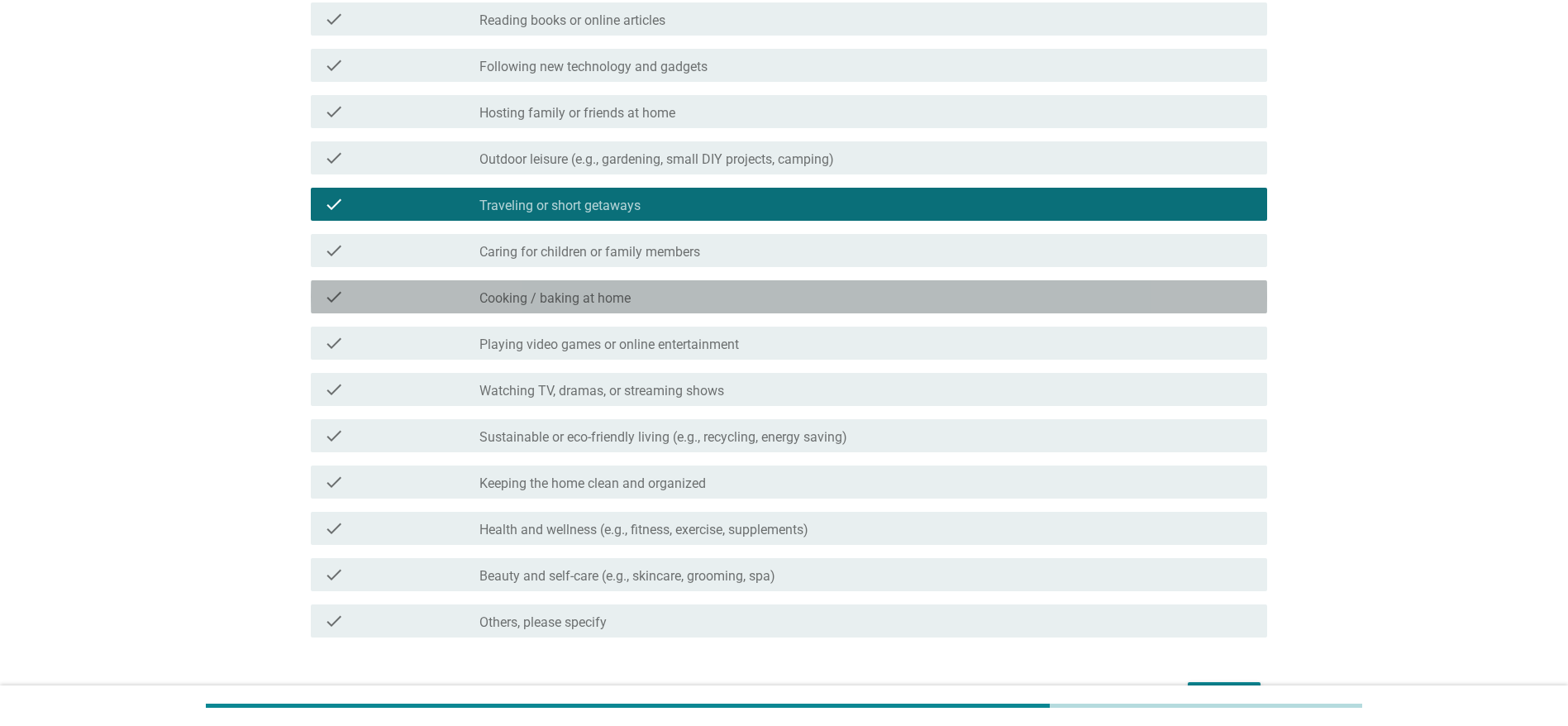
click at [663, 297] on div "check_box_outline_blank Cooking / baking at home" at bounding box center [866, 297] width 775 height 20
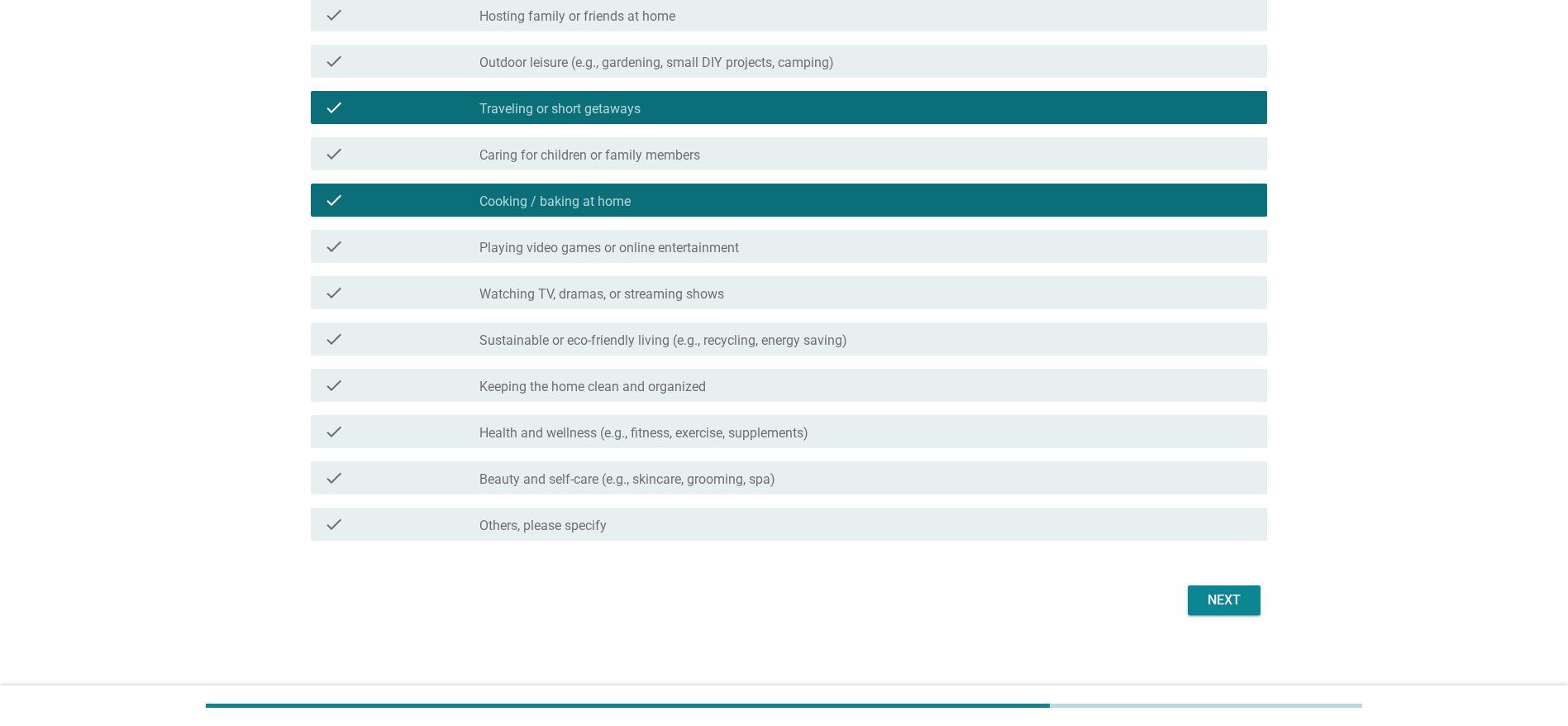
scroll to position [375, 0]
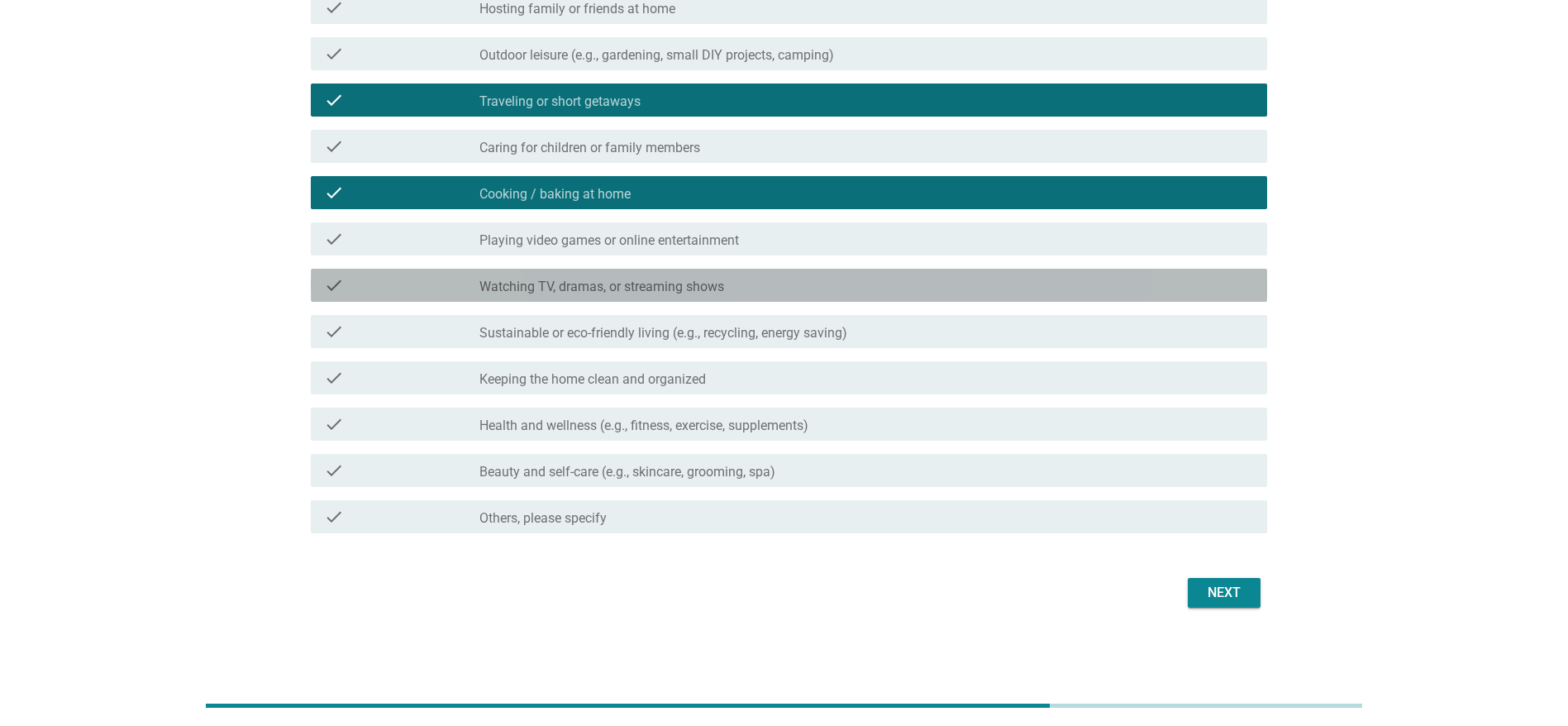
click at [663, 297] on div "check check_box_outline_blank Watching TV, dramas, or streaming shows" at bounding box center [788, 285] width 956 height 33
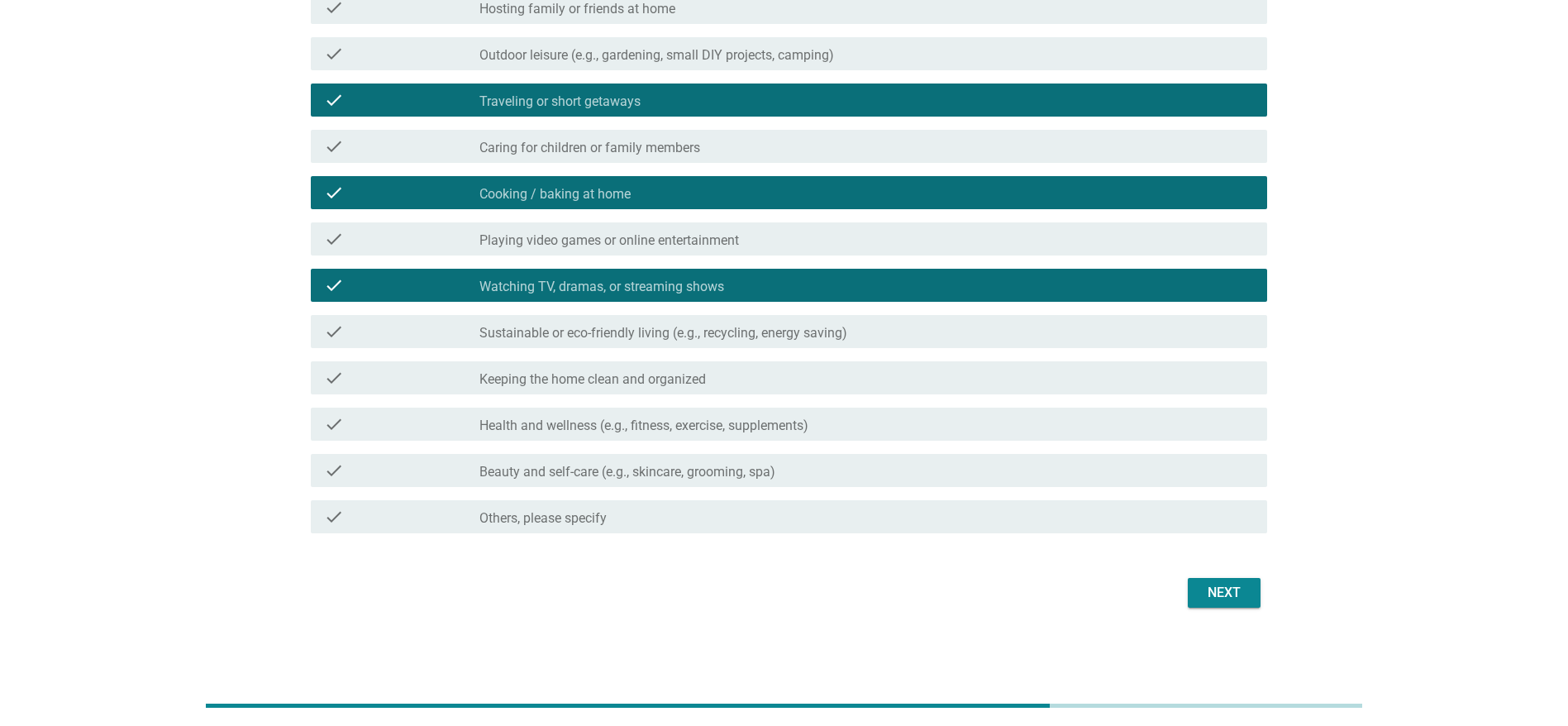
click at [1044, 483] on div "Next" at bounding box center [1224, 592] width 46 height 20
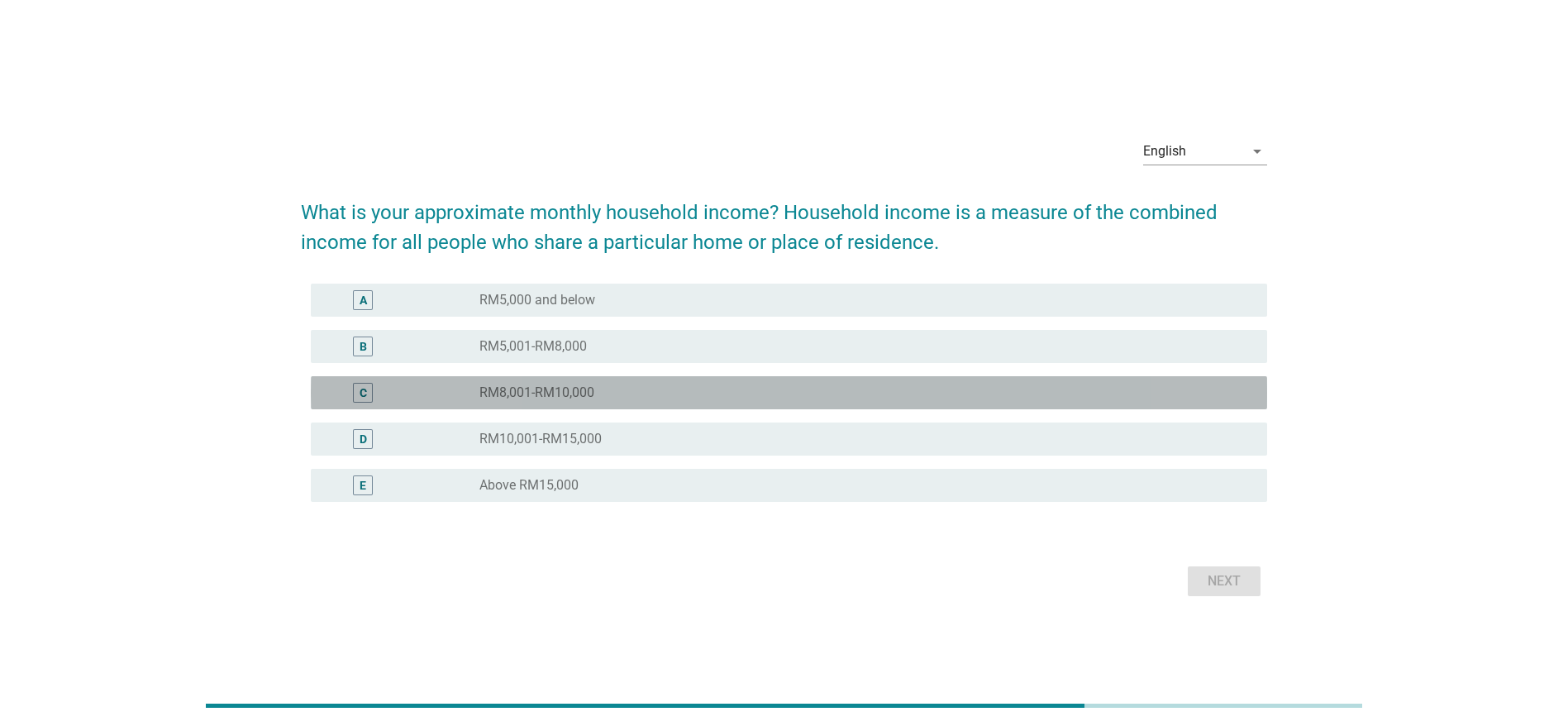
click at [614, 385] on div "radio_button_unchecked RM8,001-RM10,000" at bounding box center [860, 392] width 761 height 17
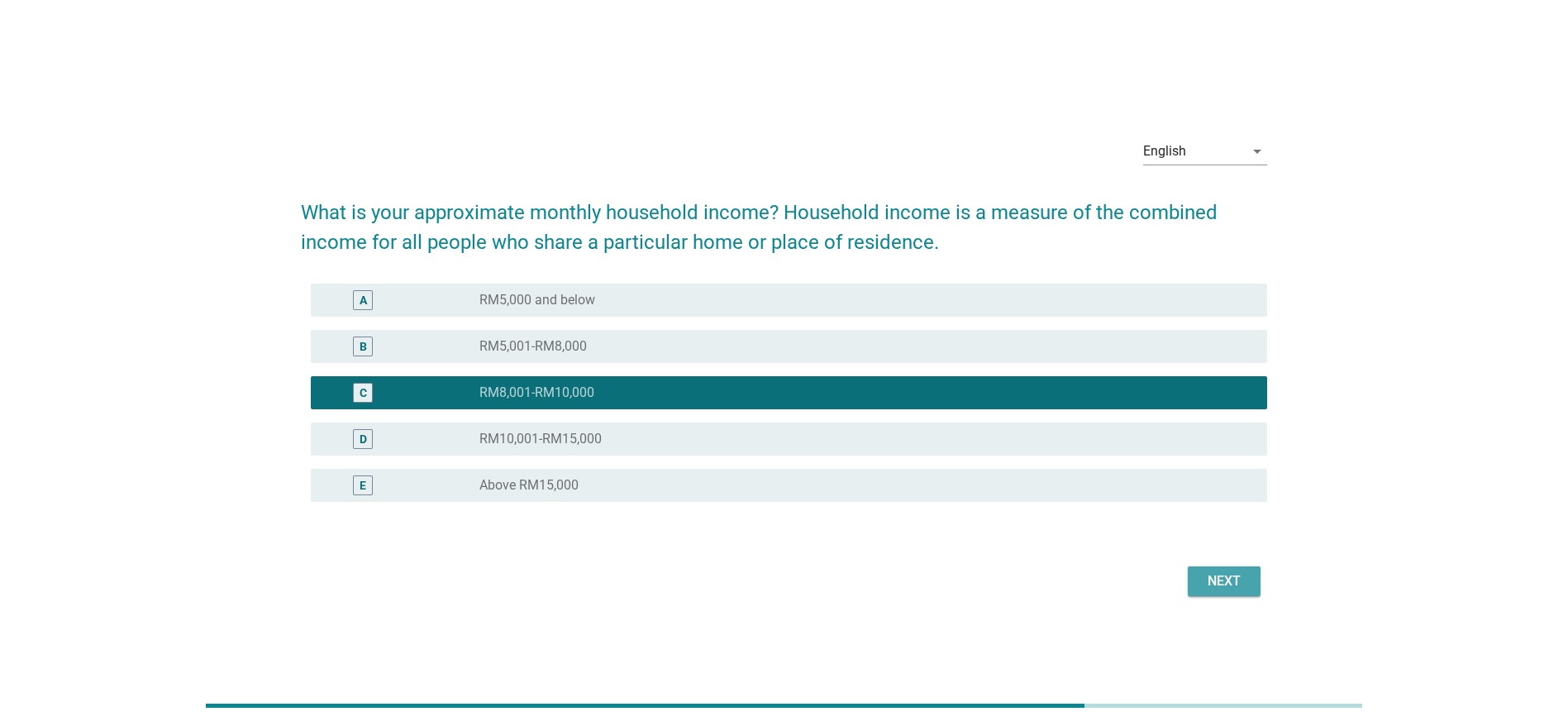
click at [1044, 483] on div "Next" at bounding box center [1224, 581] width 46 height 20
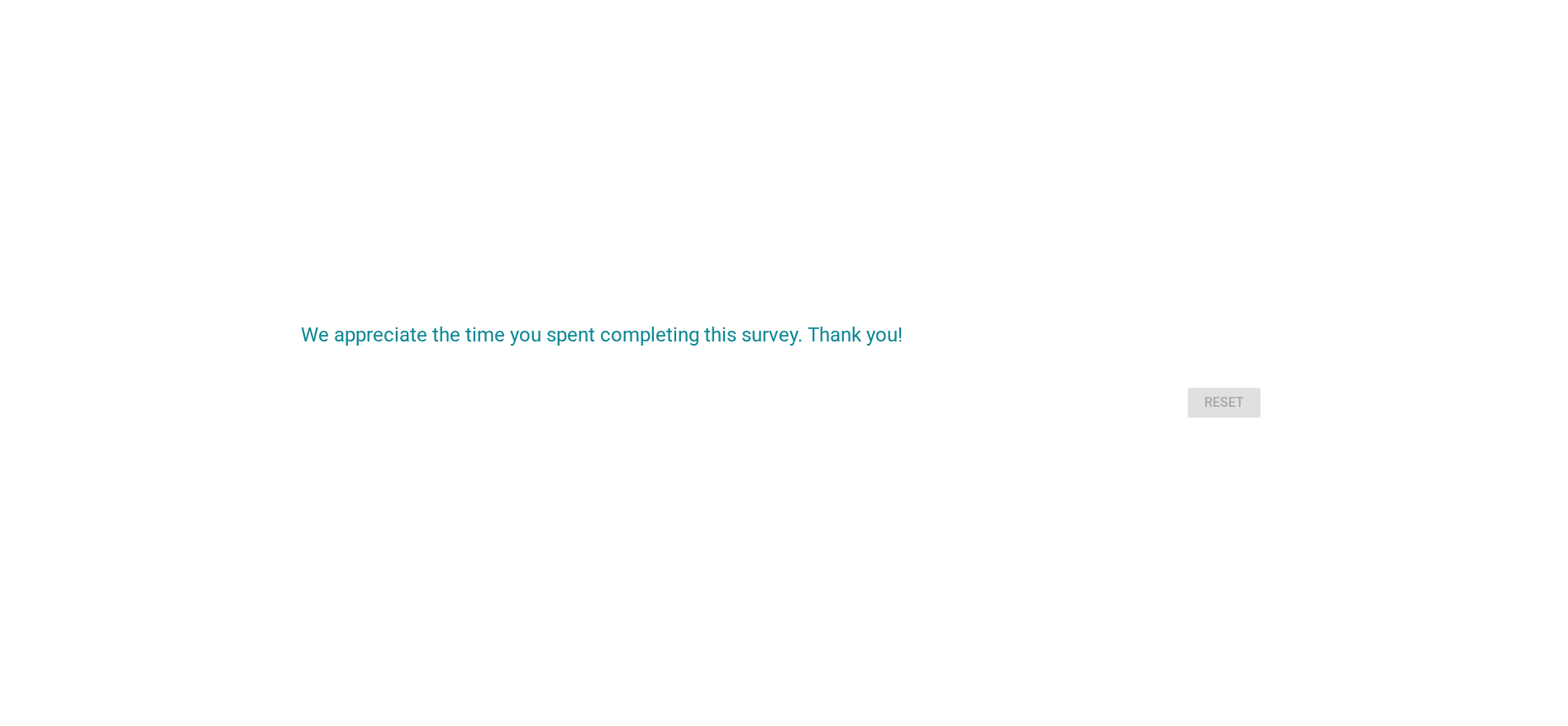
click at [1044, 391] on div "Reset" at bounding box center [784, 402] width 966 height 40
drag, startPoint x: 992, startPoint y: 445, endPoint x: 1219, endPoint y: 407, distance: 230.2
click at [1044, 407] on div "We appreciate the time you spent completing this survey. Thank you! Reset" at bounding box center [784, 363] width 1528 height 185
click at [1044, 407] on div "Reset" at bounding box center [784, 402] width 966 height 40
